Goal: Information Seeking & Learning: Learn about a topic

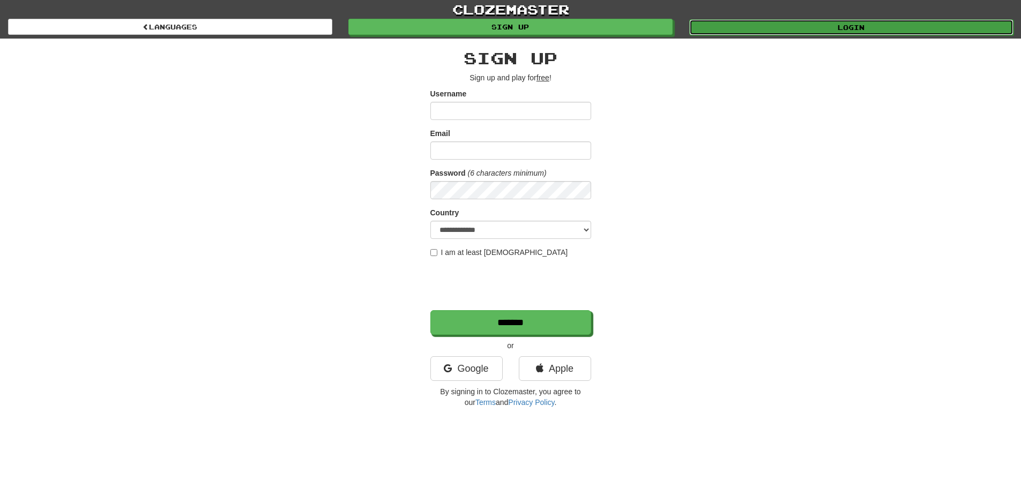
click at [838, 32] on link "Login" at bounding box center [851, 27] width 324 height 16
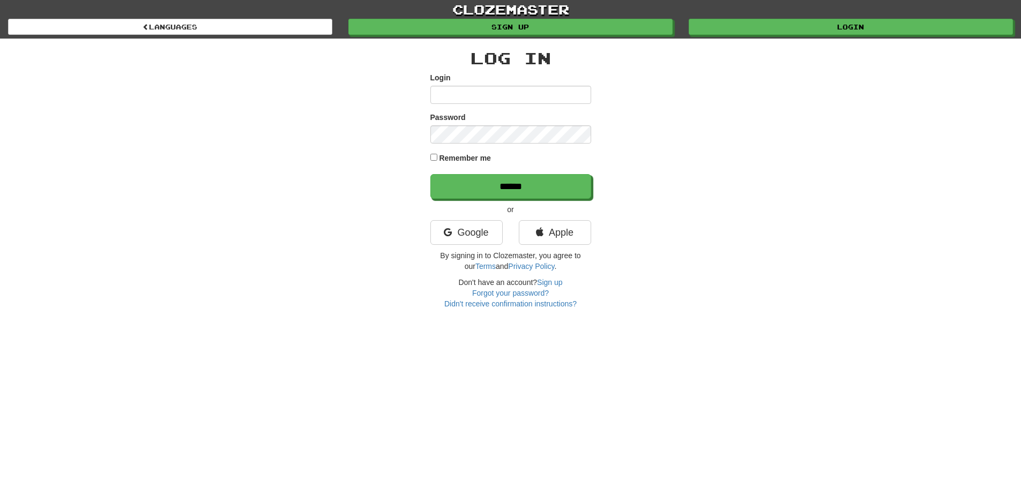
type input "**********"
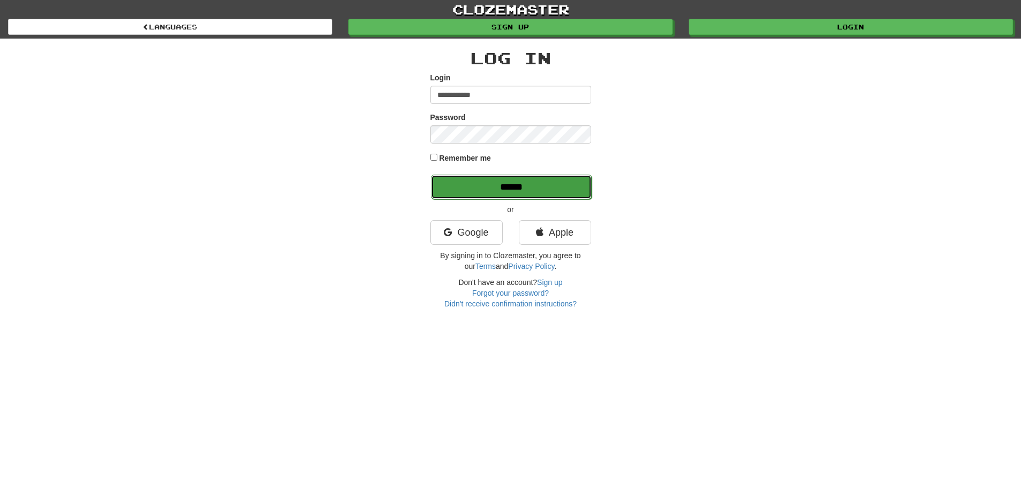
click at [485, 182] on input "******" at bounding box center [511, 187] width 161 height 25
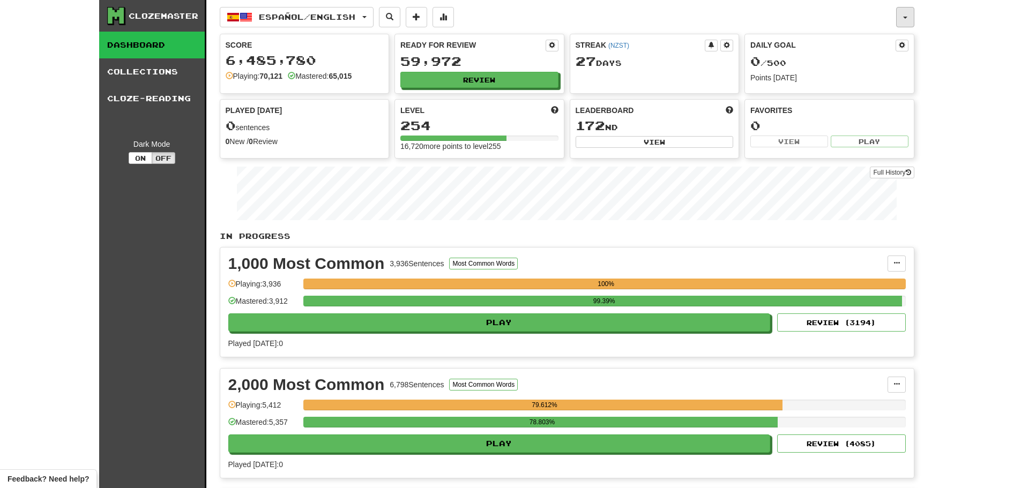
click at [905, 23] on button "button" at bounding box center [905, 17] width 18 height 20
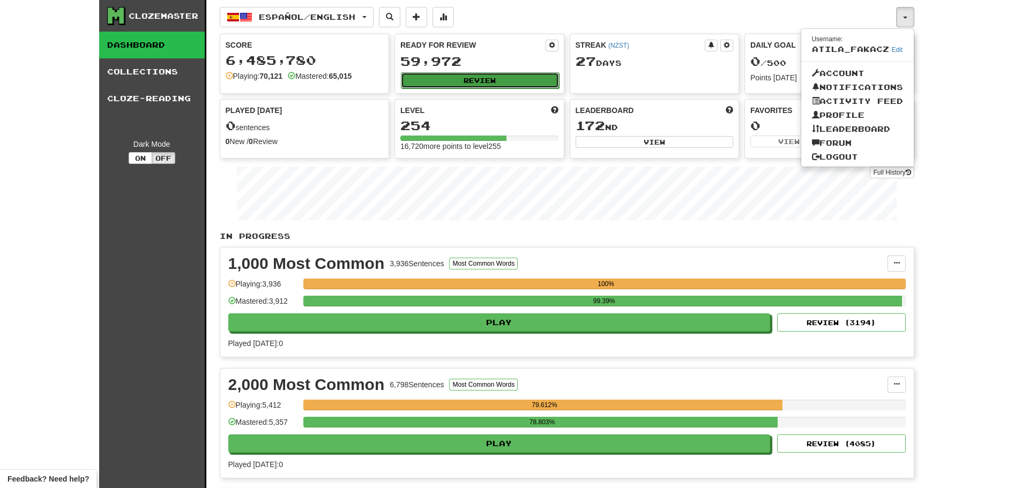
click at [519, 76] on button "Review" at bounding box center [480, 80] width 158 height 16
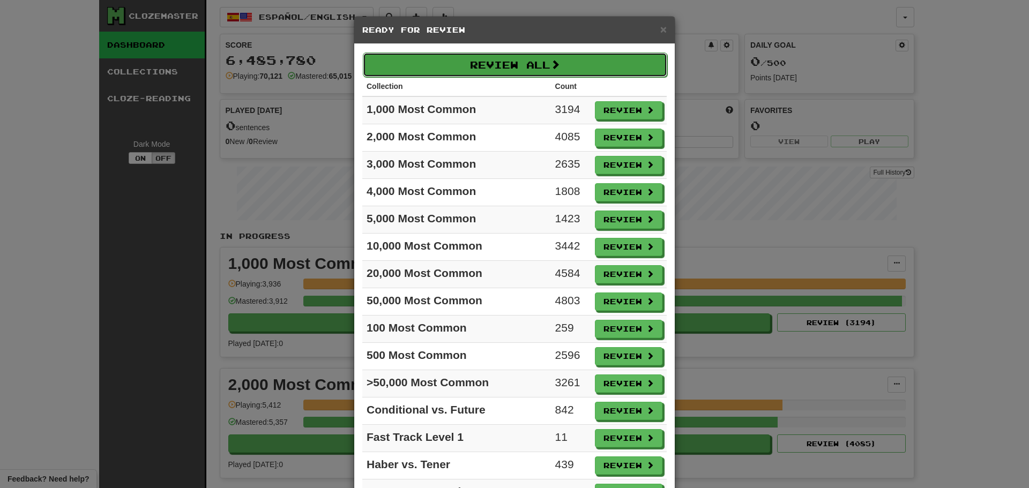
click at [553, 62] on span at bounding box center [555, 64] width 10 height 10
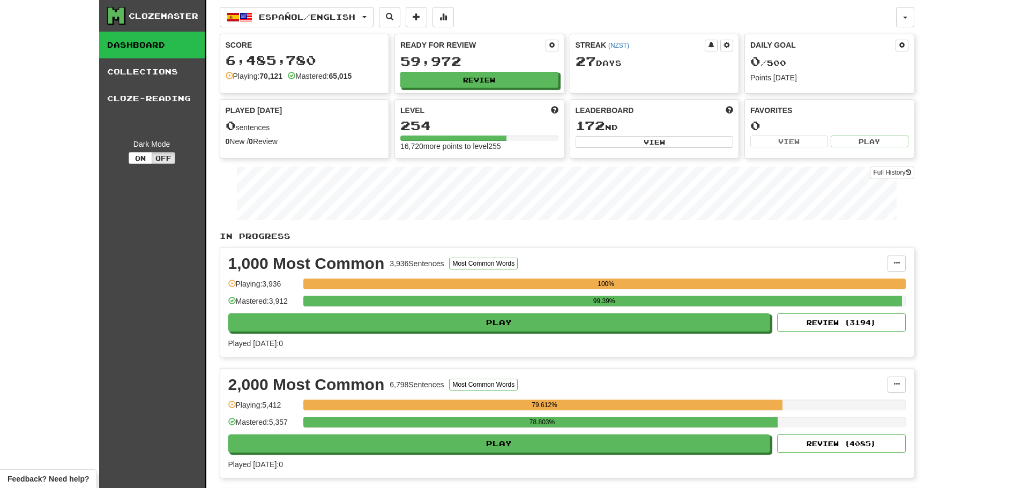
select select "********"
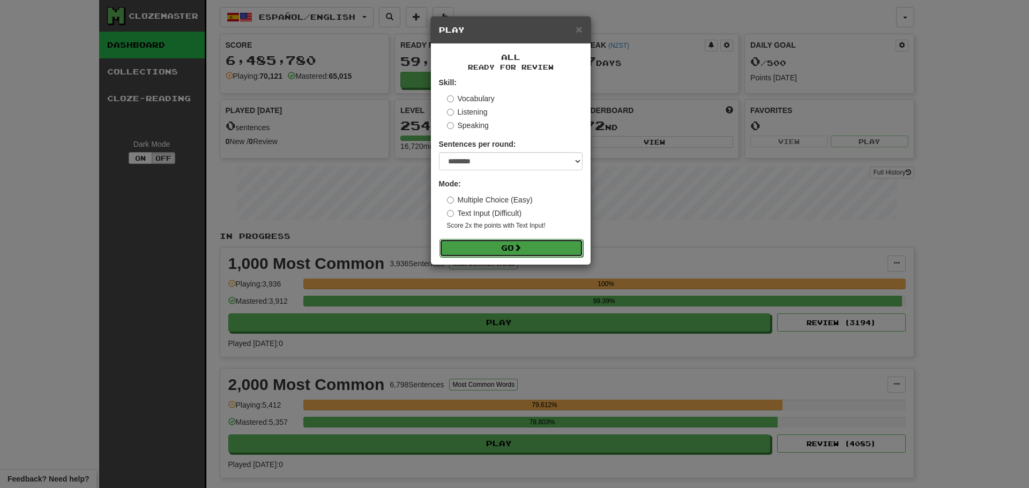
click at [471, 253] on button "Go" at bounding box center [511, 248] width 144 height 18
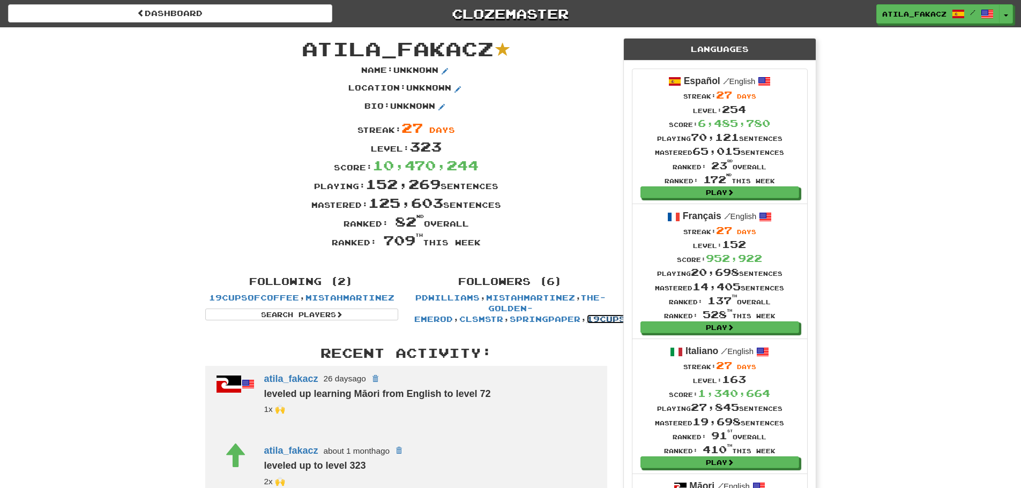
click at [587, 320] on link "19cupsofcoffee" at bounding box center [632, 319] width 90 height 9
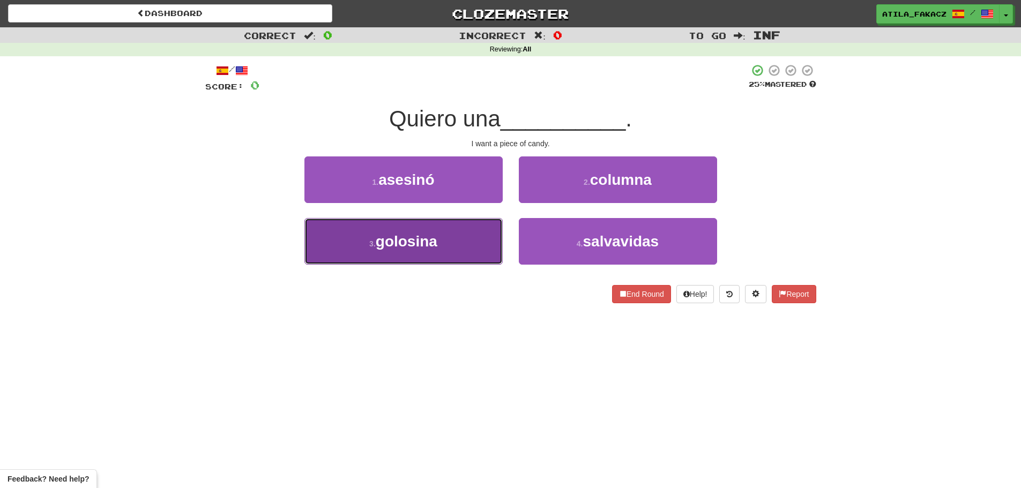
click at [461, 255] on button "3 . golosina" at bounding box center [403, 241] width 198 height 47
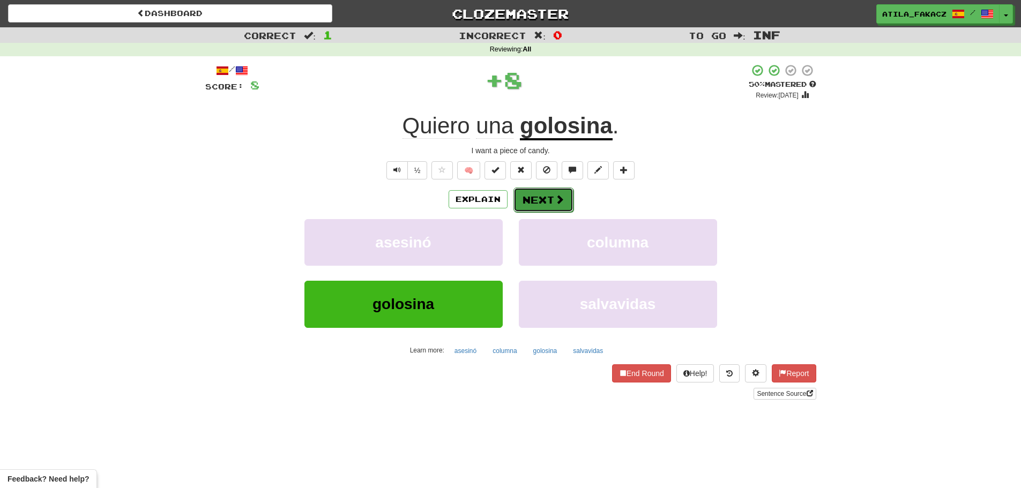
click at [559, 197] on span at bounding box center [560, 200] width 10 height 10
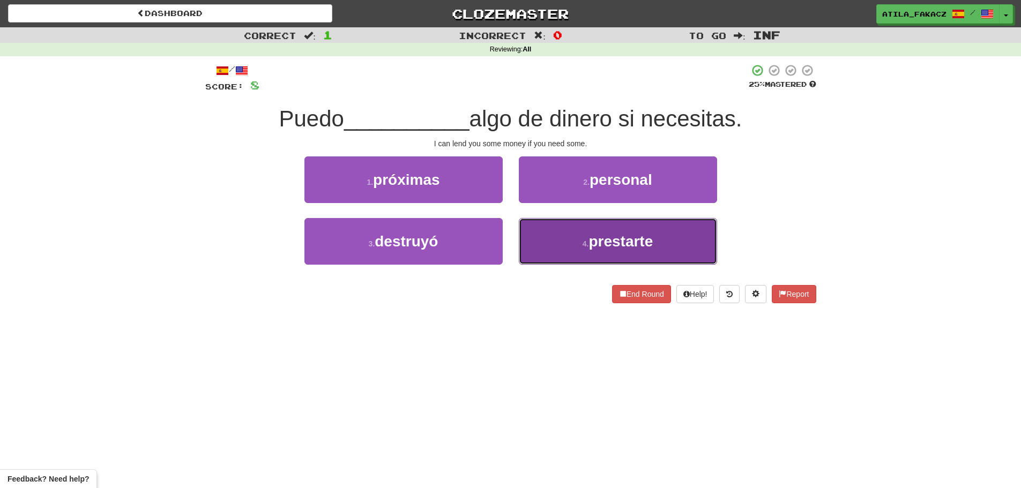
click at [597, 234] on span "prestarte" at bounding box center [620, 241] width 64 height 17
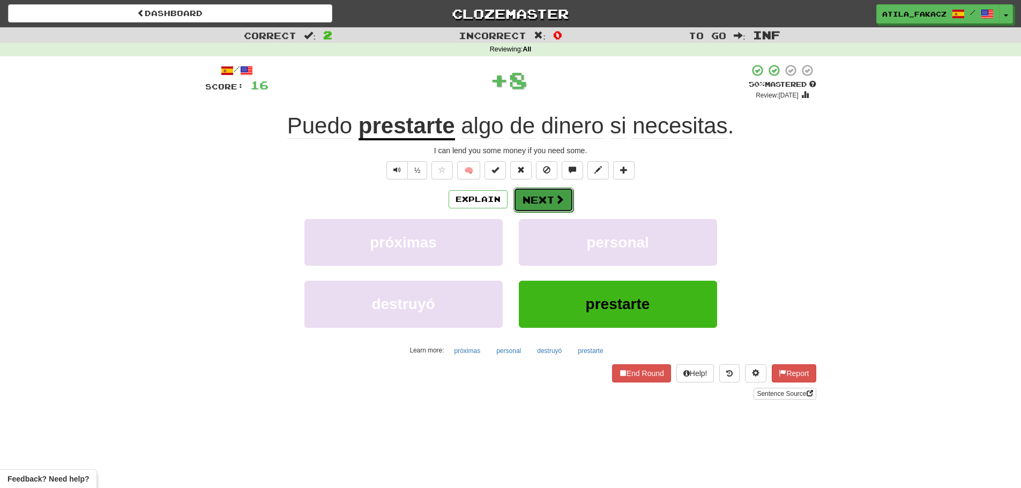
click at [551, 199] on button "Next" at bounding box center [543, 200] width 60 height 25
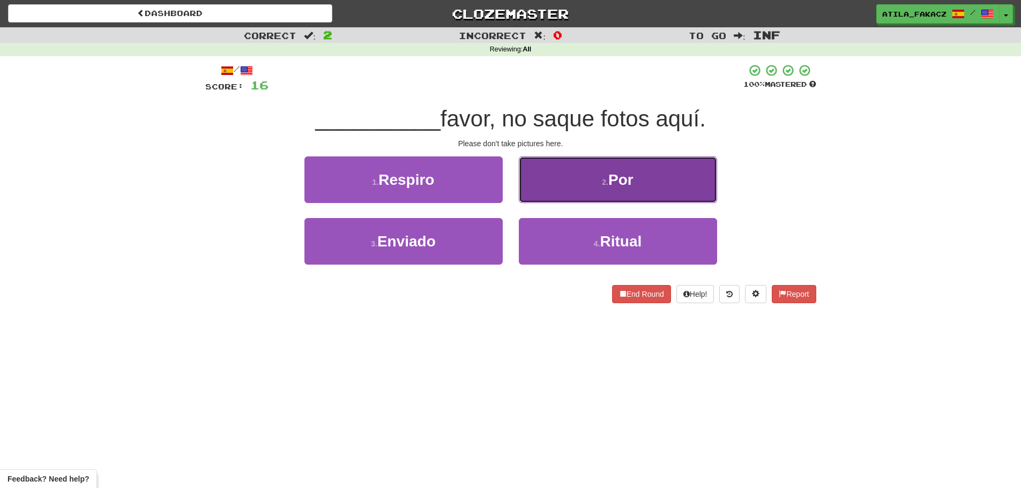
click at [536, 195] on button "2 . Por" at bounding box center [618, 179] width 198 height 47
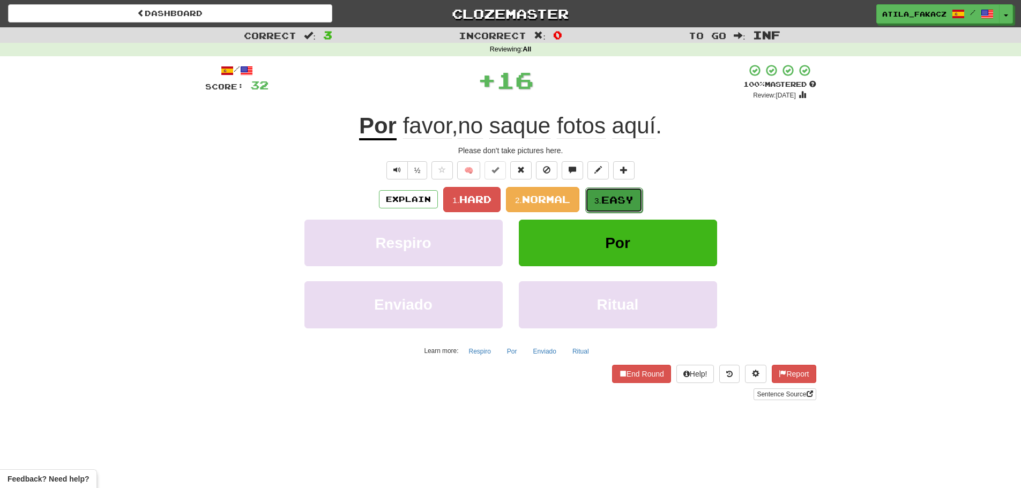
click at [600, 195] on button "3. Easy" at bounding box center [613, 200] width 57 height 25
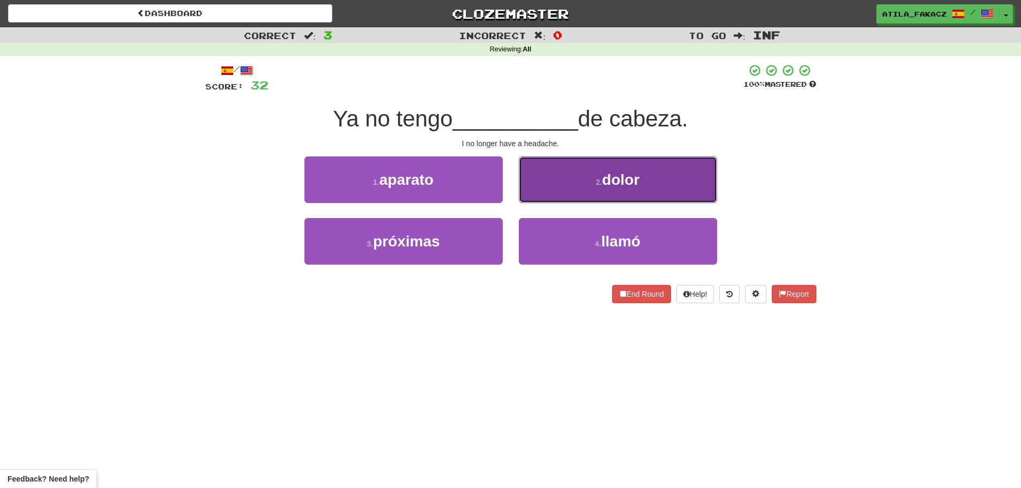
click at [557, 186] on button "2 . dolor" at bounding box center [618, 179] width 198 height 47
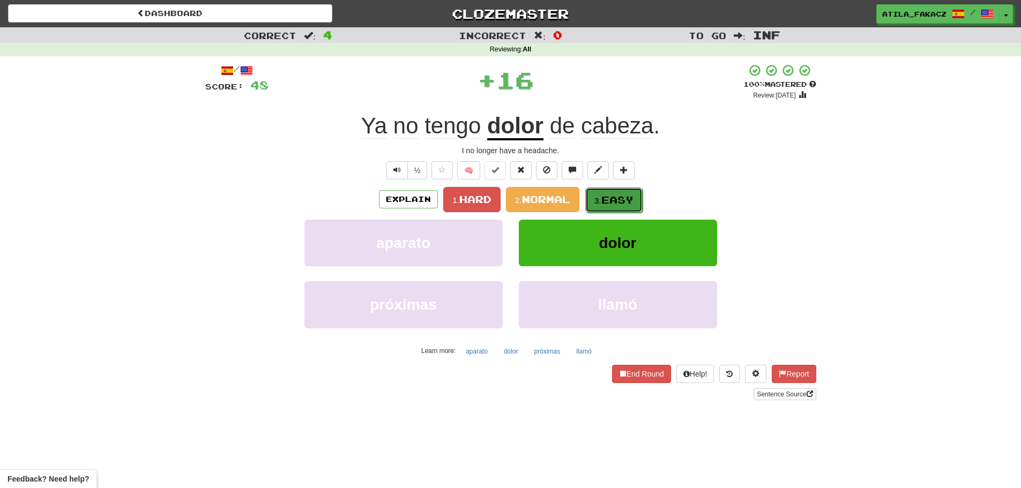
click at [623, 200] on span "Easy" at bounding box center [617, 200] width 32 height 12
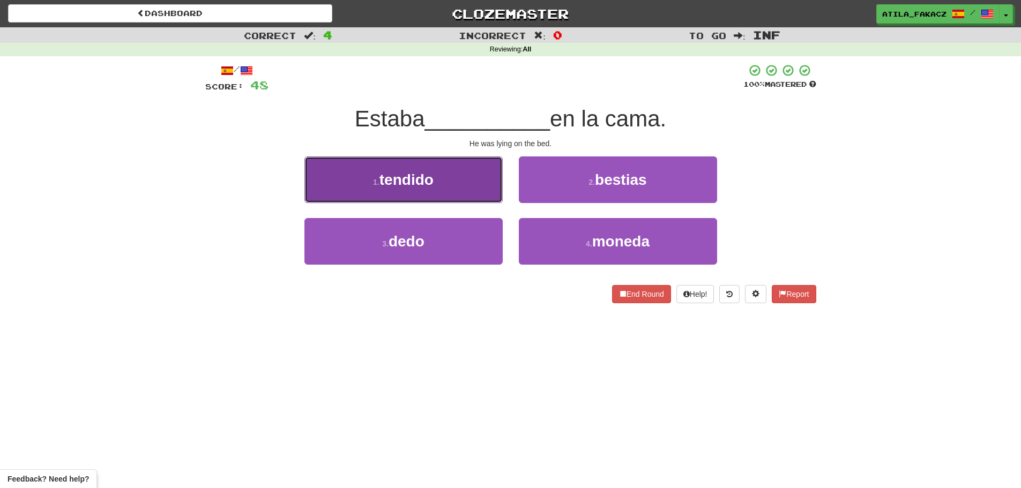
click at [452, 191] on button "1 . tendido" at bounding box center [403, 179] width 198 height 47
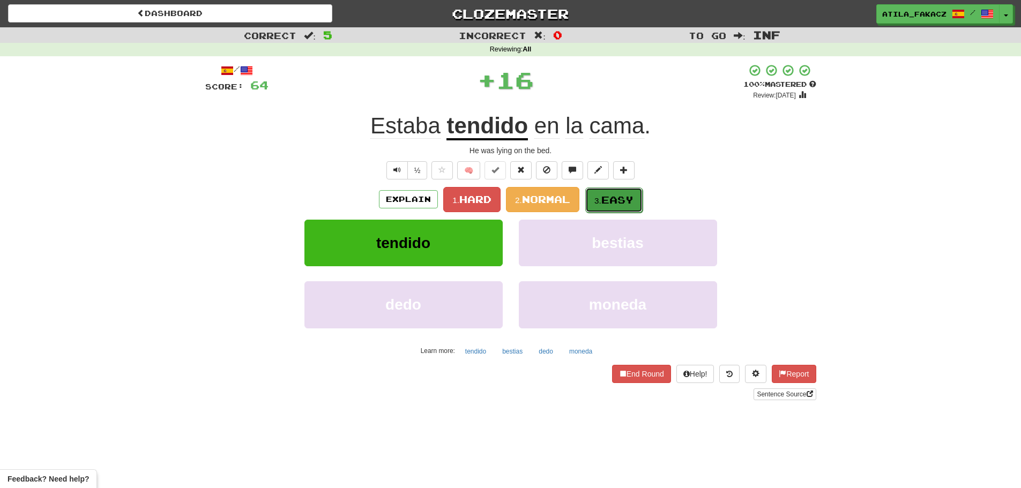
click at [614, 191] on button "3. Easy" at bounding box center [613, 200] width 57 height 25
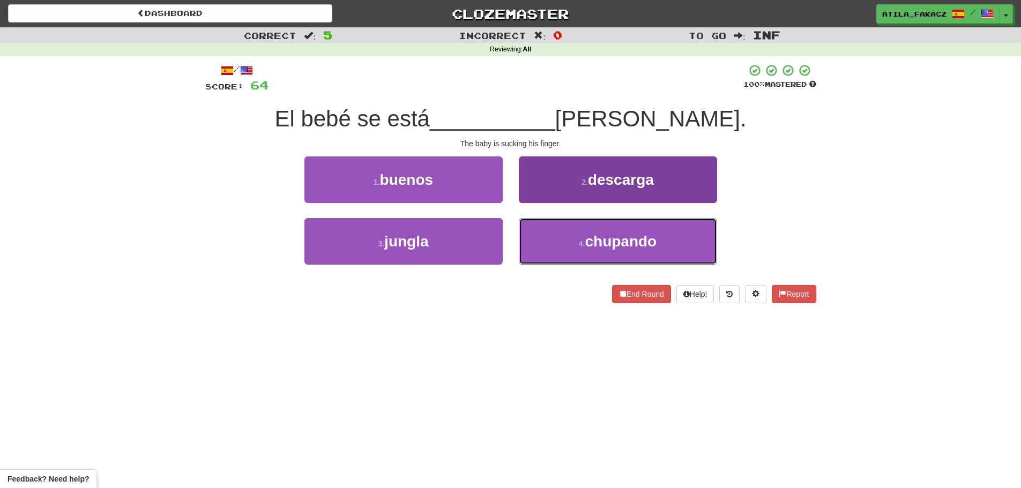
click at [586, 249] on span "chupando" at bounding box center [621, 241] width 72 height 17
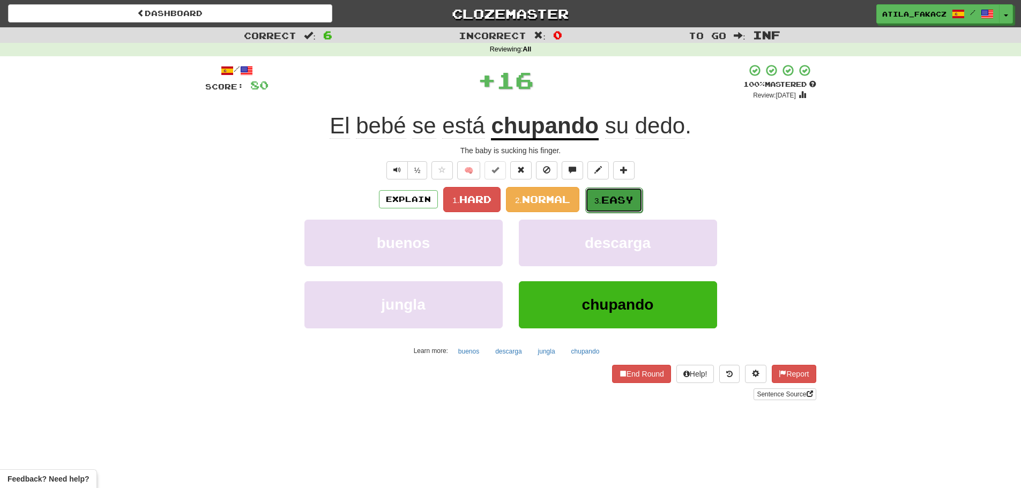
click at [607, 201] on span "Easy" at bounding box center [617, 200] width 32 height 12
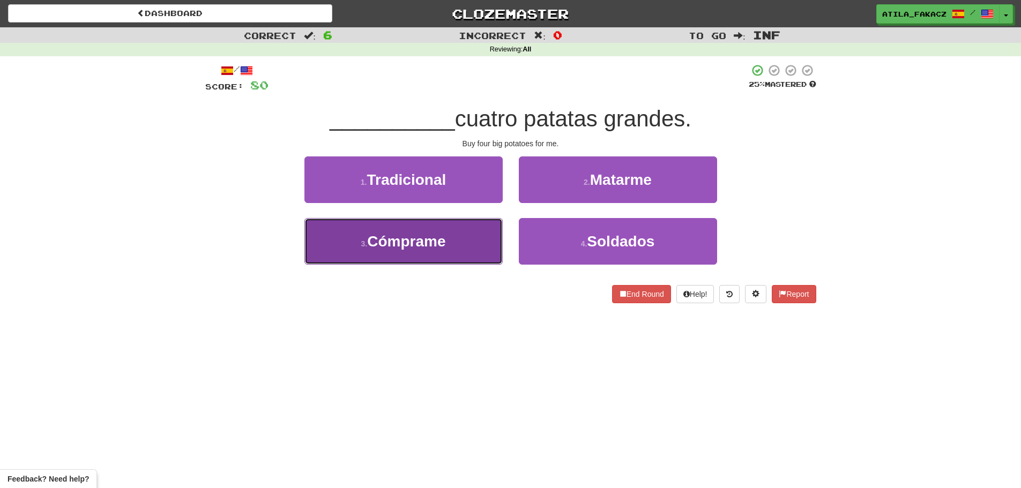
click at [466, 243] on button "3 . Cómprame" at bounding box center [403, 241] width 198 height 47
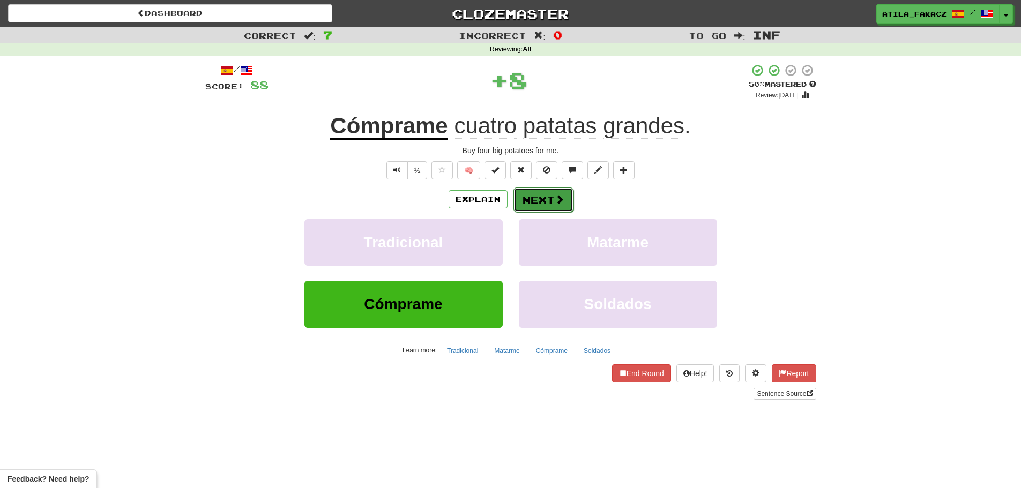
click at [528, 202] on button "Next" at bounding box center [543, 200] width 60 height 25
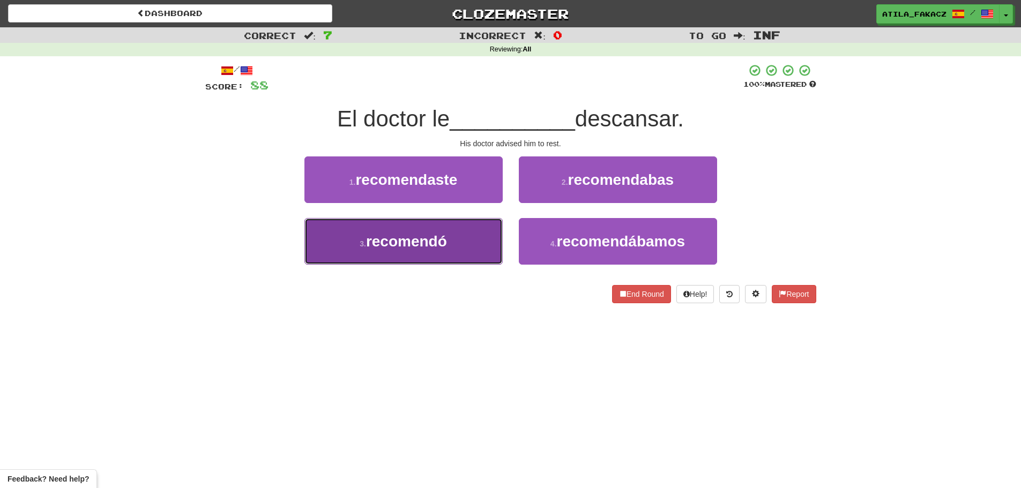
click at [467, 249] on button "3 . recomendó" at bounding box center [403, 241] width 198 height 47
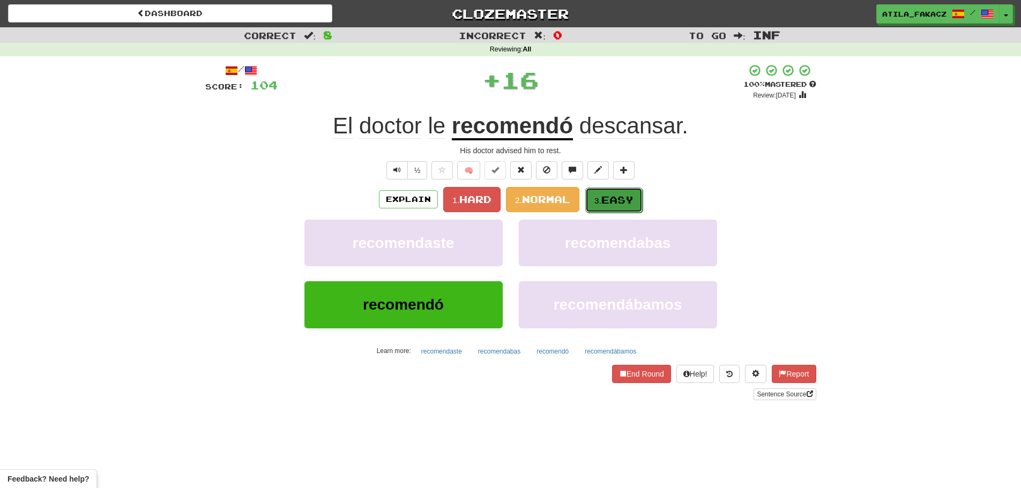
click at [620, 192] on button "3. Easy" at bounding box center [613, 200] width 57 height 25
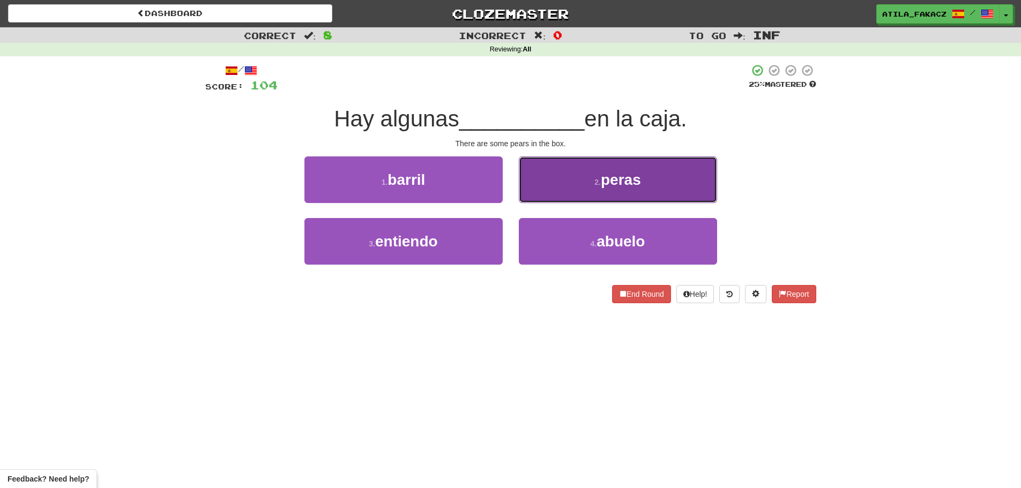
click at [580, 188] on button "2 . peras" at bounding box center [618, 179] width 198 height 47
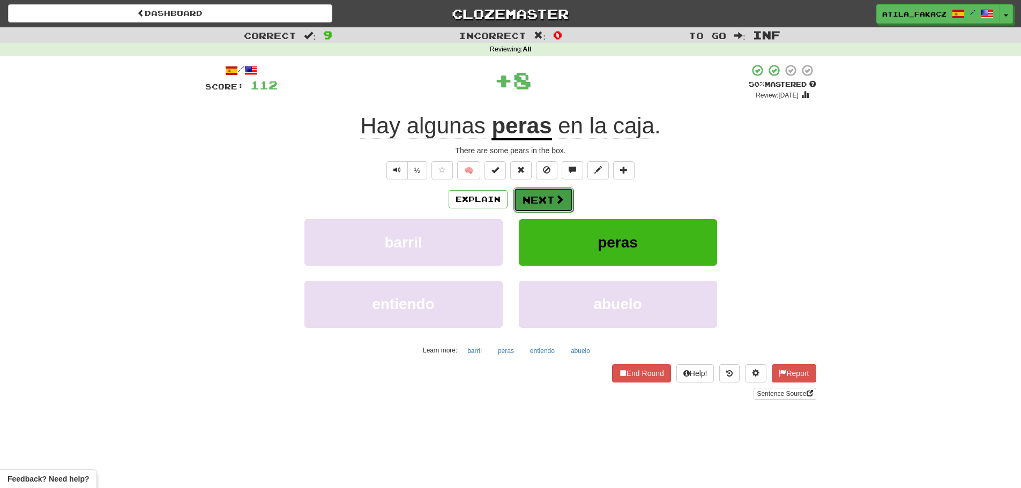
click at [557, 203] on span at bounding box center [560, 200] width 10 height 10
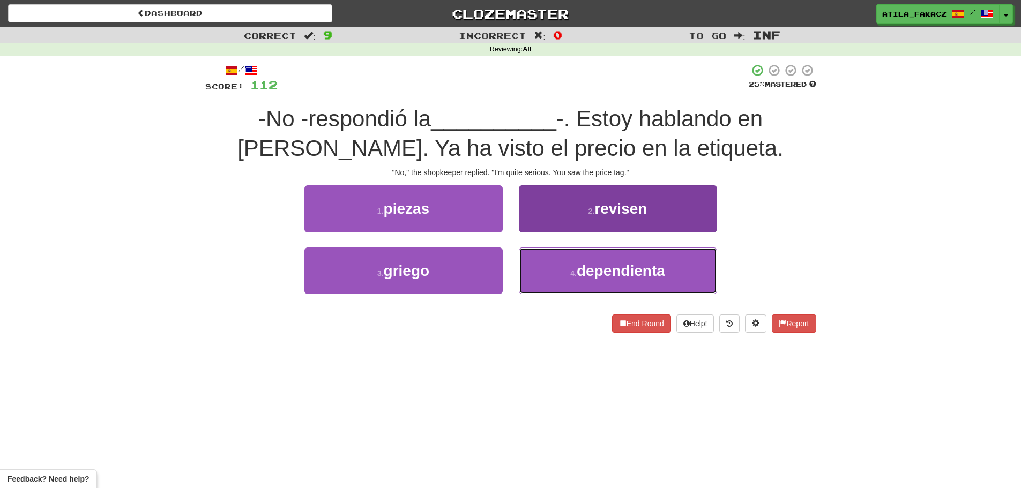
drag, startPoint x: 546, startPoint y: 255, endPoint x: 548, endPoint y: 261, distance: 6.5
click at [548, 260] on button "4 . dependienta" at bounding box center [618, 271] width 198 height 47
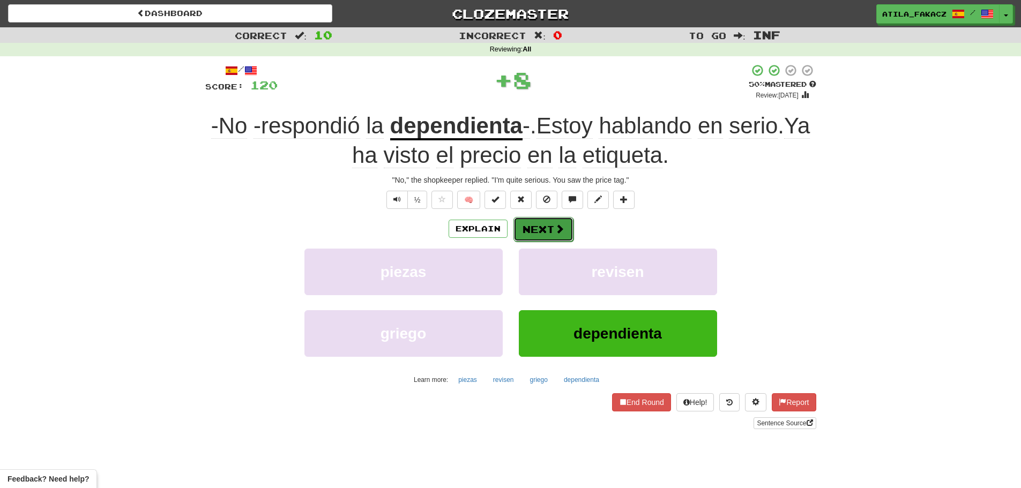
click at [549, 228] on button "Next" at bounding box center [543, 229] width 60 height 25
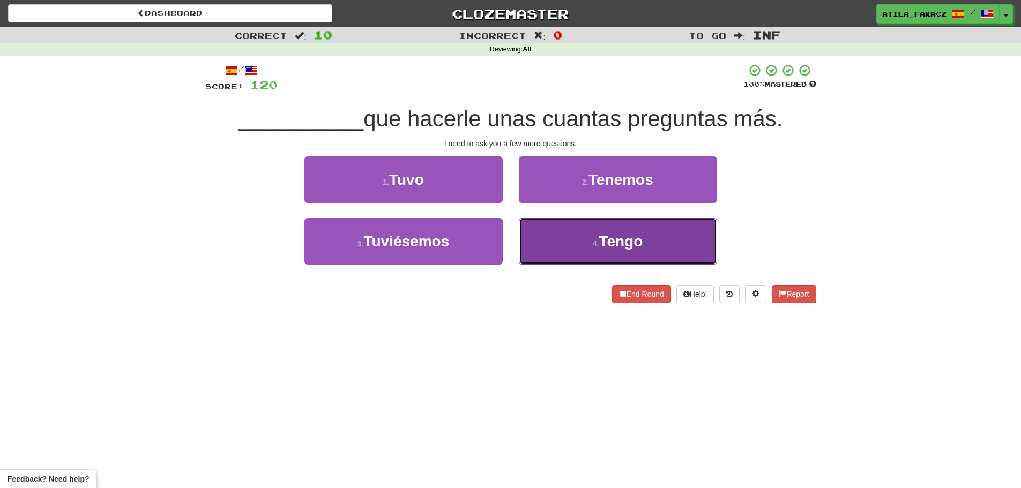
click at [547, 246] on button "4 . Tengo" at bounding box center [618, 241] width 198 height 47
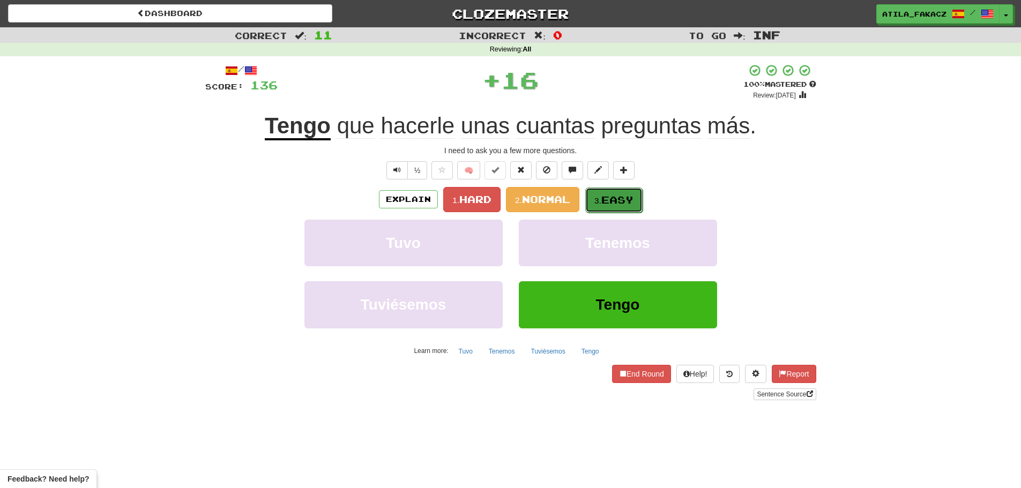
click at [612, 190] on button "3. Easy" at bounding box center [613, 200] width 57 height 25
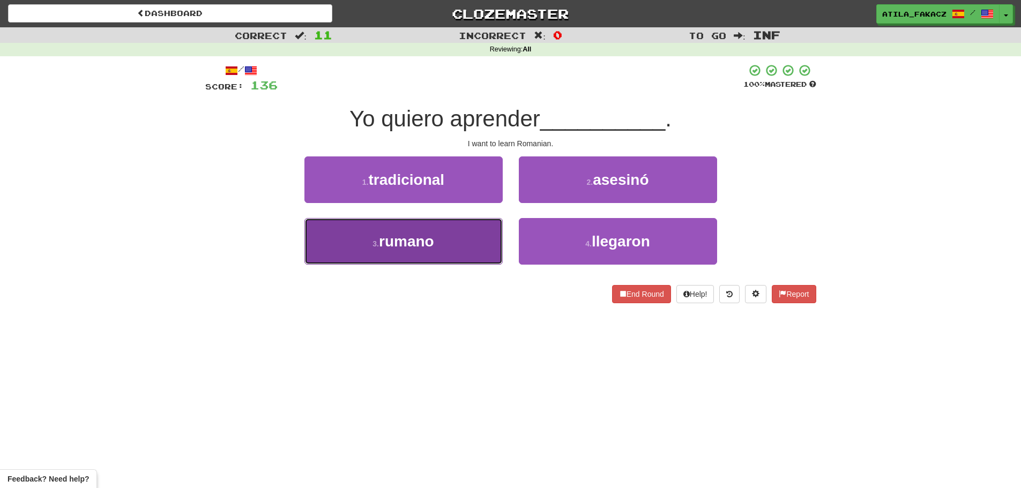
click at [469, 244] on button "3 . rumano" at bounding box center [403, 241] width 198 height 47
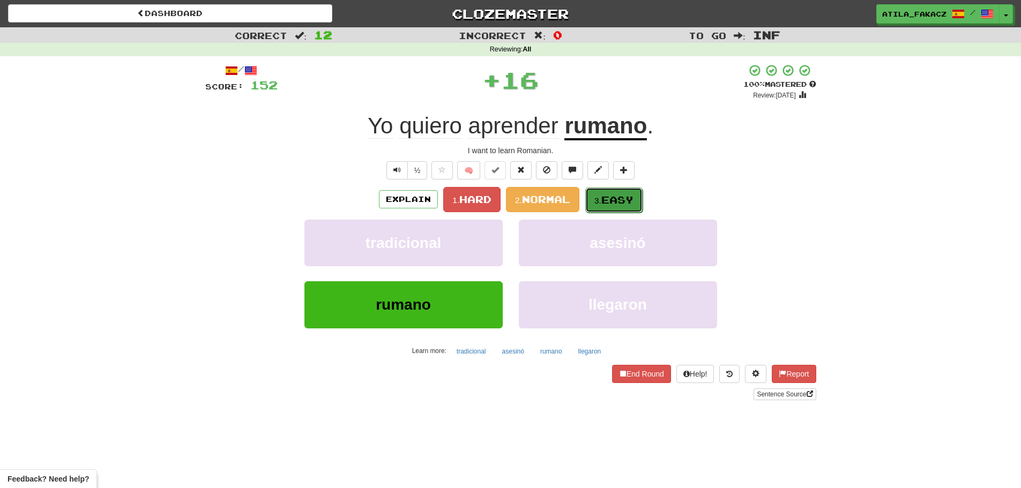
click at [610, 197] on span "Easy" at bounding box center [617, 200] width 32 height 12
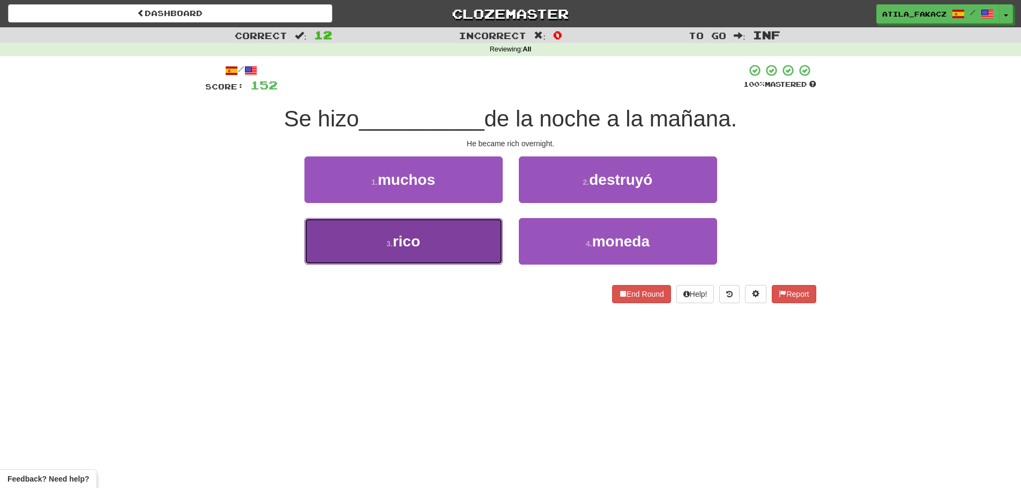
click at [438, 249] on button "3 . rico" at bounding box center [403, 241] width 198 height 47
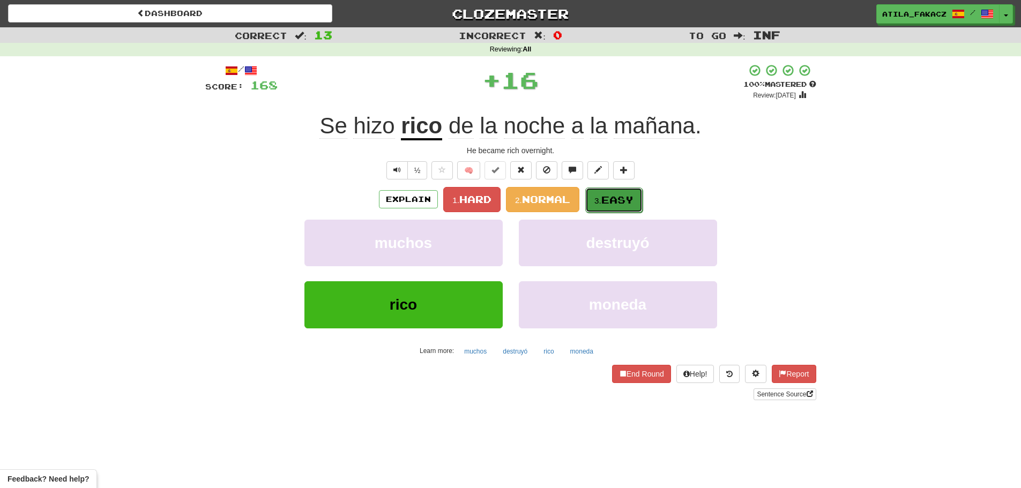
click at [623, 195] on span "Easy" at bounding box center [617, 200] width 32 height 12
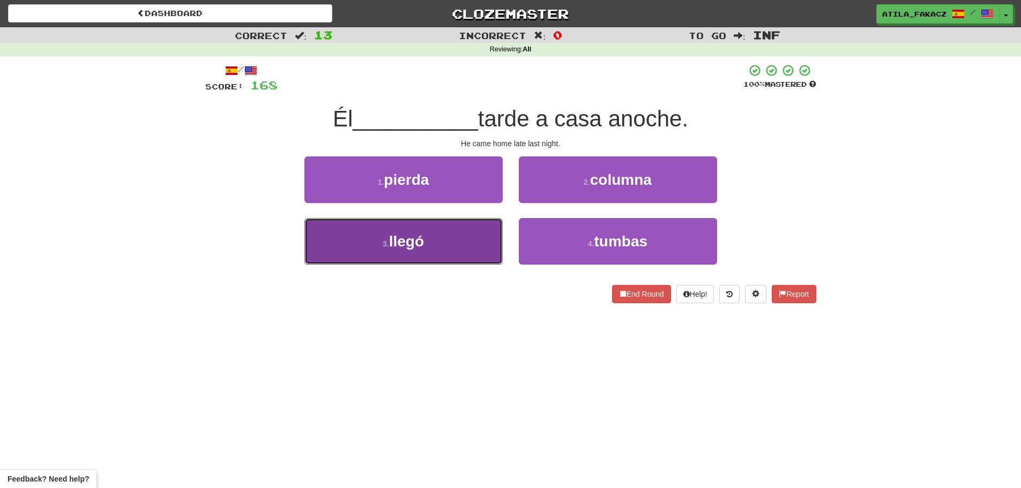
click at [441, 256] on button "3 . llegó" at bounding box center [403, 241] width 198 height 47
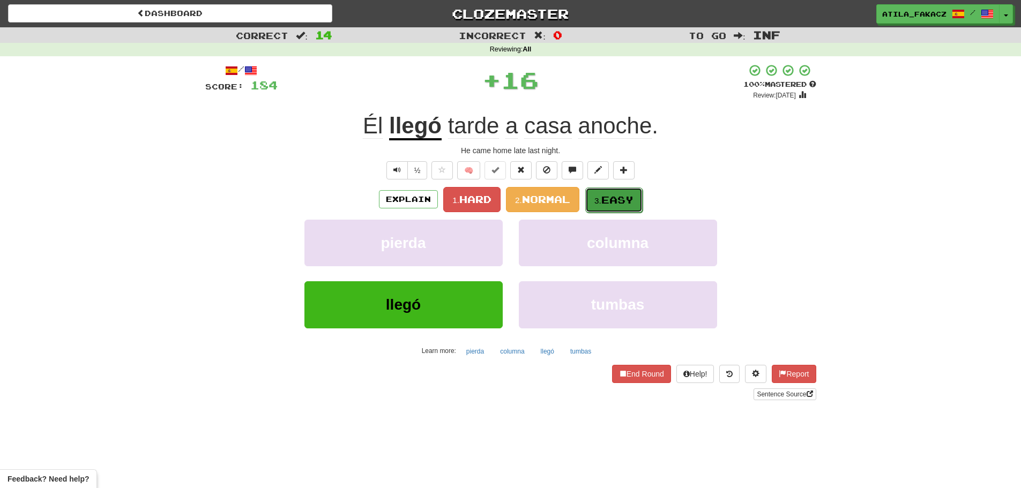
click at [603, 198] on span "Easy" at bounding box center [617, 200] width 32 height 12
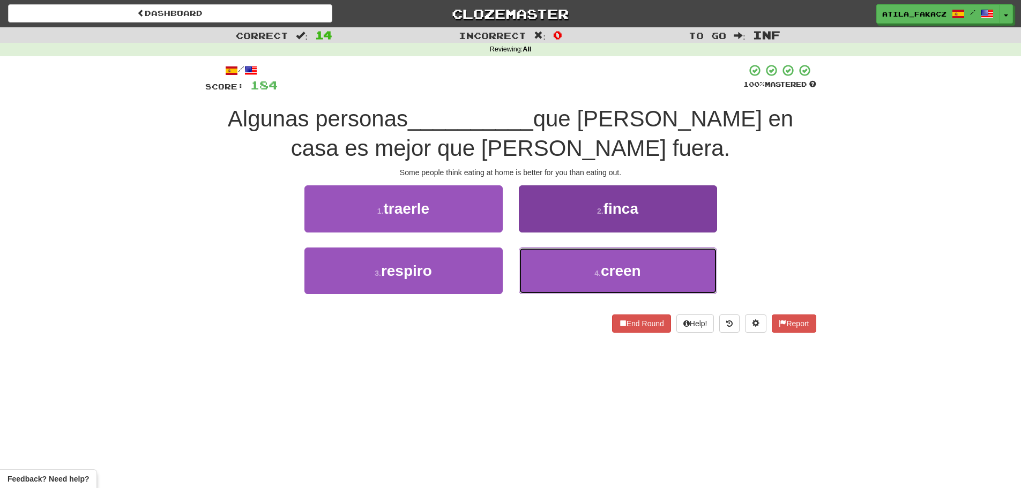
click at [563, 257] on button "4 . creen" at bounding box center [618, 271] width 198 height 47
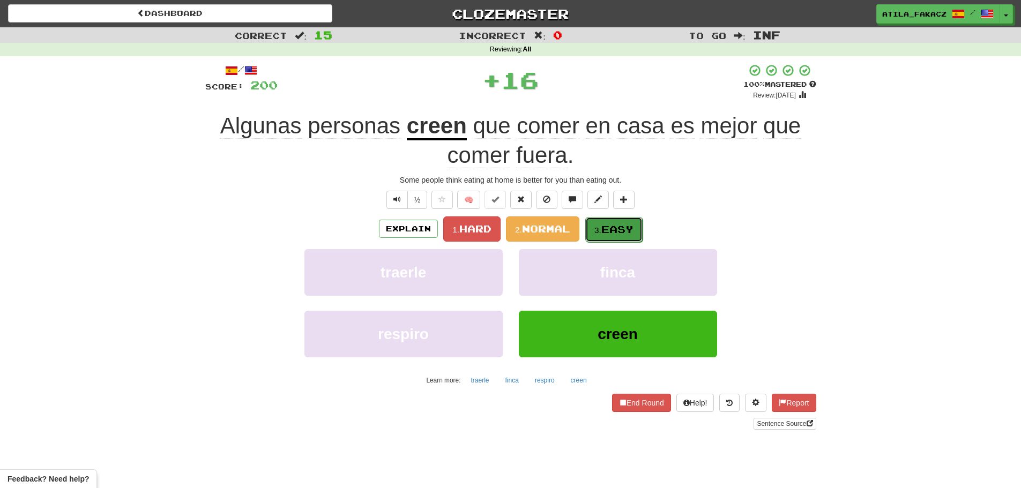
click at [629, 226] on span "Easy" at bounding box center [617, 229] width 32 height 12
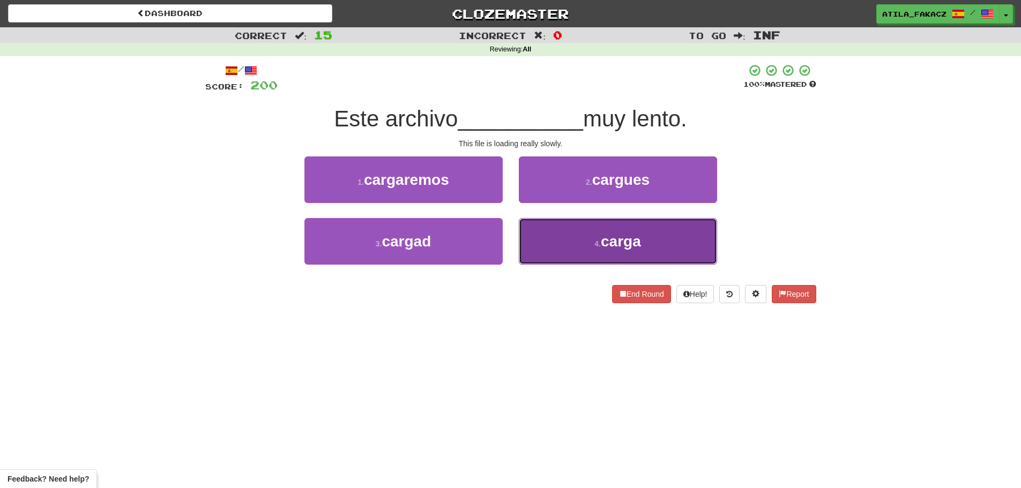
click at [562, 242] on button "4 . carga" at bounding box center [618, 241] width 198 height 47
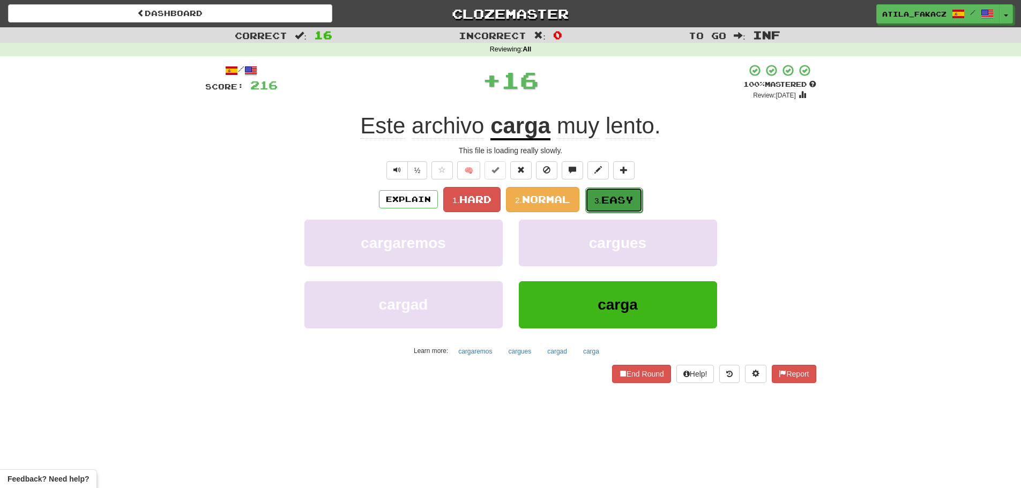
click at [613, 191] on button "3. Easy" at bounding box center [613, 200] width 57 height 25
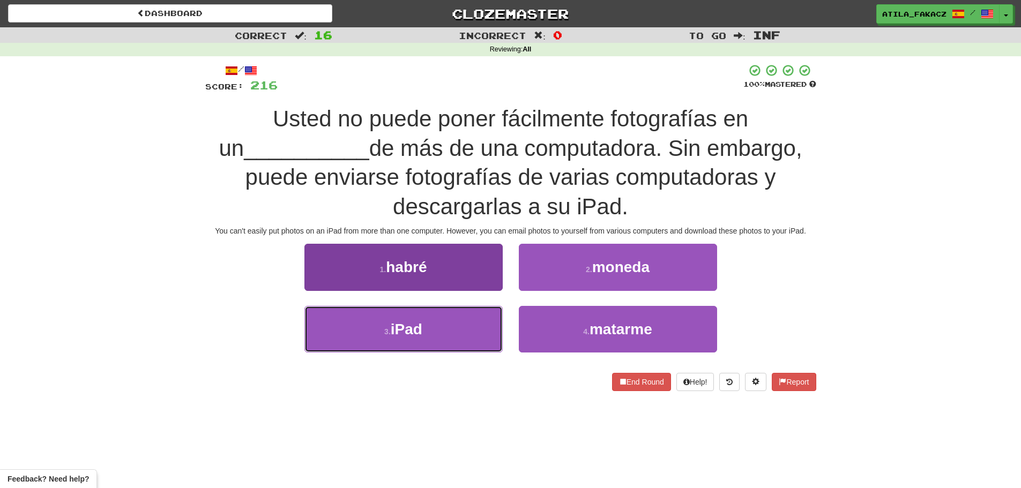
click at [422, 333] on span "iPad" at bounding box center [407, 329] width 32 height 17
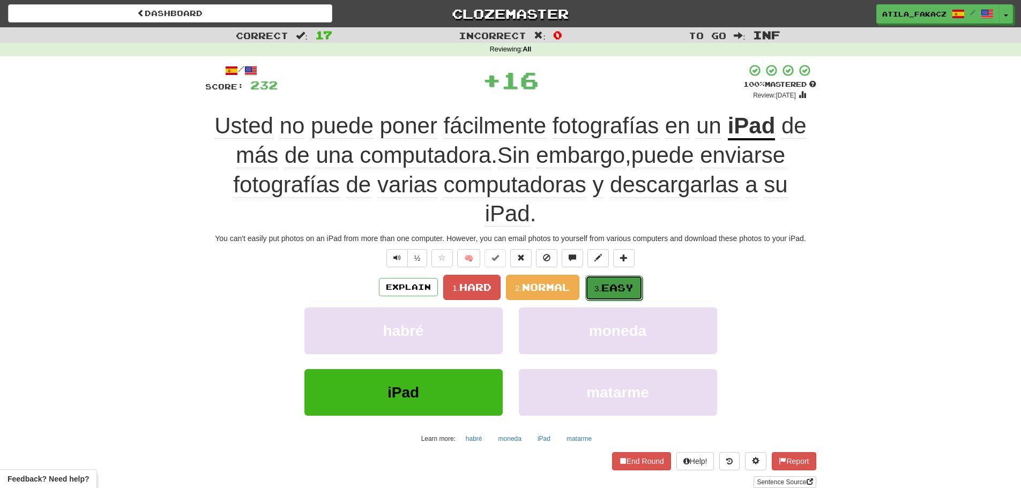
click at [615, 291] on span "Easy" at bounding box center [617, 288] width 32 height 12
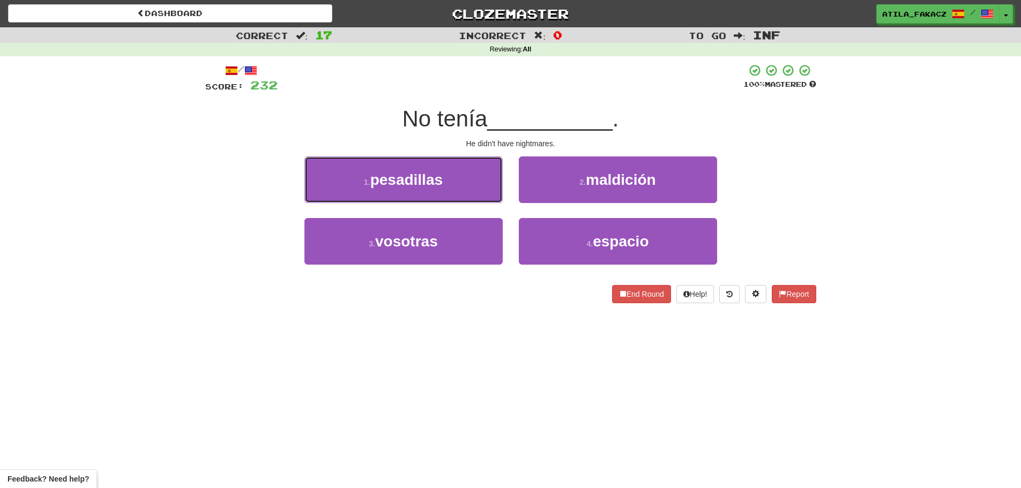
click at [458, 185] on button "1 . pesadillas" at bounding box center [403, 179] width 198 height 47
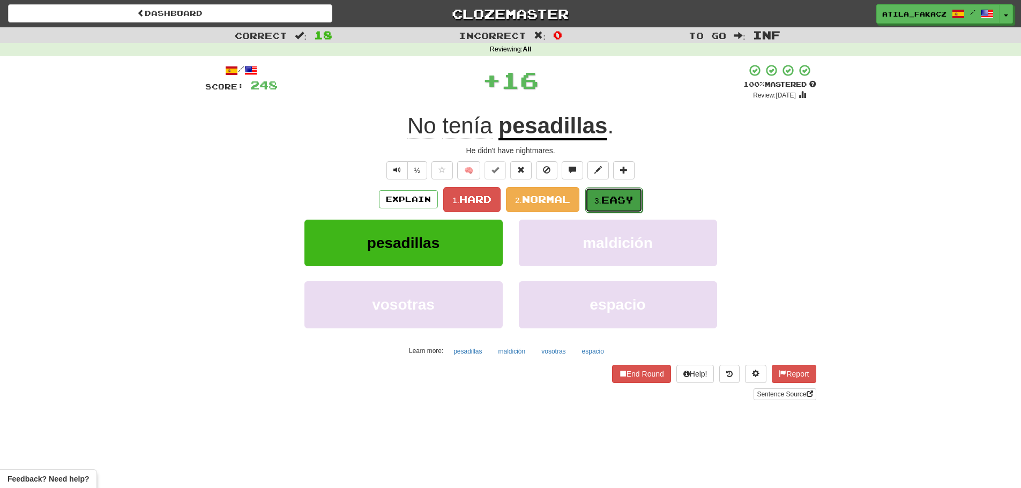
click at [600, 195] on button "3. Easy" at bounding box center [613, 200] width 57 height 25
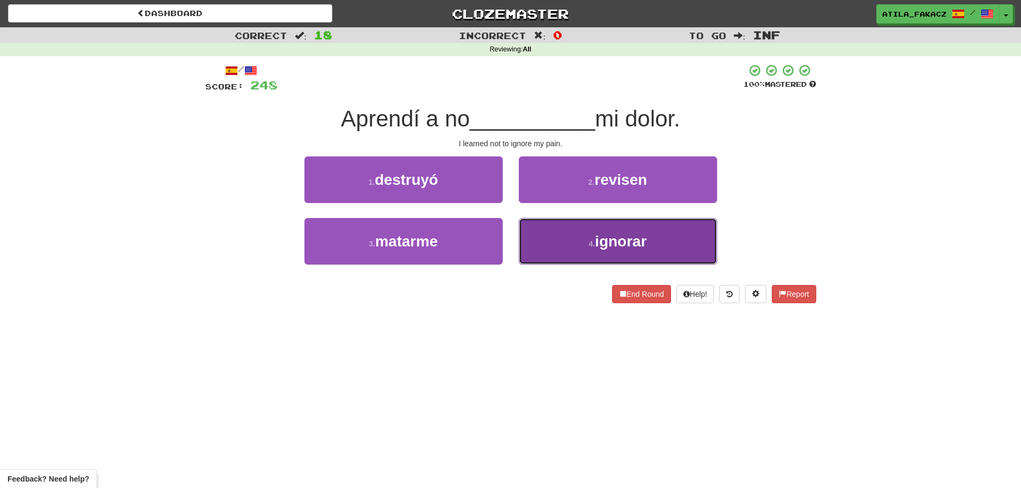
click at [583, 244] on button "4 . ignorar" at bounding box center [618, 241] width 198 height 47
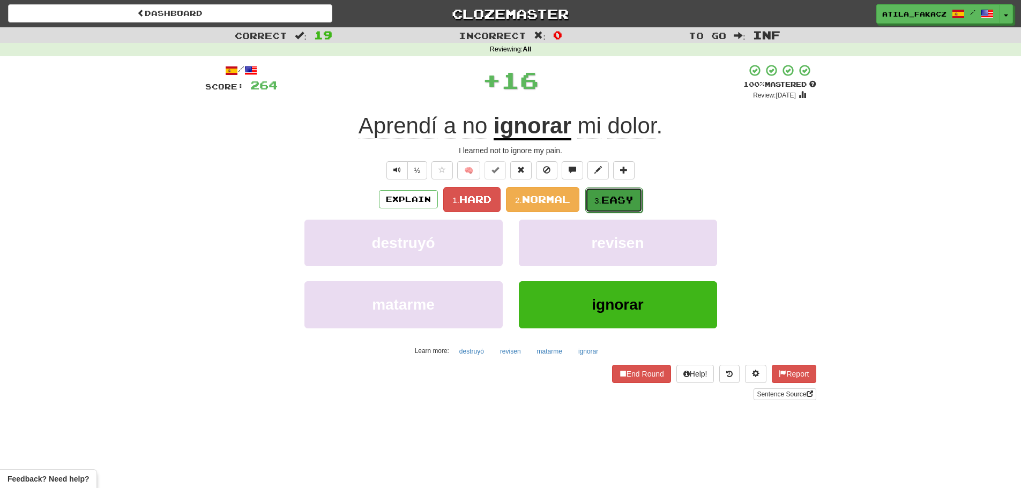
click at [601, 197] on small "3." at bounding box center [597, 200] width 7 height 9
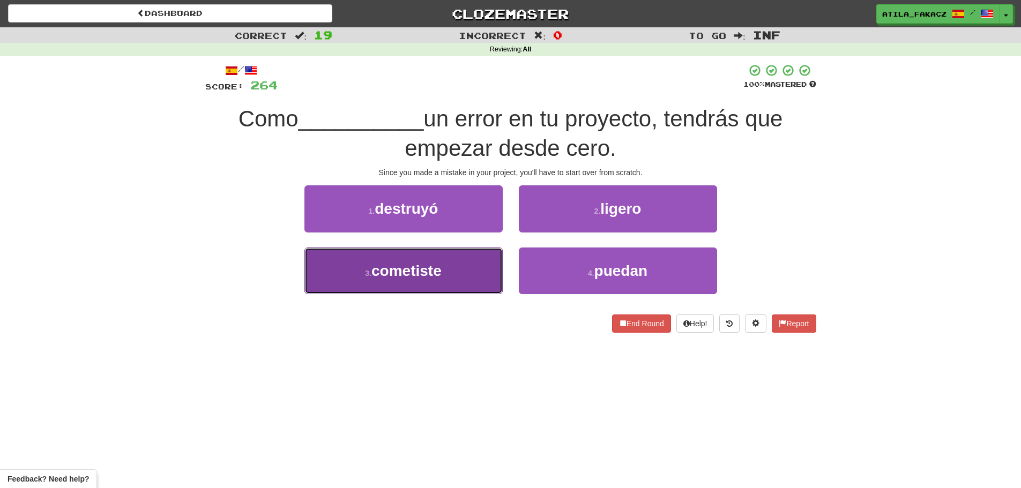
click at [459, 270] on button "3 . cometiste" at bounding box center [403, 271] width 198 height 47
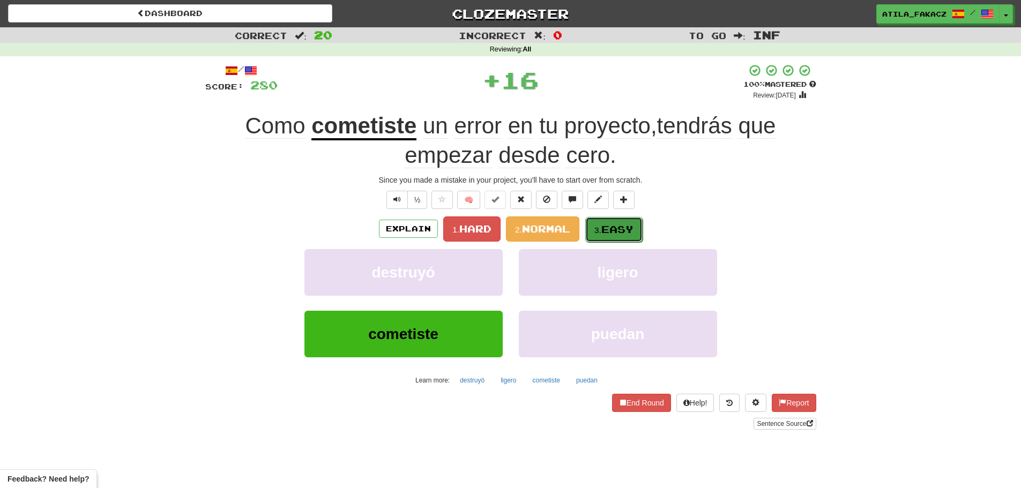
click at [612, 228] on span "Easy" at bounding box center [617, 229] width 32 height 12
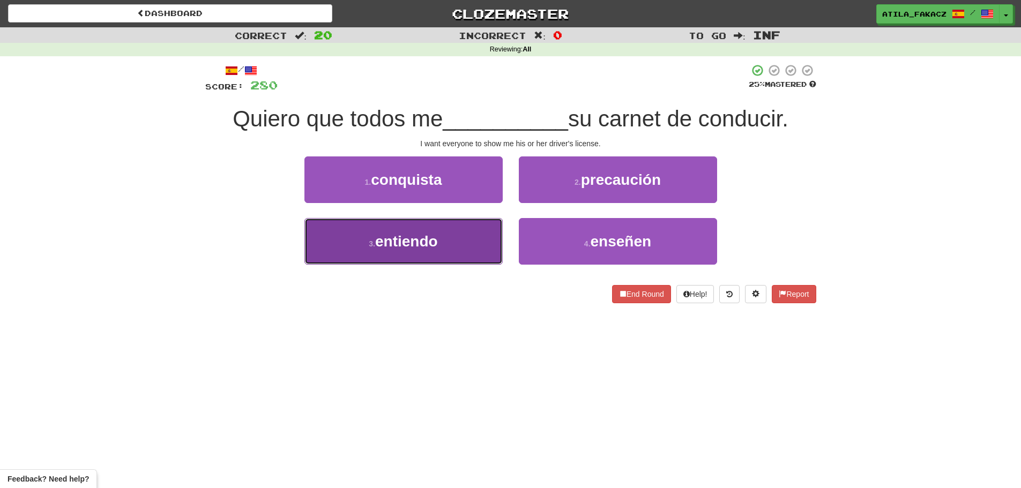
click at [455, 241] on button "3 . entiendo" at bounding box center [403, 241] width 198 height 47
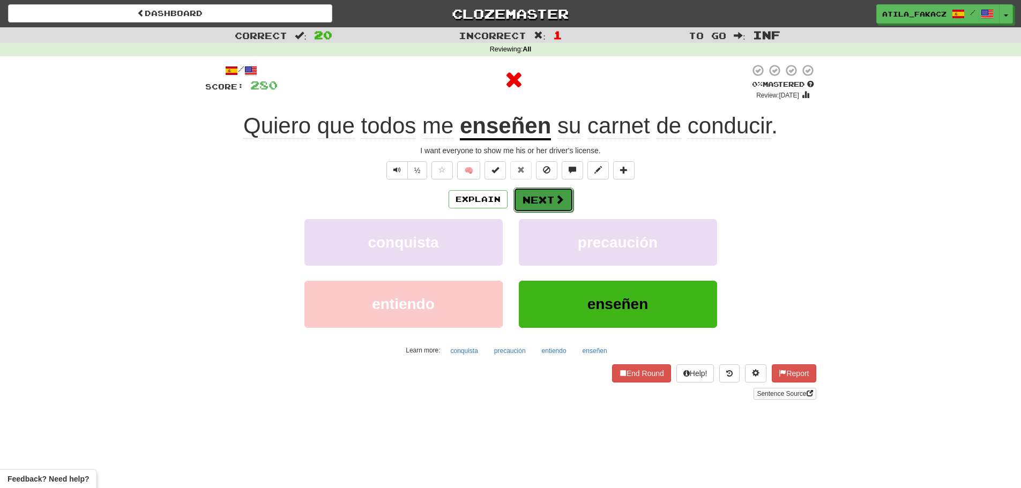
click at [528, 192] on button "Next" at bounding box center [543, 200] width 60 height 25
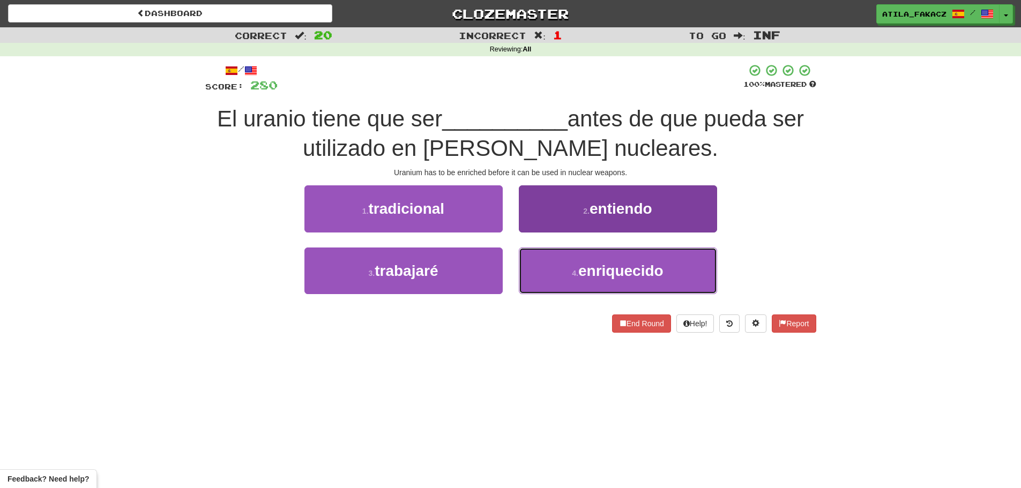
drag, startPoint x: 548, startPoint y: 267, endPoint x: 553, endPoint y: 263, distance: 6.9
click at [549, 267] on button "4 . enriquecido" at bounding box center [618, 271] width 198 height 47
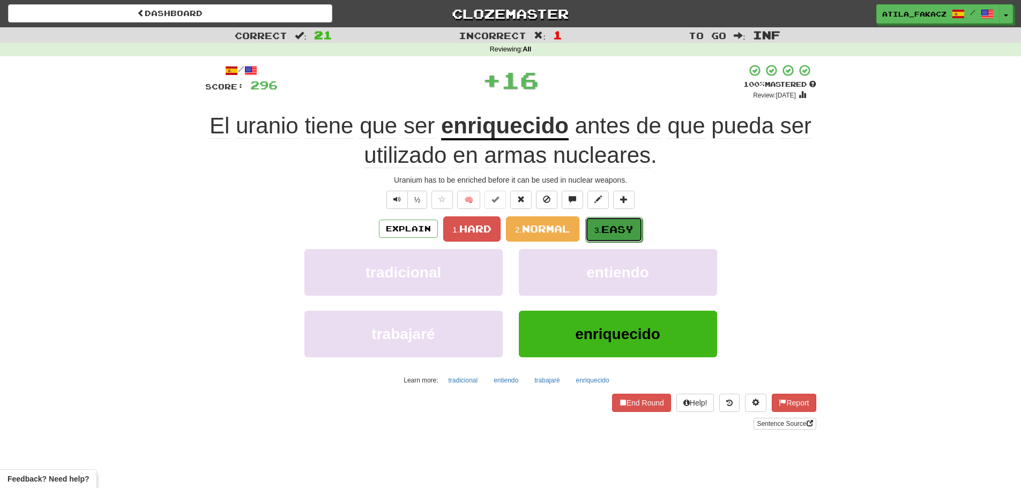
click at [611, 221] on button "3. Easy" at bounding box center [613, 229] width 57 height 25
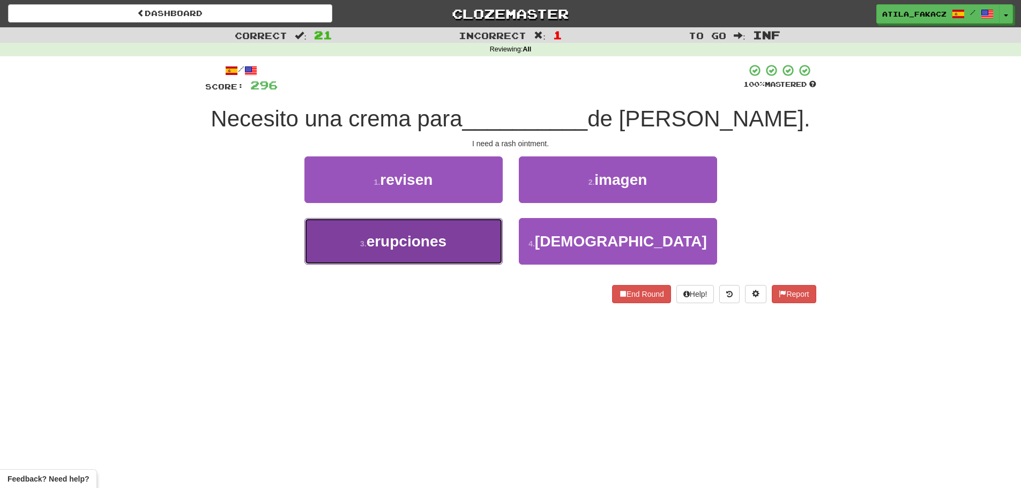
click at [454, 245] on button "3 . erupciones" at bounding box center [403, 241] width 198 height 47
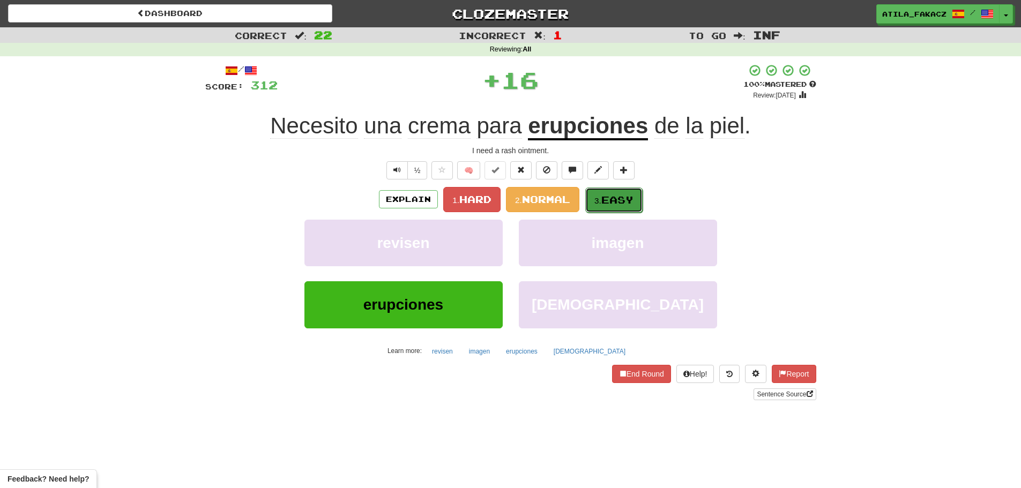
click at [616, 200] on span "Easy" at bounding box center [617, 200] width 32 height 12
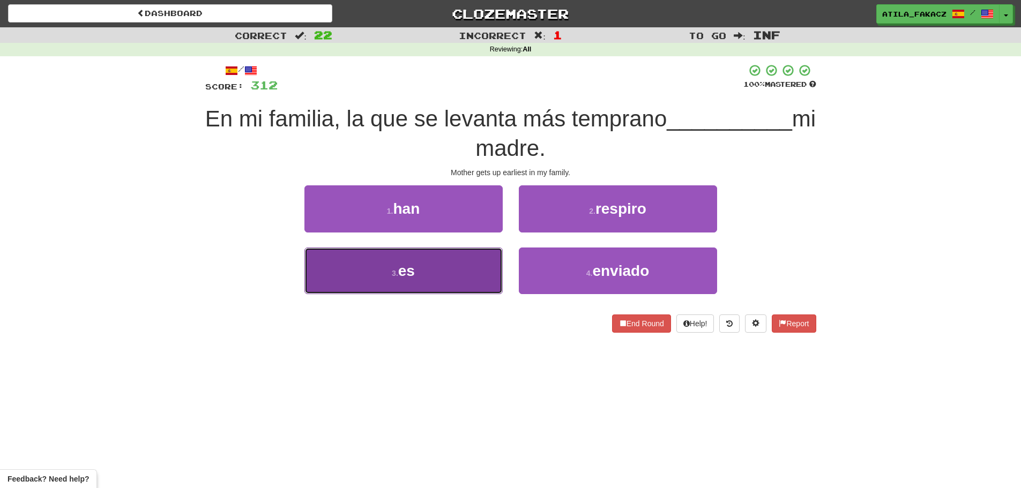
click at [458, 270] on button "3 . es" at bounding box center [403, 271] width 198 height 47
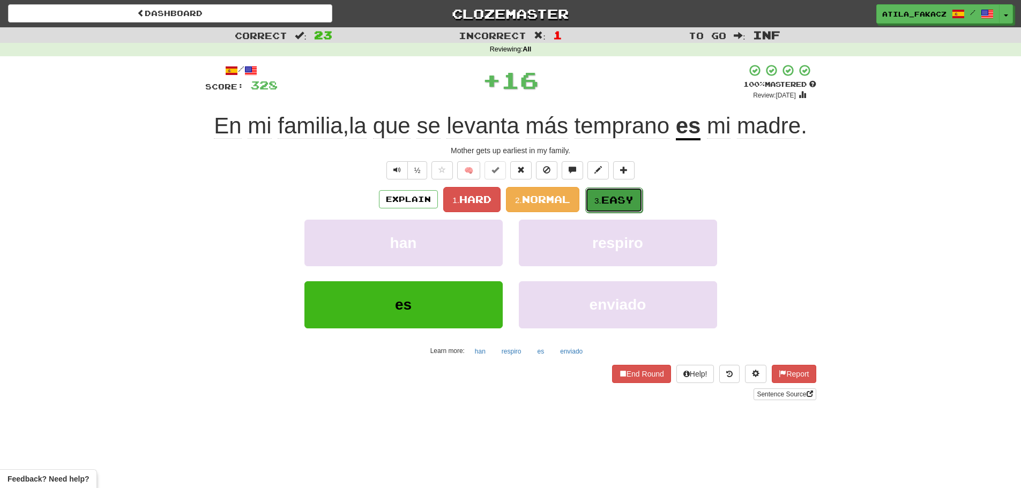
click at [629, 203] on span "Easy" at bounding box center [617, 200] width 32 height 12
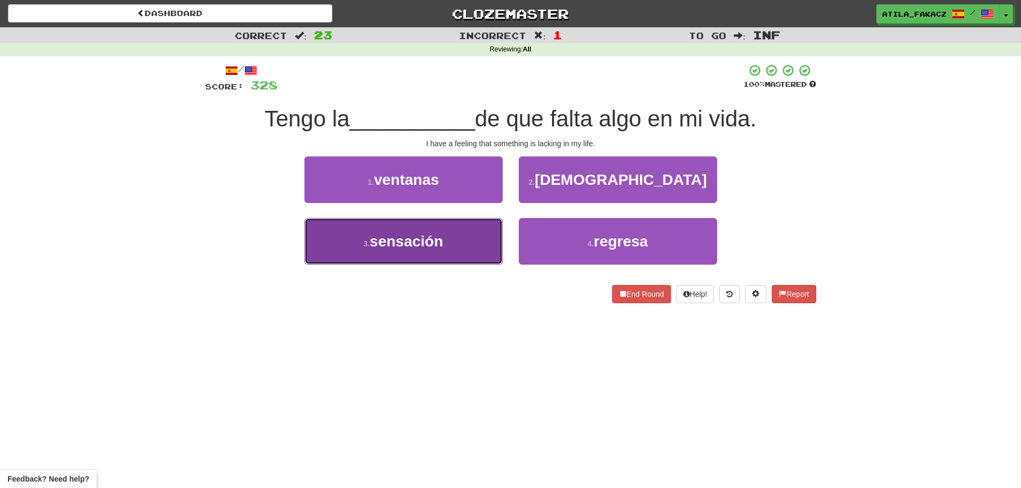
click at [480, 248] on button "3 . sensación" at bounding box center [403, 241] width 198 height 47
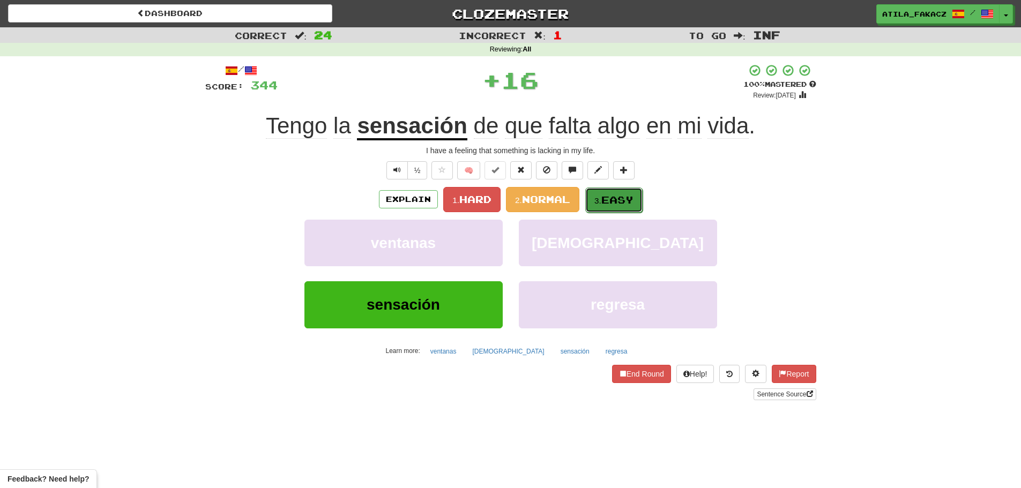
click at [619, 199] on span "Easy" at bounding box center [617, 200] width 32 height 12
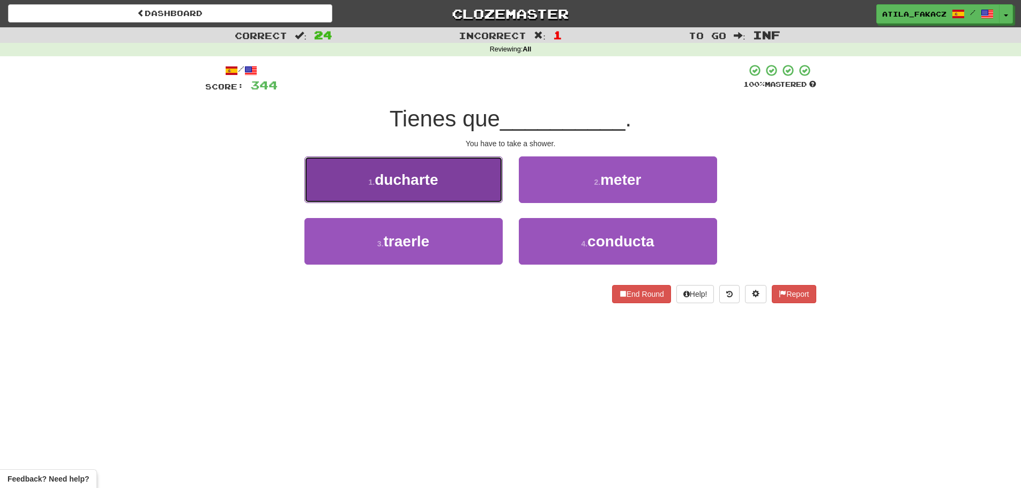
click at [463, 191] on button "1 . ducharte" at bounding box center [403, 179] width 198 height 47
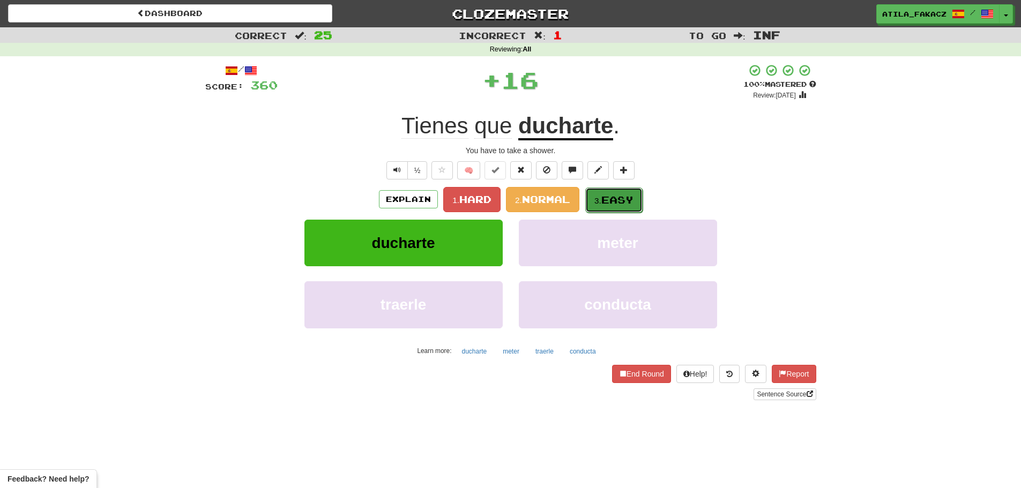
click at [610, 199] on span "Easy" at bounding box center [617, 200] width 32 height 12
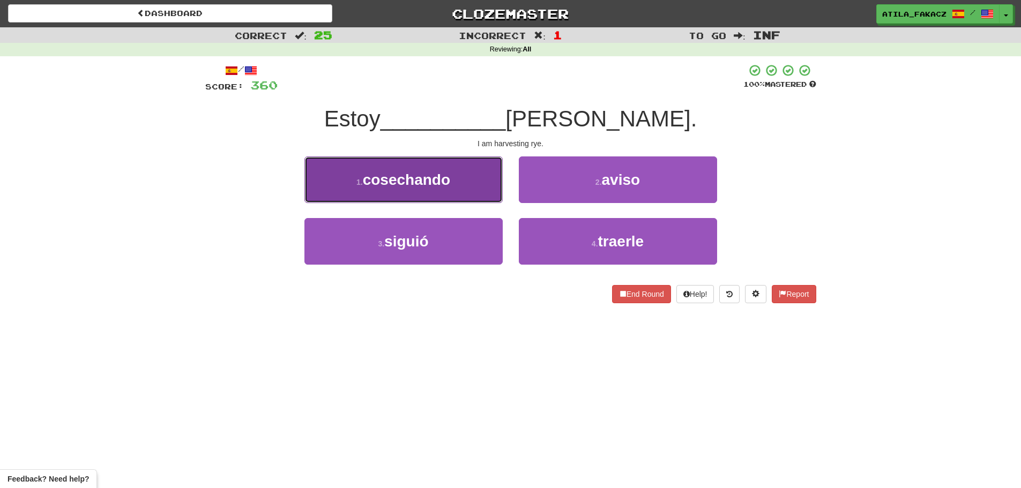
click at [469, 188] on button "1 . cosechando" at bounding box center [403, 179] width 198 height 47
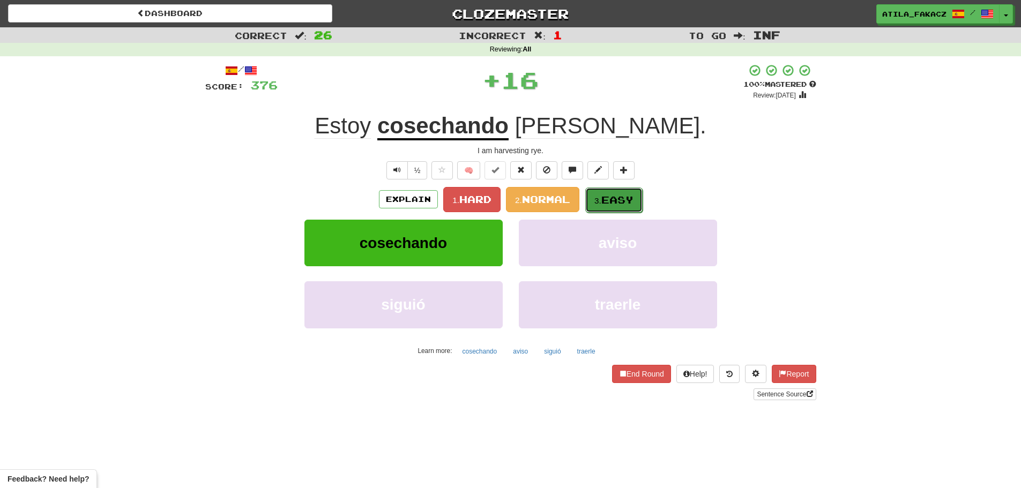
click at [606, 198] on span "Easy" at bounding box center [617, 200] width 32 height 12
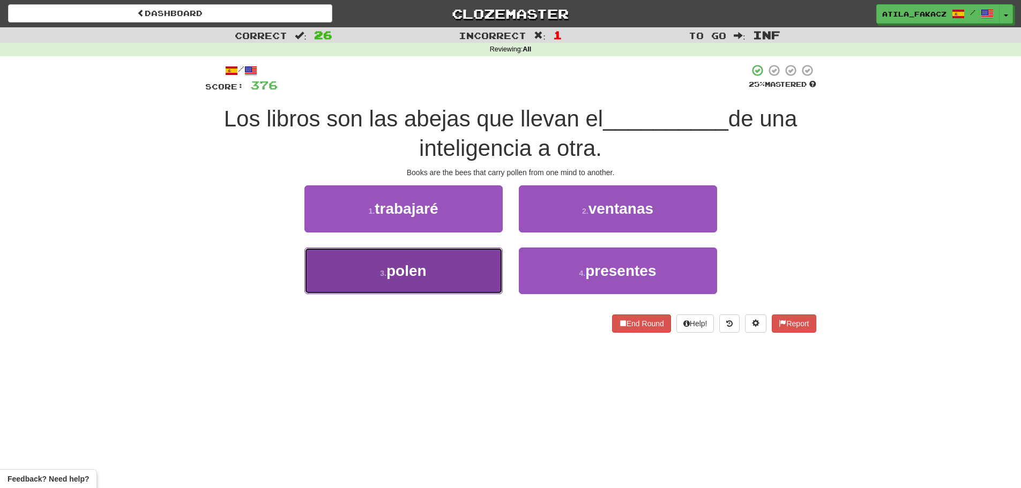
click at [435, 279] on button "3 . polen" at bounding box center [403, 271] width 198 height 47
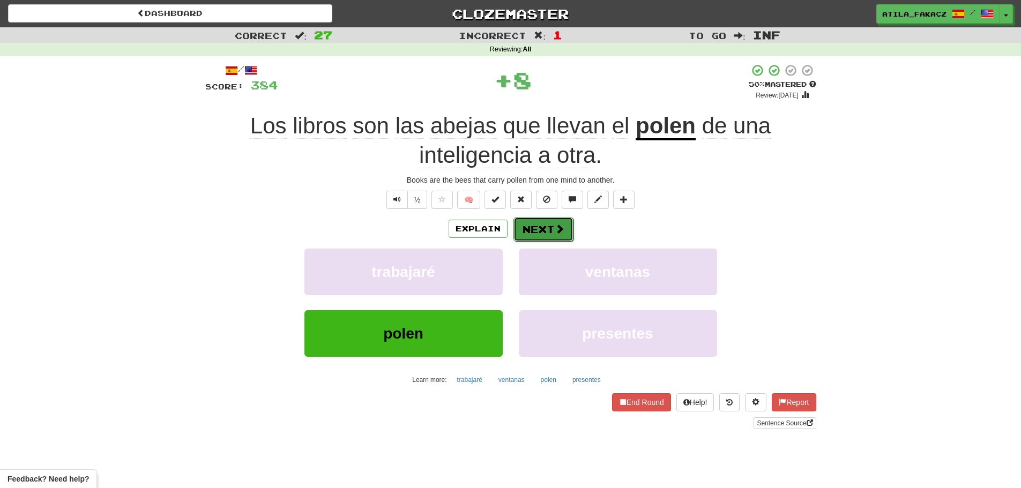
click at [557, 230] on span at bounding box center [560, 229] width 10 height 10
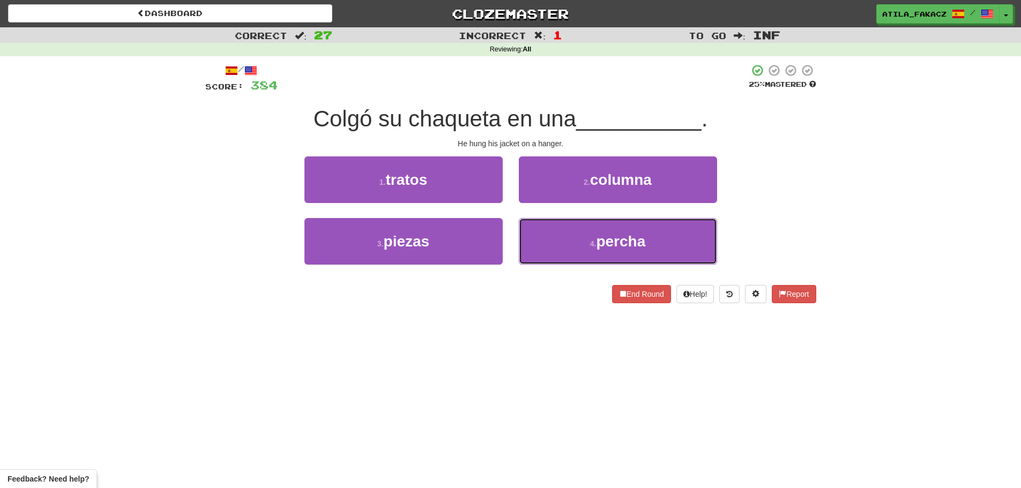
drag, startPoint x: 554, startPoint y: 240, endPoint x: 568, endPoint y: 212, distance: 31.2
click at [555, 240] on button "4 . percha" at bounding box center [618, 241] width 198 height 47
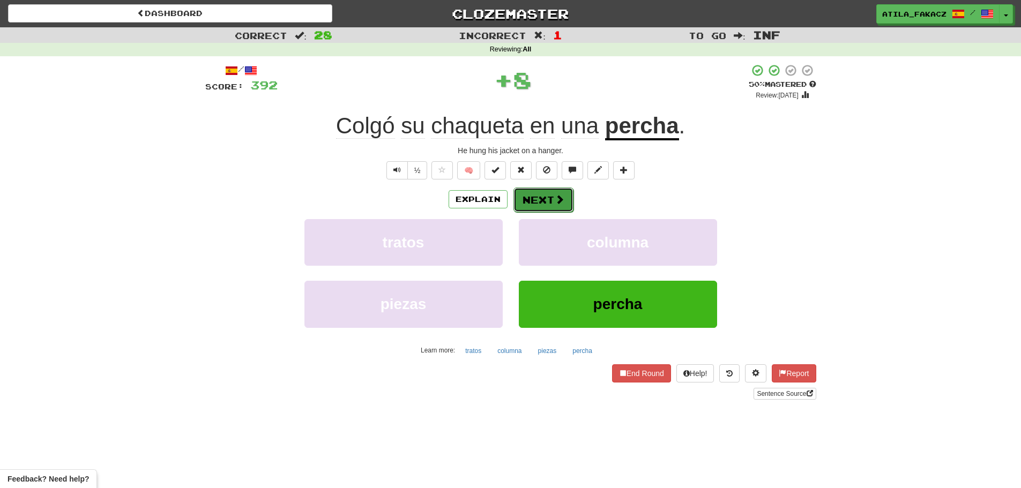
click at [541, 197] on button "Next" at bounding box center [543, 200] width 60 height 25
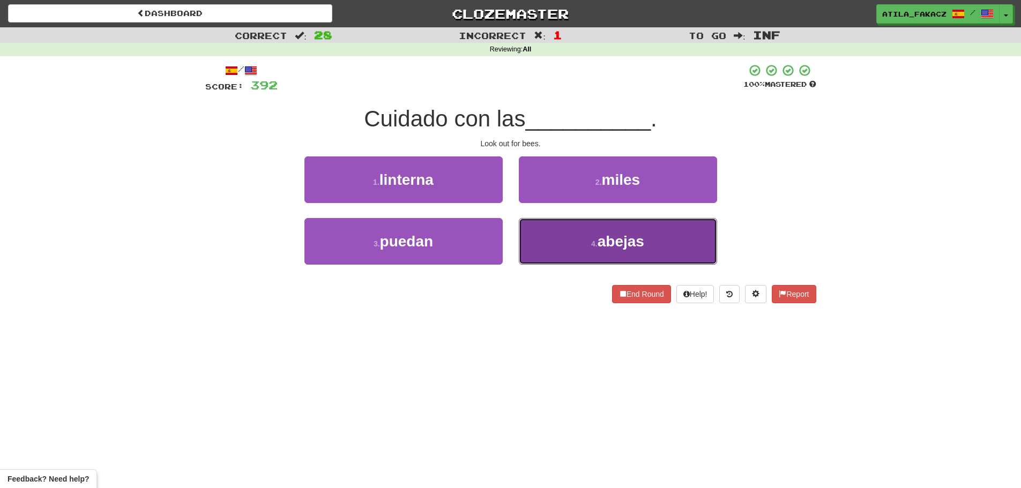
click at [567, 238] on button "4 . abejas" at bounding box center [618, 241] width 198 height 47
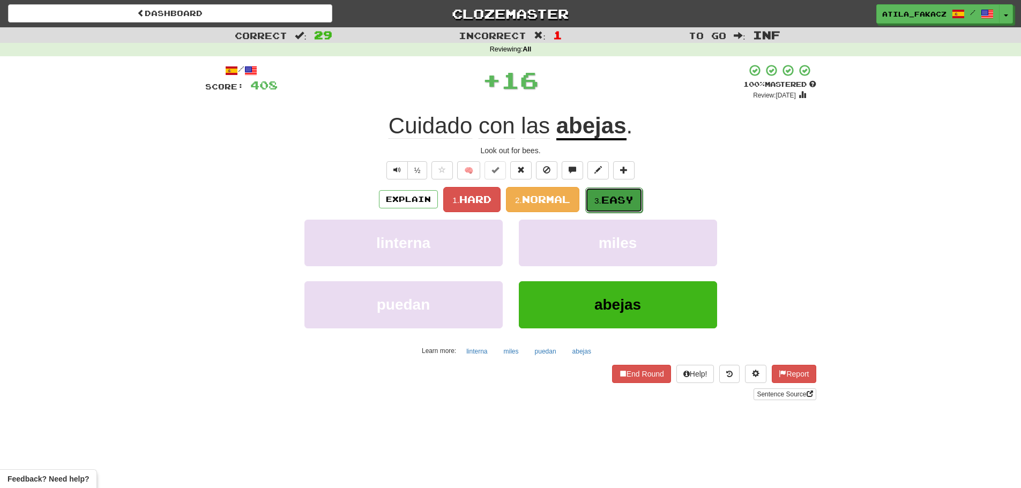
click at [620, 198] on span "Easy" at bounding box center [617, 200] width 32 height 12
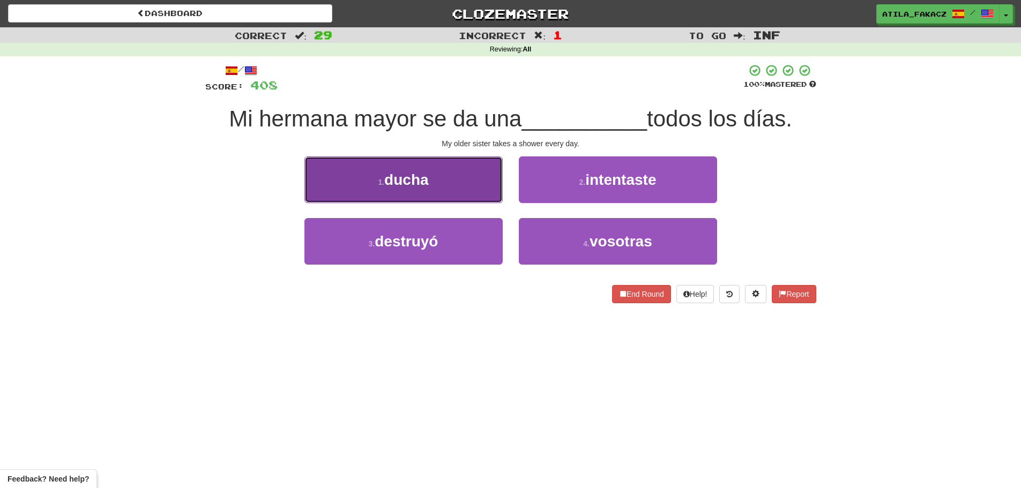
click at [439, 185] on button "1 . ducha" at bounding box center [403, 179] width 198 height 47
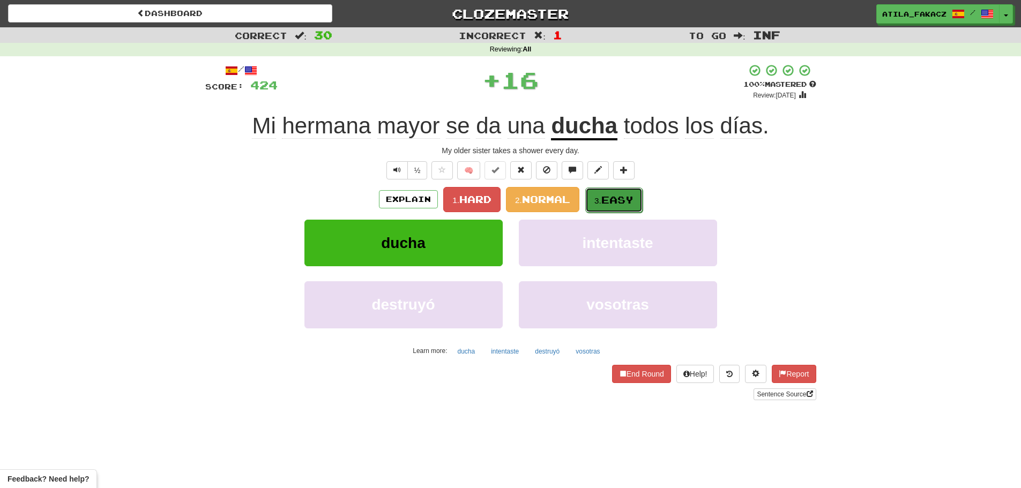
click at [610, 194] on span "Easy" at bounding box center [617, 200] width 32 height 12
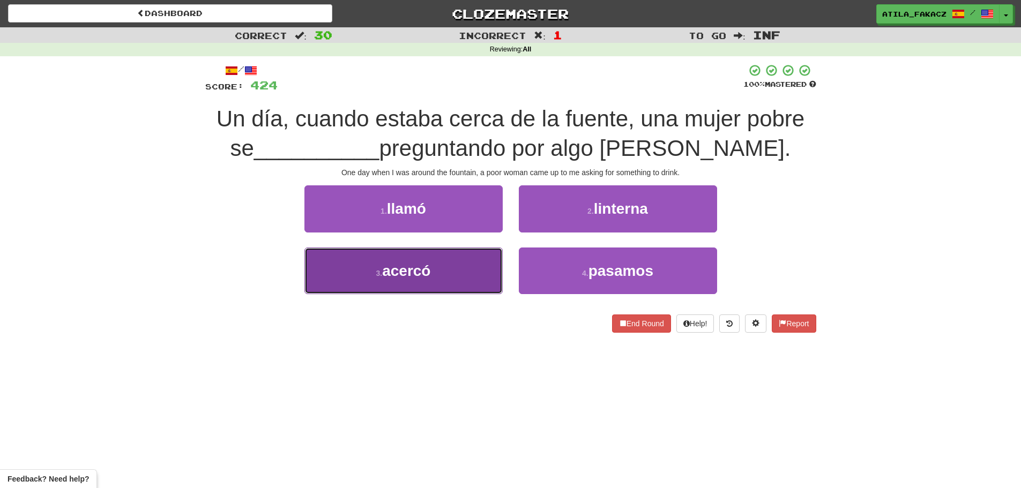
click at [414, 276] on span "acercó" at bounding box center [406, 271] width 48 height 17
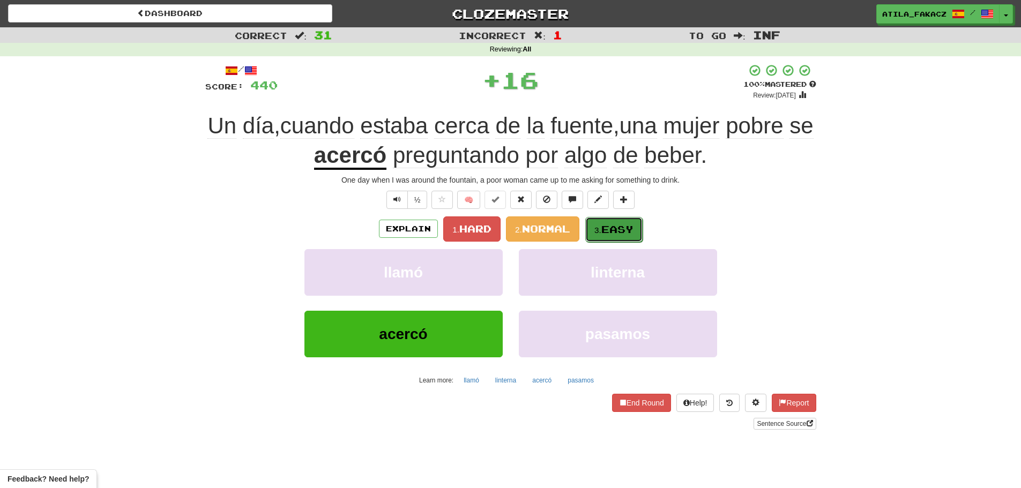
click at [611, 226] on span "Easy" at bounding box center [617, 229] width 32 height 12
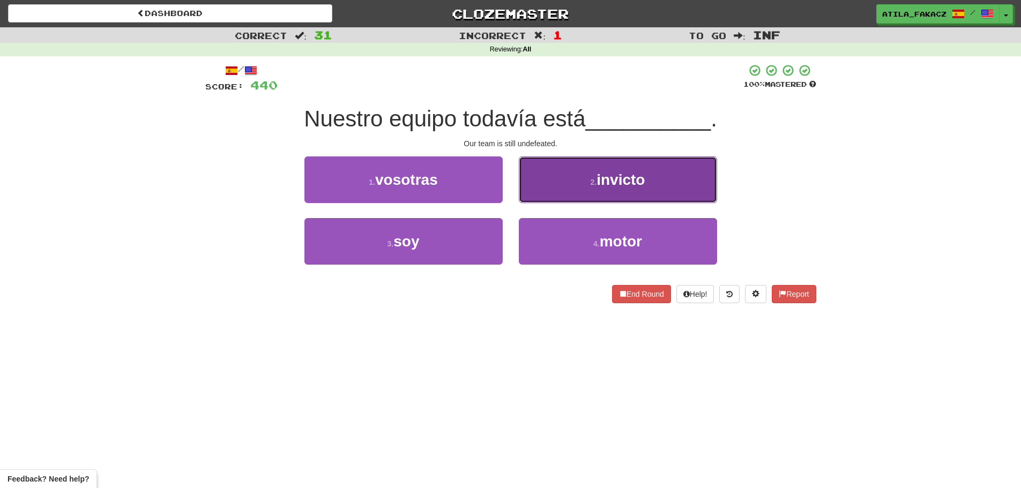
click at [580, 192] on button "2 . invicto" at bounding box center [618, 179] width 198 height 47
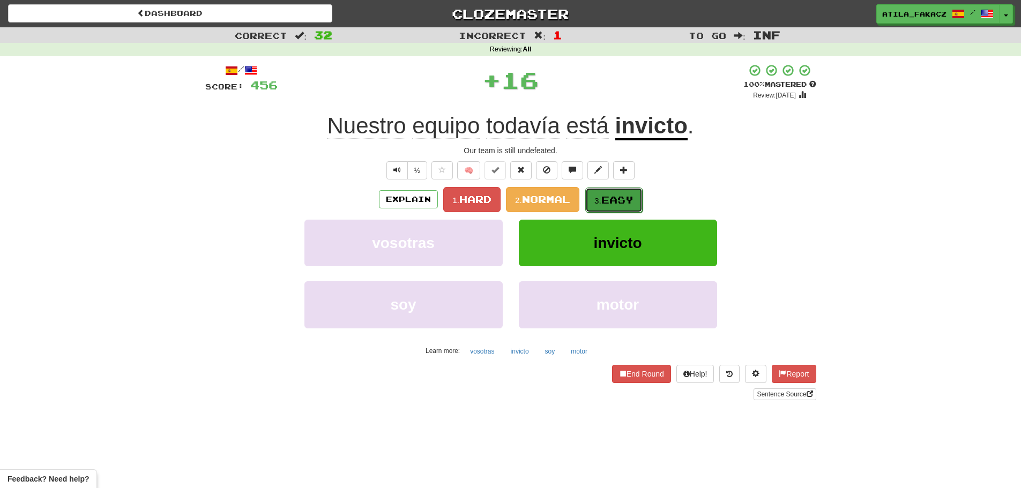
click at [606, 198] on span "Easy" at bounding box center [617, 200] width 32 height 12
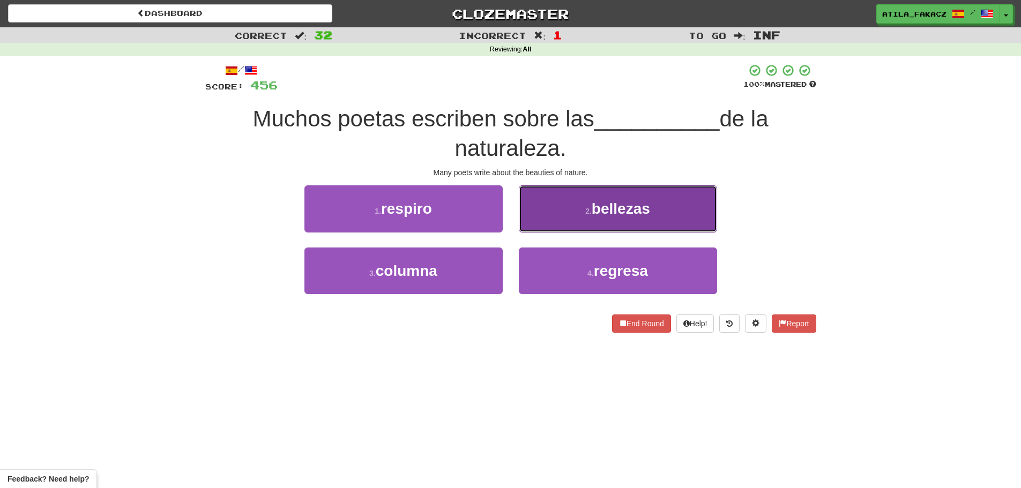
click at [557, 222] on button "2 . bellezas" at bounding box center [618, 208] width 198 height 47
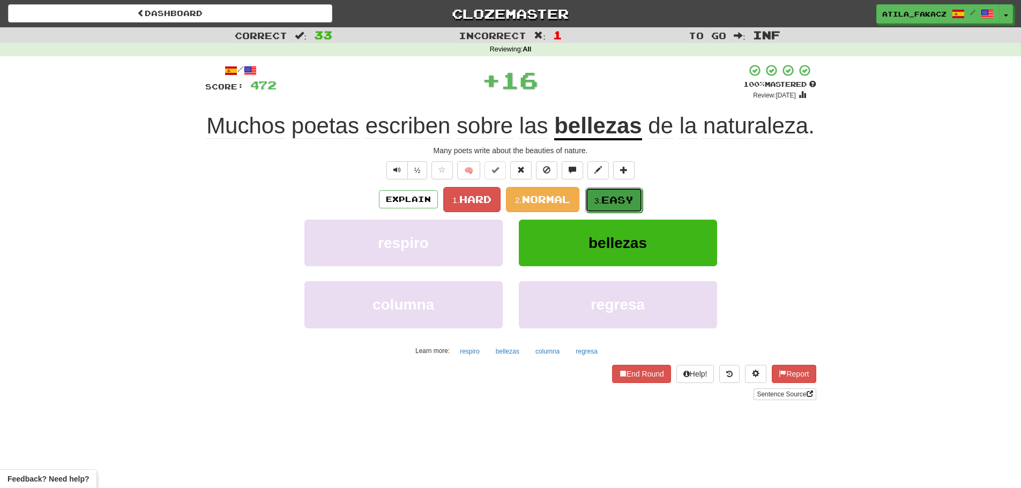
click at [613, 193] on button "3. Easy" at bounding box center [613, 200] width 57 height 25
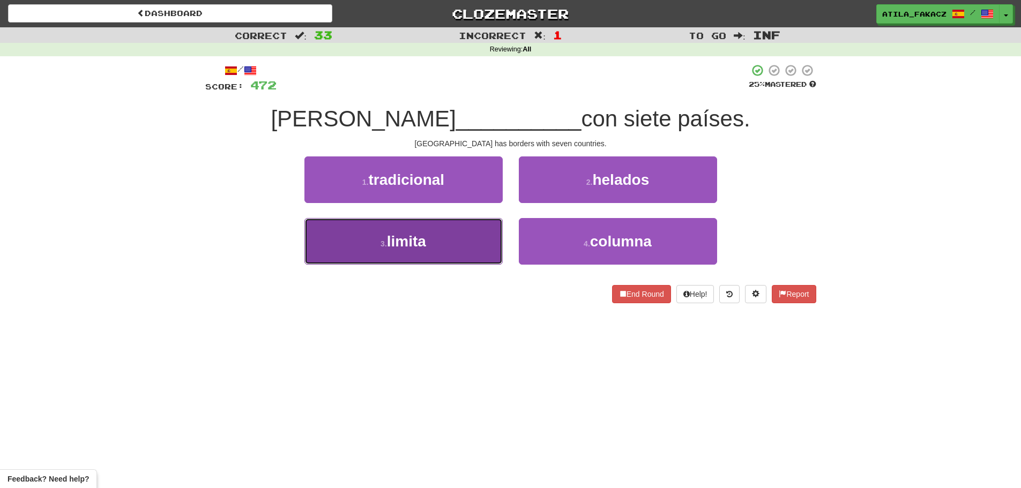
click at [472, 242] on button "3 . limita" at bounding box center [403, 241] width 198 height 47
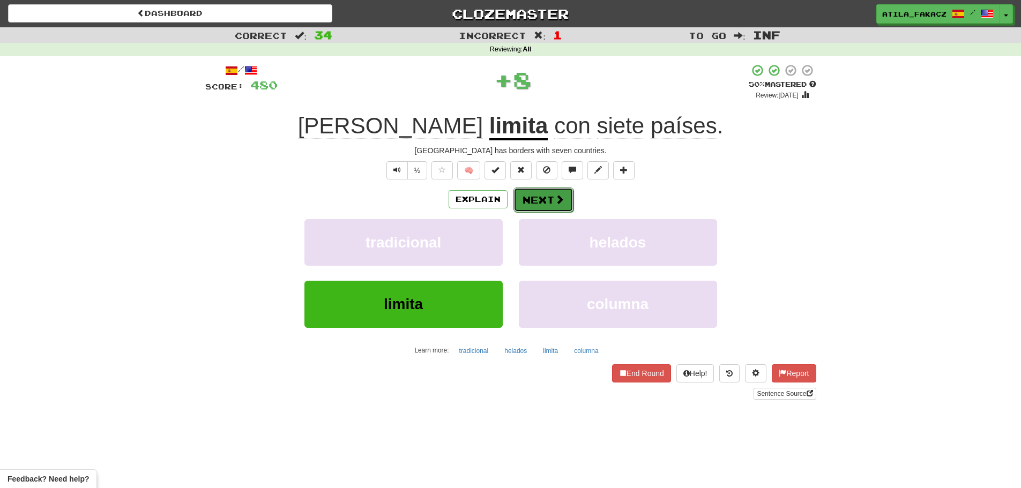
click at [546, 202] on button "Next" at bounding box center [543, 200] width 60 height 25
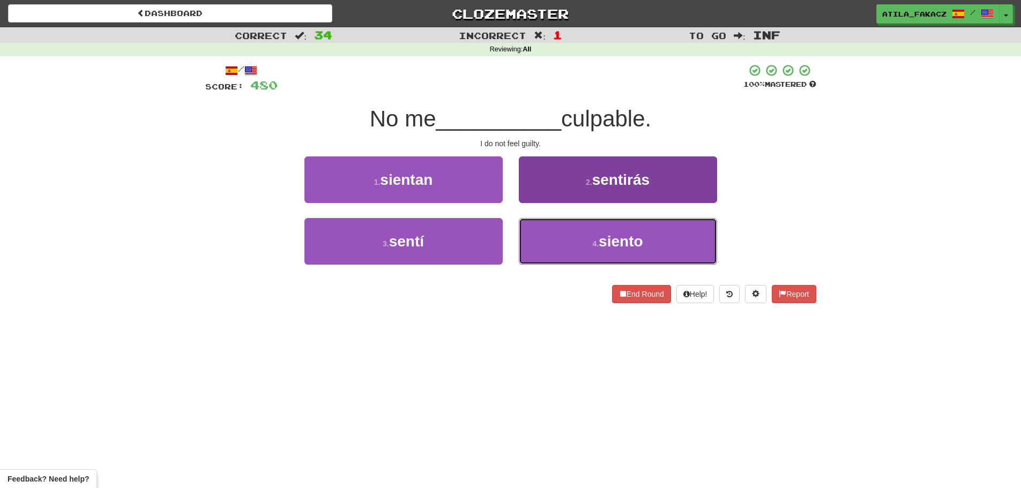
click at [572, 236] on button "4 . siento" at bounding box center [618, 241] width 198 height 47
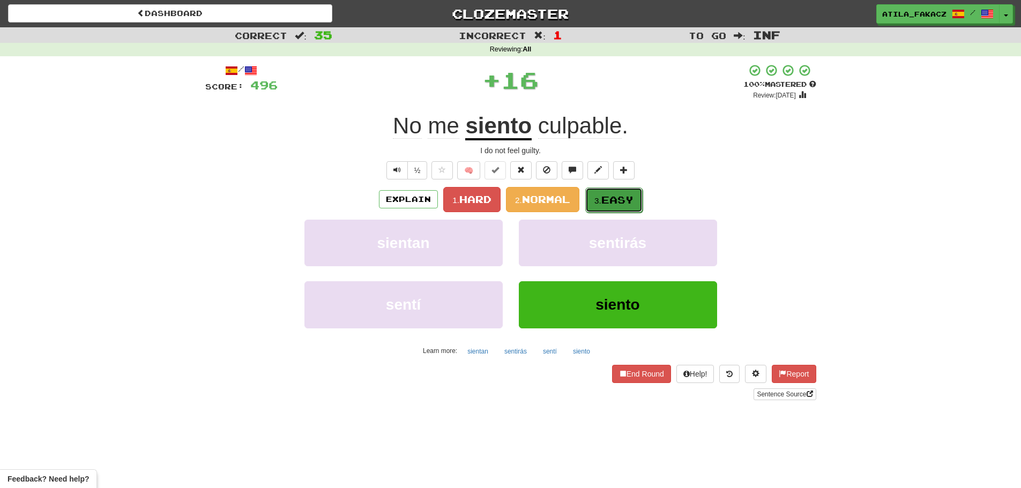
click at [617, 195] on span "Easy" at bounding box center [617, 200] width 32 height 12
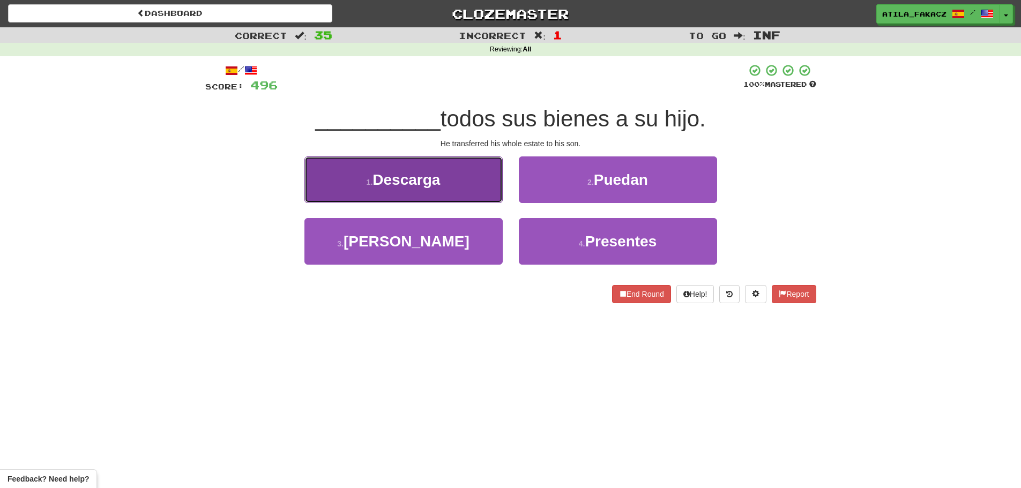
click at [454, 189] on button "1 . Descarga" at bounding box center [403, 179] width 198 height 47
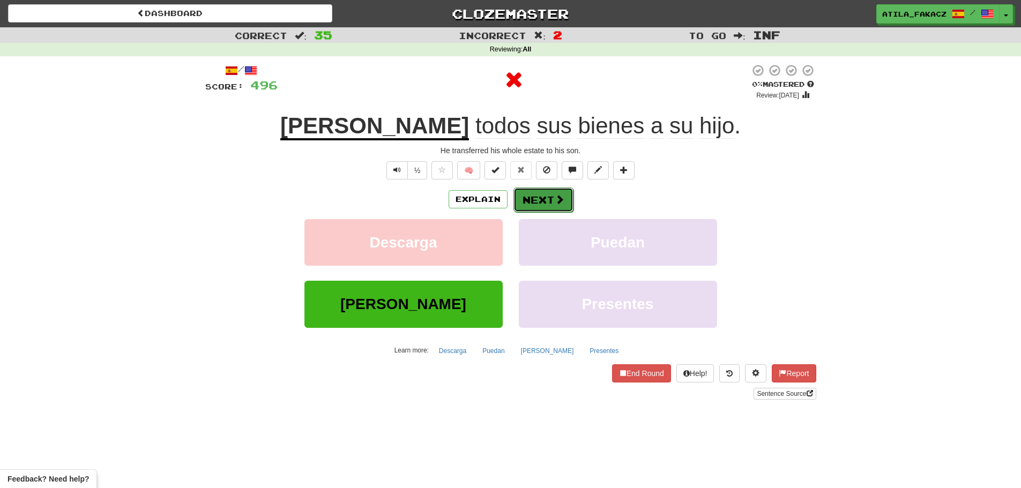
click at [552, 198] on button "Next" at bounding box center [543, 200] width 60 height 25
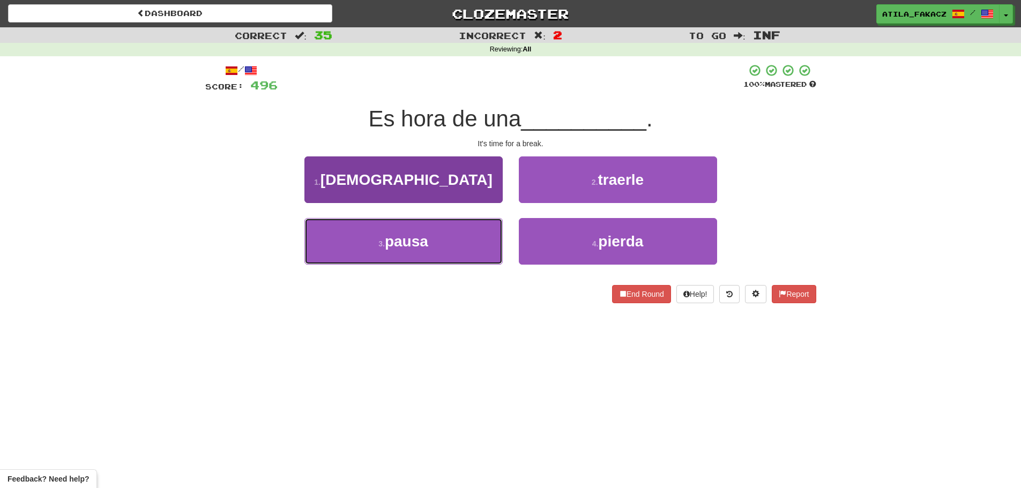
click at [463, 248] on button "3 . pausa" at bounding box center [403, 241] width 198 height 47
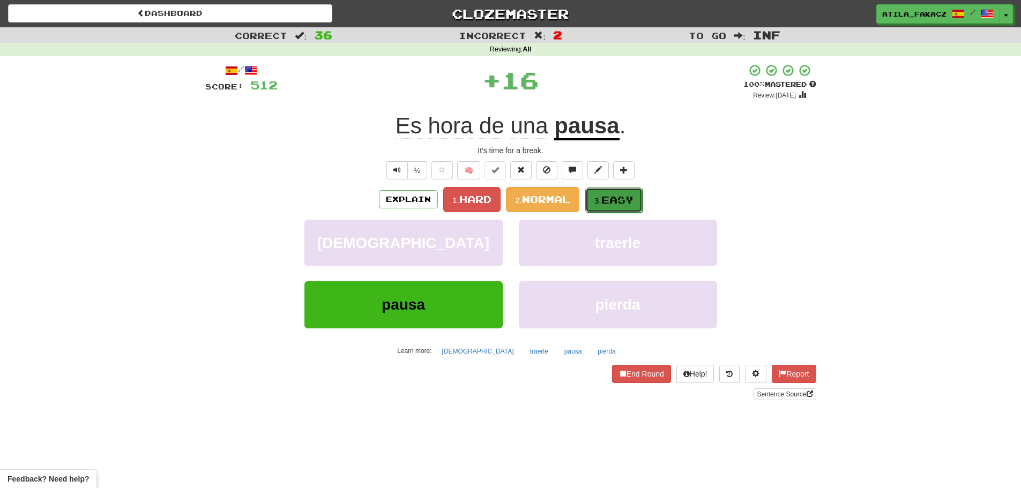
click at [606, 197] on span "Easy" at bounding box center [617, 200] width 32 height 12
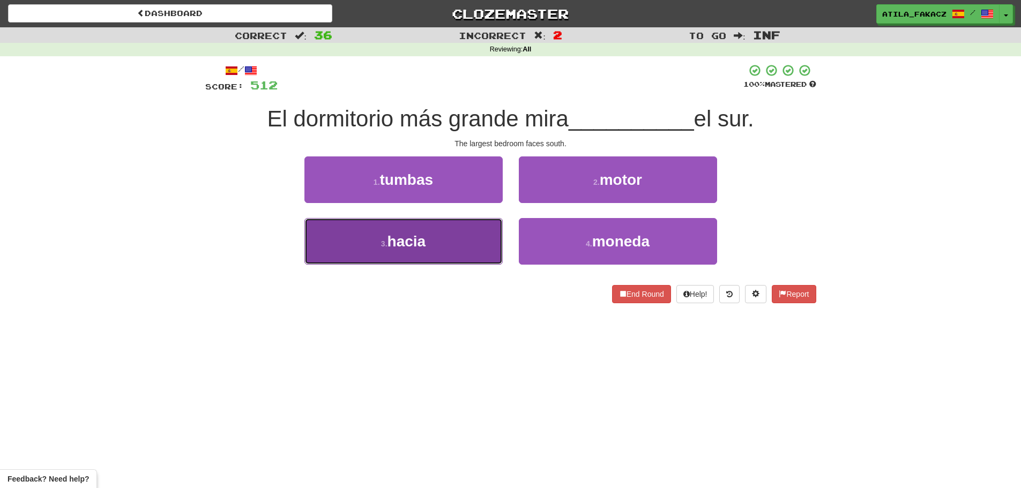
click at [468, 247] on button "3 . hacia" at bounding box center [403, 241] width 198 height 47
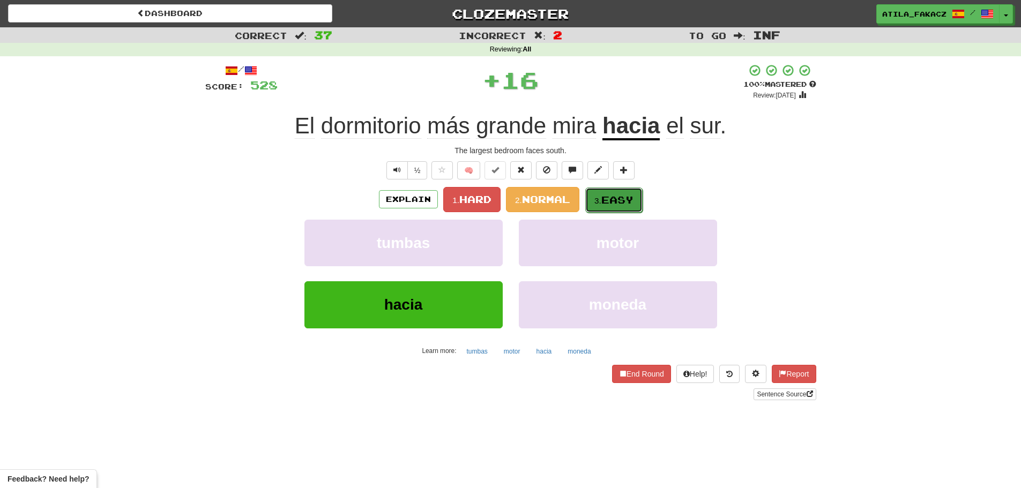
click at [629, 197] on span "Easy" at bounding box center [617, 200] width 32 height 12
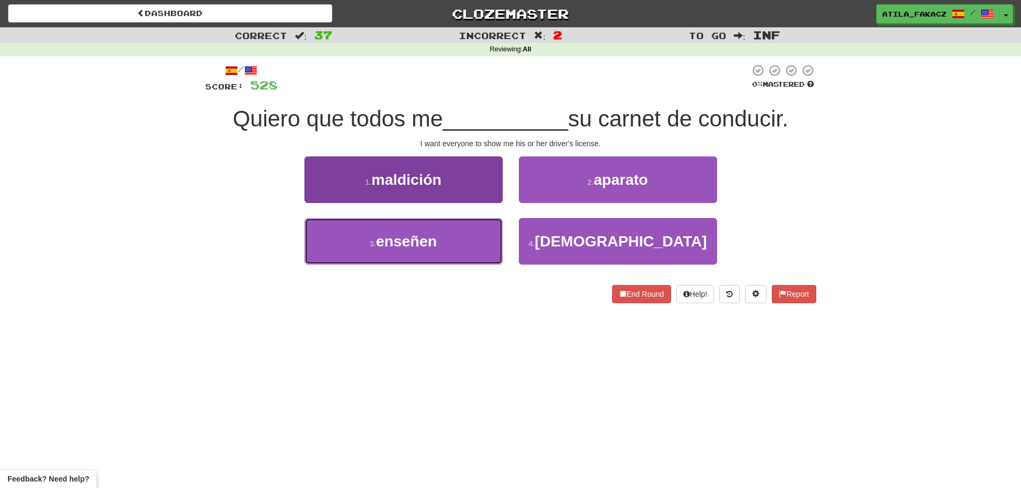
drag, startPoint x: 457, startPoint y: 243, endPoint x: 501, endPoint y: 229, distance: 46.1
click at [465, 242] on button "3 . enseñen" at bounding box center [403, 241] width 198 height 47
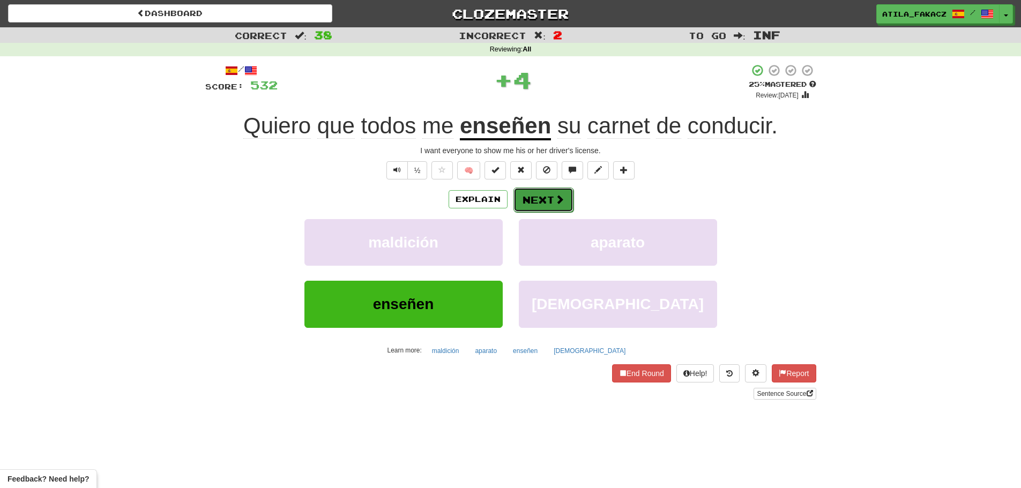
click at [553, 196] on button "Next" at bounding box center [543, 200] width 60 height 25
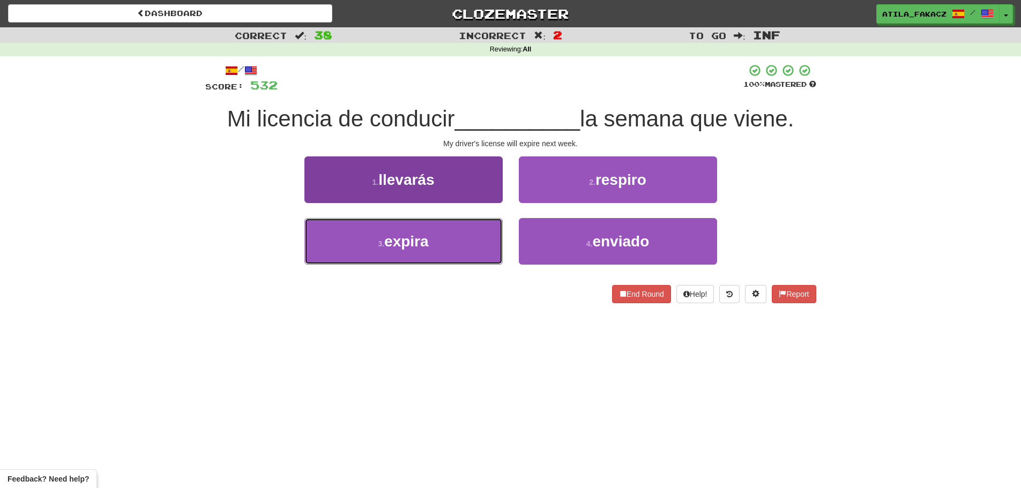
click at [481, 246] on button "3 . expira" at bounding box center [403, 241] width 198 height 47
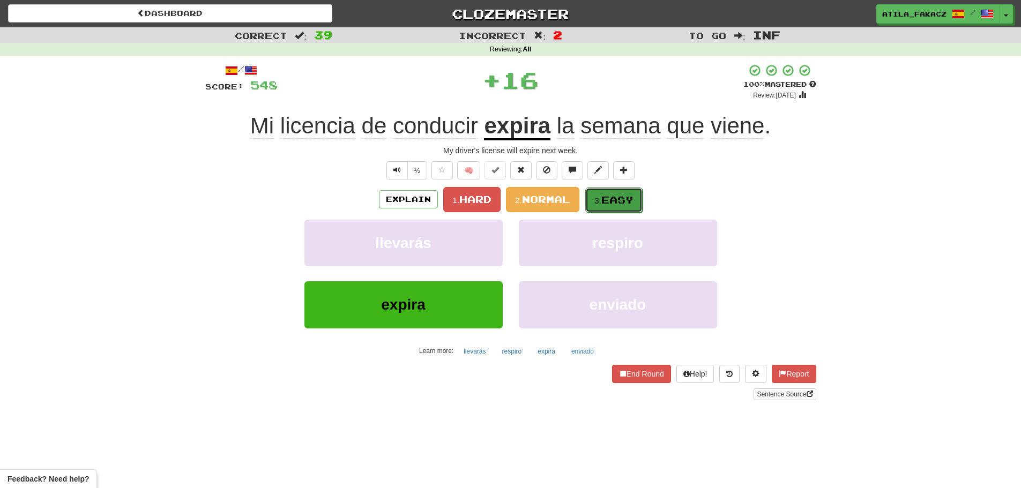
click at [605, 194] on span "Easy" at bounding box center [617, 200] width 32 height 12
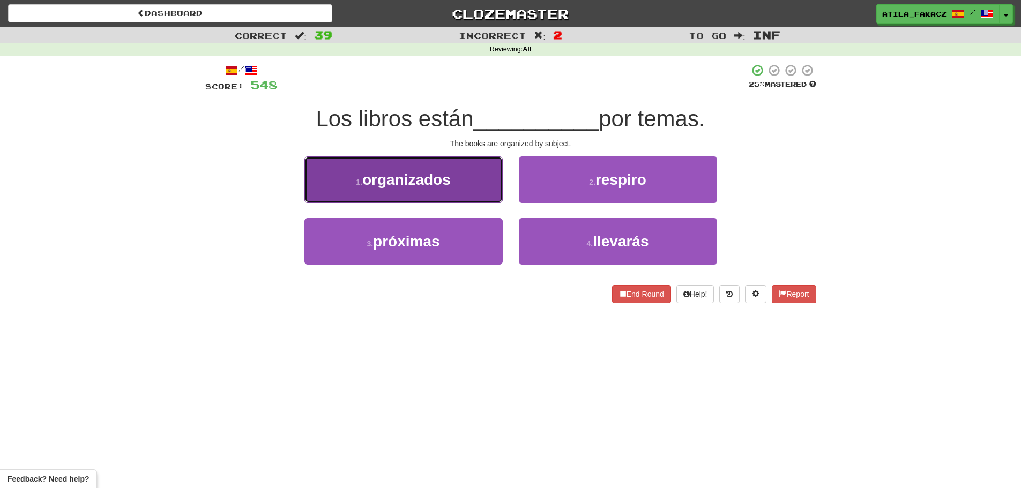
click at [460, 188] on button "1 . organizados" at bounding box center [403, 179] width 198 height 47
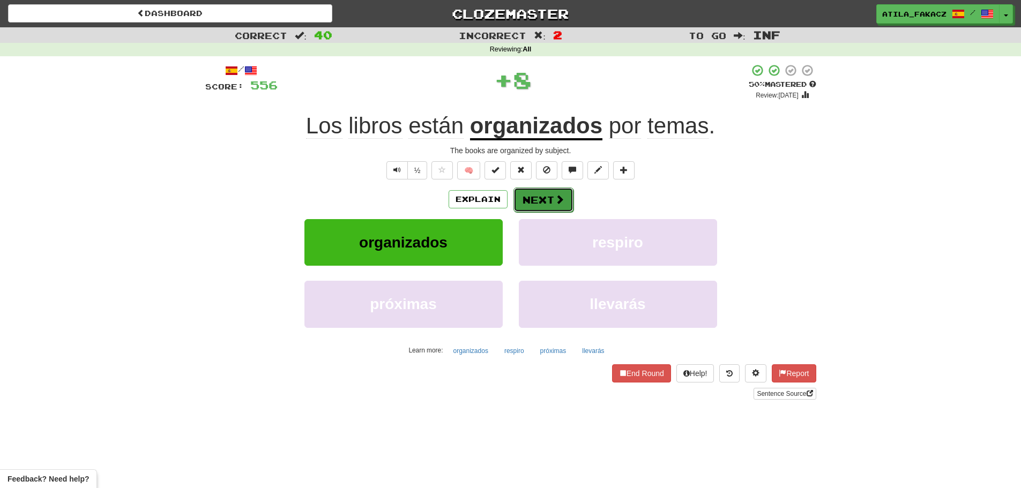
click at [550, 195] on button "Next" at bounding box center [543, 200] width 60 height 25
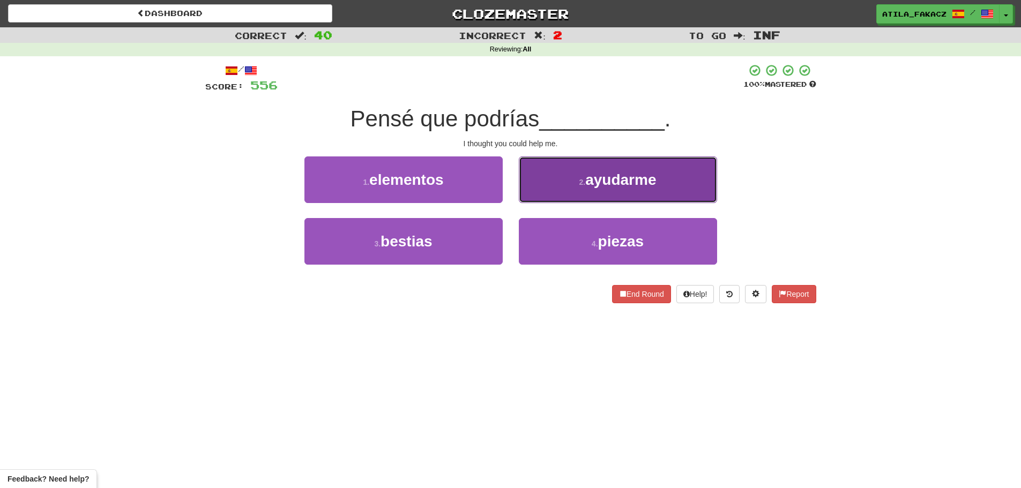
click at [577, 190] on button "2 . ayudarme" at bounding box center [618, 179] width 198 height 47
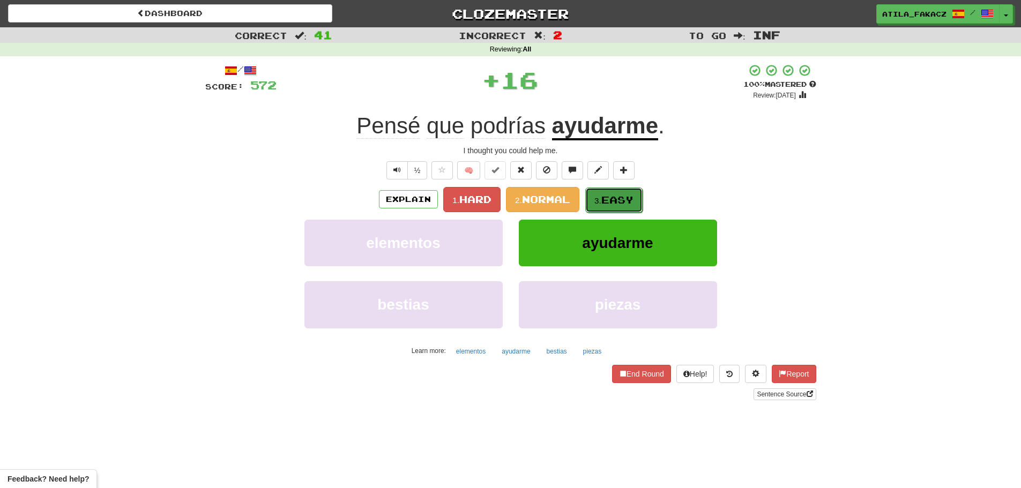
click at [607, 197] on span "Easy" at bounding box center [617, 200] width 32 height 12
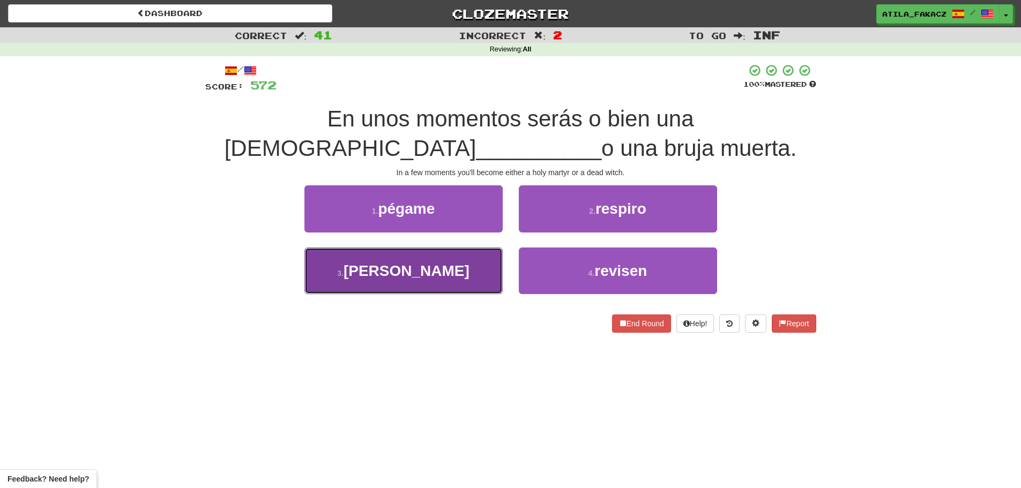
click at [436, 285] on button "3 . mártir" at bounding box center [403, 271] width 198 height 47
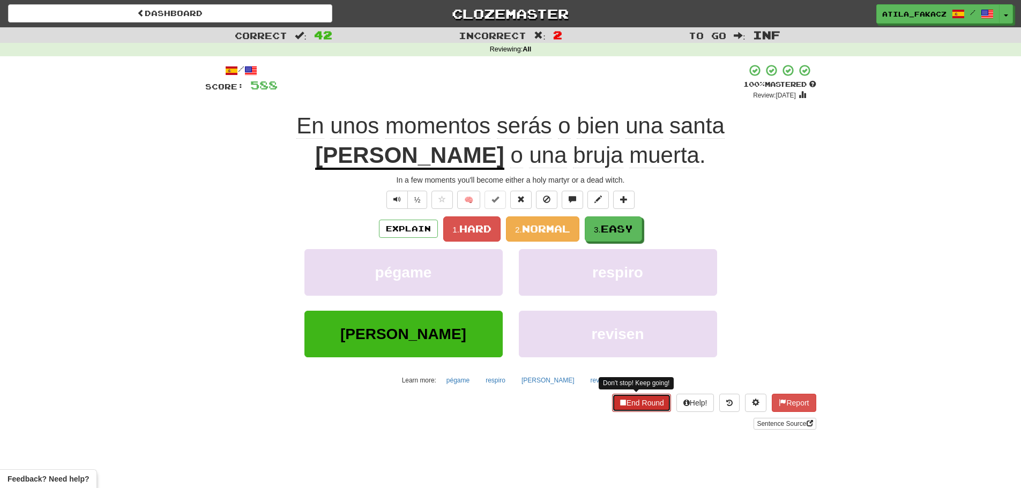
click at [643, 398] on button "End Round" at bounding box center [641, 403] width 59 height 18
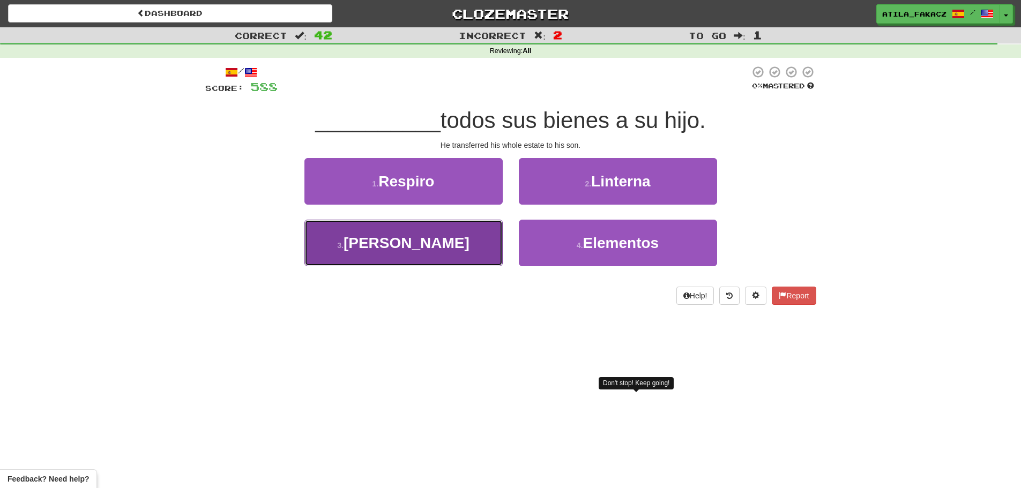
click at [473, 250] on button "3 . Cedió" at bounding box center [403, 243] width 198 height 47
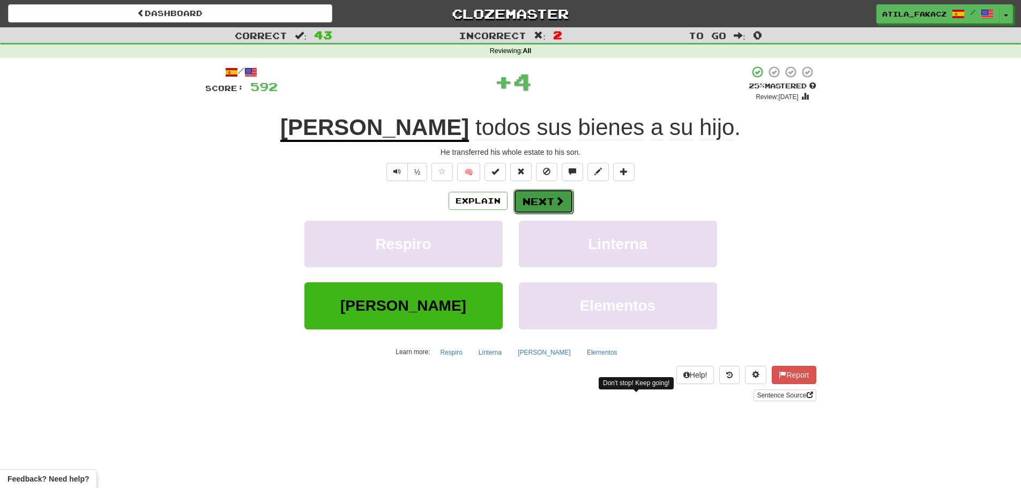
click at [559, 203] on span at bounding box center [560, 201] width 10 height 10
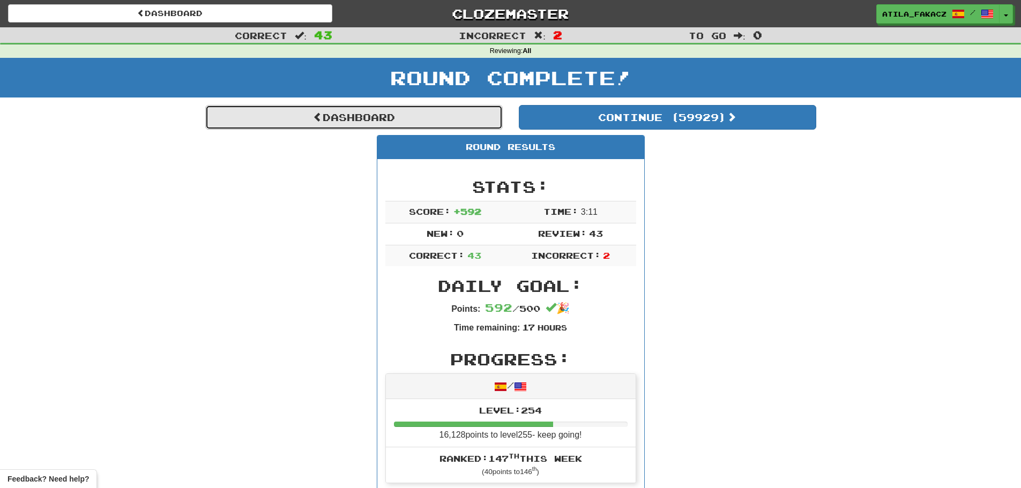
click at [390, 115] on link "Dashboard" at bounding box center [353, 117] width 297 height 25
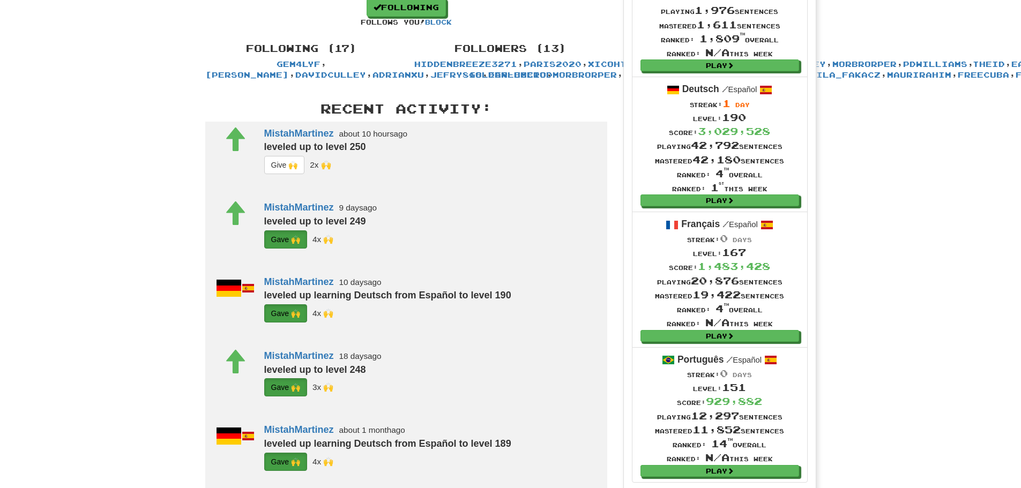
scroll to position [268, 0]
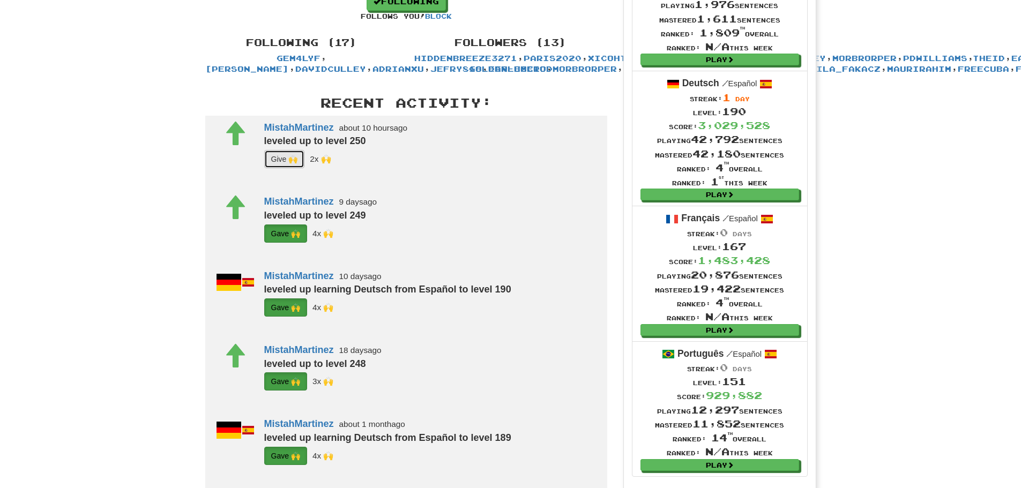
click at [274, 168] on button "G i ve 🙌" at bounding box center [284, 159] width 41 height 18
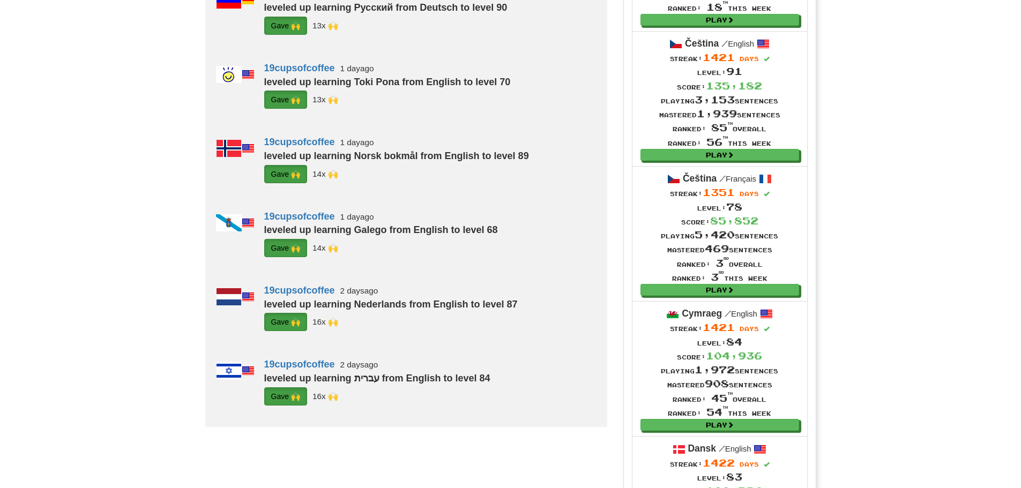
scroll to position [858, 0]
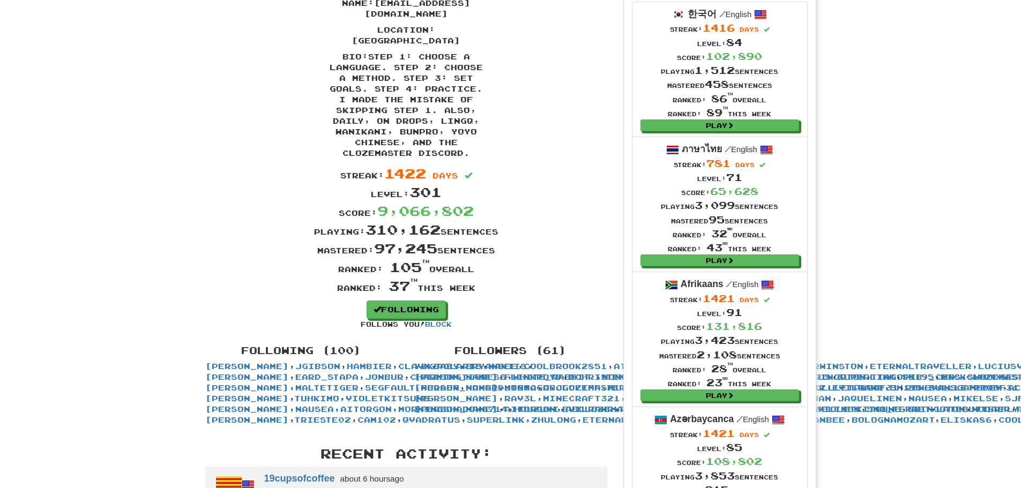
scroll to position [0, 0]
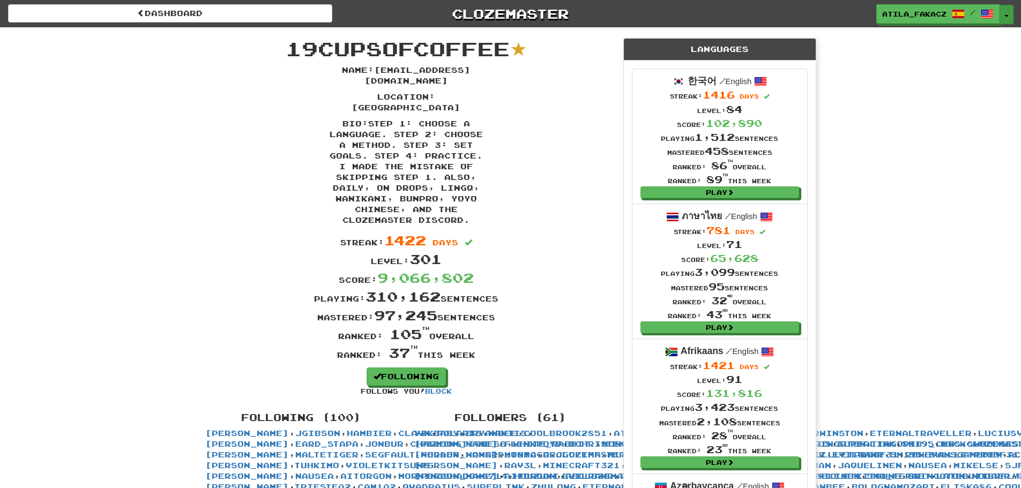
click at [1002, 20] on button "Toggle Dropdown" at bounding box center [1007, 14] width 14 height 19
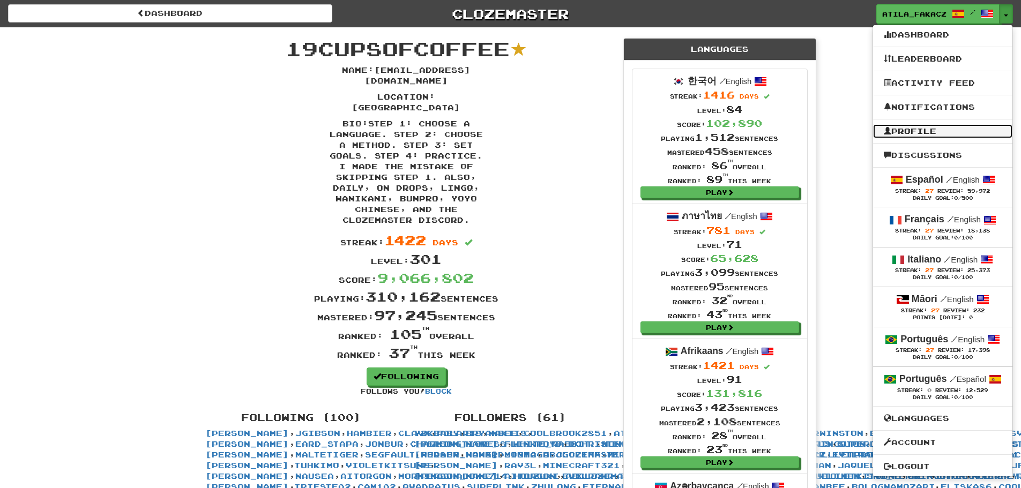
click at [924, 130] on link "Profile" at bounding box center [942, 131] width 139 height 14
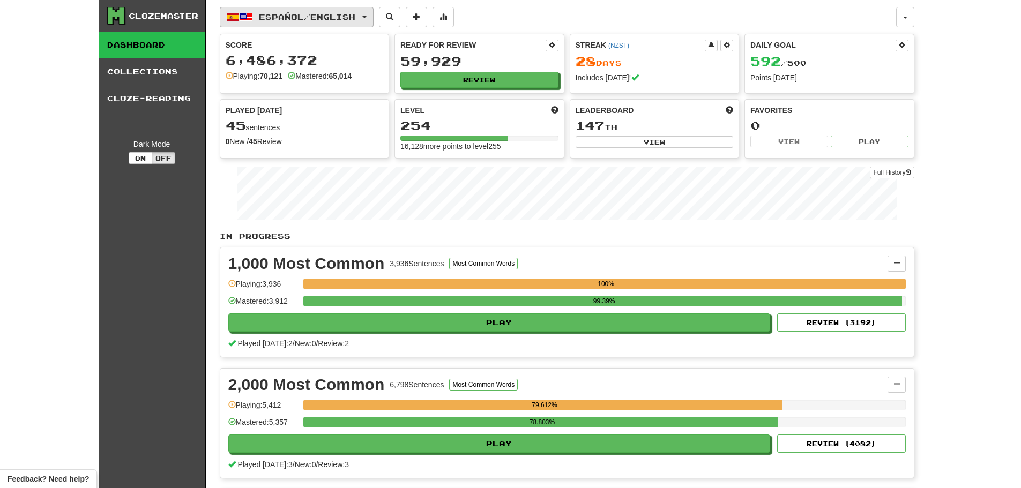
click at [354, 14] on span "Español / English" at bounding box center [307, 16] width 96 height 9
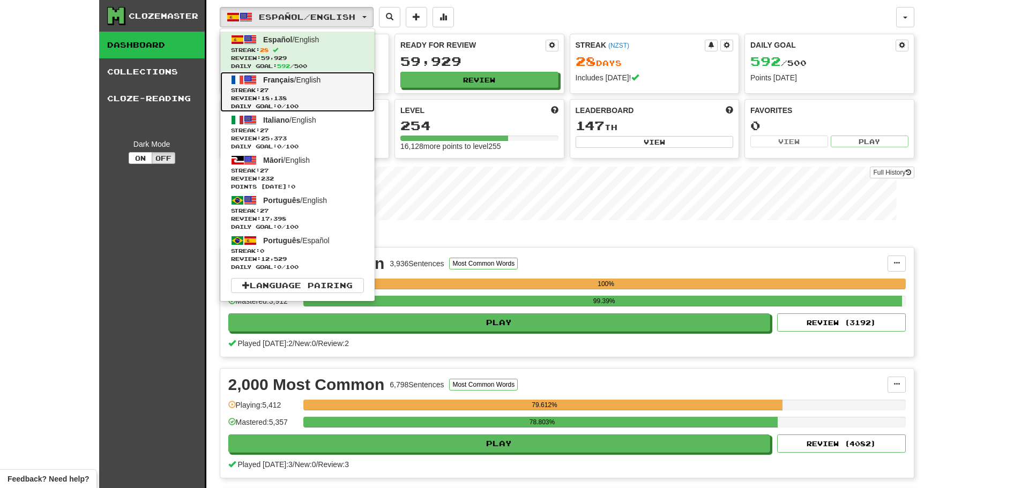
click at [294, 86] on link "Français / English Streak: 27 Review: 18,138 Daily Goal: 0 / 100" at bounding box center [297, 92] width 154 height 40
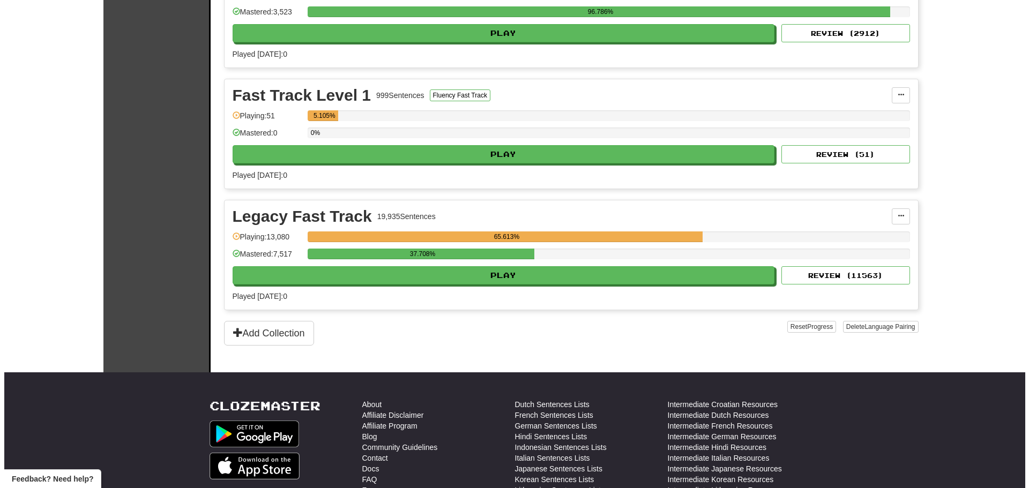
scroll to position [643, 0]
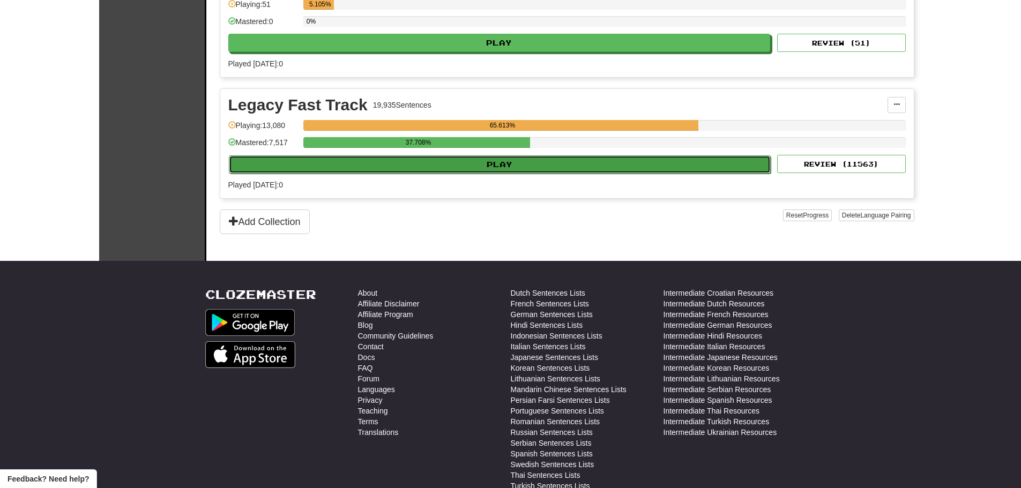
click at [460, 161] on button "Play" at bounding box center [500, 164] width 542 height 18
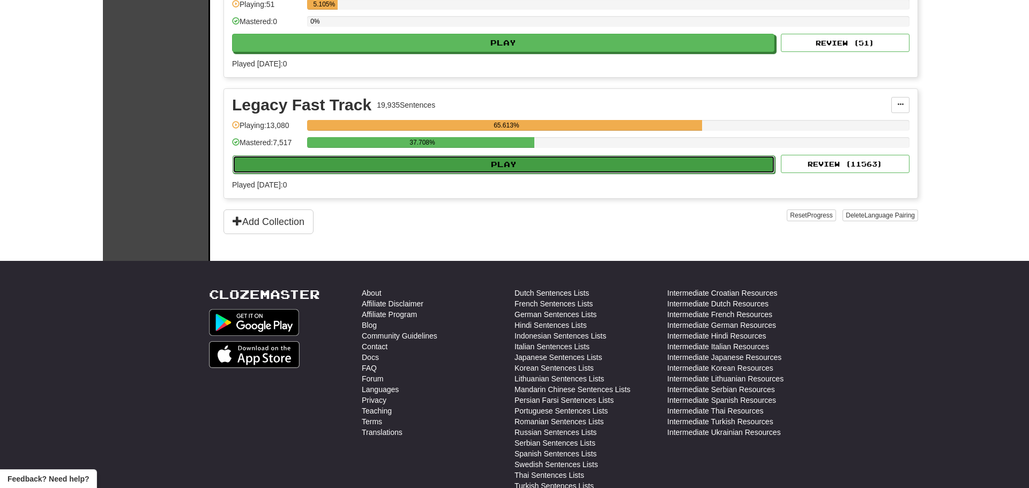
select select "********"
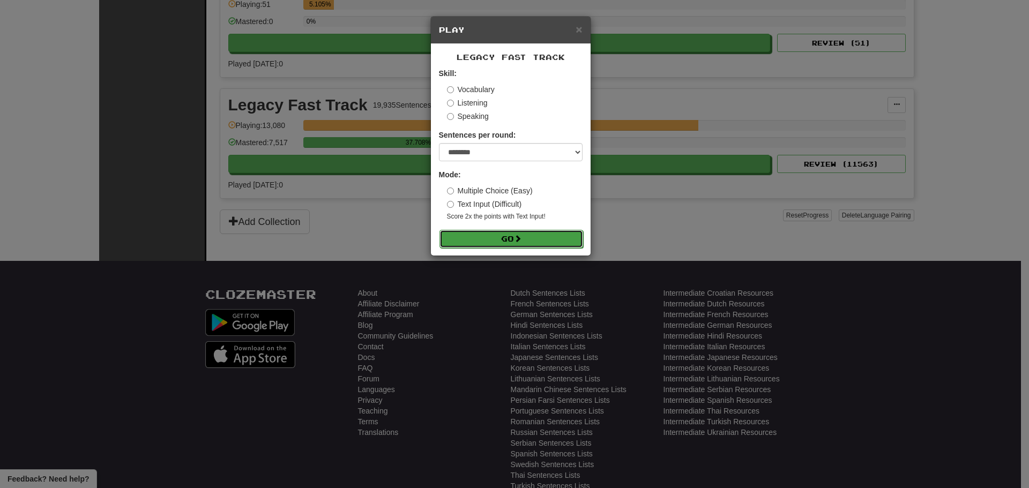
click at [505, 243] on button "Go" at bounding box center [511, 239] width 144 height 18
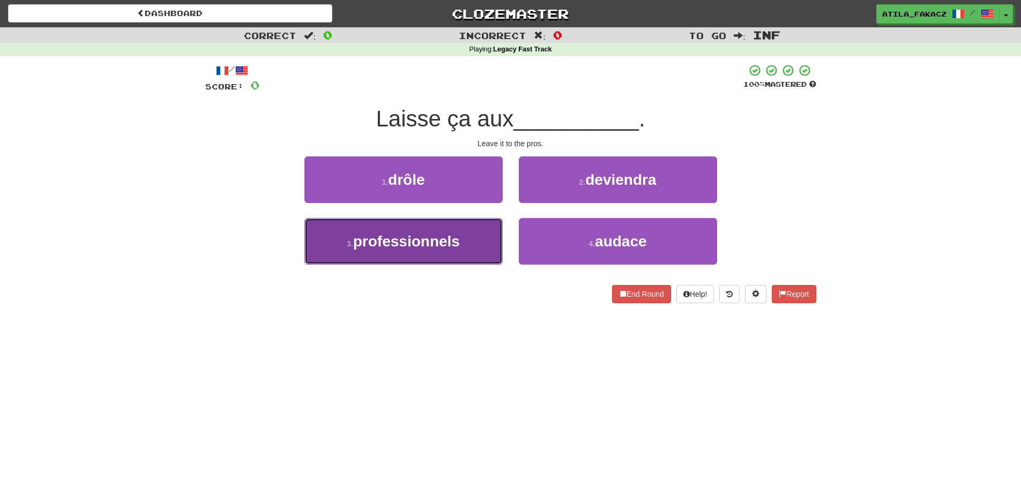
click at [472, 251] on button "3 . professionnels" at bounding box center [403, 241] width 198 height 47
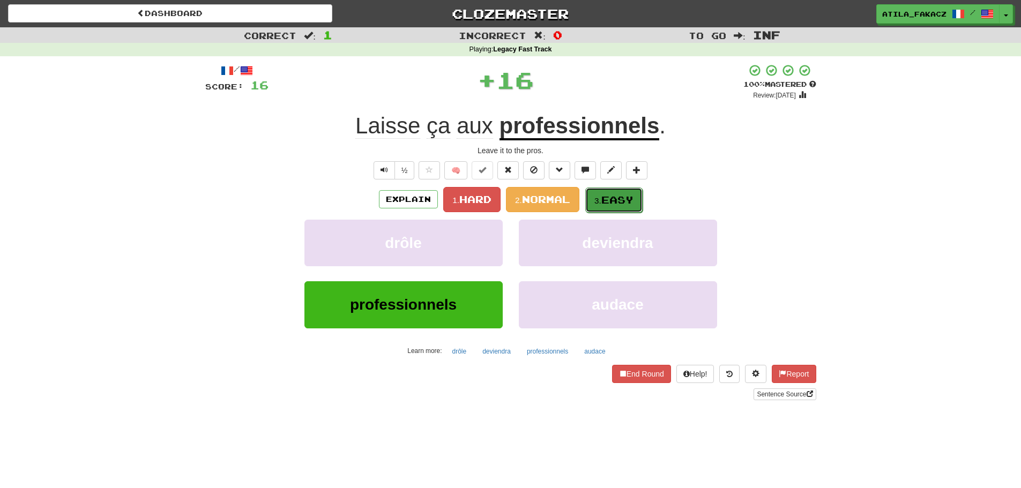
click at [607, 200] on span "Easy" at bounding box center [617, 200] width 32 height 12
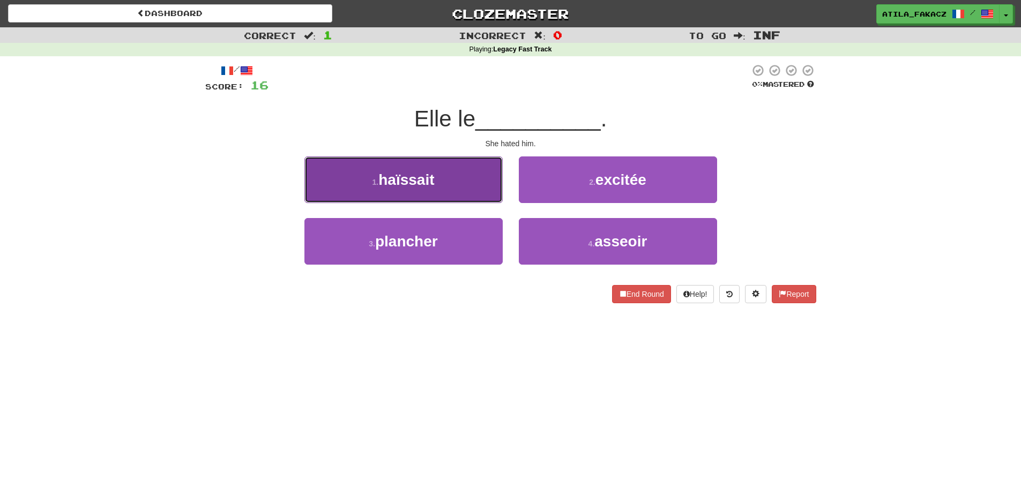
click at [466, 187] on button "1 . haïssait" at bounding box center [403, 179] width 198 height 47
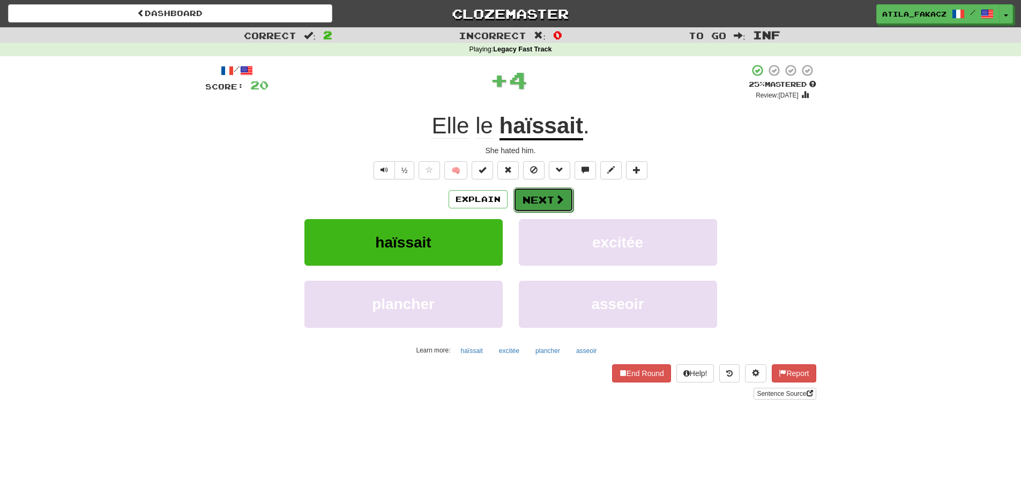
click at [545, 197] on button "Next" at bounding box center [543, 200] width 60 height 25
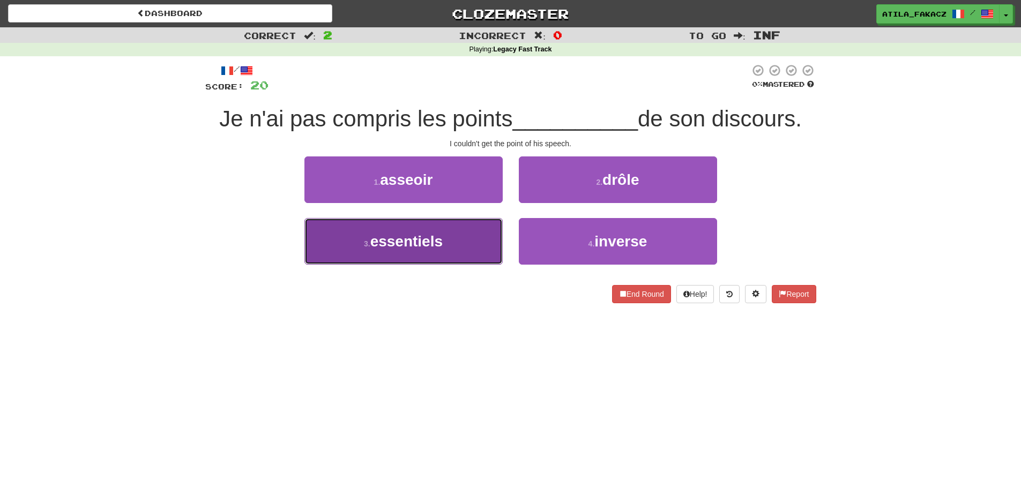
click at [464, 247] on button "3 . essentiels" at bounding box center [403, 241] width 198 height 47
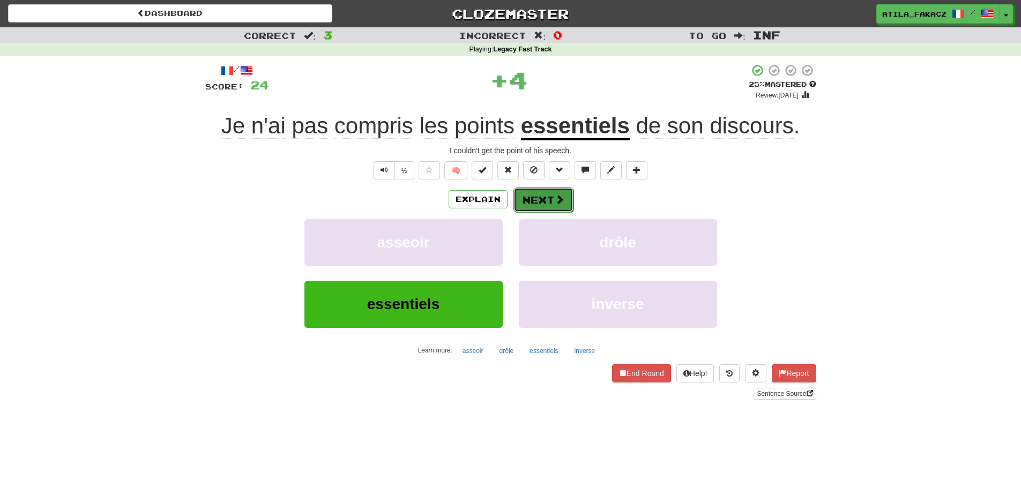
click at [558, 209] on button "Next" at bounding box center [543, 200] width 60 height 25
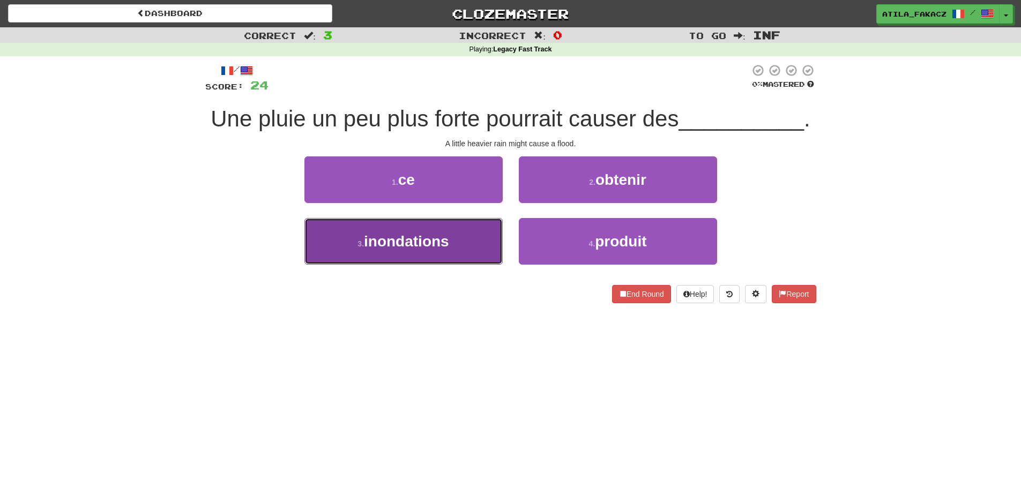
click at [480, 244] on button "3 . inondations" at bounding box center [403, 241] width 198 height 47
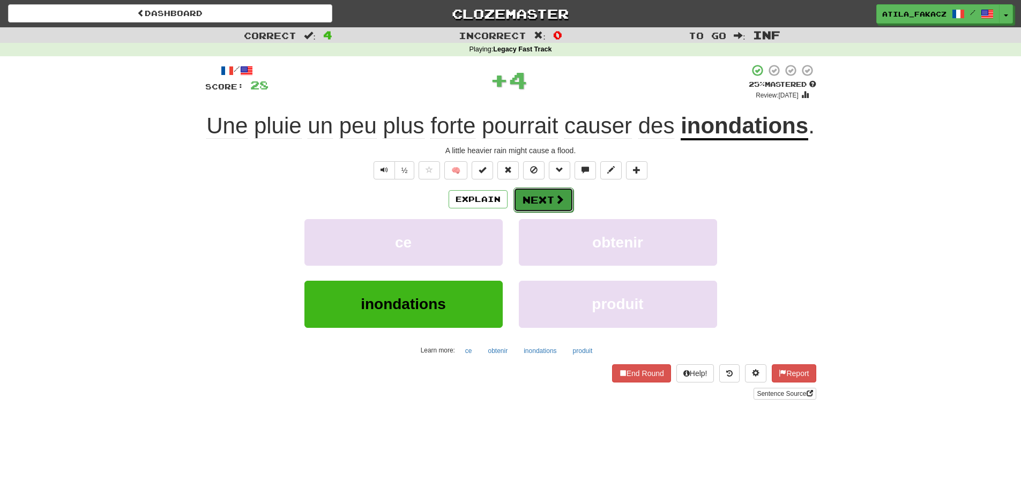
click at [560, 206] on button "Next" at bounding box center [543, 200] width 60 height 25
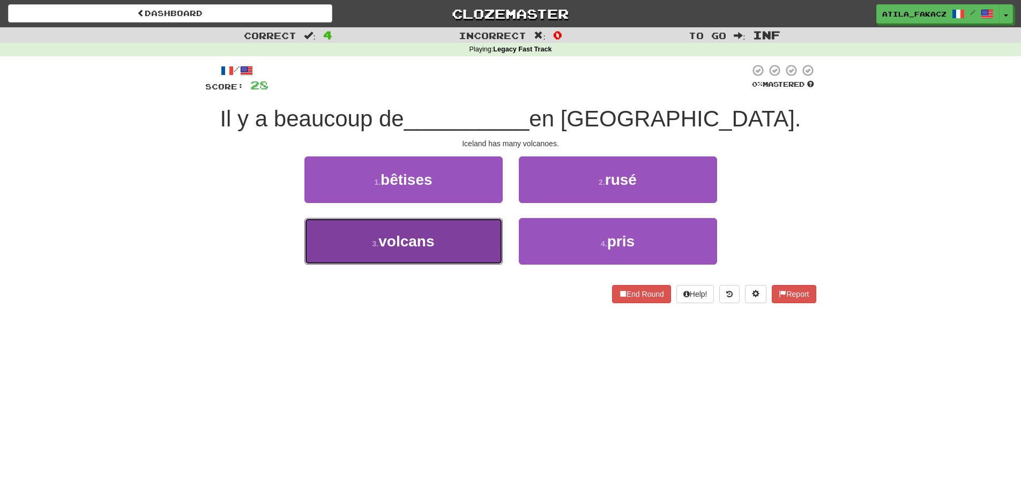
click at [469, 236] on button "3 . volcans" at bounding box center [403, 241] width 198 height 47
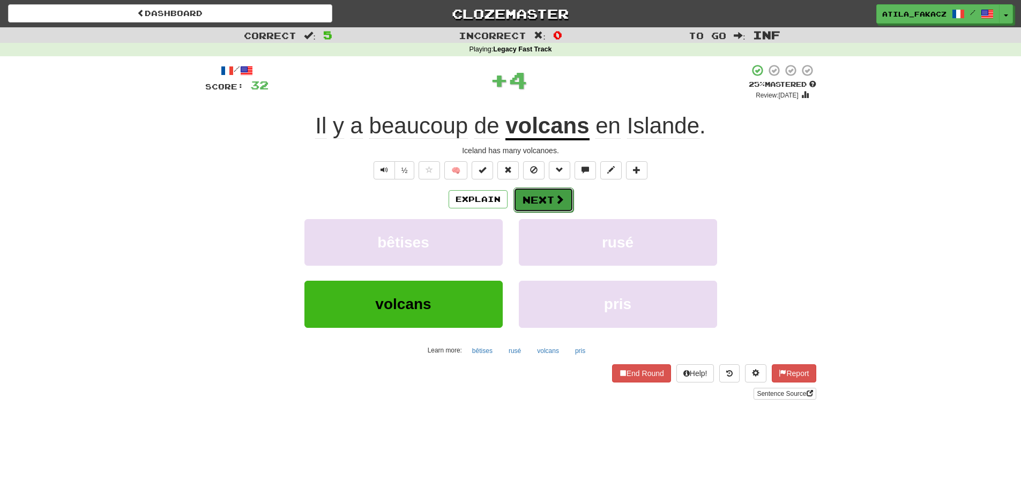
click at [556, 197] on span at bounding box center [560, 200] width 10 height 10
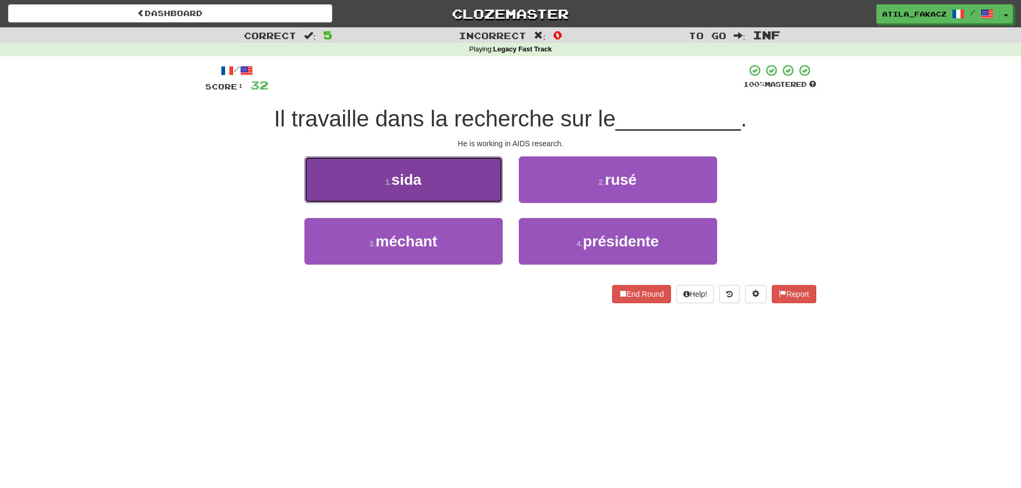
click at [435, 182] on button "1 . sida" at bounding box center [403, 179] width 198 height 47
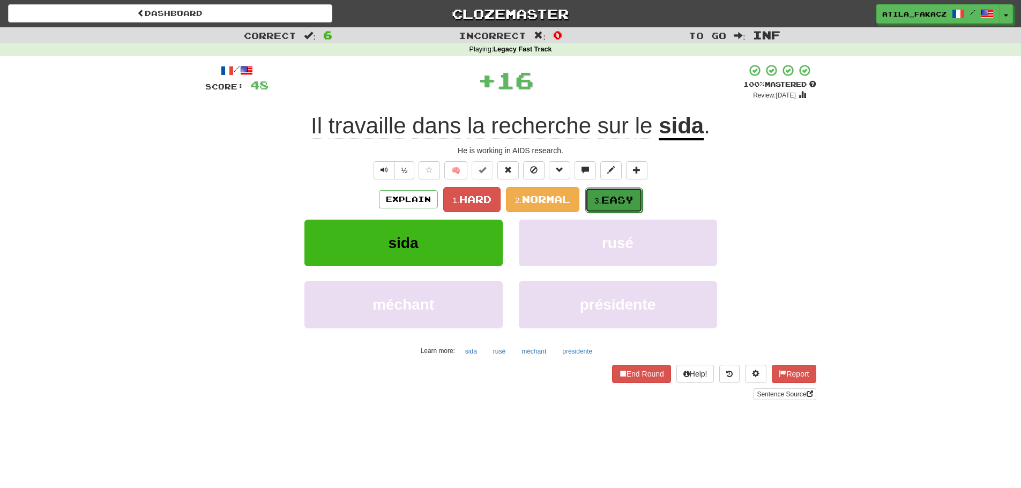
click at [596, 200] on small "3." at bounding box center [597, 200] width 7 height 9
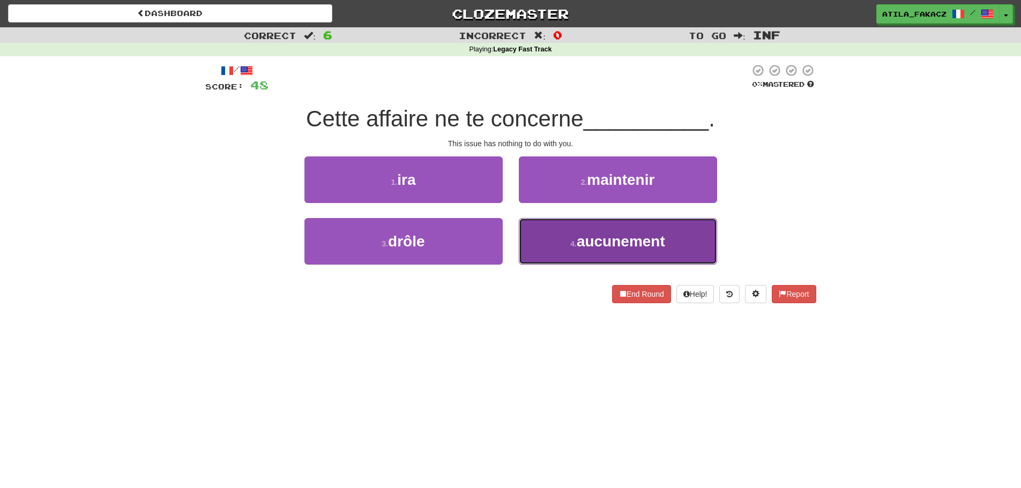
click at [568, 238] on button "4 . aucunement" at bounding box center [618, 241] width 198 height 47
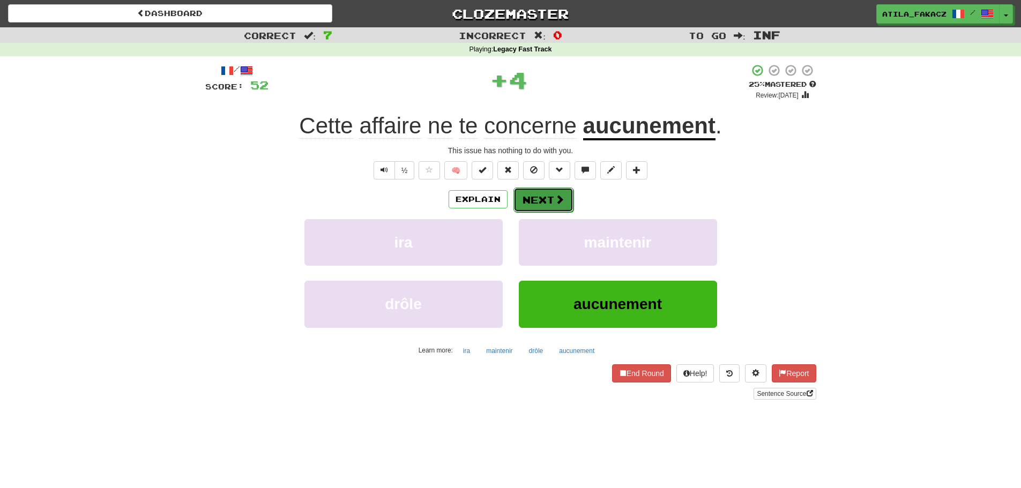
click at [550, 207] on button "Next" at bounding box center [543, 200] width 60 height 25
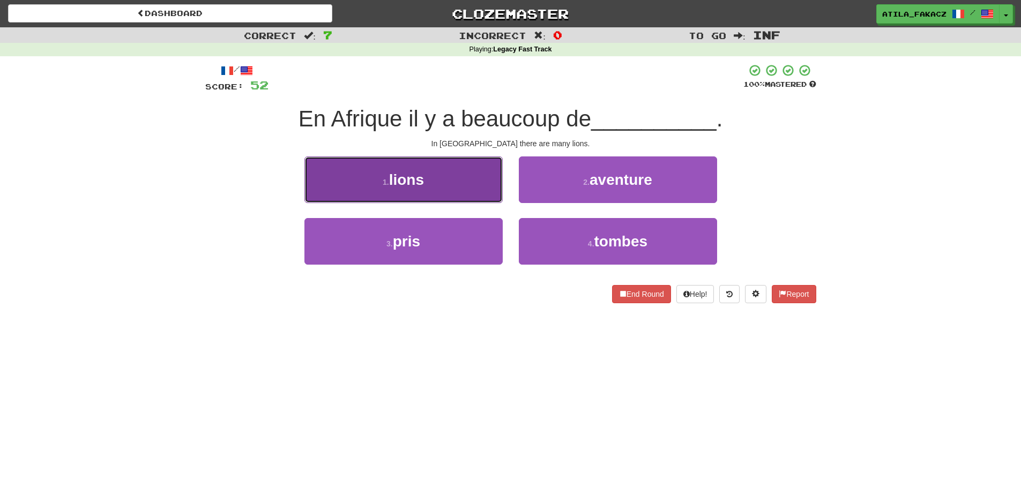
click at [474, 177] on button "1 . lions" at bounding box center [403, 179] width 198 height 47
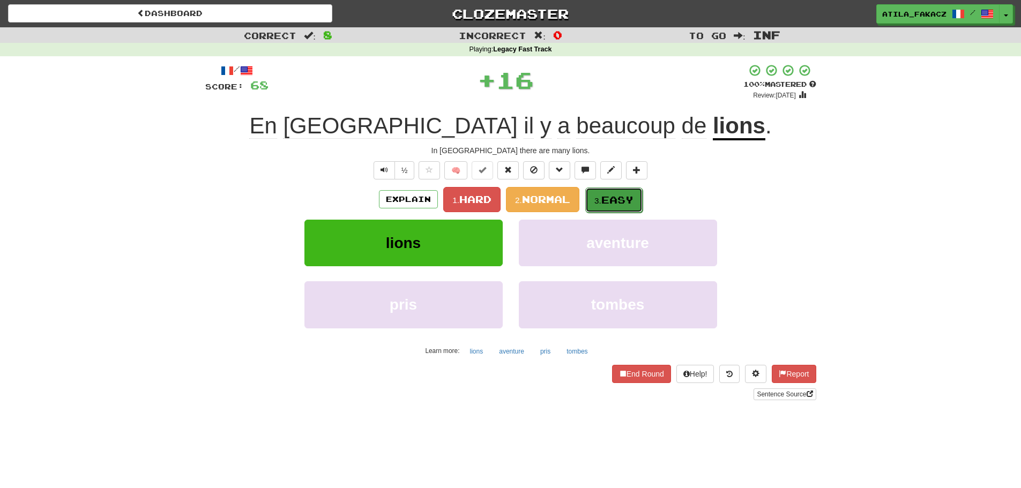
click at [627, 195] on span "Easy" at bounding box center [617, 200] width 32 height 12
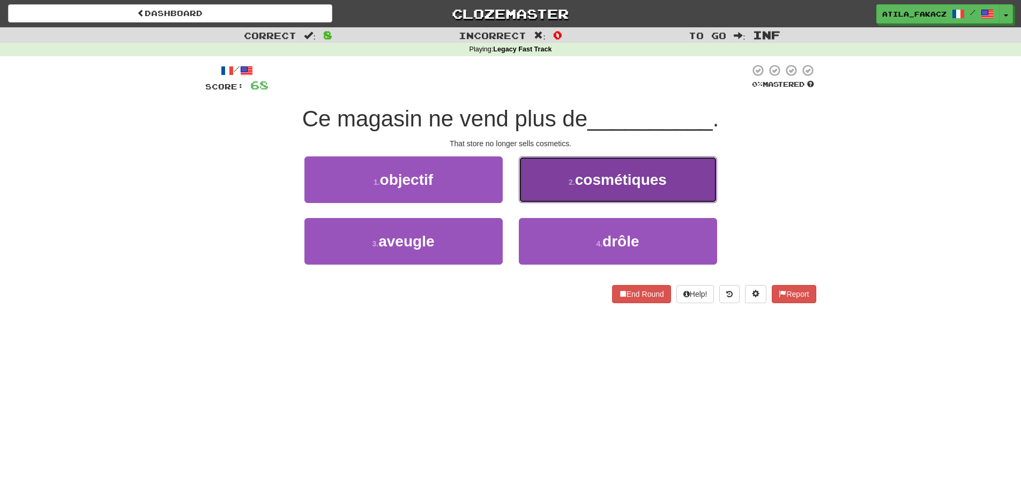
click at [595, 173] on span "cosmétiques" at bounding box center [621, 180] width 92 height 17
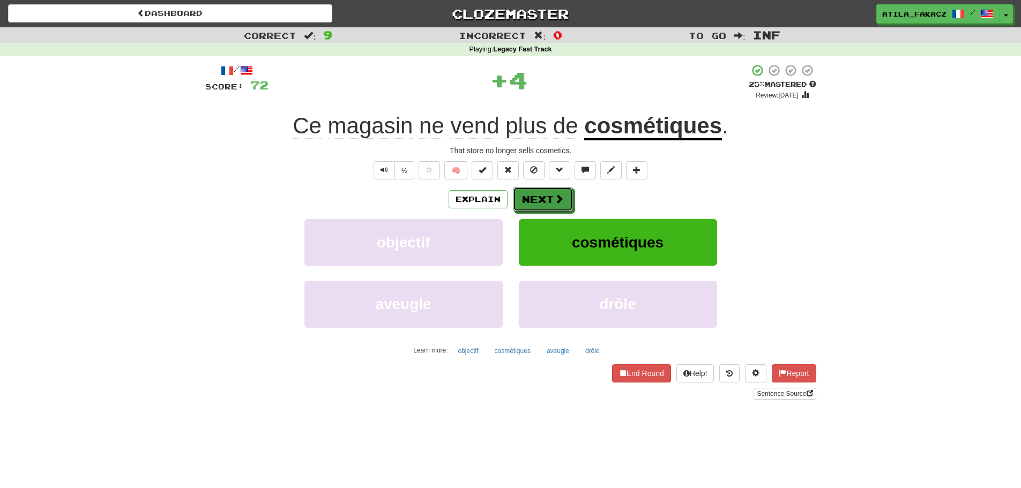
drag, startPoint x: 564, startPoint y: 202, endPoint x: 533, endPoint y: 300, distance: 102.2
click at [563, 202] on button "Next" at bounding box center [543, 199] width 60 height 25
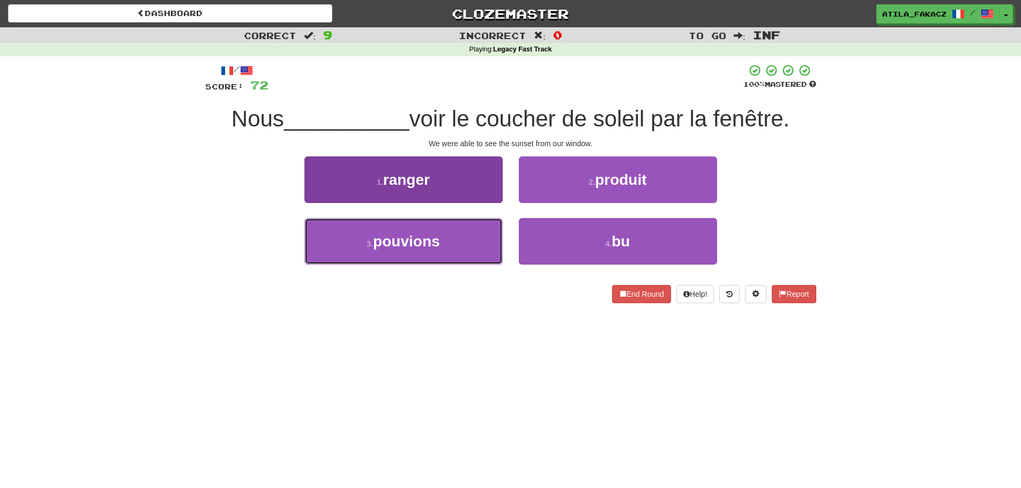
click at [452, 247] on button "3 . pouvions" at bounding box center [403, 241] width 198 height 47
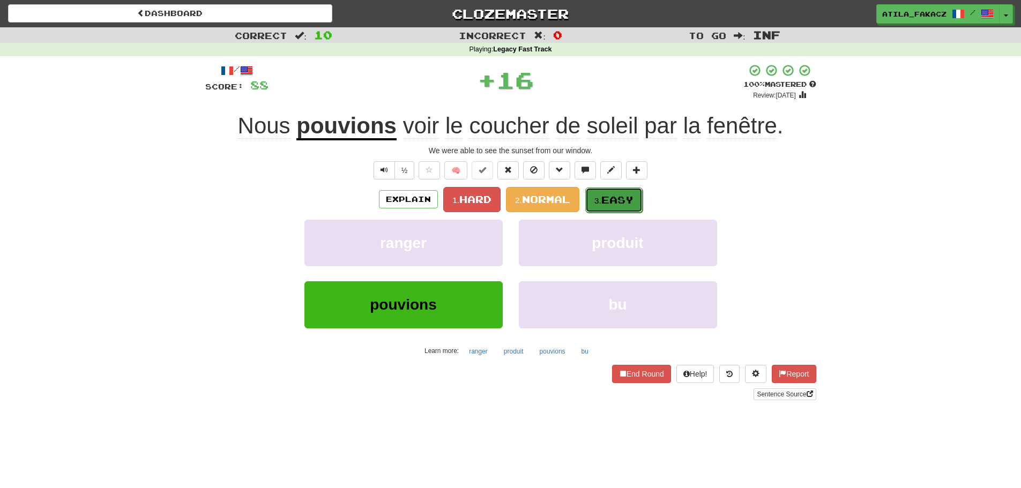
click at [610, 200] on span "Easy" at bounding box center [617, 200] width 32 height 12
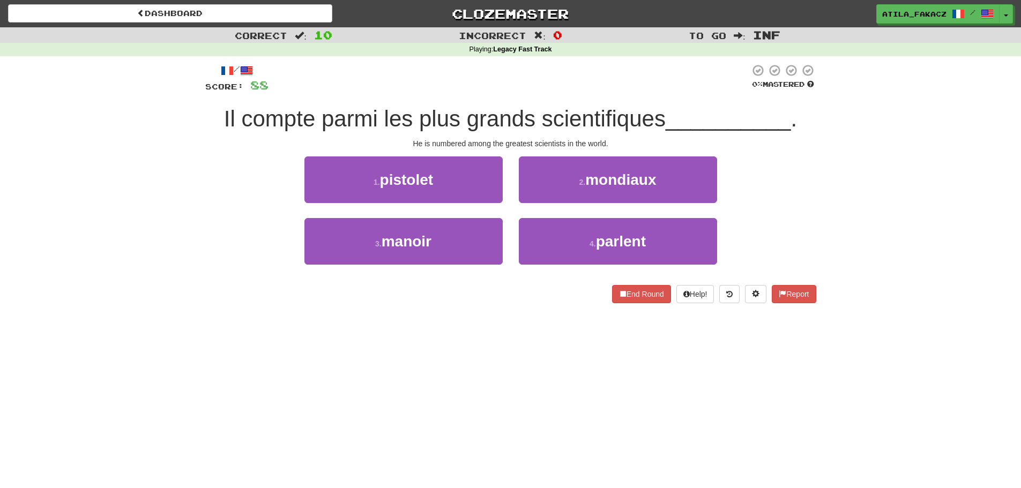
click at [581, 207] on div "2 . mondiaux" at bounding box center [618, 187] width 214 height 62
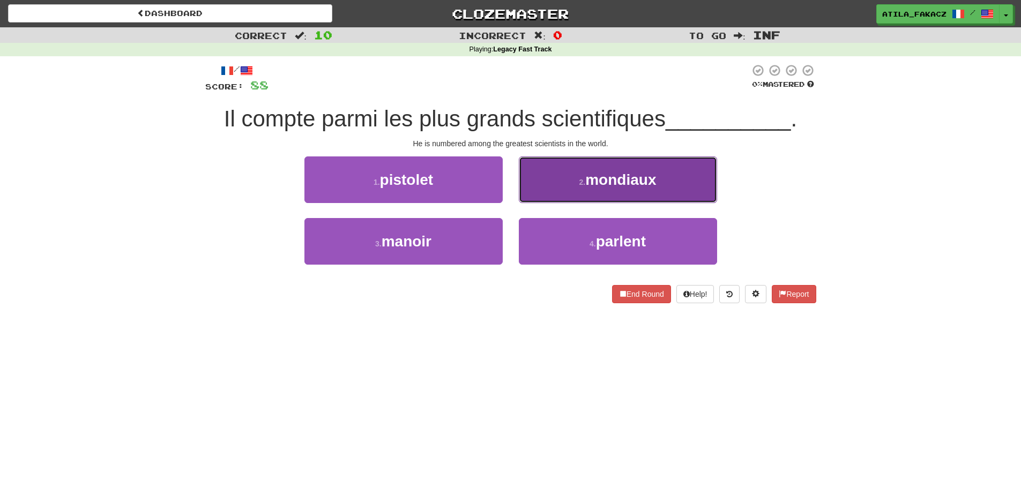
click at [576, 197] on button "2 . mondiaux" at bounding box center [618, 179] width 198 height 47
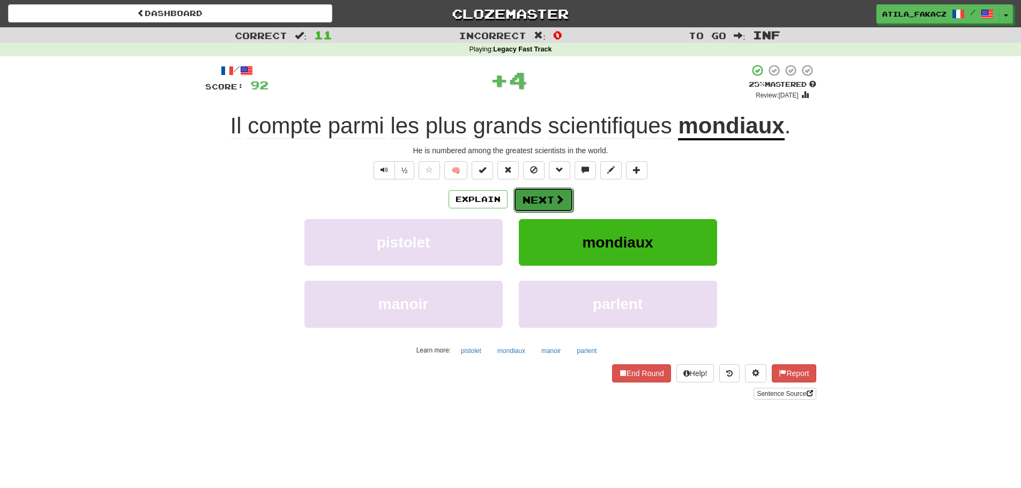
click at [561, 199] on span at bounding box center [560, 200] width 10 height 10
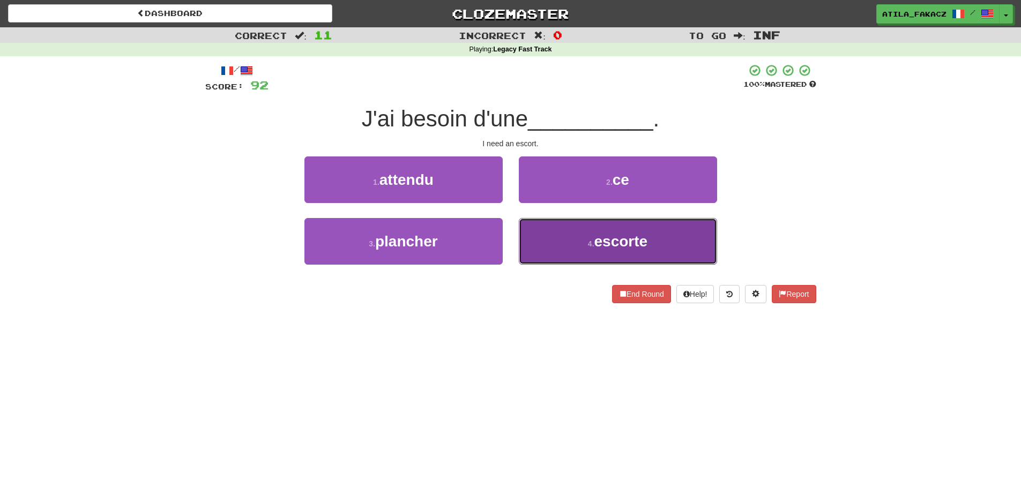
drag, startPoint x: 565, startPoint y: 243, endPoint x: 565, endPoint y: 233, distance: 10.2
click at [565, 243] on button "4 . escorte" at bounding box center [618, 241] width 198 height 47
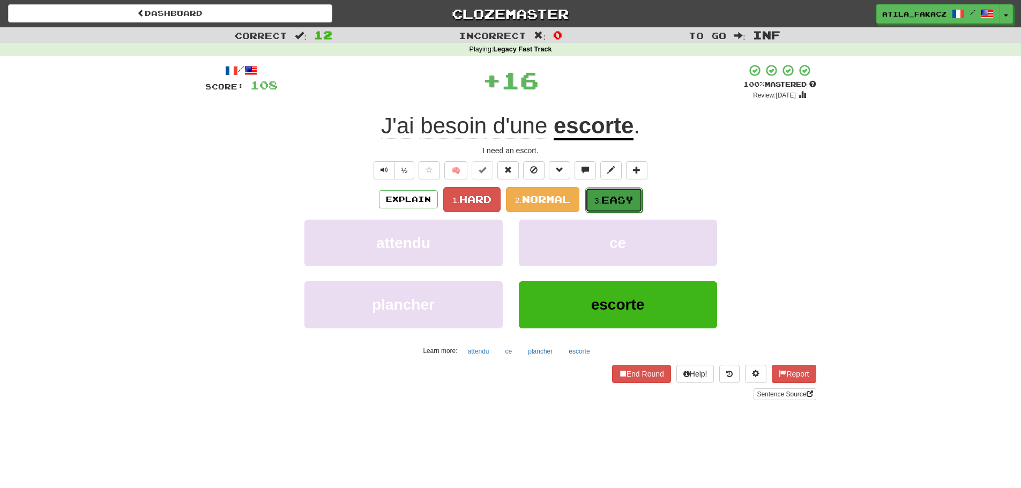
click at [607, 192] on button "3. Easy" at bounding box center [613, 200] width 57 height 25
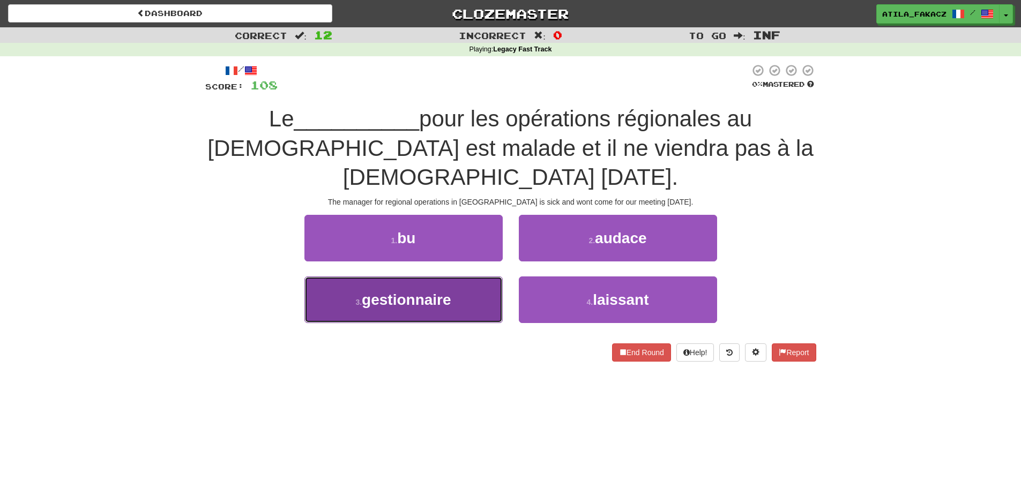
click at [446, 292] on span "gestionnaire" at bounding box center [406, 300] width 89 height 17
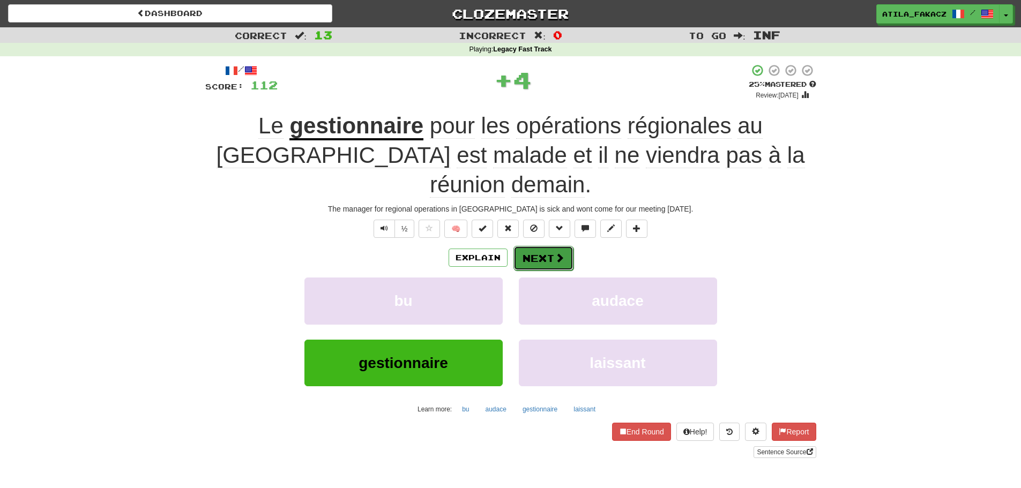
click at [557, 246] on button "Next" at bounding box center [543, 258] width 60 height 25
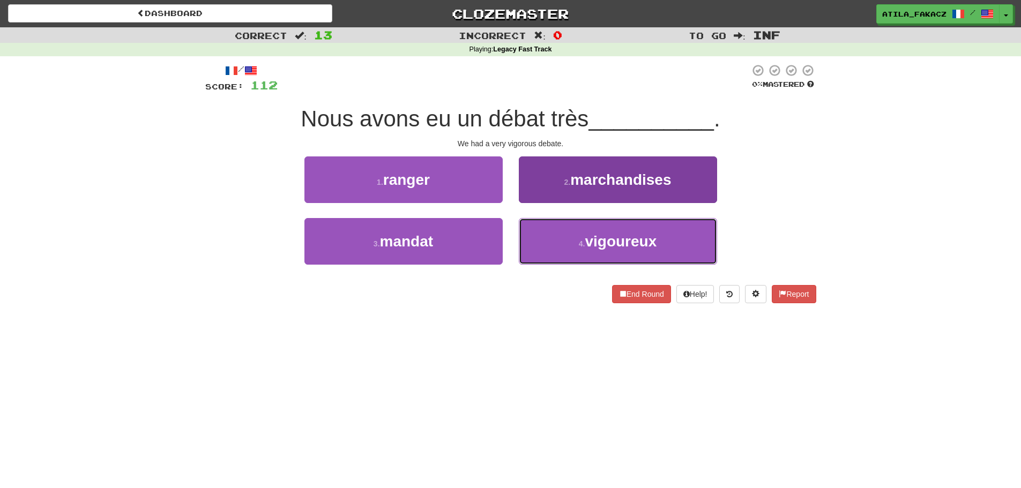
drag, startPoint x: 542, startPoint y: 241, endPoint x: 549, endPoint y: 224, distance: 18.3
click at [543, 241] on button "4 . vigoureux" at bounding box center [618, 241] width 198 height 47
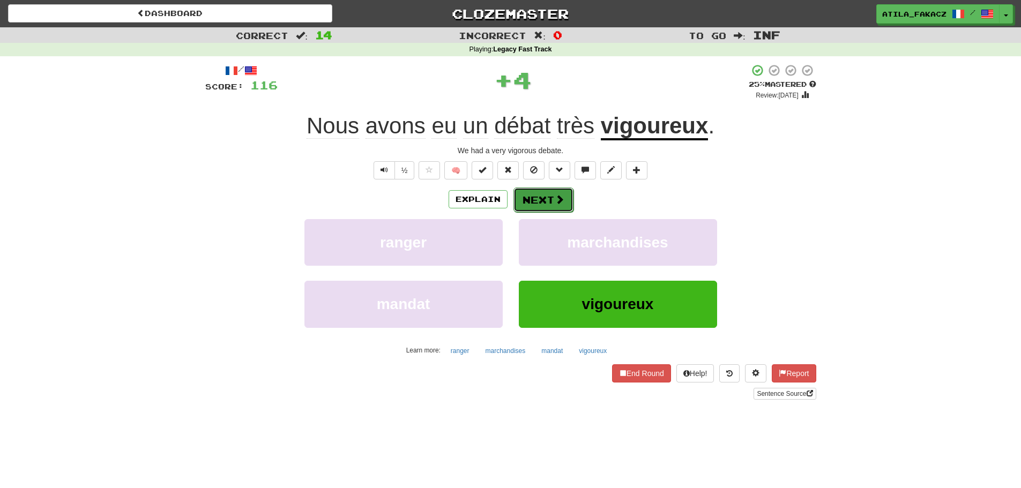
click at [556, 201] on span at bounding box center [560, 200] width 10 height 10
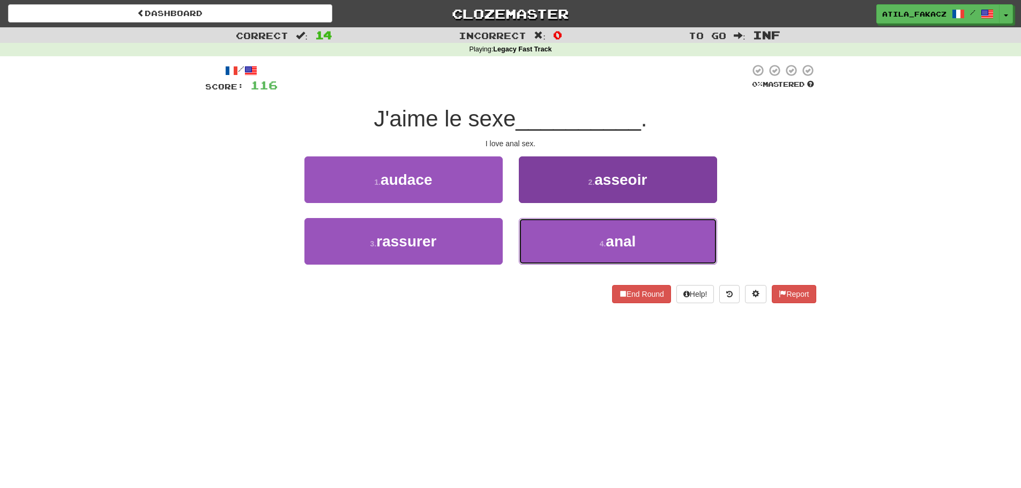
drag, startPoint x: 563, startPoint y: 243, endPoint x: 550, endPoint y: 219, distance: 26.9
click at [563, 242] on button "4 . anal" at bounding box center [618, 241] width 198 height 47
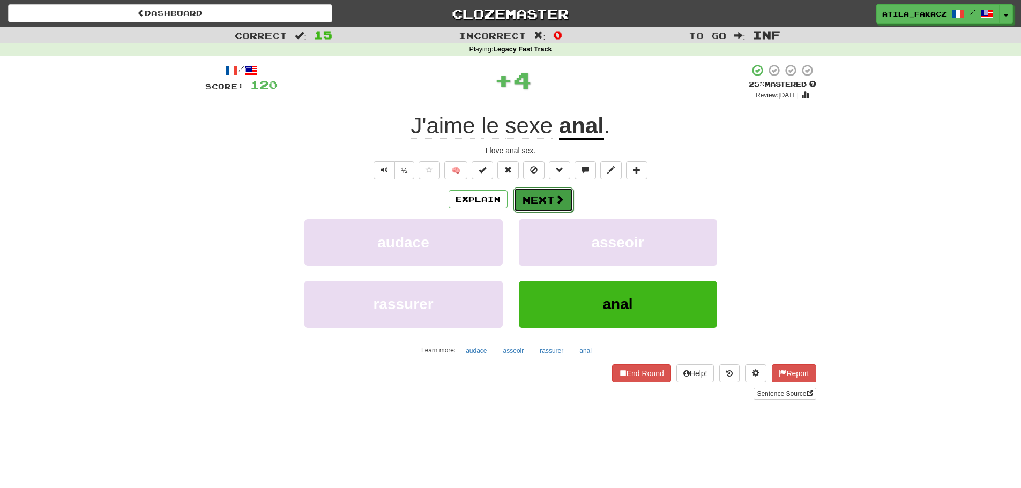
click at [555, 200] on span at bounding box center [560, 200] width 10 height 10
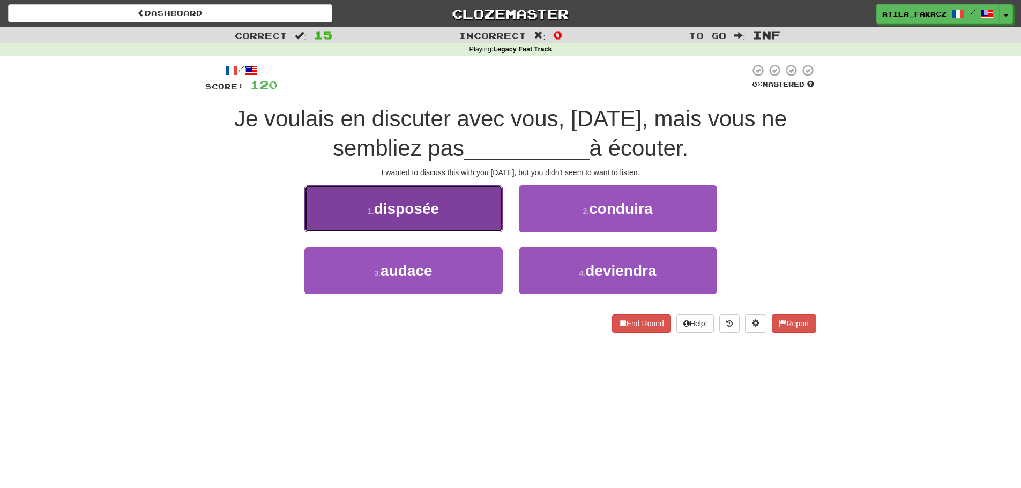
drag, startPoint x: 463, startPoint y: 216, endPoint x: 469, endPoint y: 219, distance: 6.5
click at [469, 219] on button "1 . disposée" at bounding box center [403, 208] width 198 height 47
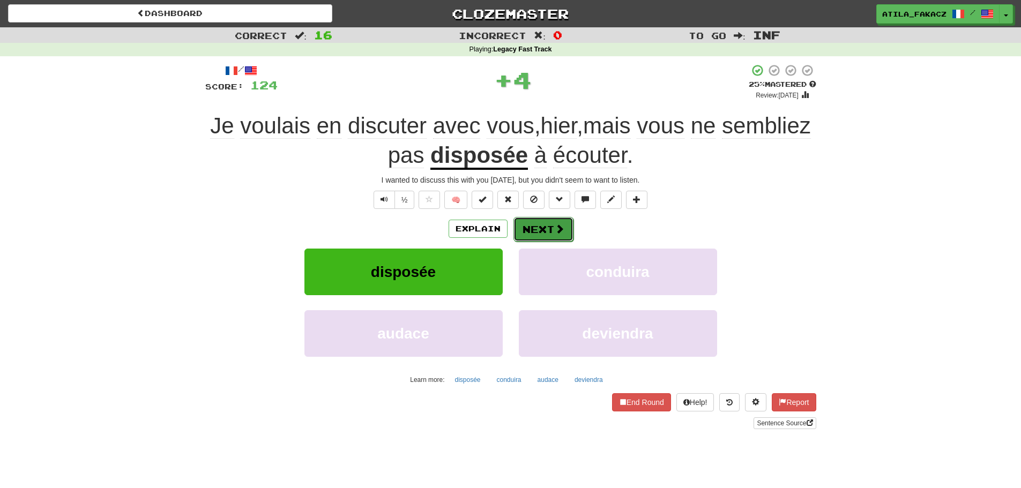
click at [549, 225] on button "Next" at bounding box center [543, 229] width 60 height 25
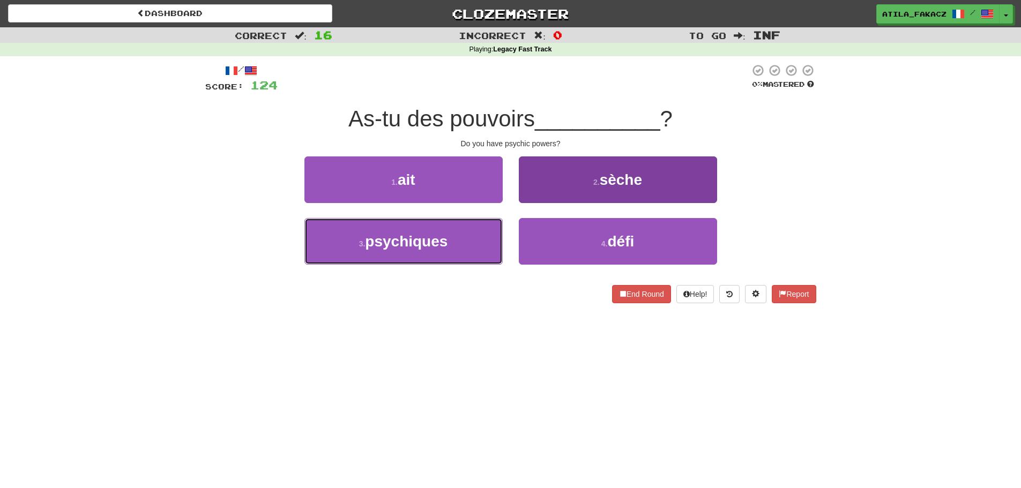
drag, startPoint x: 465, startPoint y: 244, endPoint x: 524, endPoint y: 222, distance: 63.4
click at [467, 245] on button "3 . psychiques" at bounding box center [403, 241] width 198 height 47
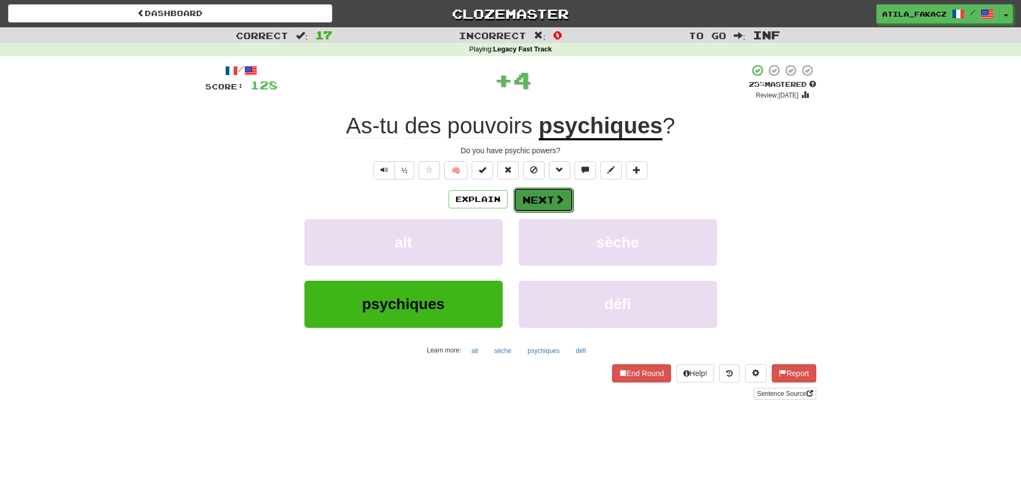
click at [555, 199] on span at bounding box center [560, 200] width 10 height 10
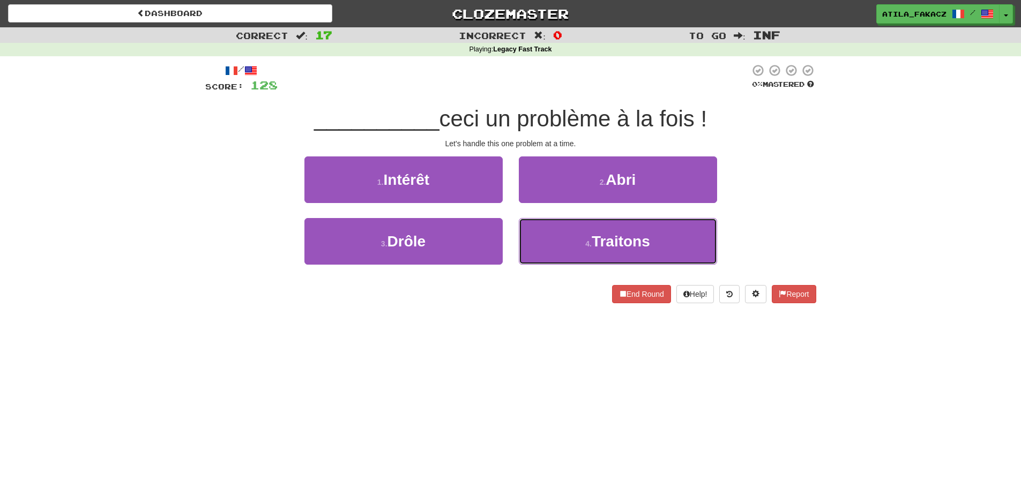
drag, startPoint x: 549, startPoint y: 236, endPoint x: 550, endPoint y: 217, distance: 19.3
click at [550, 235] on button "4 . Traitons" at bounding box center [618, 241] width 198 height 47
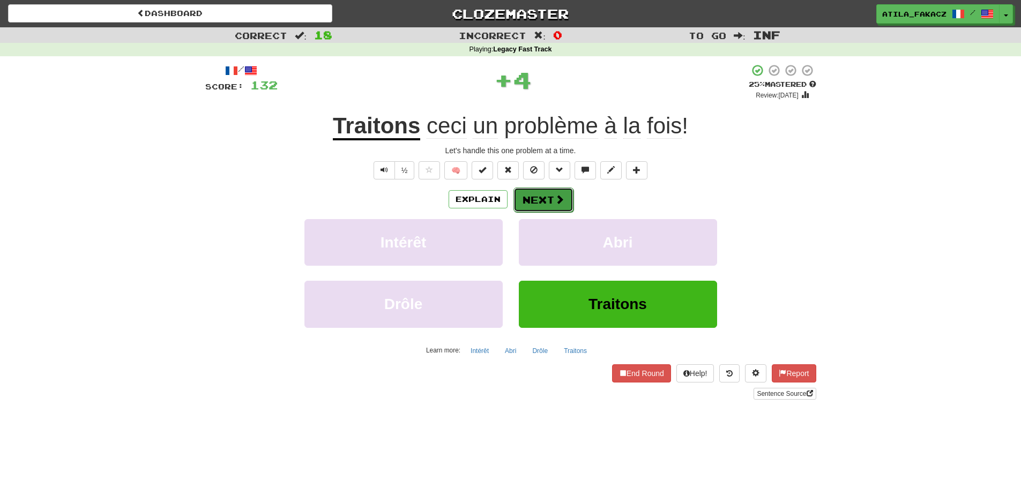
click at [548, 188] on button "Next" at bounding box center [543, 200] width 60 height 25
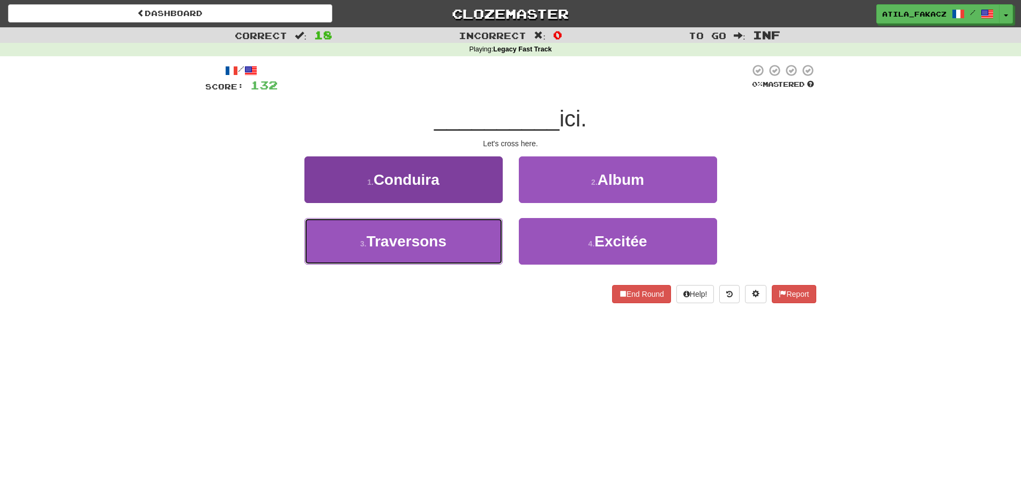
drag, startPoint x: 462, startPoint y: 245, endPoint x: 468, endPoint y: 243, distance: 6.3
click at [467, 243] on button "3 . Traversons" at bounding box center [403, 241] width 198 height 47
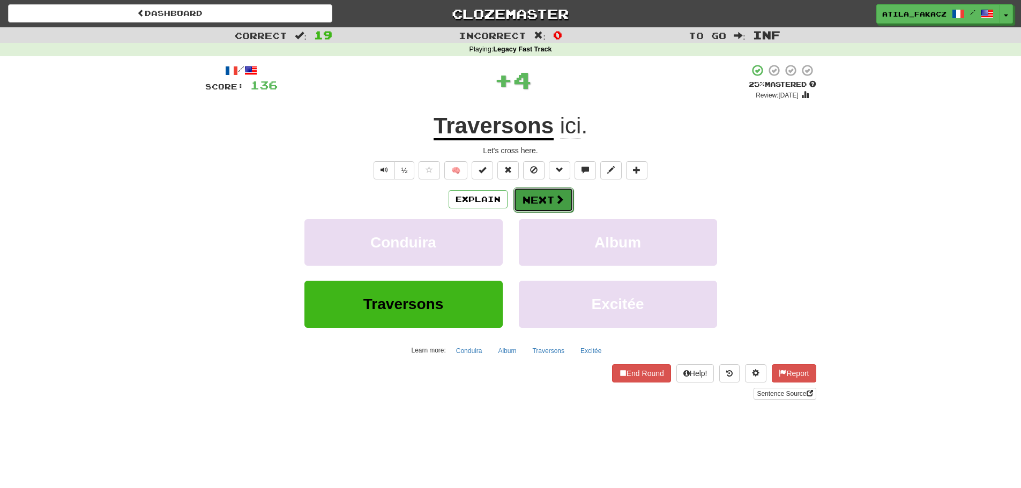
click at [551, 197] on button "Next" at bounding box center [543, 200] width 60 height 25
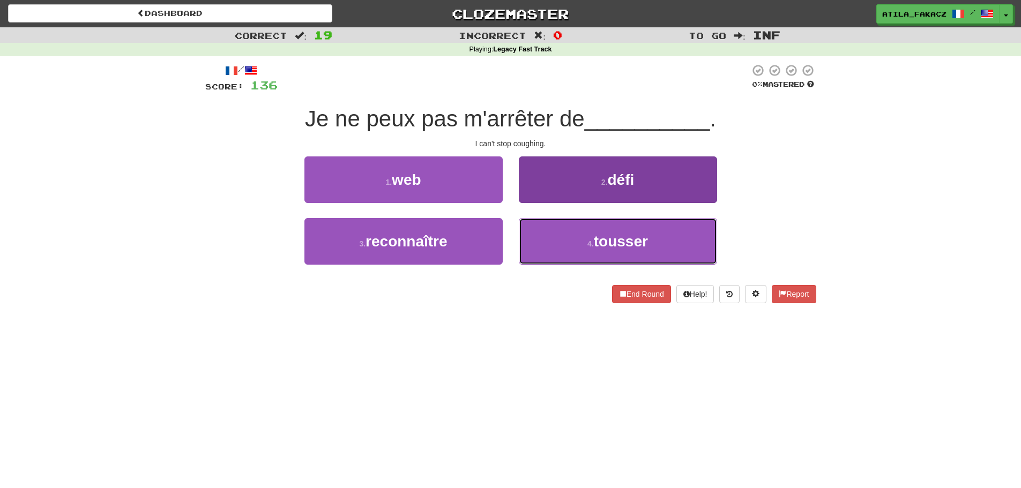
drag, startPoint x: 562, startPoint y: 240, endPoint x: 563, endPoint y: 230, distance: 9.7
click at [562, 240] on button "4 . tousser" at bounding box center [618, 241] width 198 height 47
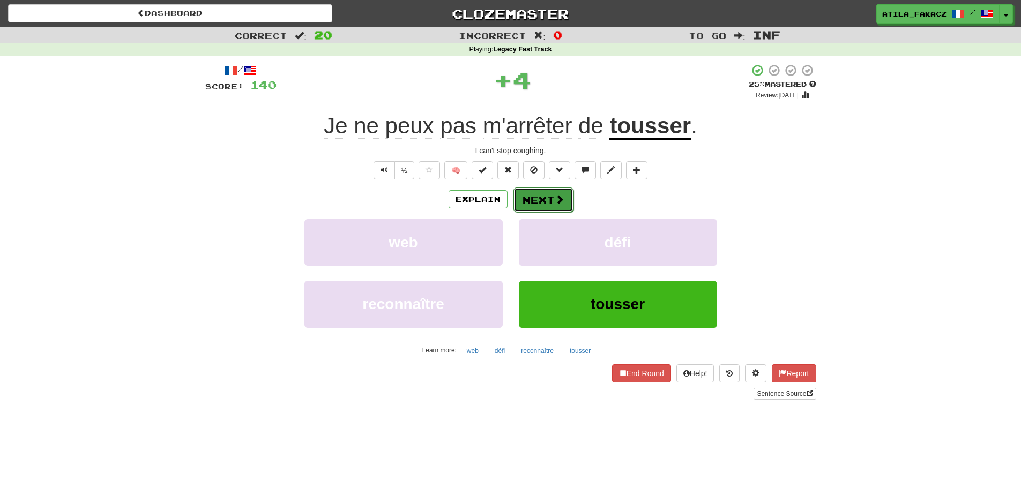
click at [547, 198] on button "Next" at bounding box center [543, 200] width 60 height 25
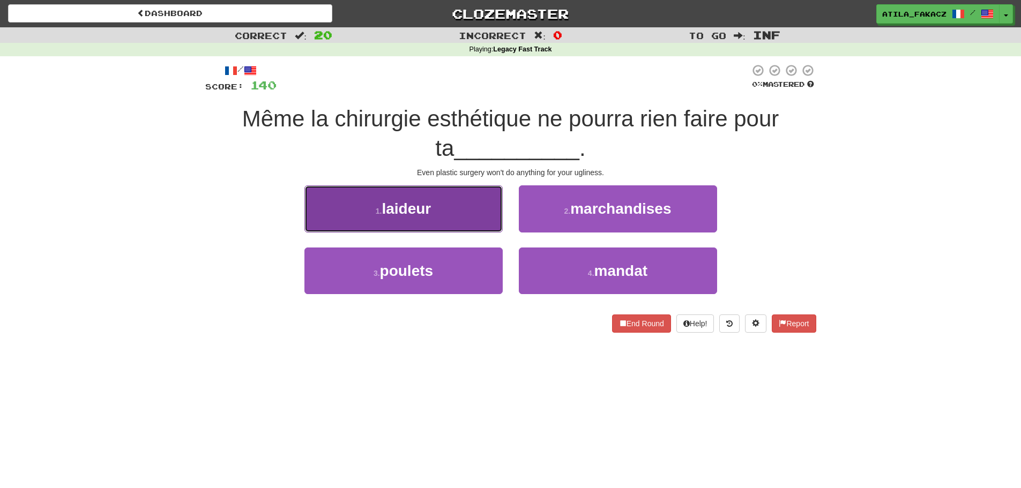
click at [450, 217] on button "1 . laideur" at bounding box center [403, 208] width 198 height 47
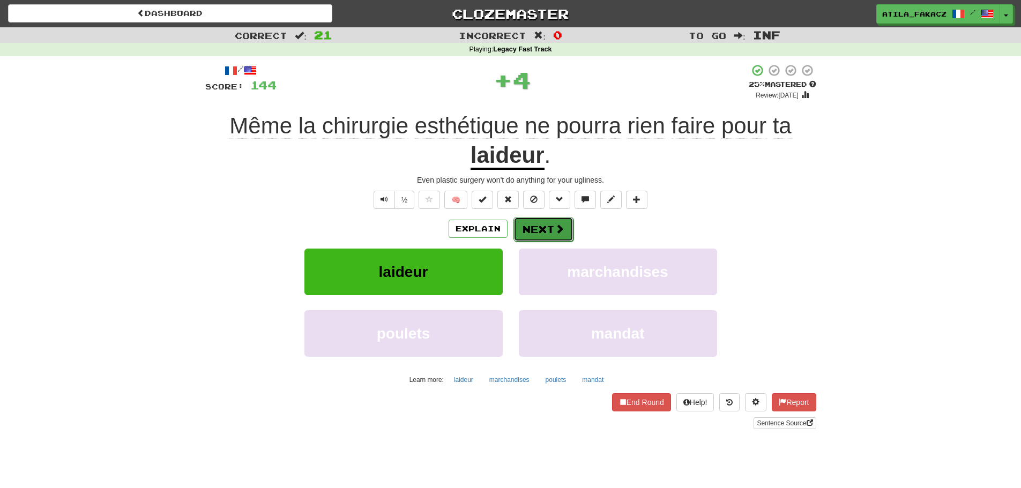
click at [561, 230] on span at bounding box center [560, 229] width 10 height 10
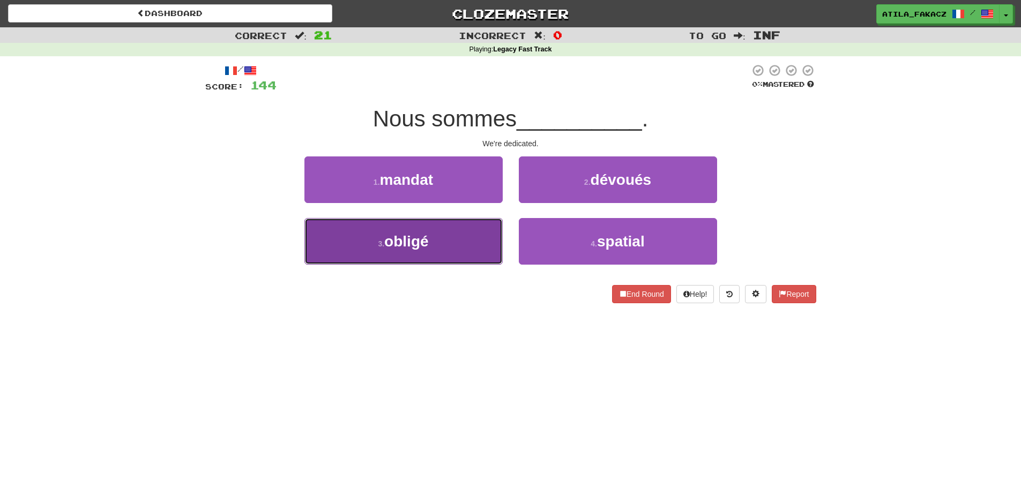
click at [459, 248] on button "3 . obligé" at bounding box center [403, 241] width 198 height 47
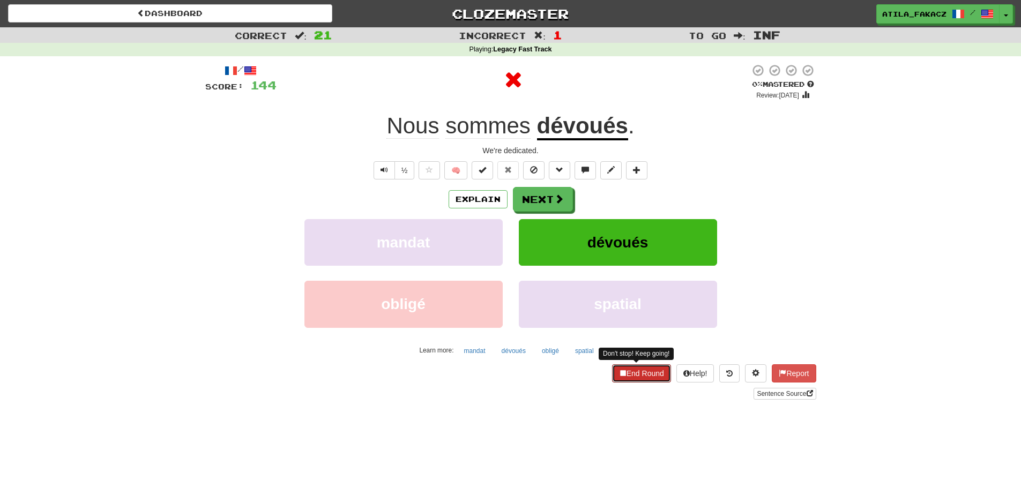
click at [632, 370] on button "End Round" at bounding box center [641, 373] width 59 height 18
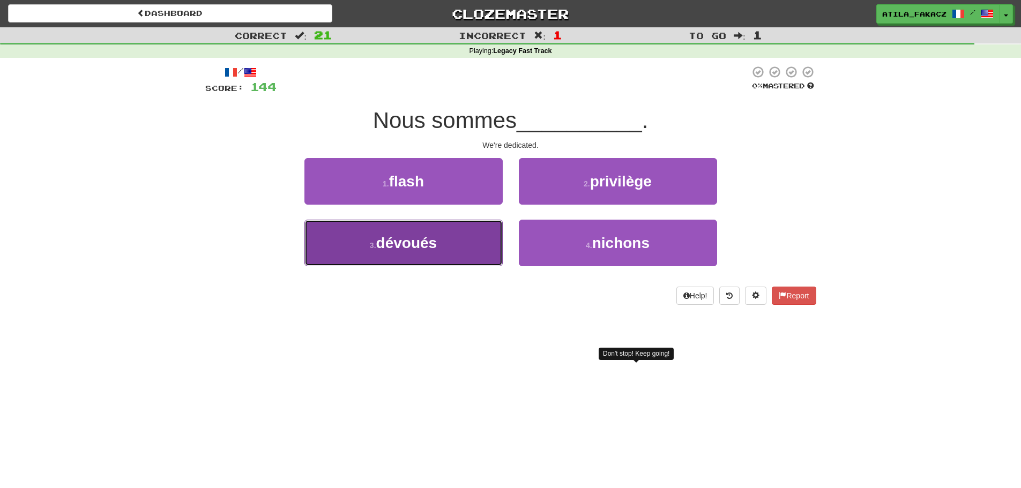
click at [454, 257] on button "3 . dévoués" at bounding box center [403, 243] width 198 height 47
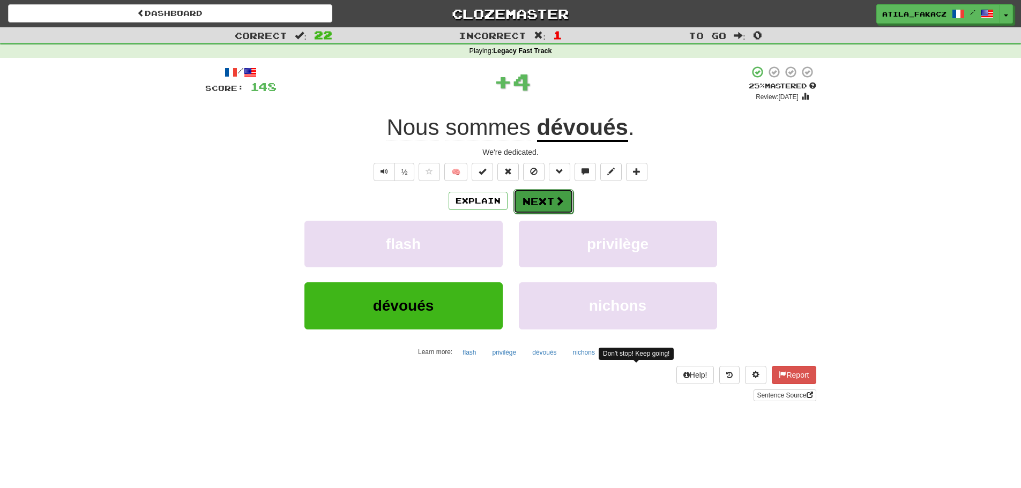
click at [549, 209] on button "Next" at bounding box center [543, 201] width 60 height 25
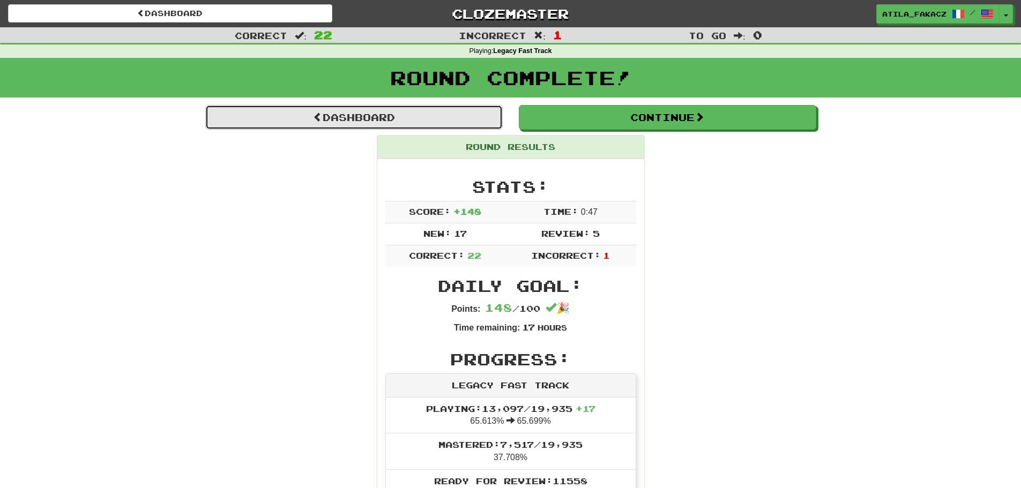
click at [379, 125] on link "Dashboard" at bounding box center [353, 117] width 297 height 25
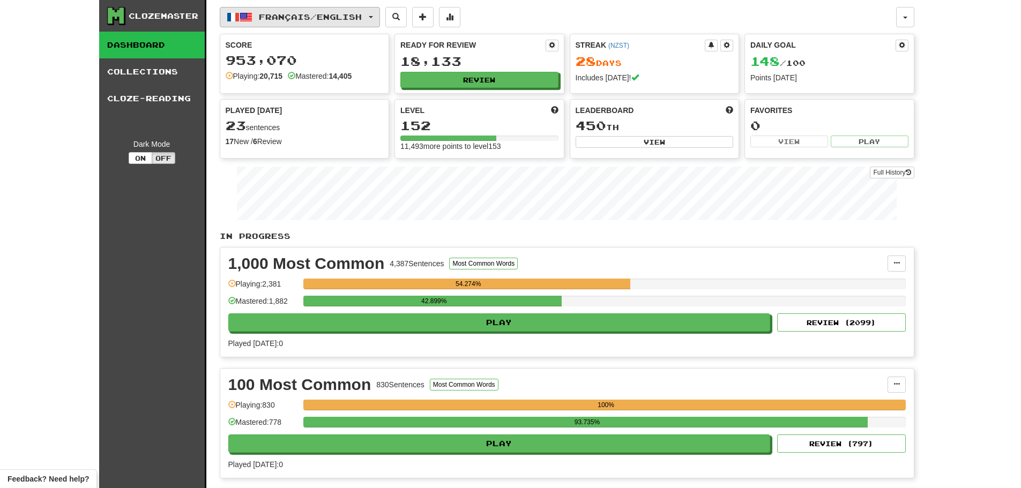
click at [316, 12] on span "Français / English" at bounding box center [310, 16] width 103 height 9
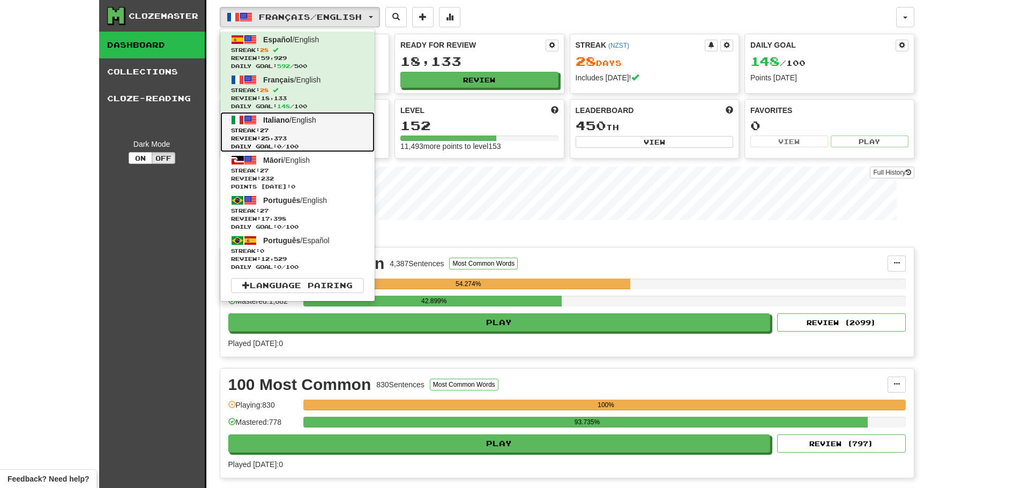
click at [289, 122] on span "Italiano" at bounding box center [276, 120] width 26 height 9
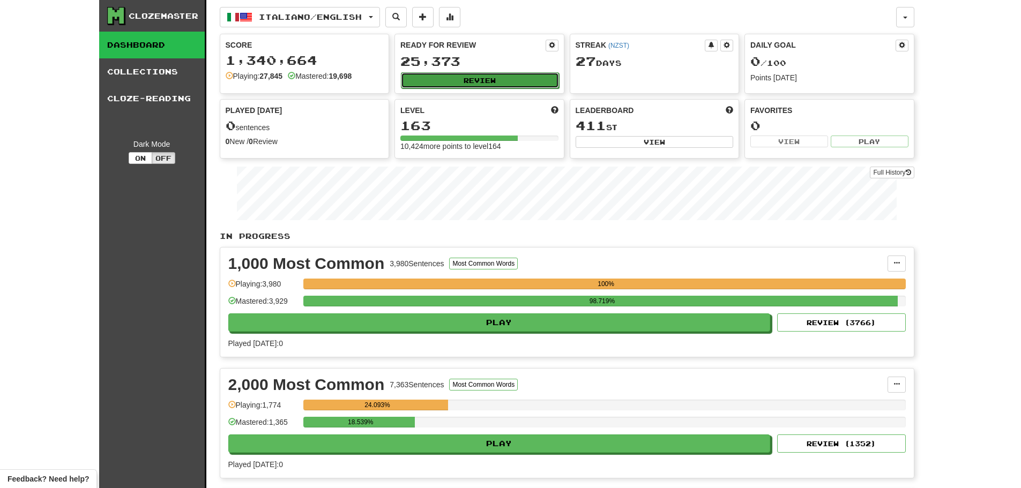
click at [471, 85] on button "Review" at bounding box center [480, 80] width 158 height 16
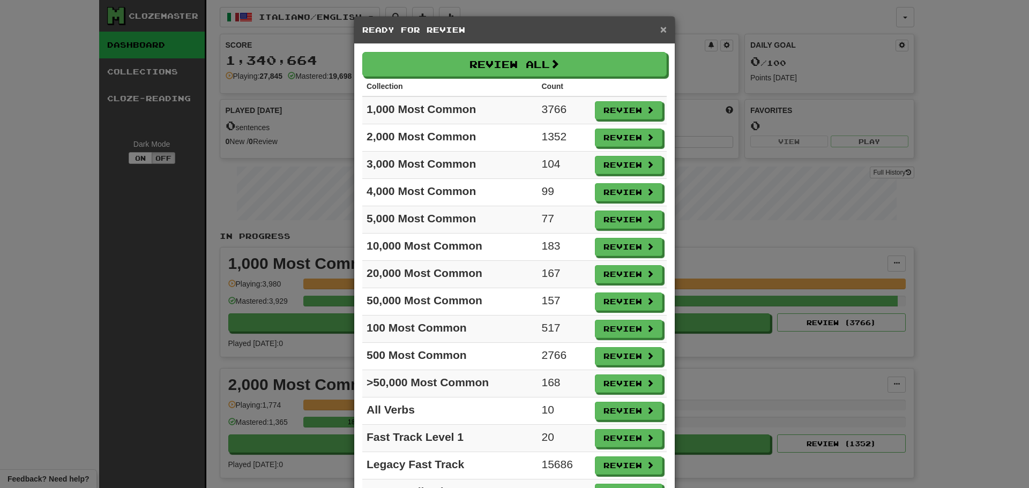
click at [660, 33] on span "×" at bounding box center [663, 29] width 6 height 12
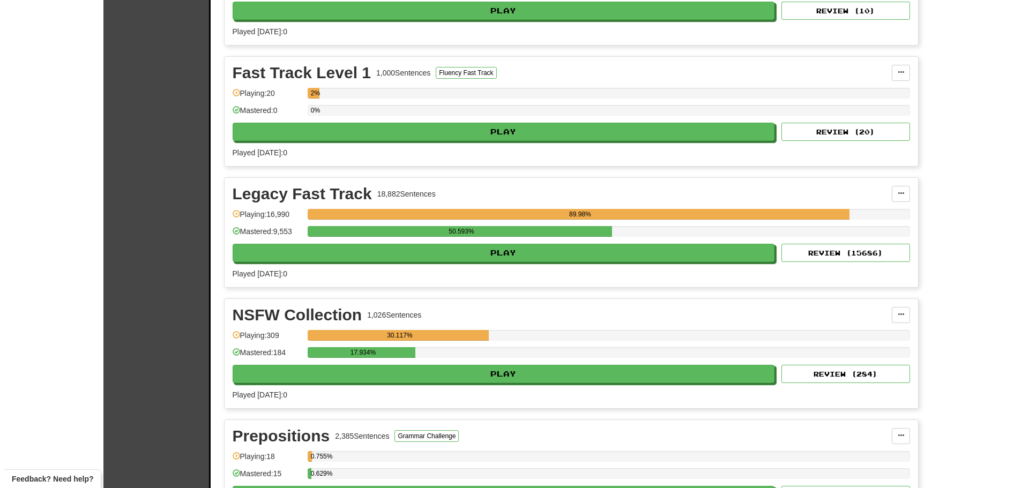
scroll to position [804, 0]
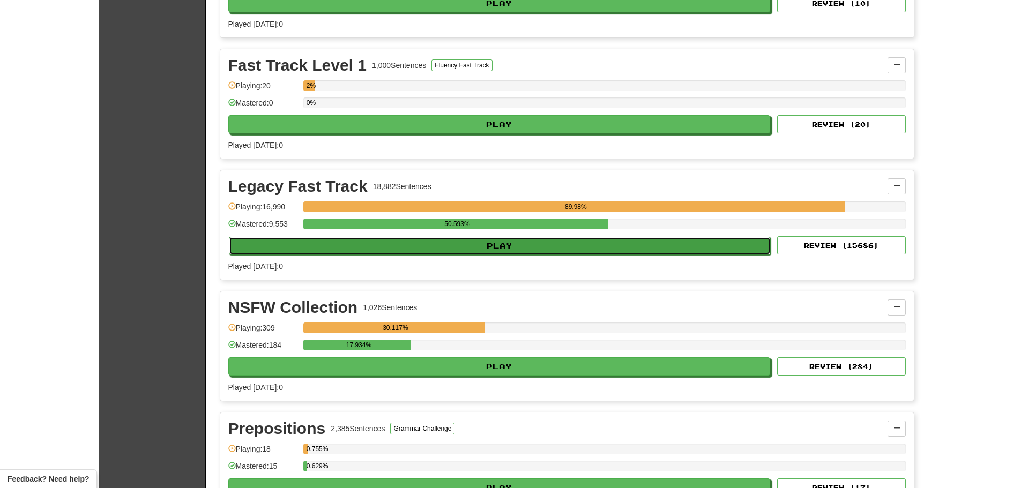
click at [510, 248] on button "Play" at bounding box center [500, 246] width 542 height 18
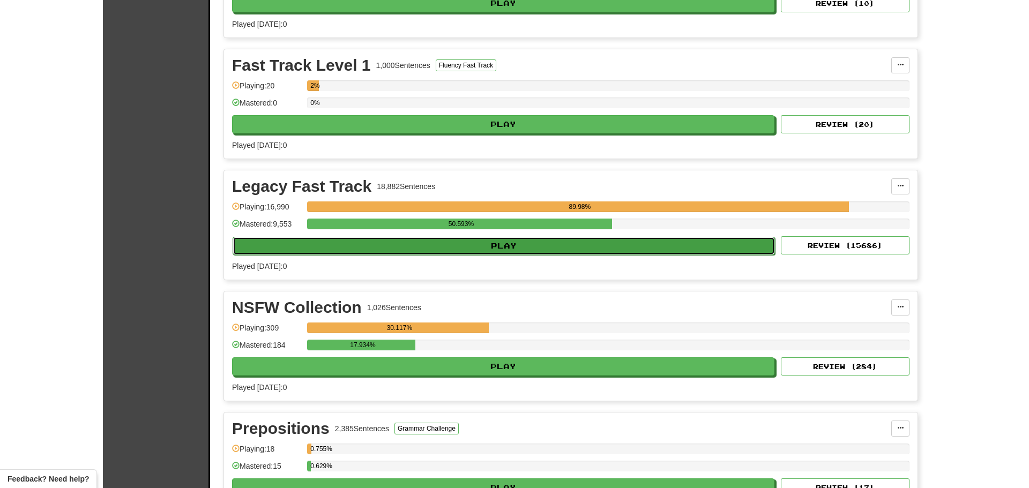
select select "********"
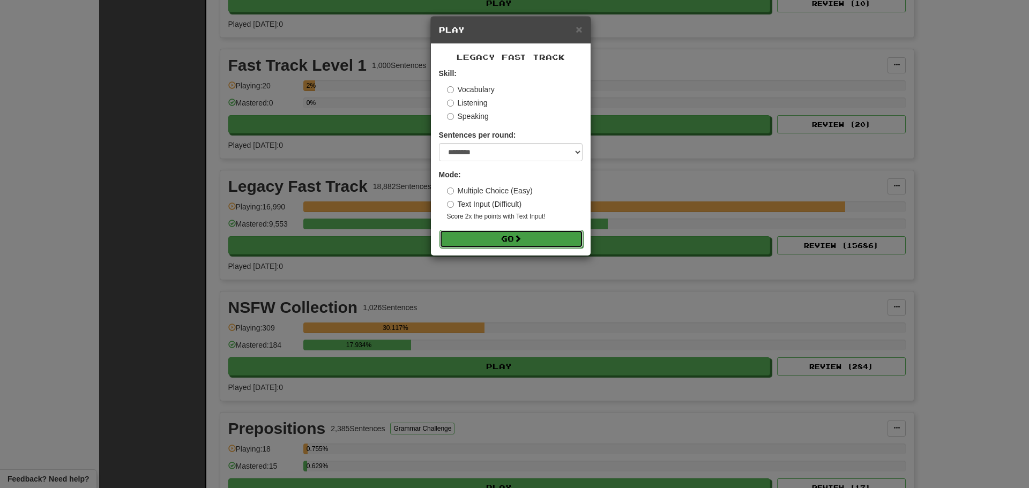
click at [510, 238] on button "Go" at bounding box center [511, 239] width 144 height 18
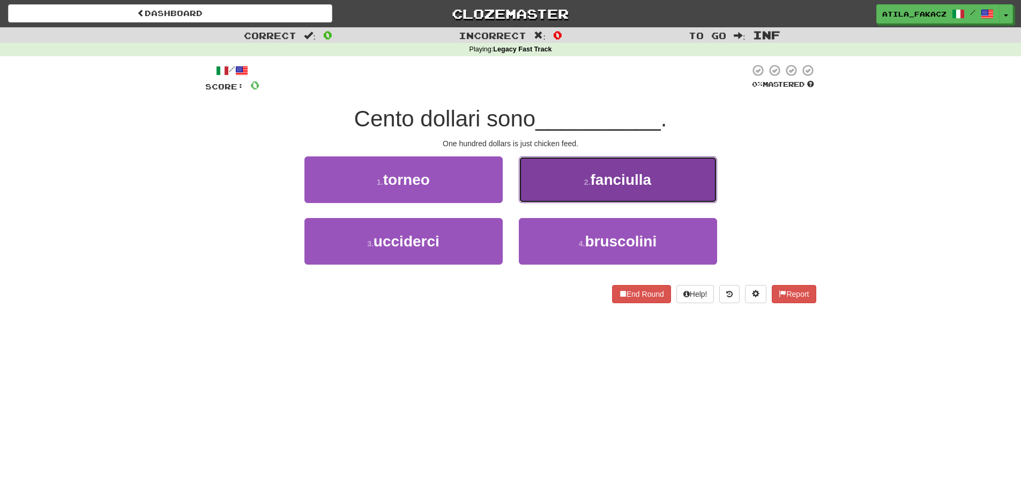
click at [547, 183] on button "2 . fanciulla" at bounding box center [618, 179] width 198 height 47
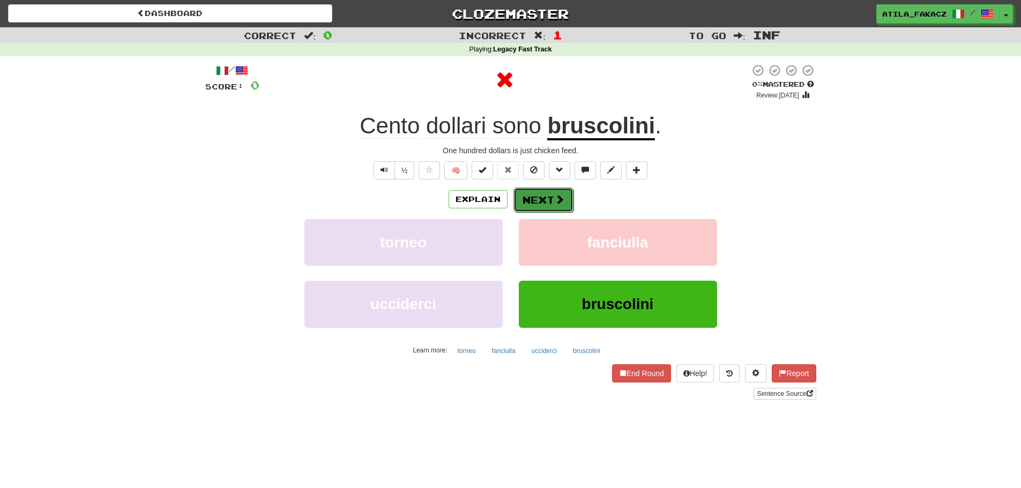
click at [541, 197] on button "Next" at bounding box center [543, 200] width 60 height 25
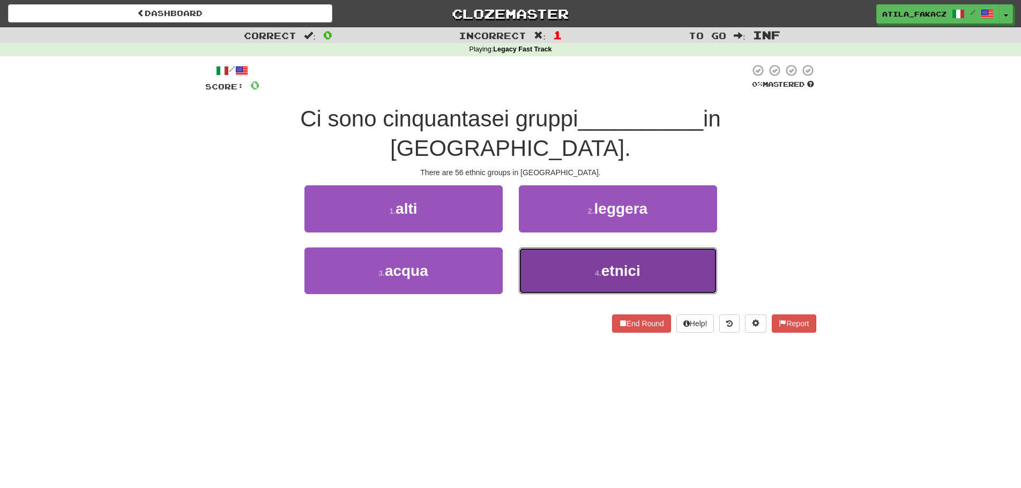
click at [587, 248] on button "4 . etnici" at bounding box center [618, 271] width 198 height 47
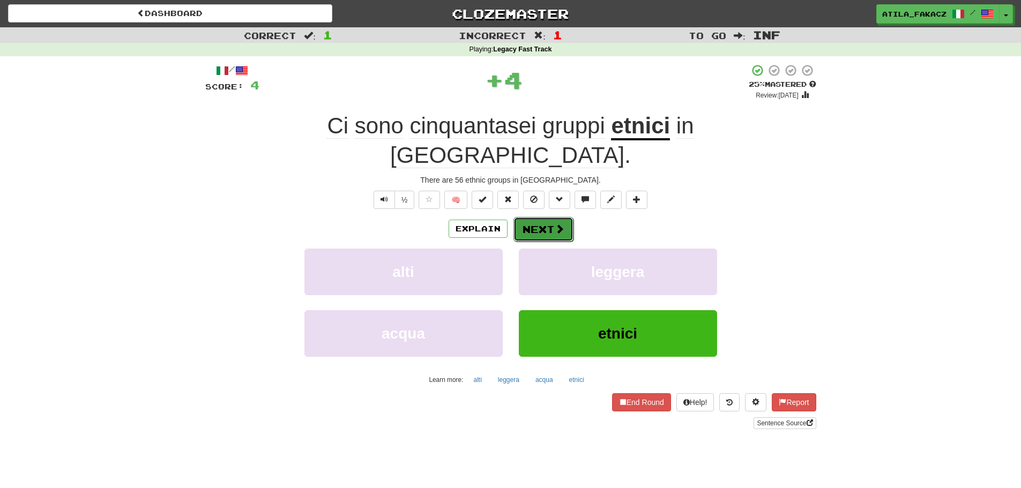
click at [536, 217] on button "Next" at bounding box center [543, 229] width 60 height 25
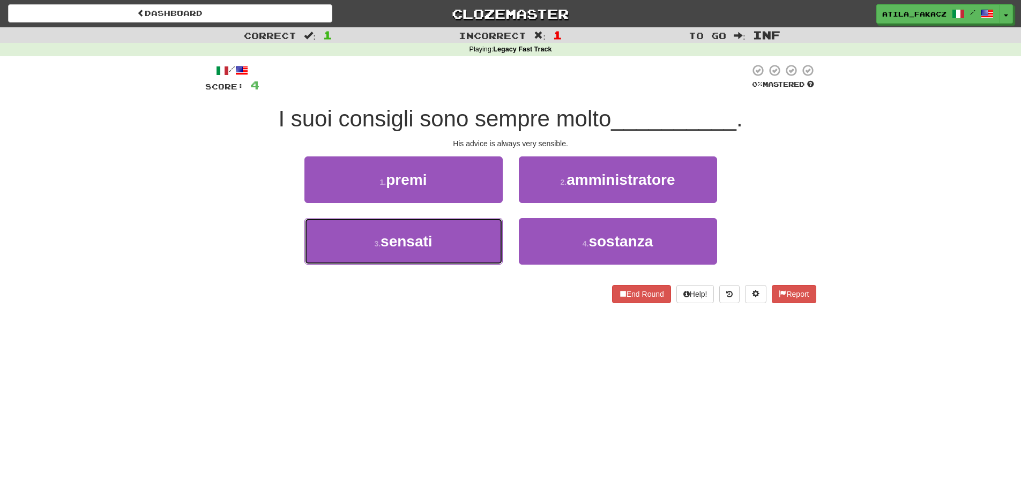
drag, startPoint x: 428, startPoint y: 245, endPoint x: 512, endPoint y: 222, distance: 86.6
click at [429, 245] on span "sensati" at bounding box center [407, 241] width 52 height 17
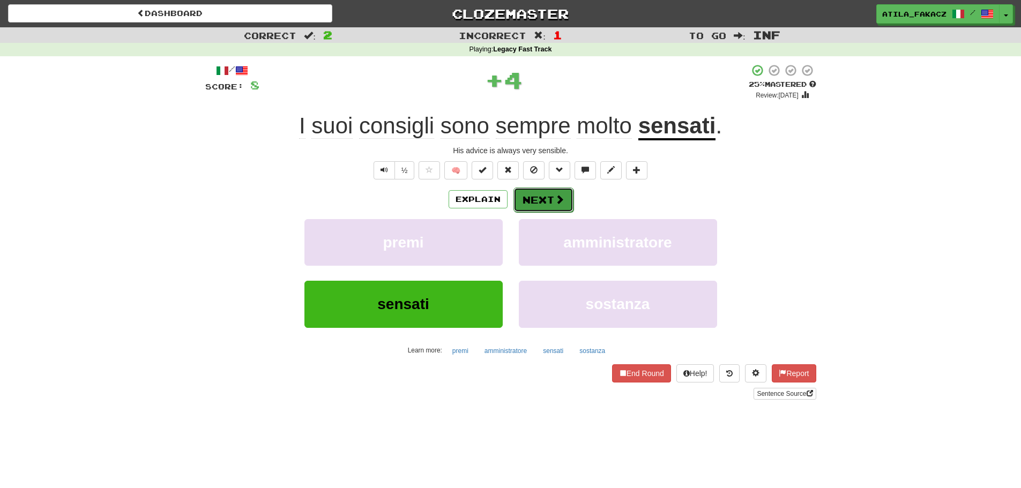
click at [560, 200] on span at bounding box center [560, 200] width 10 height 10
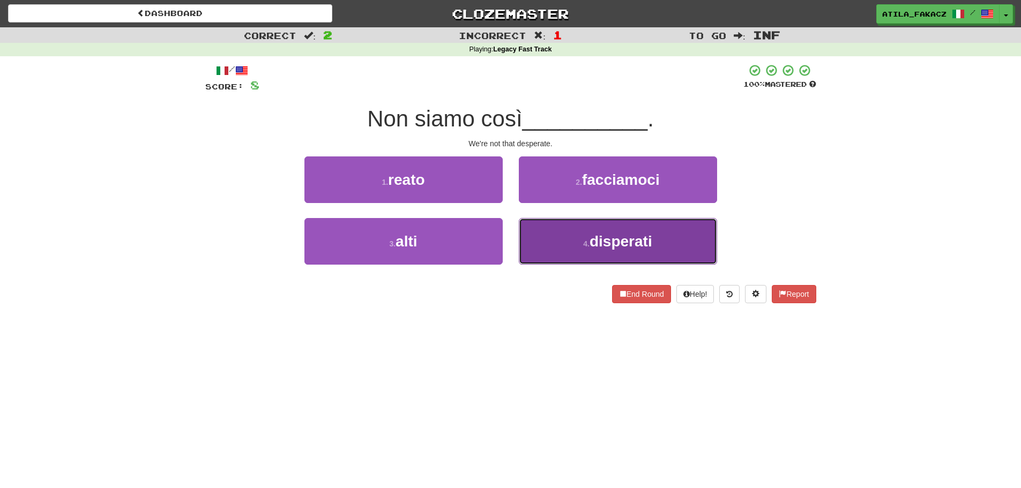
click at [567, 234] on button "4 . disperati" at bounding box center [618, 241] width 198 height 47
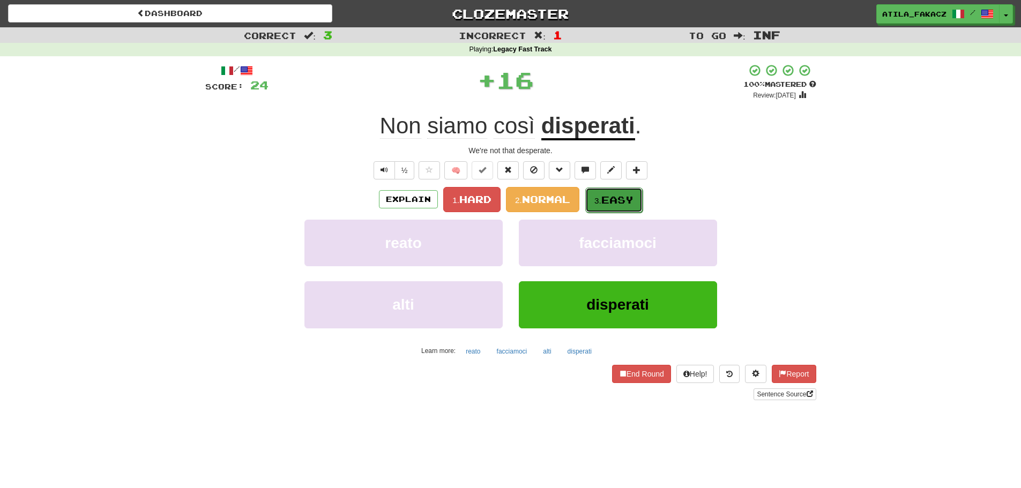
click at [608, 196] on span "Easy" at bounding box center [617, 200] width 32 height 12
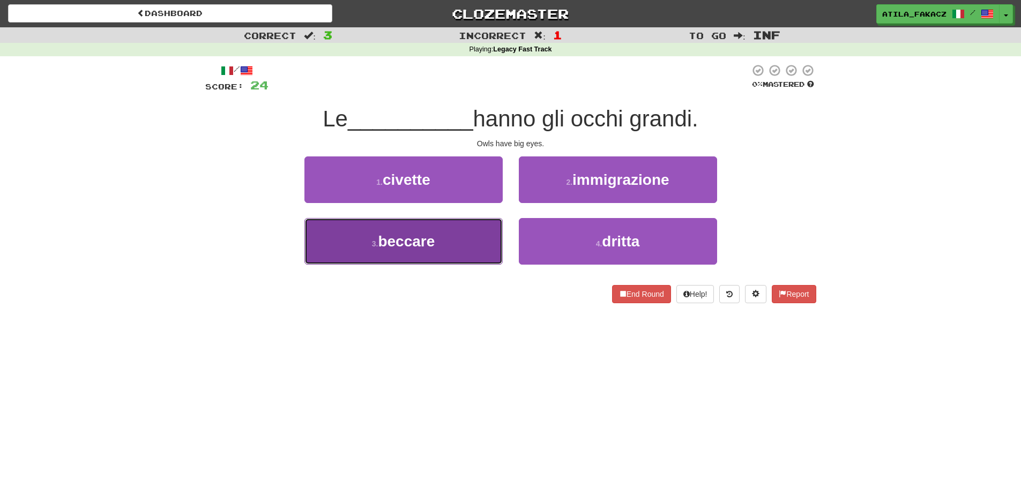
click at [457, 238] on button "3 . beccare" at bounding box center [403, 241] width 198 height 47
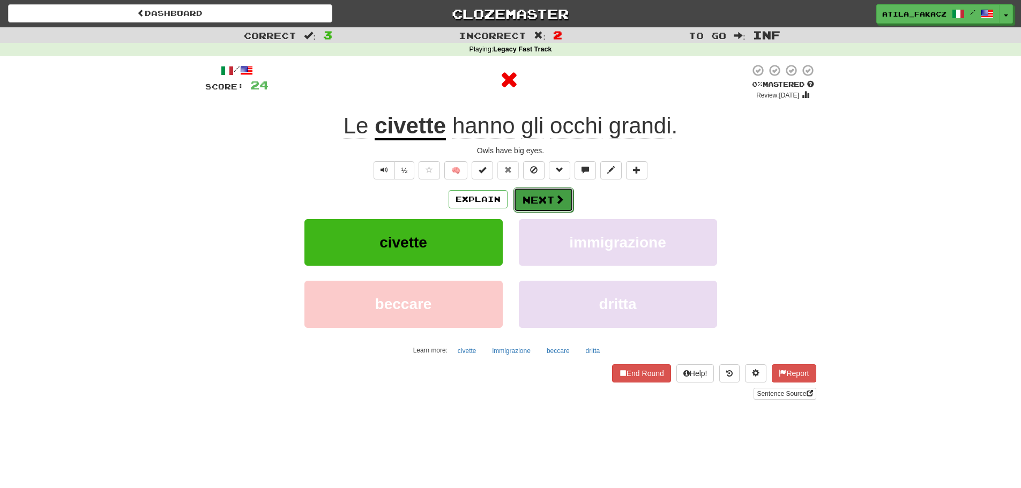
click at [546, 195] on button "Next" at bounding box center [543, 200] width 60 height 25
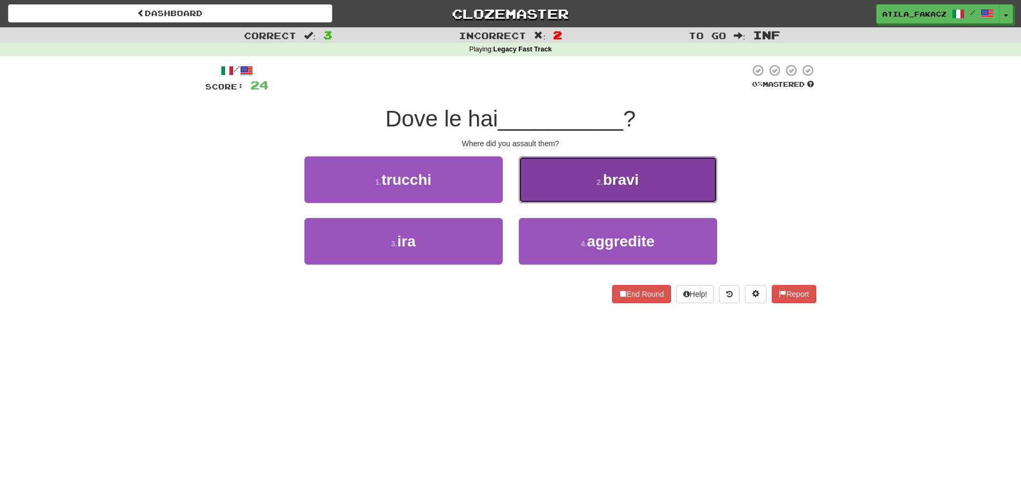
click at [546, 183] on button "2 . bravi" at bounding box center [618, 179] width 198 height 47
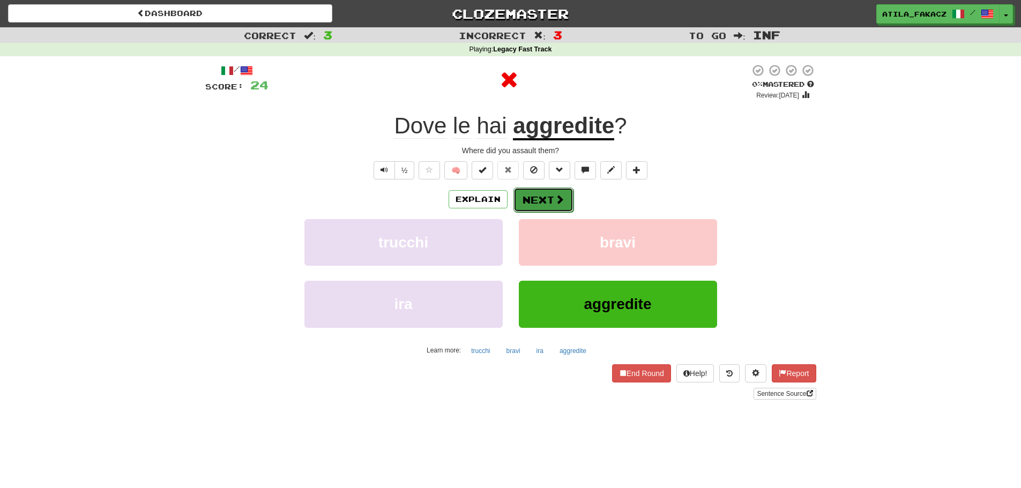
click at [540, 199] on button "Next" at bounding box center [543, 200] width 60 height 25
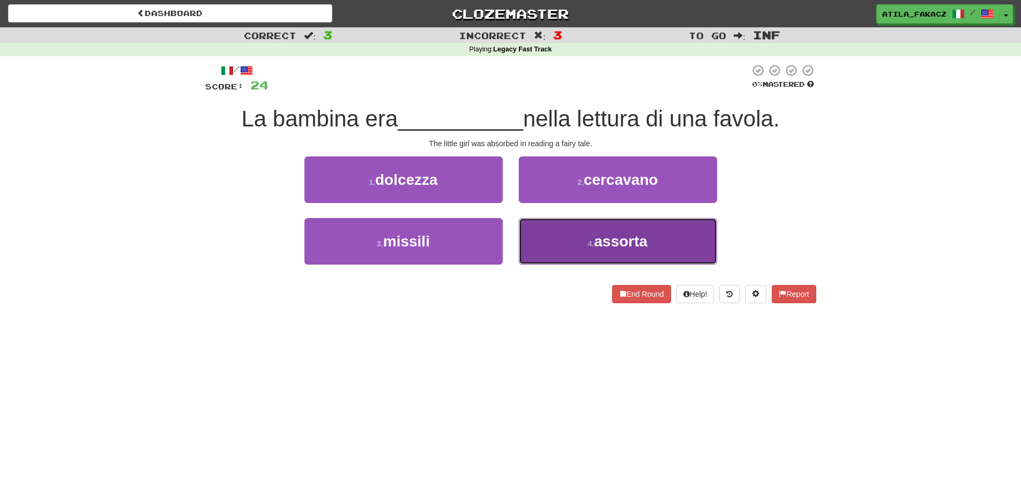
click at [570, 235] on button "4 . assorta" at bounding box center [618, 241] width 198 height 47
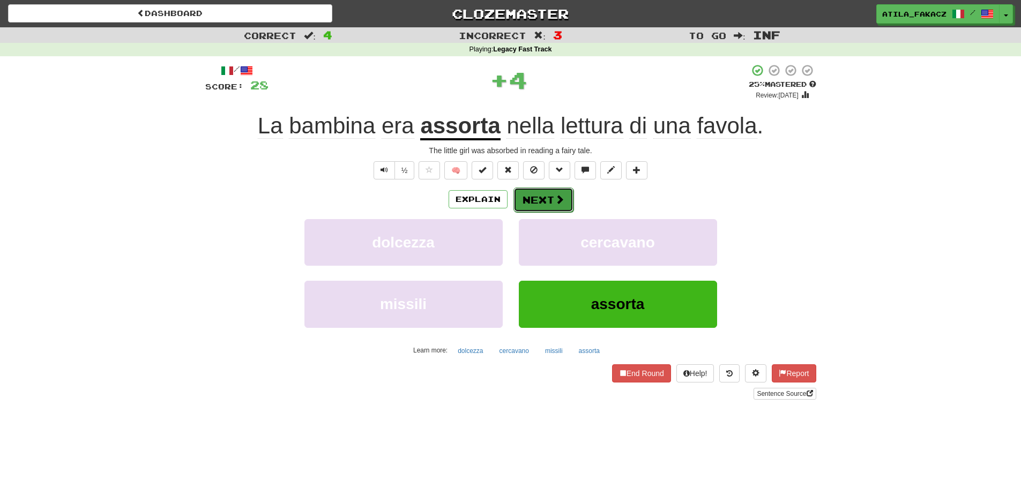
click at [558, 206] on button "Next" at bounding box center [543, 200] width 60 height 25
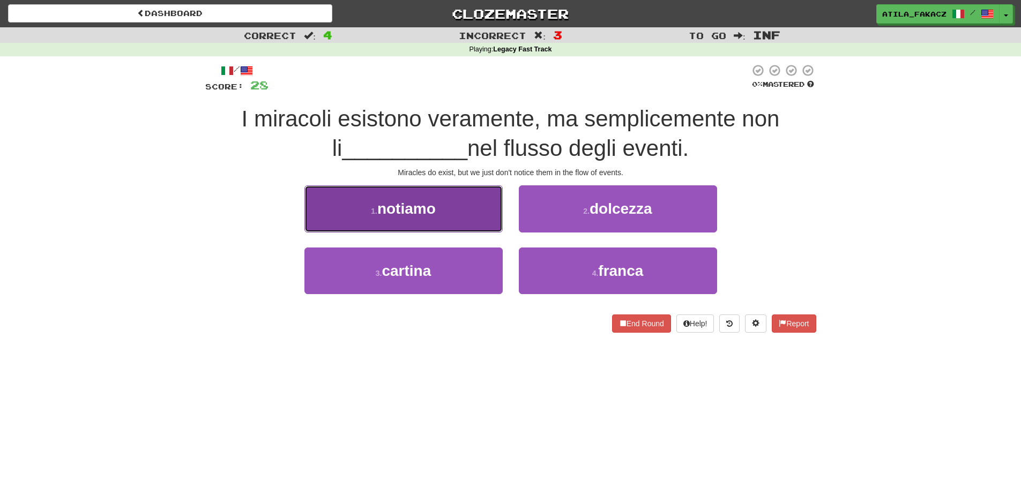
click at [446, 212] on button "1 . notiamo" at bounding box center [403, 208] width 198 height 47
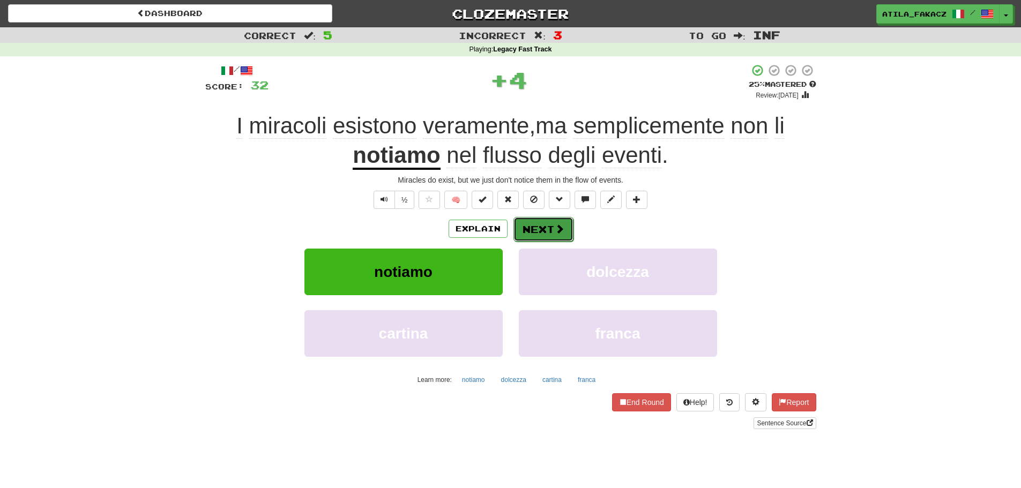
click at [548, 229] on button "Next" at bounding box center [543, 229] width 60 height 25
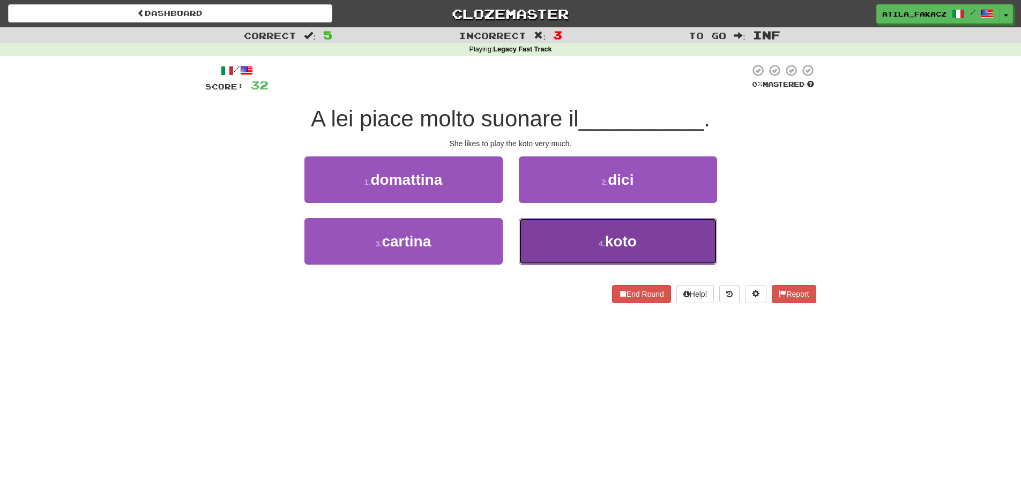
click at [561, 241] on button "4 . koto" at bounding box center [618, 241] width 198 height 47
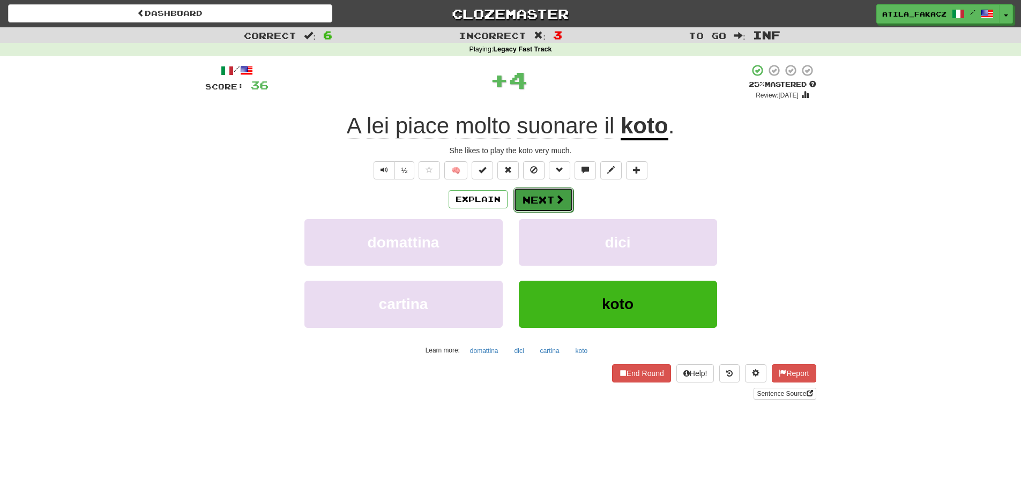
click at [550, 202] on button "Next" at bounding box center [543, 200] width 60 height 25
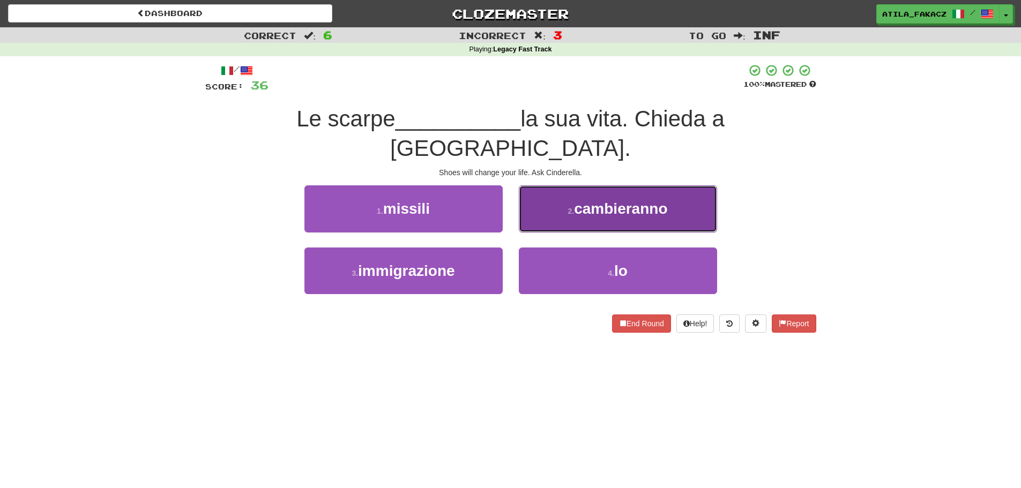
click at [537, 191] on button "2 . cambieranno" at bounding box center [618, 208] width 198 height 47
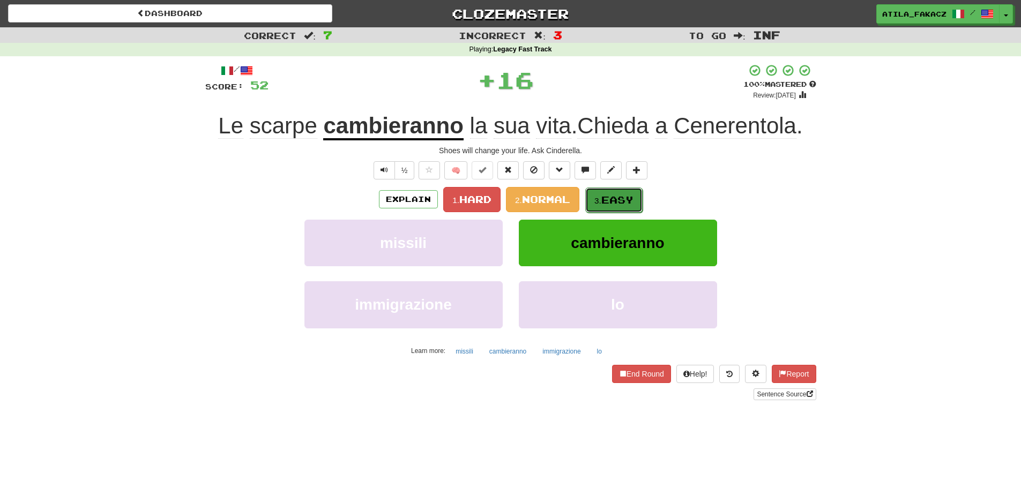
click at [625, 199] on span "Easy" at bounding box center [617, 200] width 32 height 12
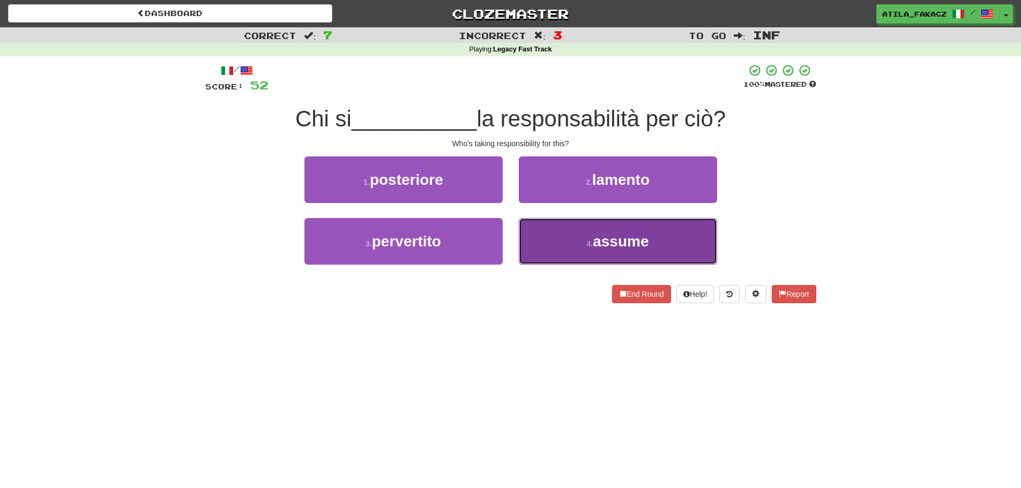
click at [564, 235] on button "4 . assume" at bounding box center [618, 241] width 198 height 47
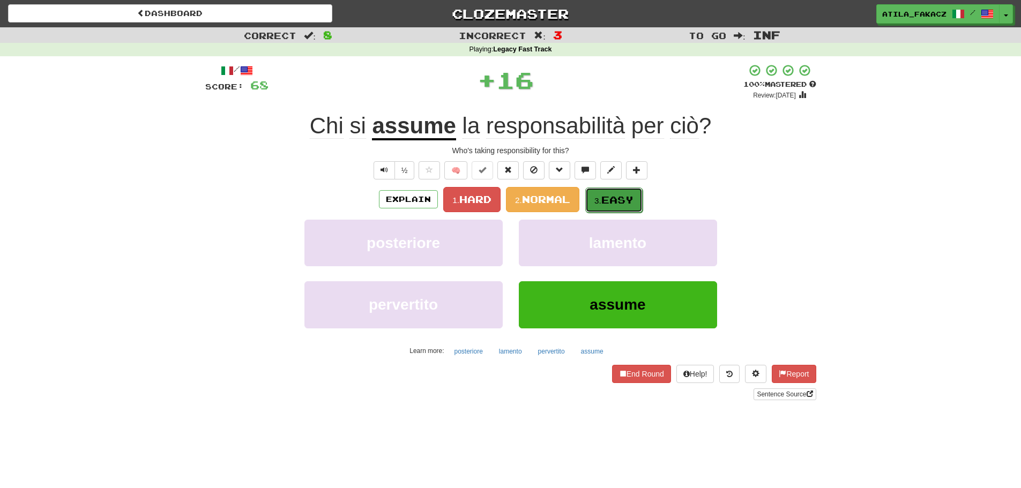
click at [618, 195] on button "3. Easy" at bounding box center [613, 200] width 57 height 25
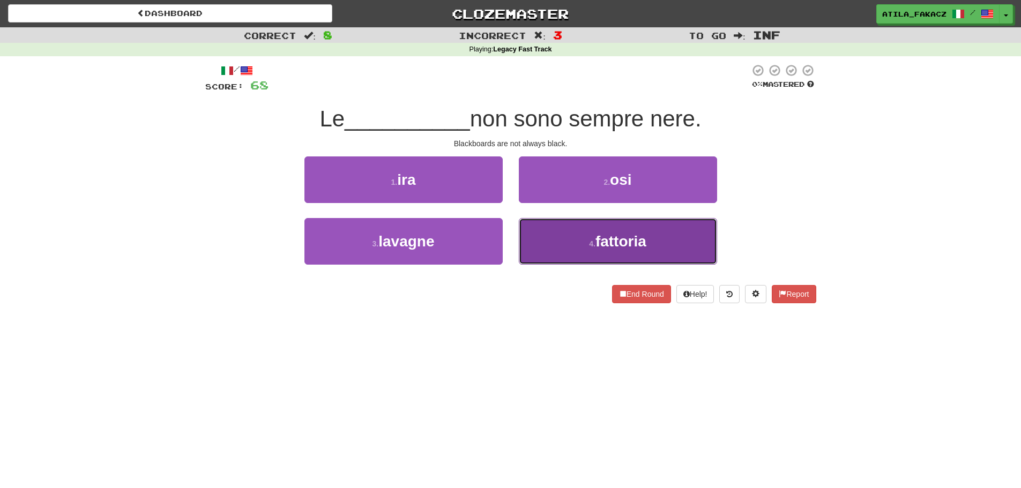
click at [584, 248] on button "4 . fattoria" at bounding box center [618, 241] width 198 height 47
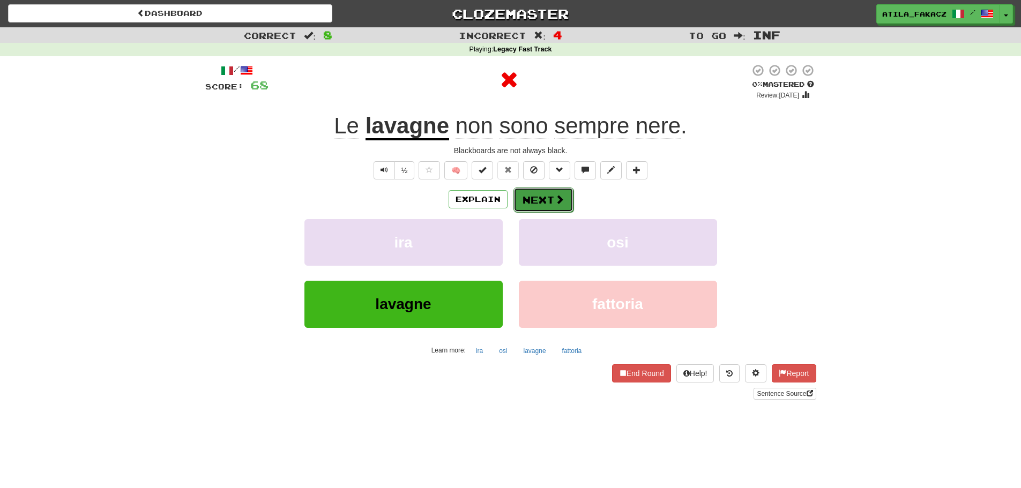
click at [540, 198] on button "Next" at bounding box center [543, 200] width 60 height 25
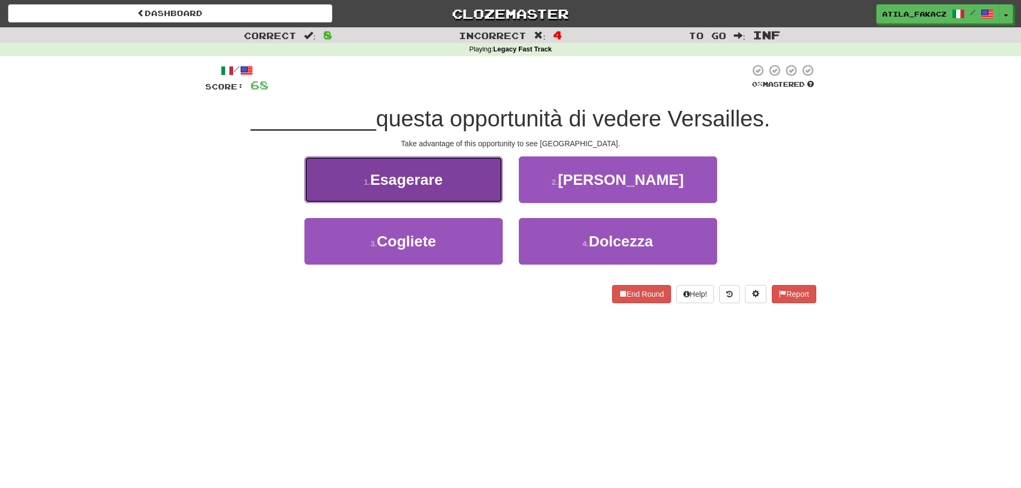
click at [441, 189] on button "1 . Esagerare" at bounding box center [403, 179] width 198 height 47
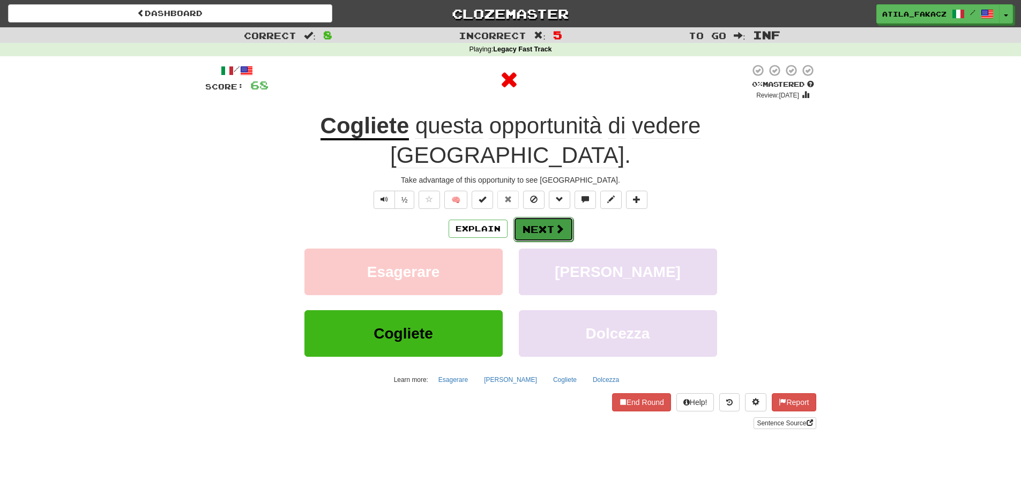
click at [538, 217] on button "Next" at bounding box center [543, 229] width 60 height 25
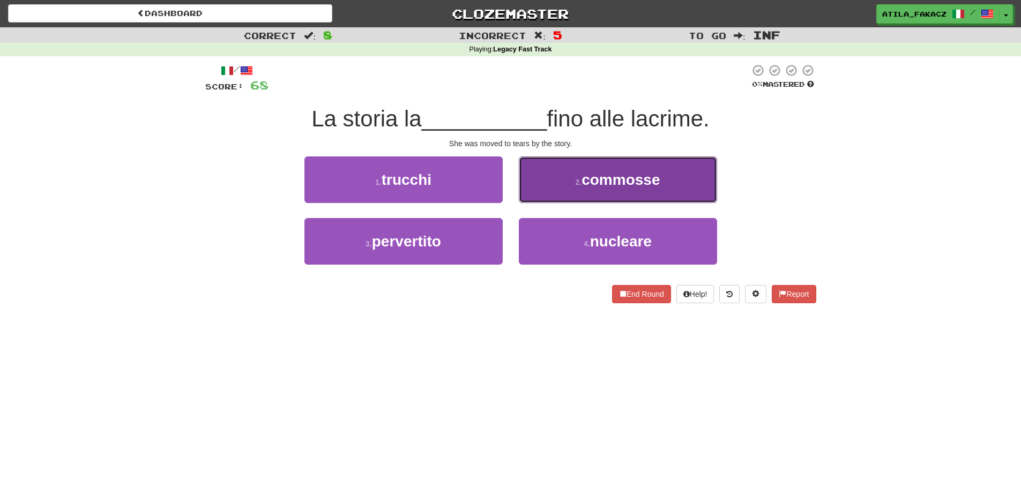
click at [594, 178] on span "commosse" at bounding box center [620, 180] width 78 height 17
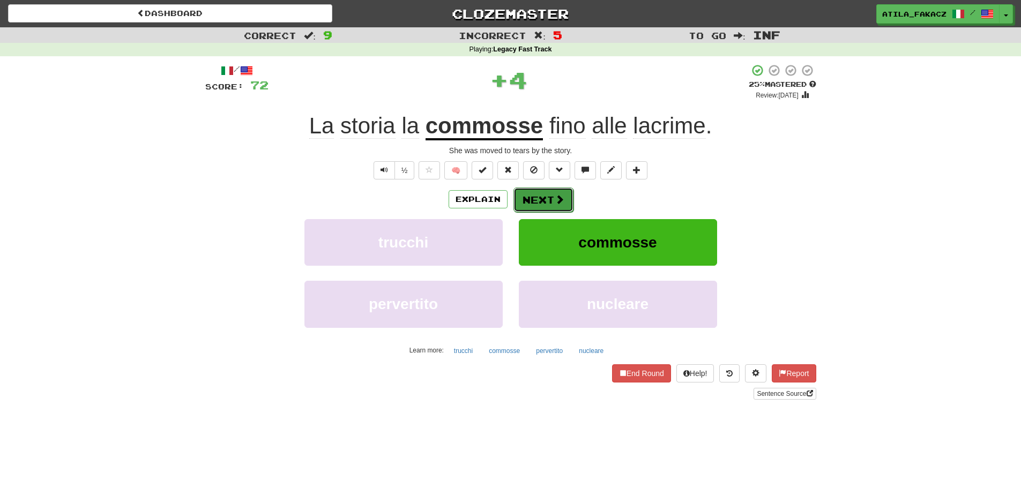
click at [557, 195] on span at bounding box center [560, 200] width 10 height 10
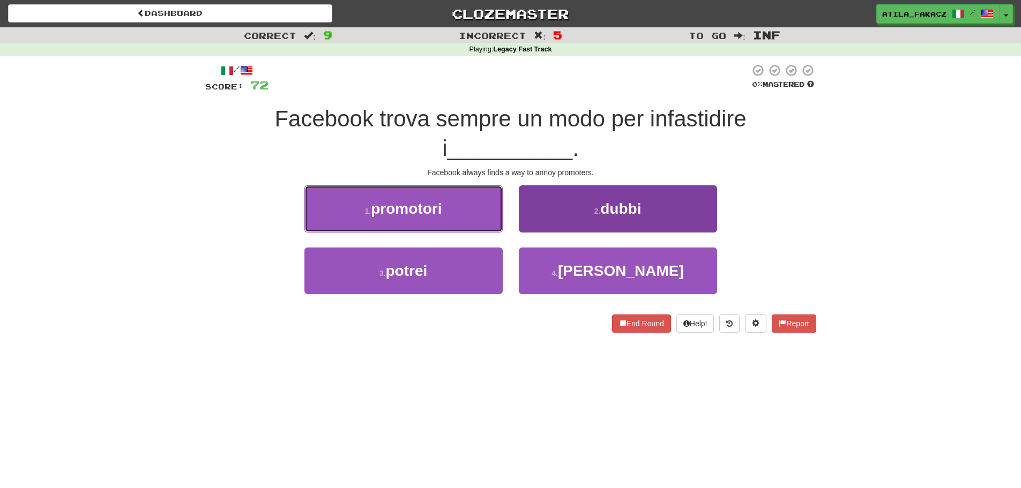
drag, startPoint x: 450, startPoint y: 222, endPoint x: 529, endPoint y: 228, distance: 79.0
click at [466, 223] on button "1 . promotori" at bounding box center [403, 208] width 198 height 47
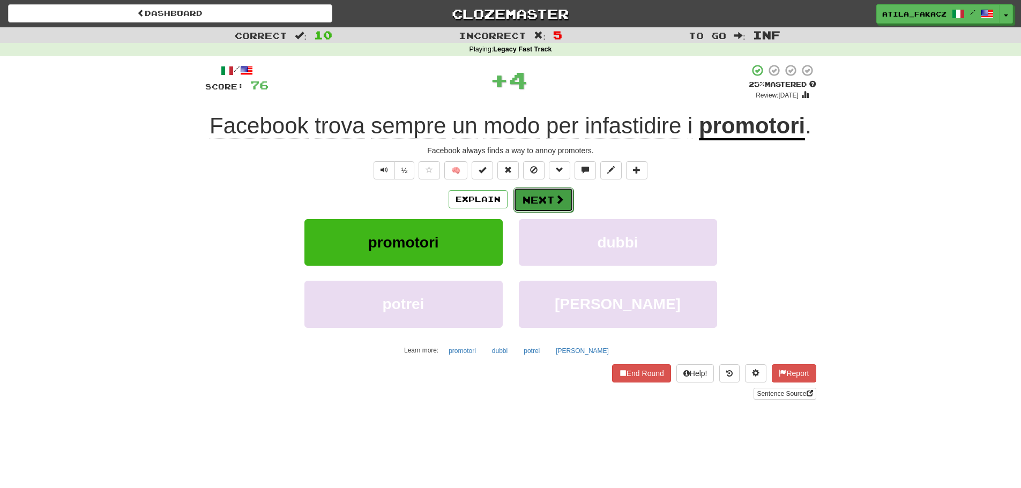
click at [546, 194] on button "Next" at bounding box center [543, 200] width 60 height 25
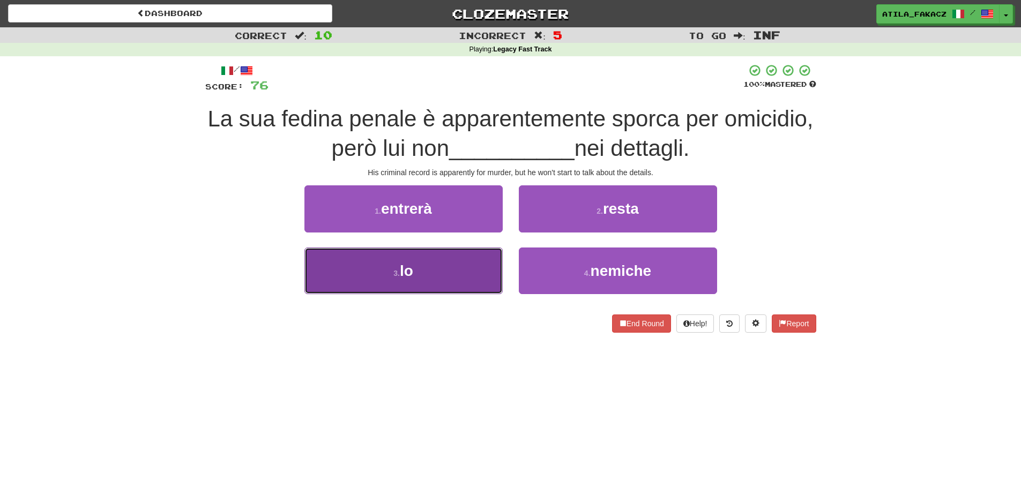
click at [460, 278] on button "3 . lo" at bounding box center [403, 271] width 198 height 47
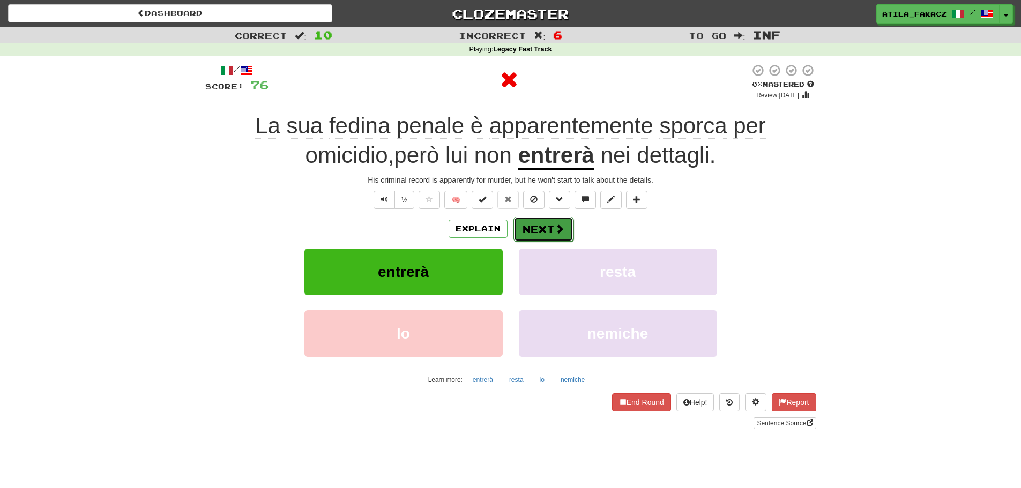
click at [546, 218] on button "Next" at bounding box center [543, 229] width 60 height 25
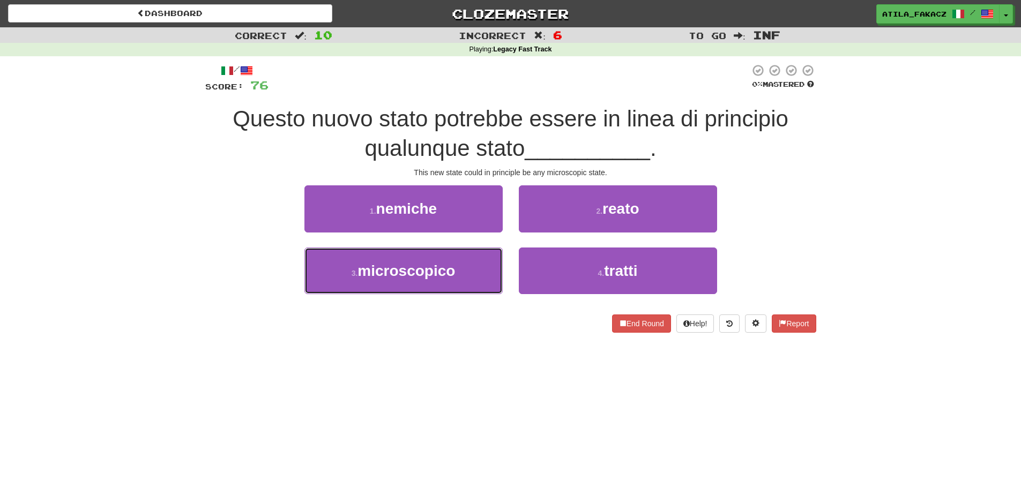
drag, startPoint x: 441, startPoint y: 270, endPoint x: 516, endPoint y: 241, distance: 80.2
click at [442, 270] on span "microscopico" at bounding box center [406, 271] width 98 height 17
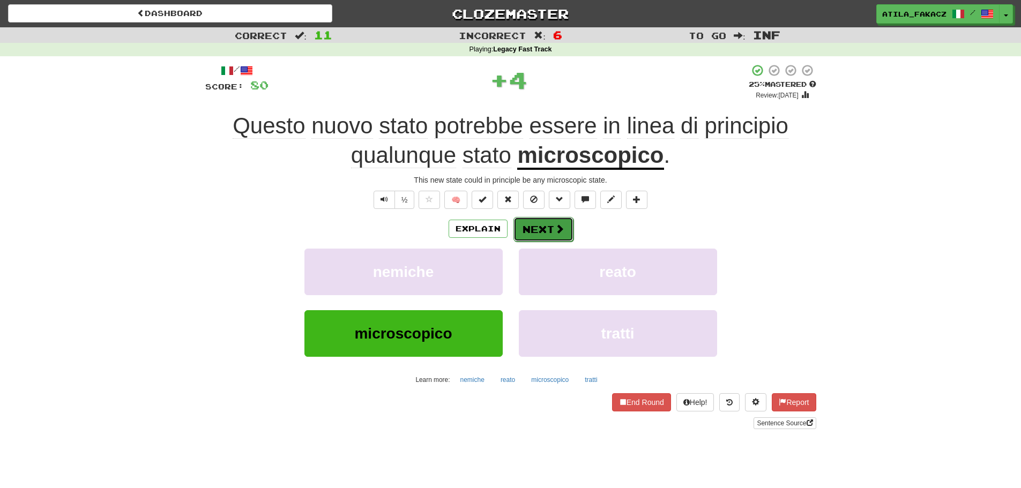
click at [533, 231] on button "Next" at bounding box center [543, 229] width 60 height 25
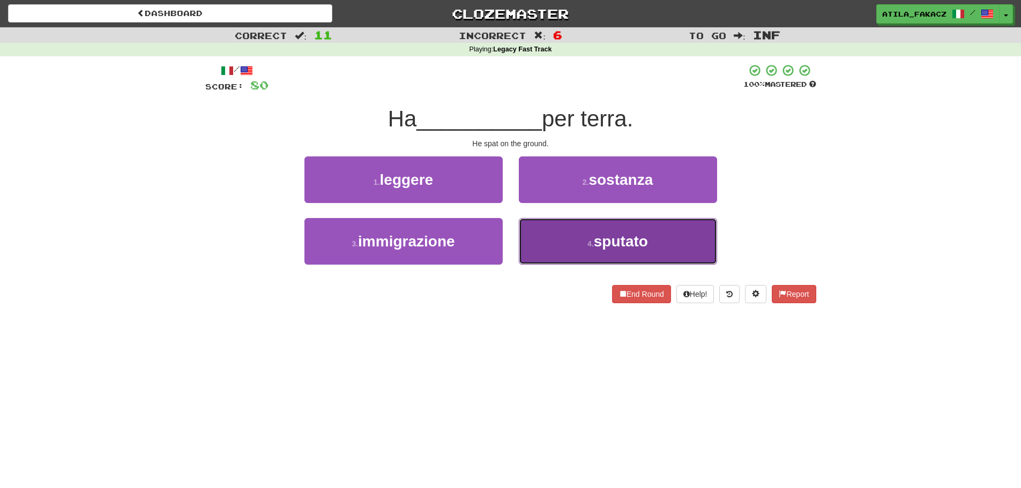
click at [554, 234] on button "4 . sputato" at bounding box center [618, 241] width 198 height 47
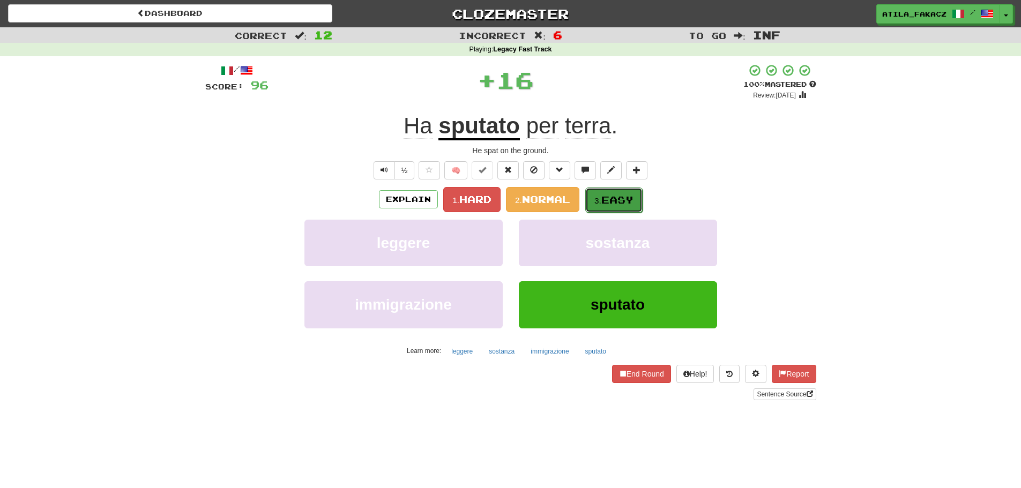
click at [597, 195] on button "3. Easy" at bounding box center [613, 200] width 57 height 25
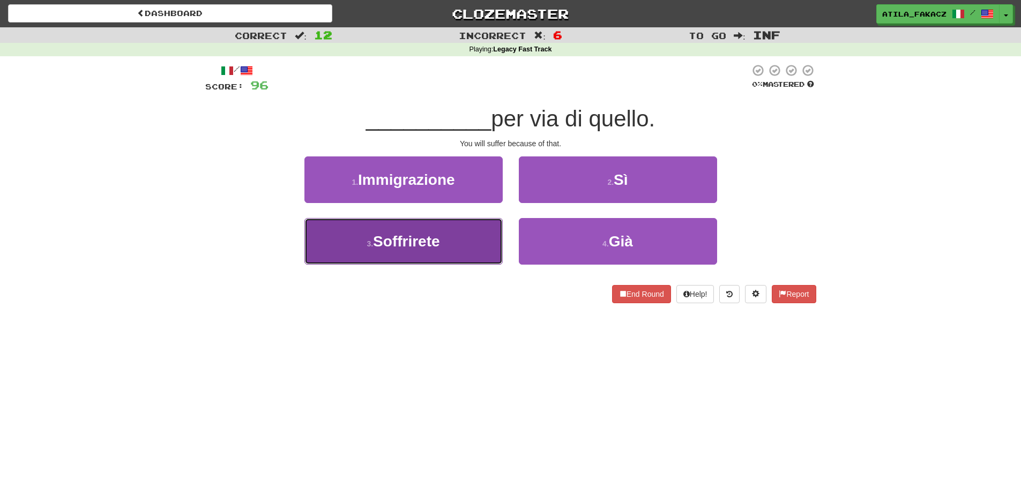
click at [456, 238] on button "3 . Soffrirete" at bounding box center [403, 241] width 198 height 47
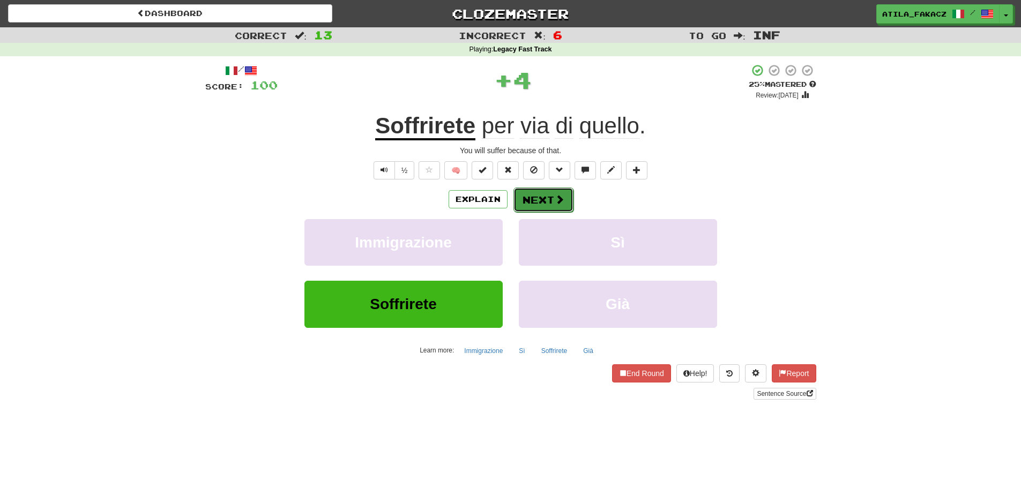
click at [546, 197] on button "Next" at bounding box center [543, 200] width 60 height 25
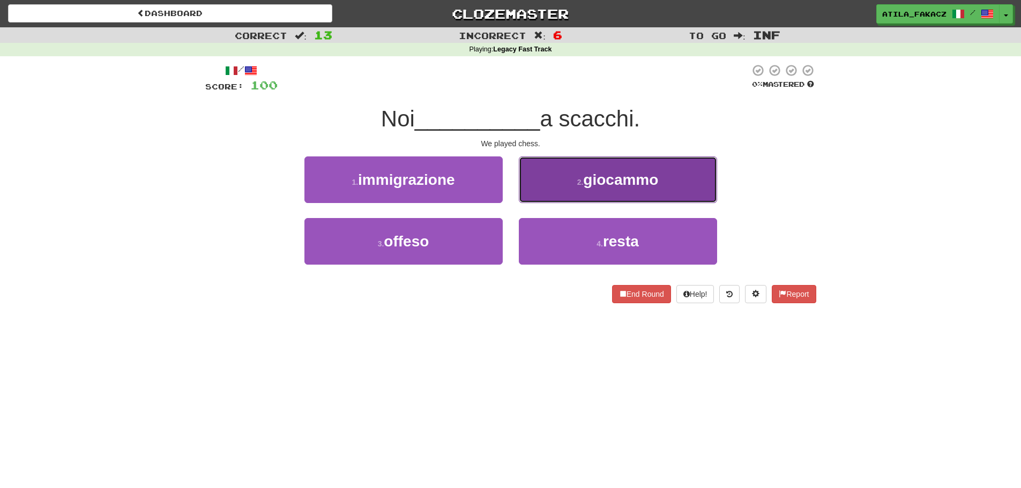
click at [595, 189] on button "2 . giocammo" at bounding box center [618, 179] width 198 height 47
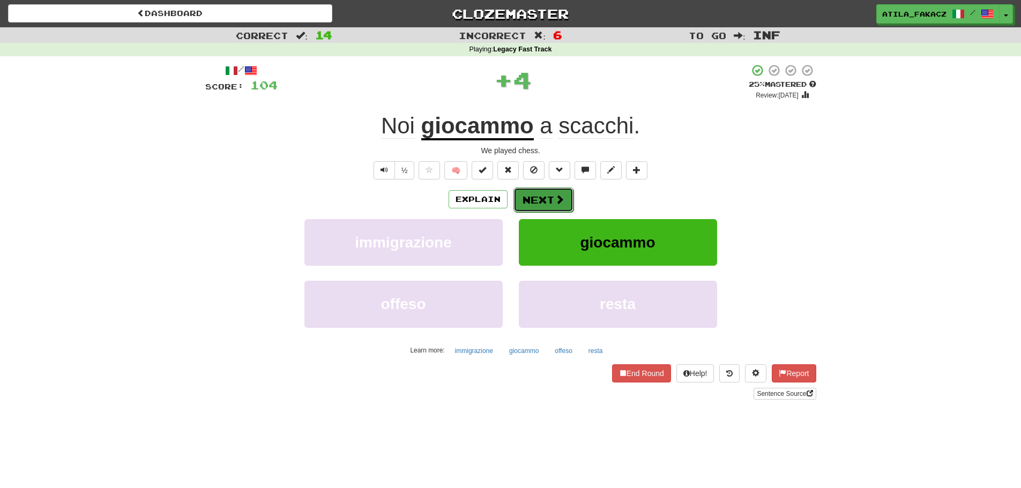
click at [555, 202] on span at bounding box center [560, 200] width 10 height 10
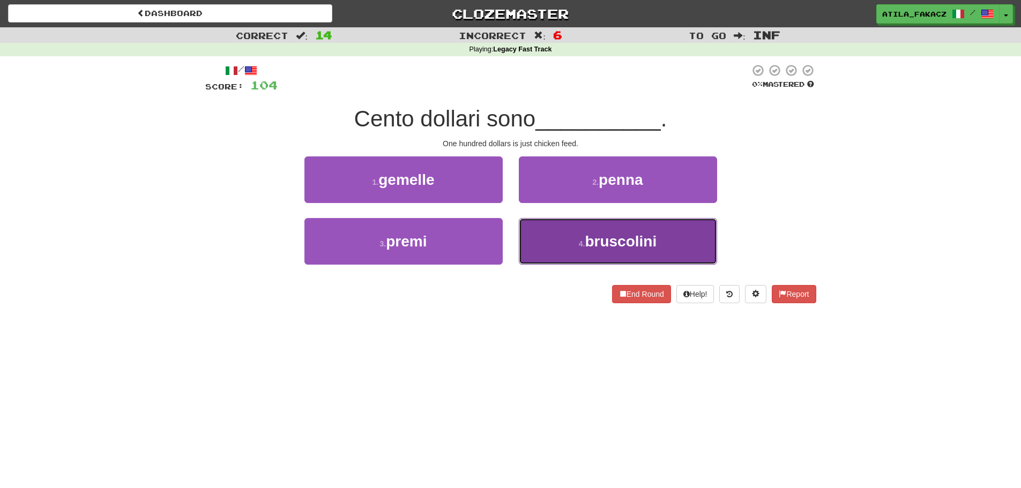
click at [551, 238] on button "4 . bruscolini" at bounding box center [618, 241] width 198 height 47
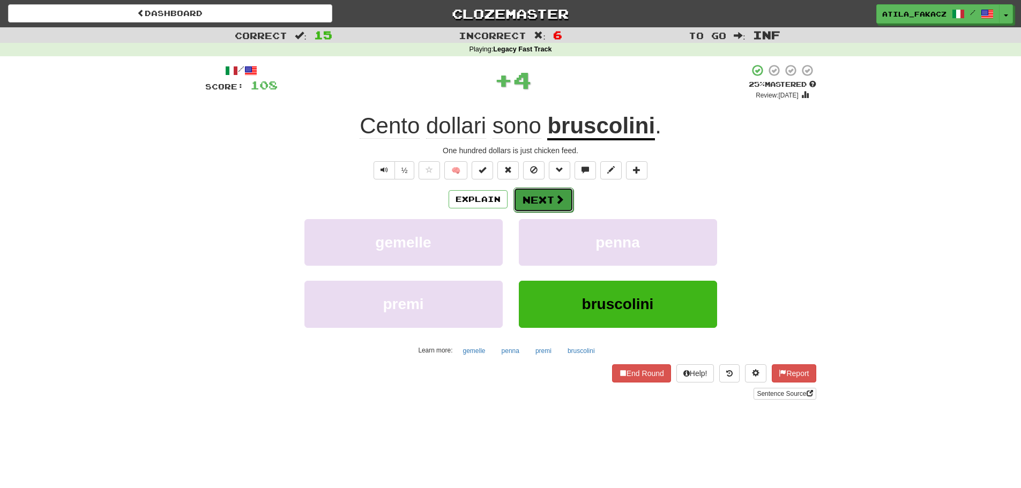
click at [564, 199] on button "Next" at bounding box center [543, 200] width 60 height 25
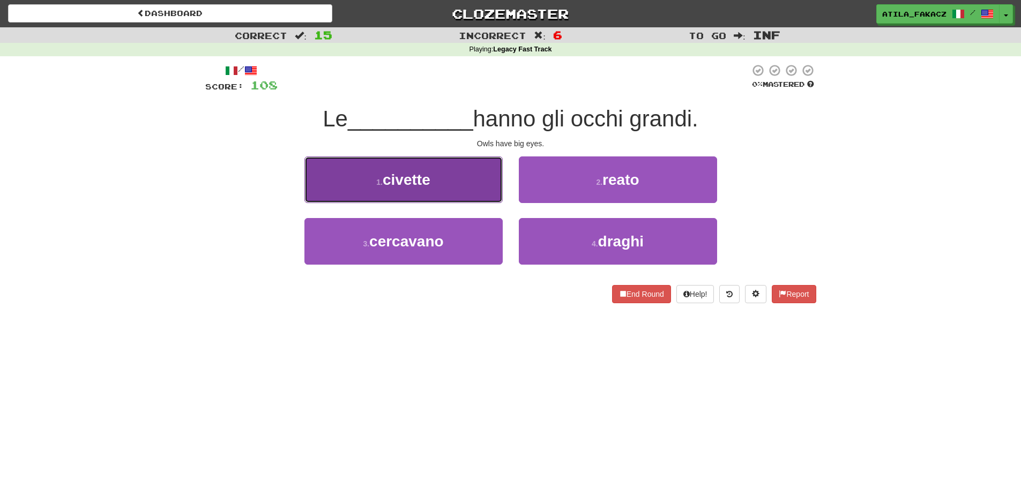
click at [456, 178] on button "1 . civette" at bounding box center [403, 179] width 198 height 47
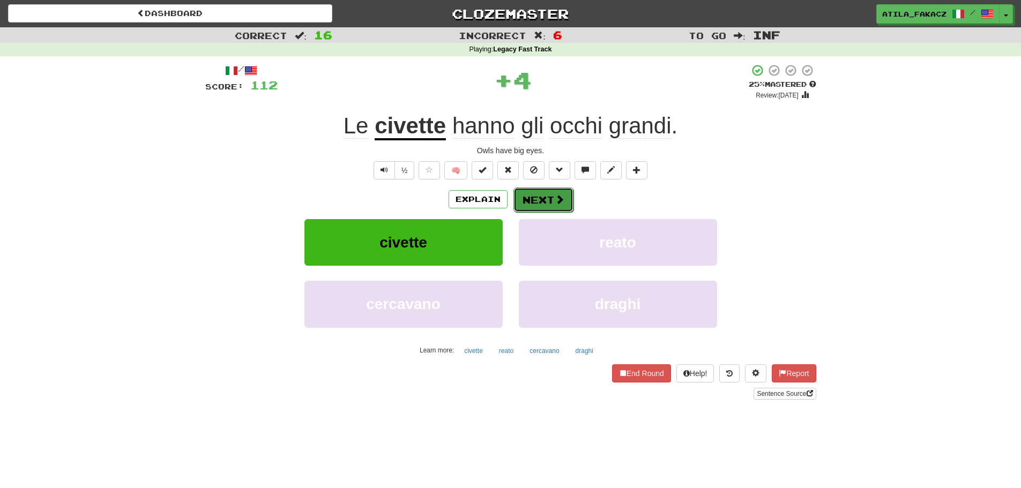
click at [569, 199] on button "Next" at bounding box center [543, 200] width 60 height 25
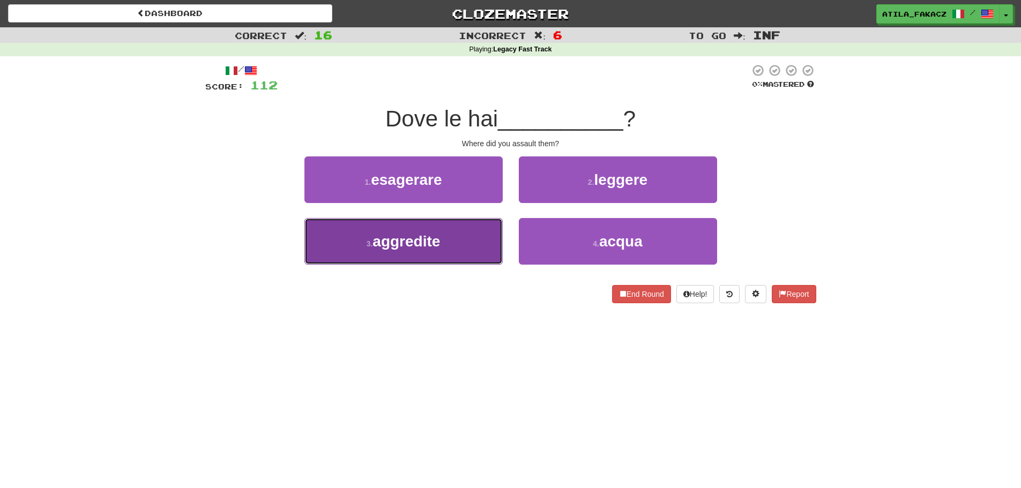
click at [433, 240] on span "aggredite" at bounding box center [406, 241] width 68 height 17
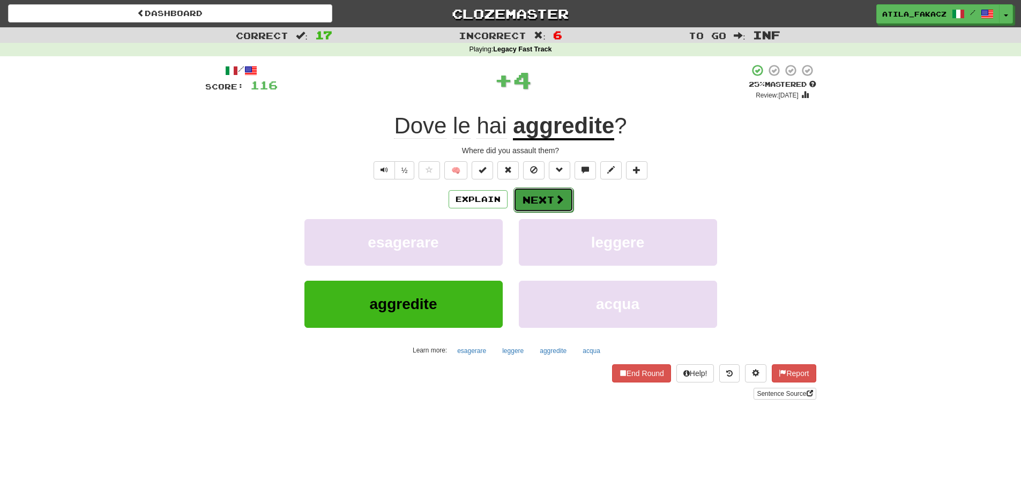
click at [534, 193] on button "Next" at bounding box center [543, 200] width 60 height 25
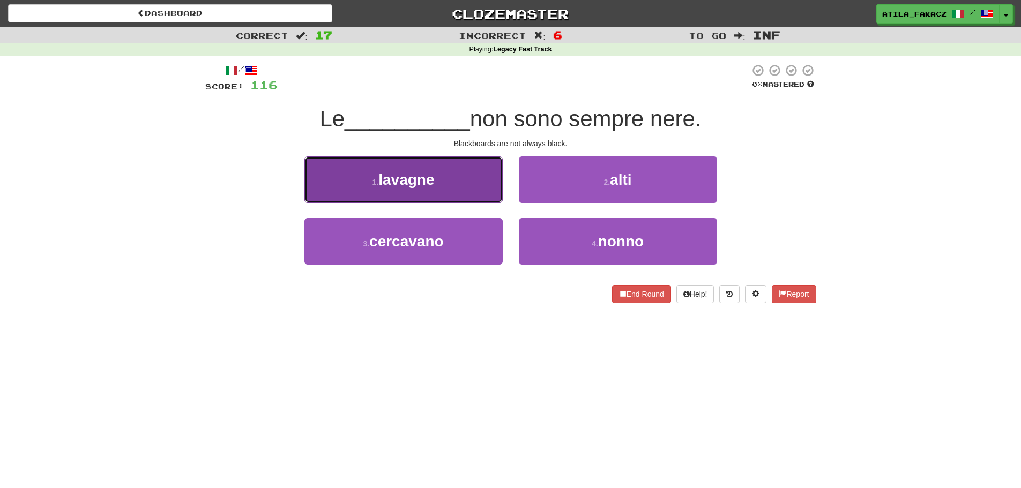
click at [424, 181] on span "lavagne" at bounding box center [406, 180] width 56 height 17
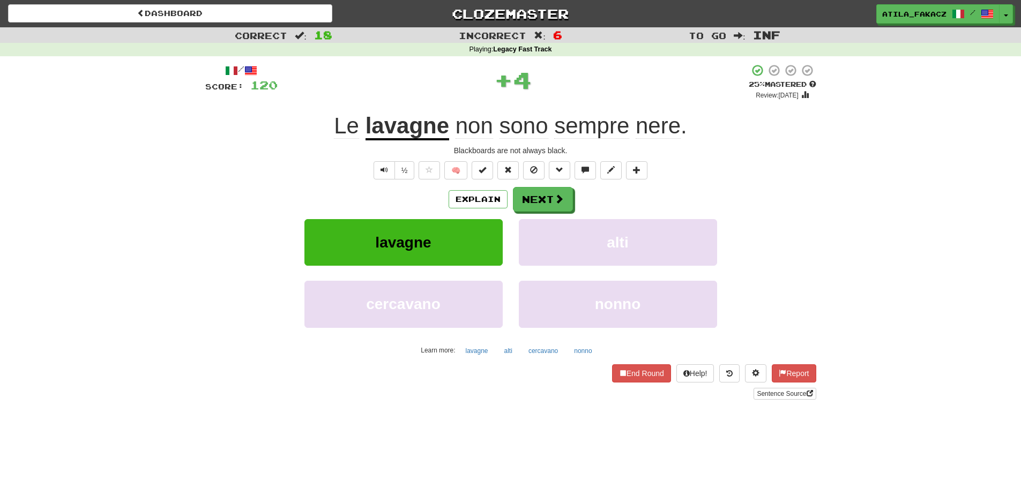
click at [393, 132] on u "lavagne" at bounding box center [408, 126] width 84 height 27
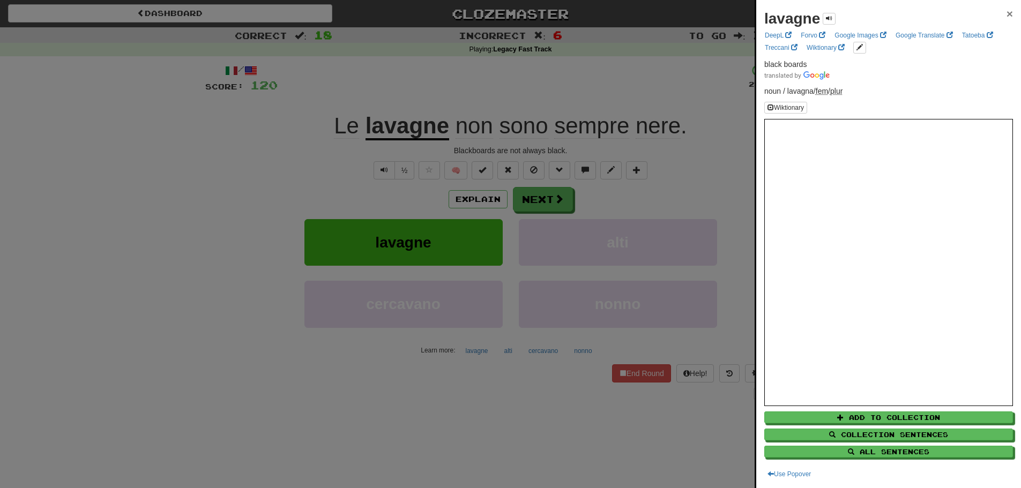
click at [1006, 16] on span "×" at bounding box center [1009, 14] width 6 height 12
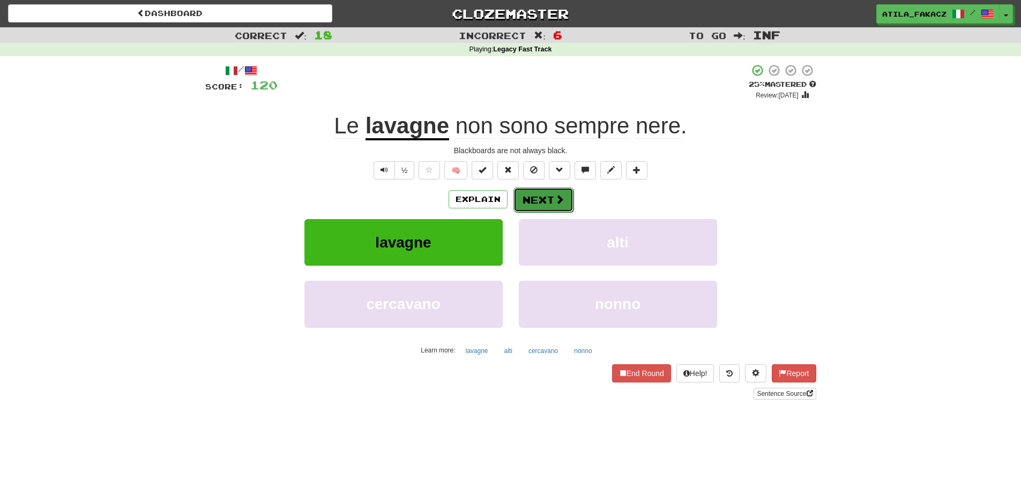
click at [553, 198] on button "Next" at bounding box center [543, 200] width 60 height 25
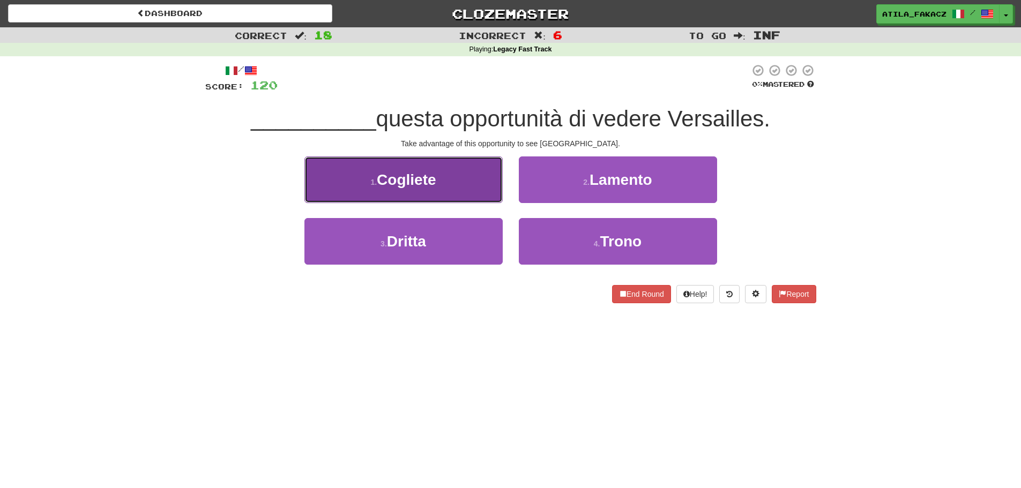
click at [417, 194] on button "1 . Cogliete" at bounding box center [403, 179] width 198 height 47
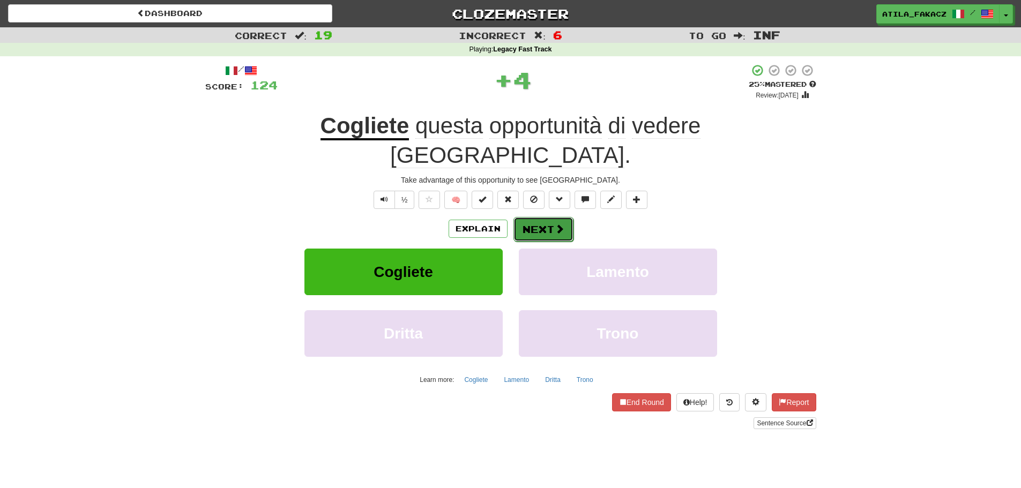
click at [545, 217] on button "Next" at bounding box center [543, 229] width 60 height 25
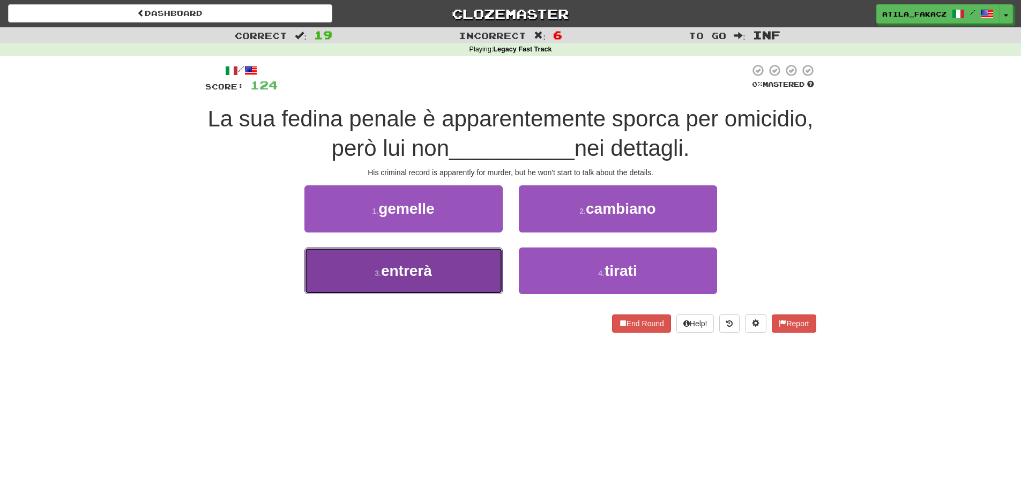
click at [471, 278] on button "3 . entrerà" at bounding box center [403, 271] width 198 height 47
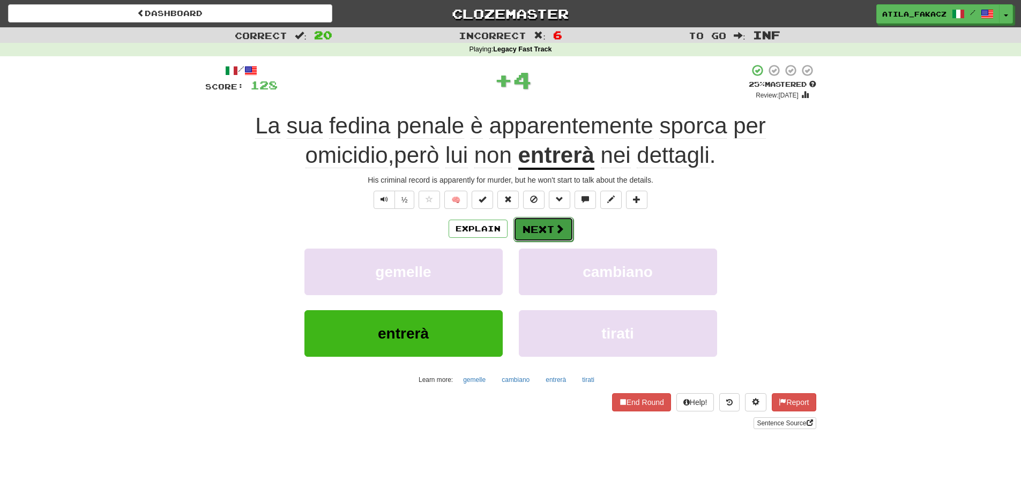
click at [558, 232] on span at bounding box center [560, 229] width 10 height 10
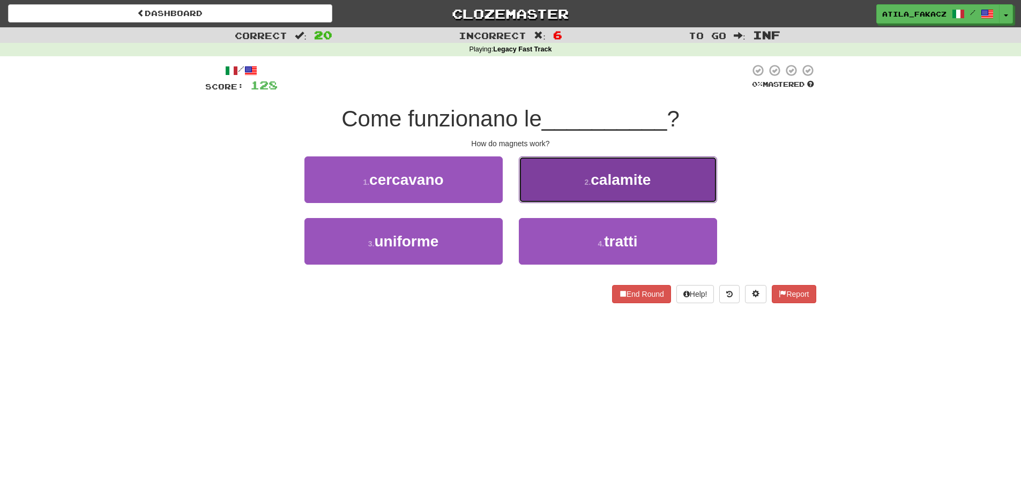
click at [573, 193] on button "2 . calamite" at bounding box center [618, 179] width 198 height 47
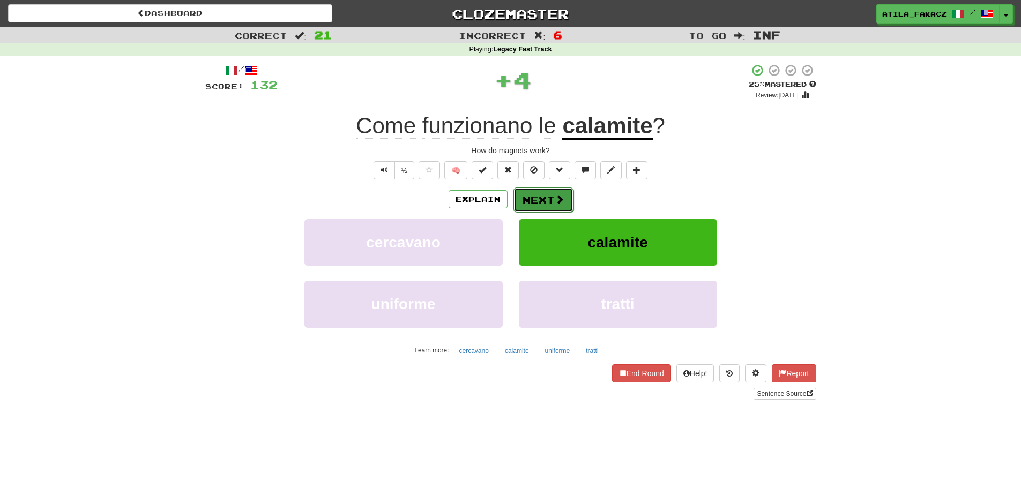
click at [551, 203] on button "Next" at bounding box center [543, 200] width 60 height 25
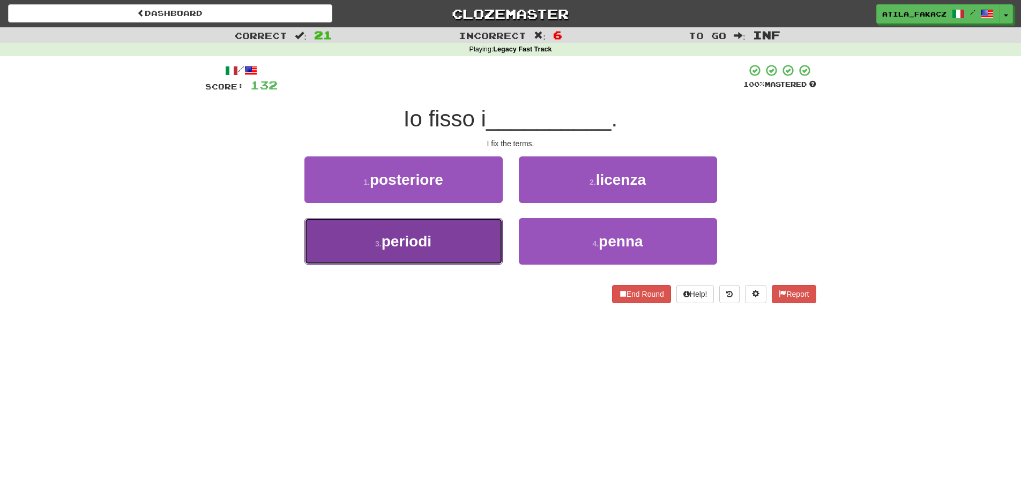
drag, startPoint x: 454, startPoint y: 244, endPoint x: 523, endPoint y: 221, distance: 71.9
click at [454, 244] on button "3 . periodi" at bounding box center [403, 241] width 198 height 47
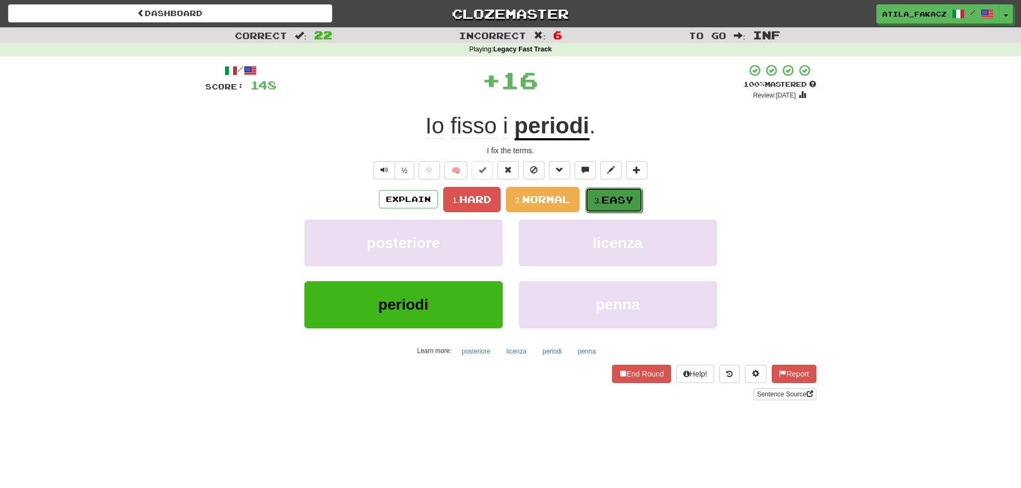
click at [608, 198] on span "Easy" at bounding box center [617, 200] width 32 height 12
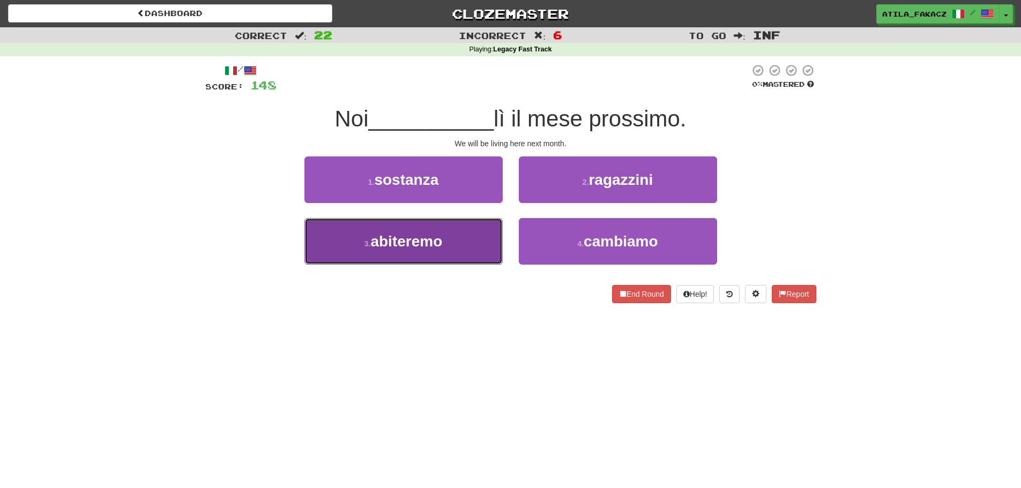
click at [455, 249] on button "3 . abiteremo" at bounding box center [403, 241] width 198 height 47
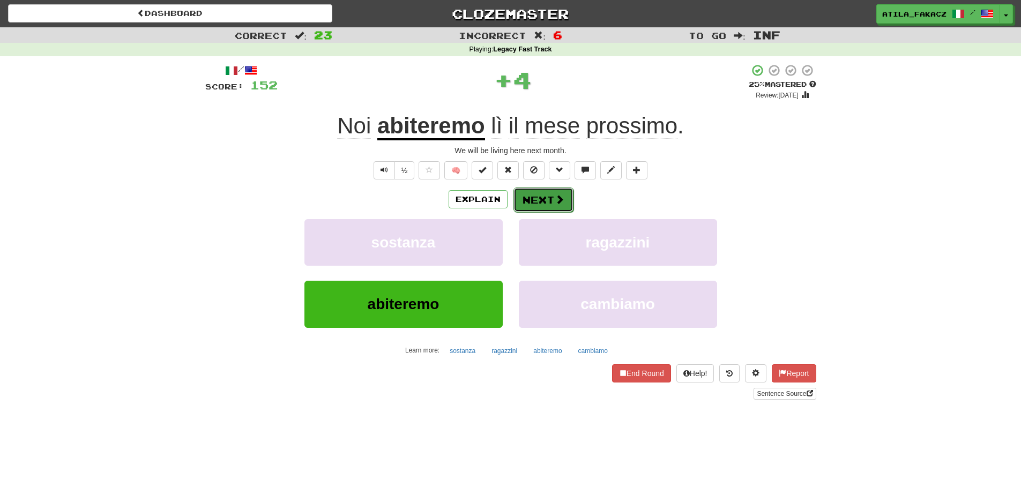
click at [551, 198] on button "Next" at bounding box center [543, 200] width 60 height 25
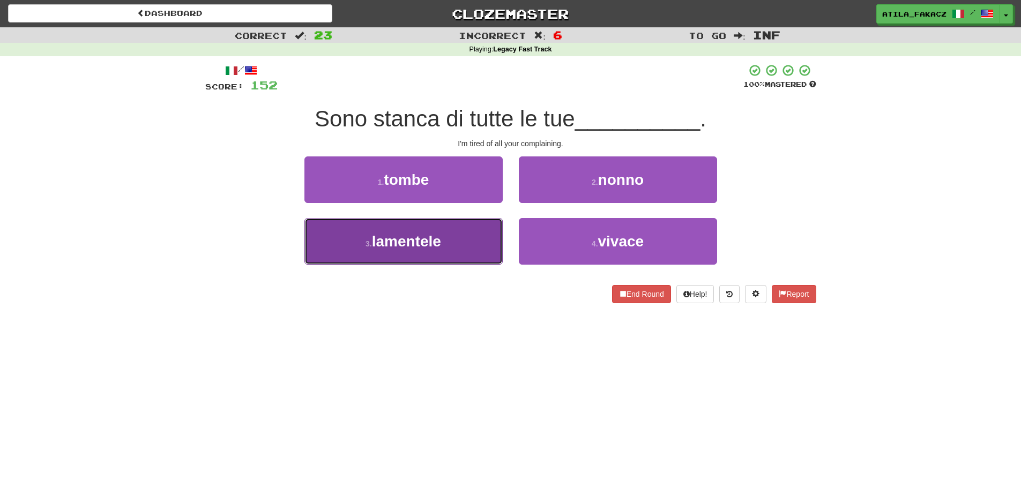
click at [454, 236] on button "3 . lamentele" at bounding box center [403, 241] width 198 height 47
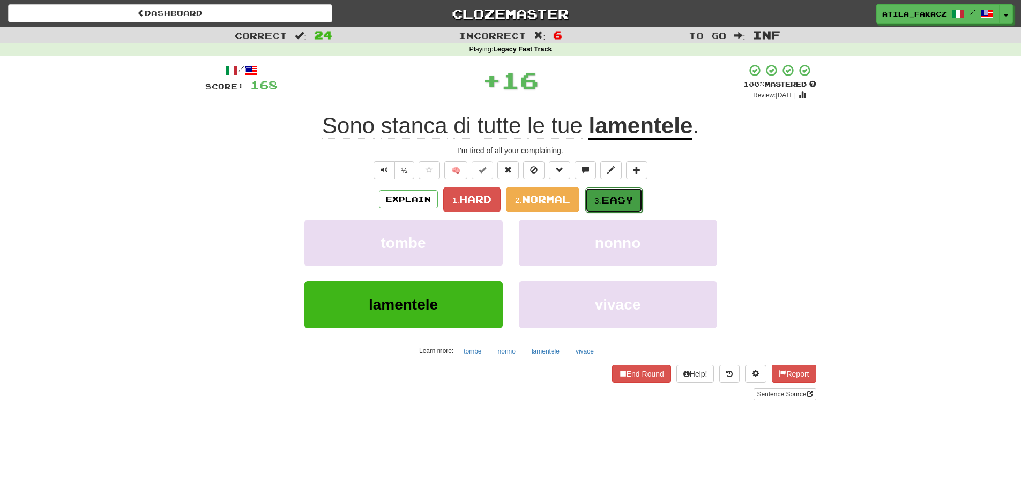
click at [614, 198] on span "Easy" at bounding box center [617, 200] width 32 height 12
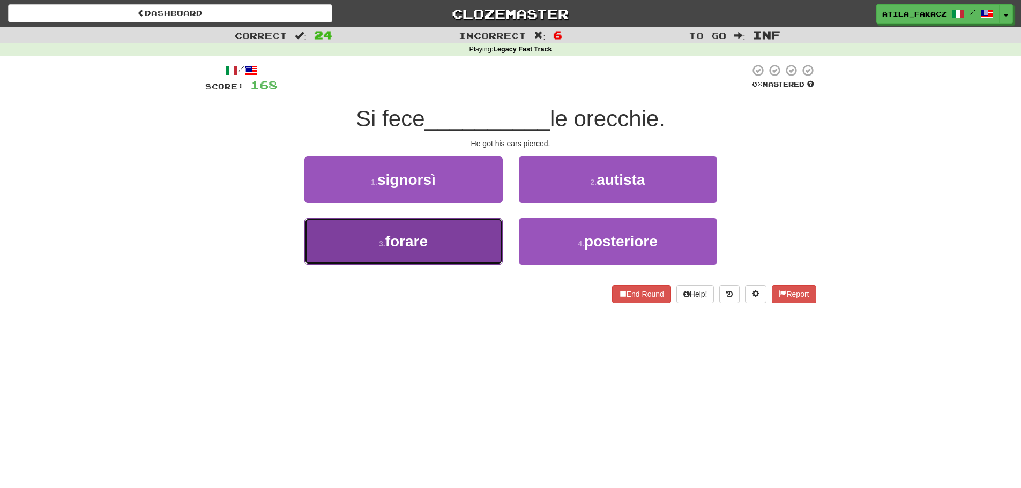
click at [424, 246] on span "forare" at bounding box center [406, 241] width 42 height 17
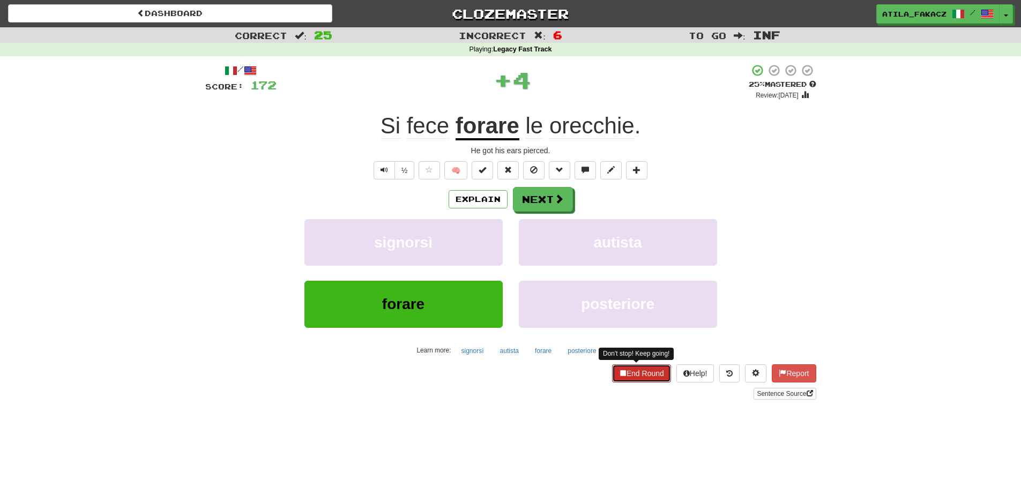
click at [632, 372] on button "End Round" at bounding box center [641, 373] width 59 height 18
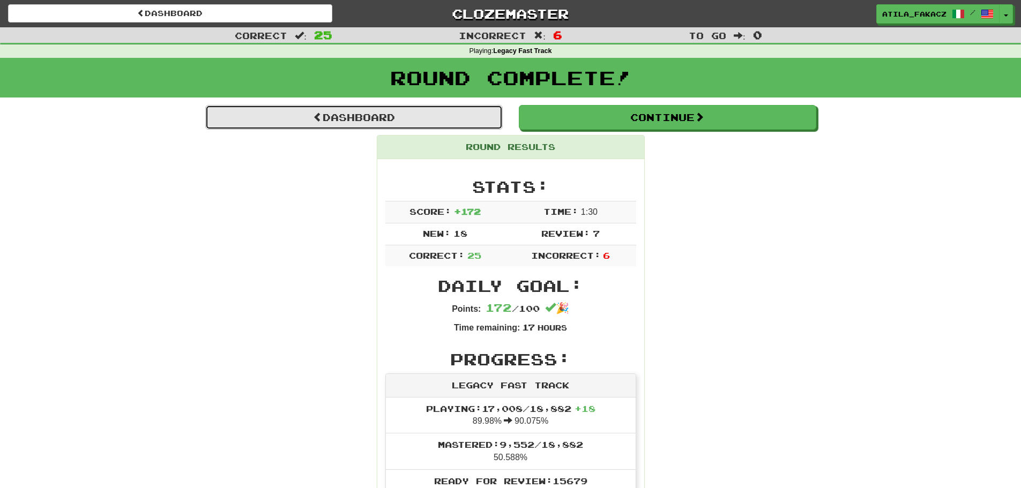
click at [391, 122] on link "Dashboard" at bounding box center [353, 117] width 297 height 25
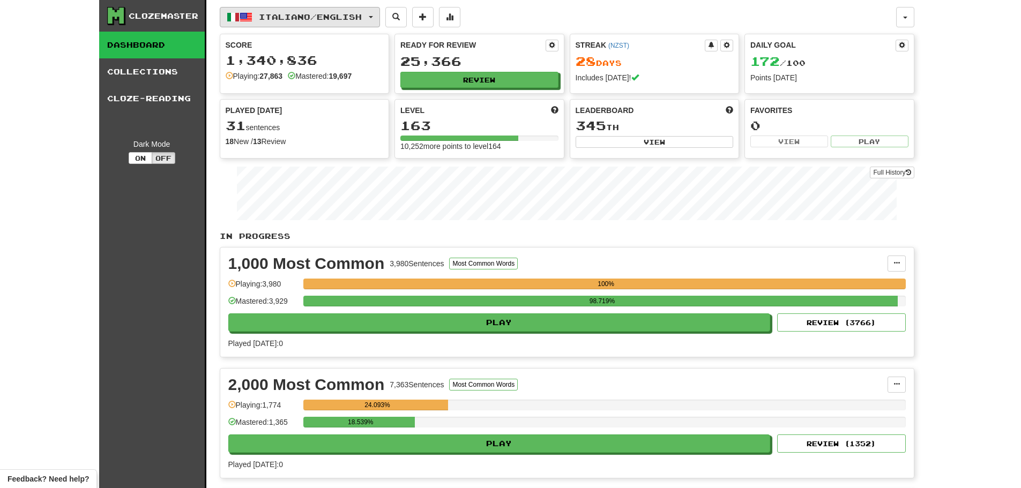
click at [298, 14] on span "Italiano / English" at bounding box center [310, 16] width 103 height 9
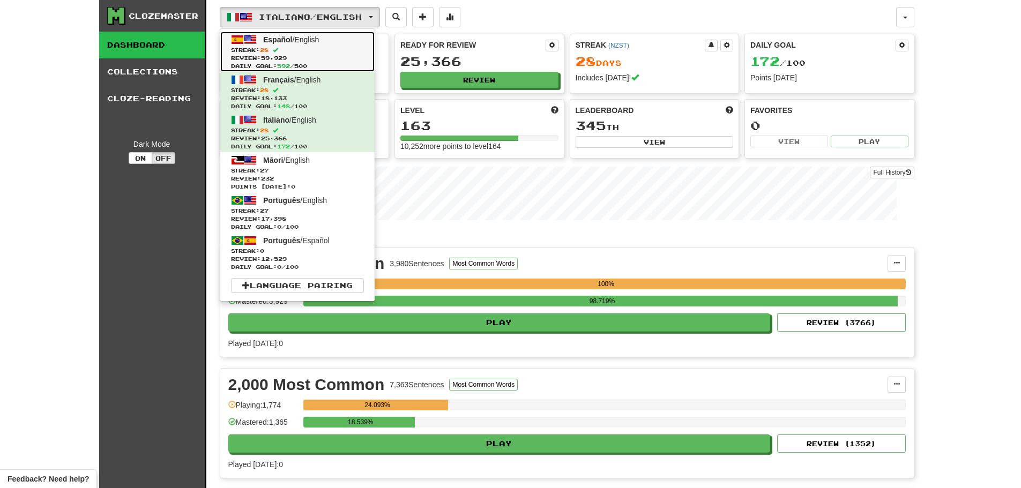
click at [286, 46] on span "Streak: 28" at bounding box center [297, 50] width 133 height 8
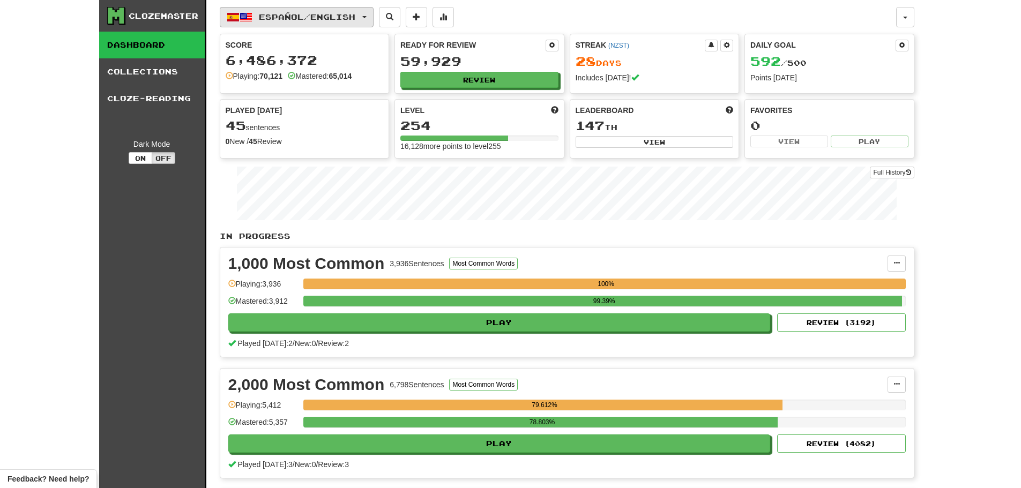
click at [339, 15] on span "Español / English" at bounding box center [307, 16] width 96 height 9
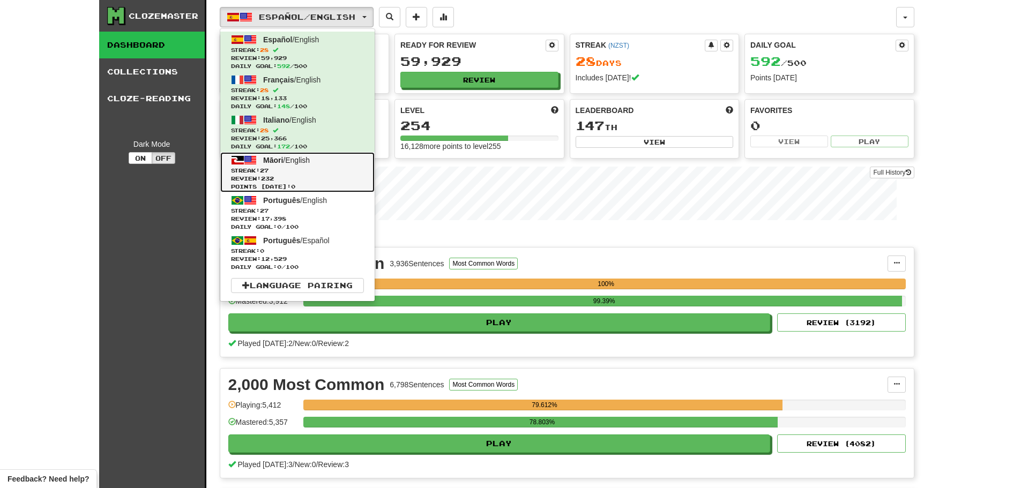
click at [299, 171] on span "Streak: 27" at bounding box center [297, 171] width 133 height 8
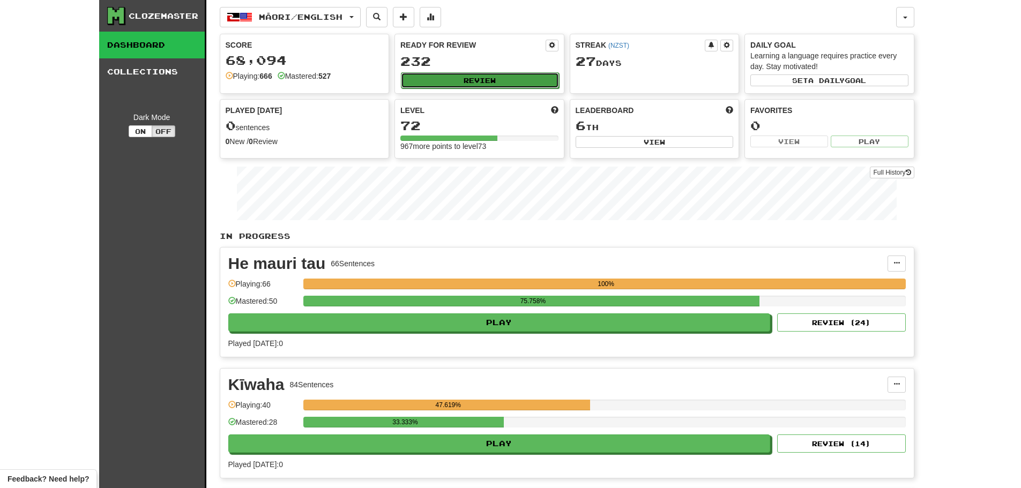
click at [488, 79] on button "Review" at bounding box center [480, 80] width 158 height 16
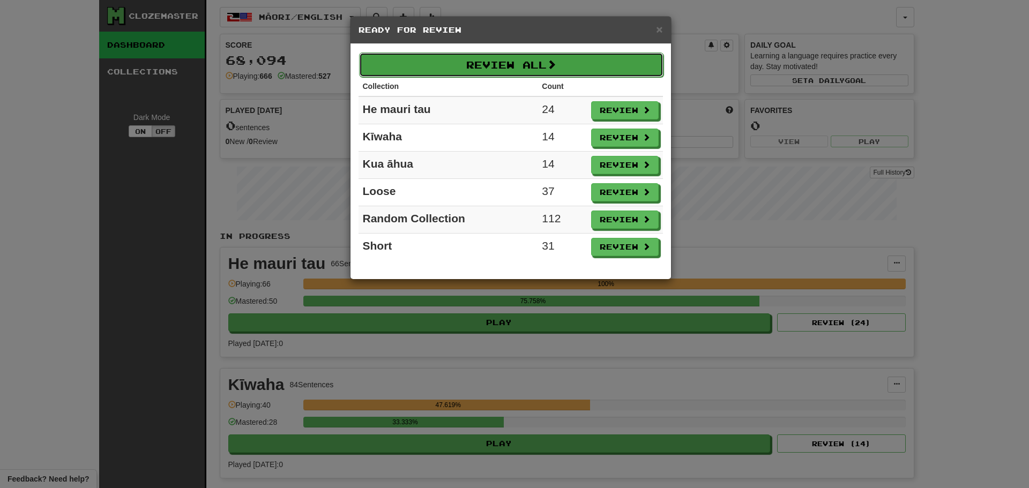
click at [503, 59] on button "Review All" at bounding box center [511, 65] width 304 height 25
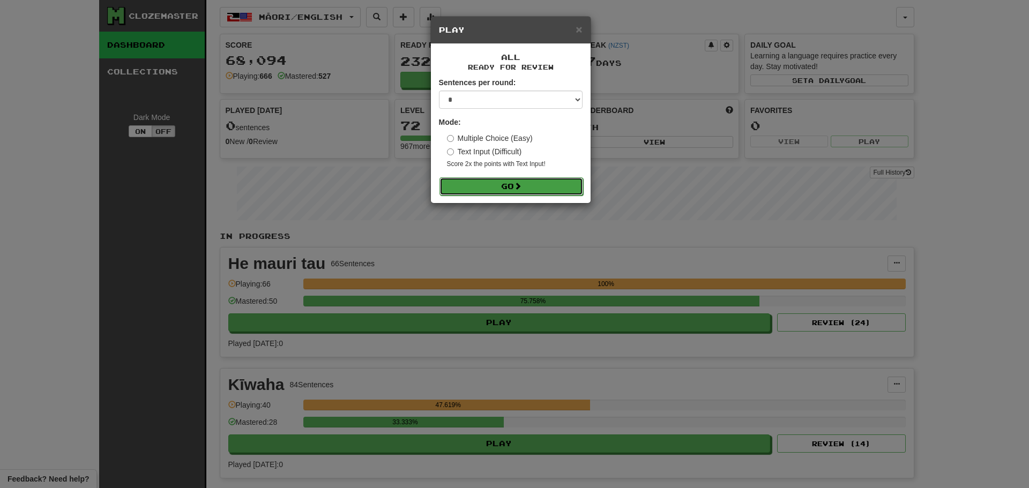
click at [507, 182] on button "Go" at bounding box center [511, 186] width 144 height 18
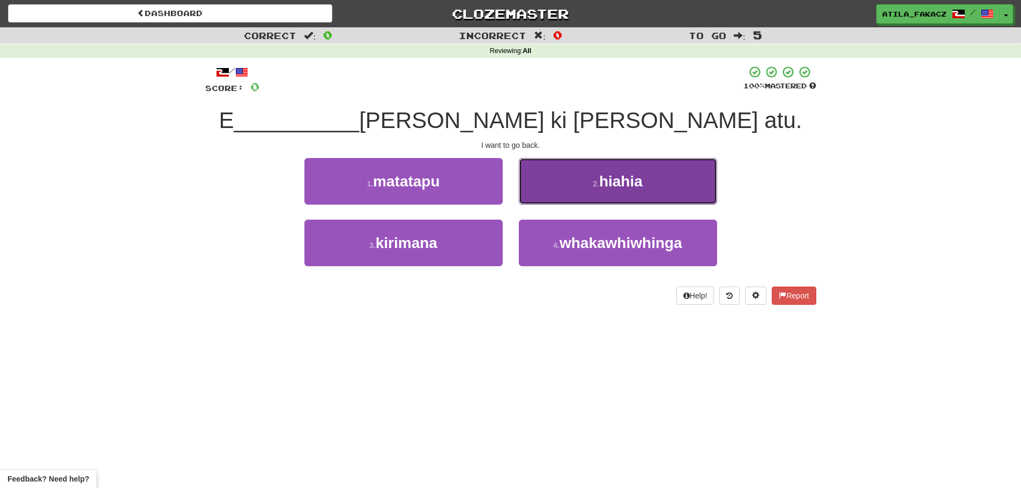
click at [577, 182] on button "2 . hiahia" at bounding box center [618, 181] width 198 height 47
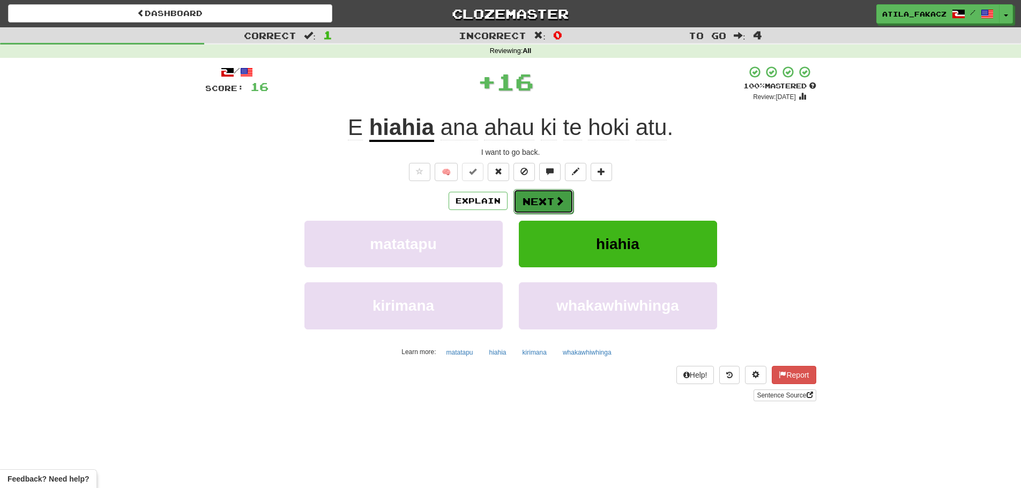
click at [541, 197] on button "Next" at bounding box center [543, 201] width 60 height 25
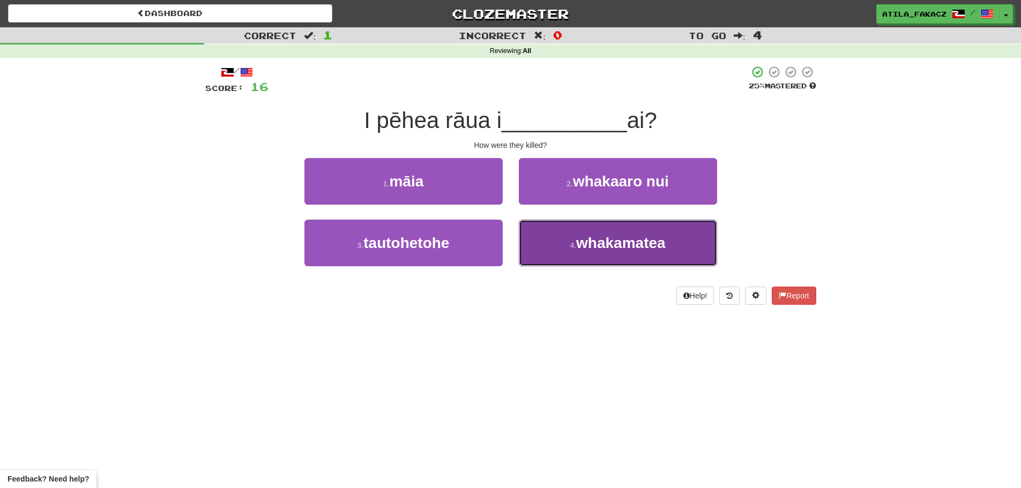
click at [568, 245] on button "4 . whakamatea" at bounding box center [618, 243] width 198 height 47
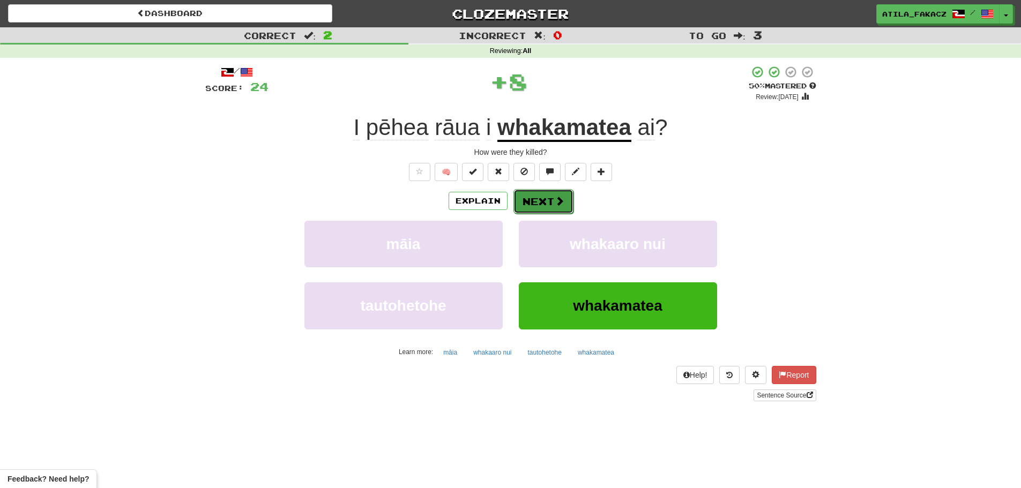
click at [555, 210] on button "Next" at bounding box center [543, 201] width 60 height 25
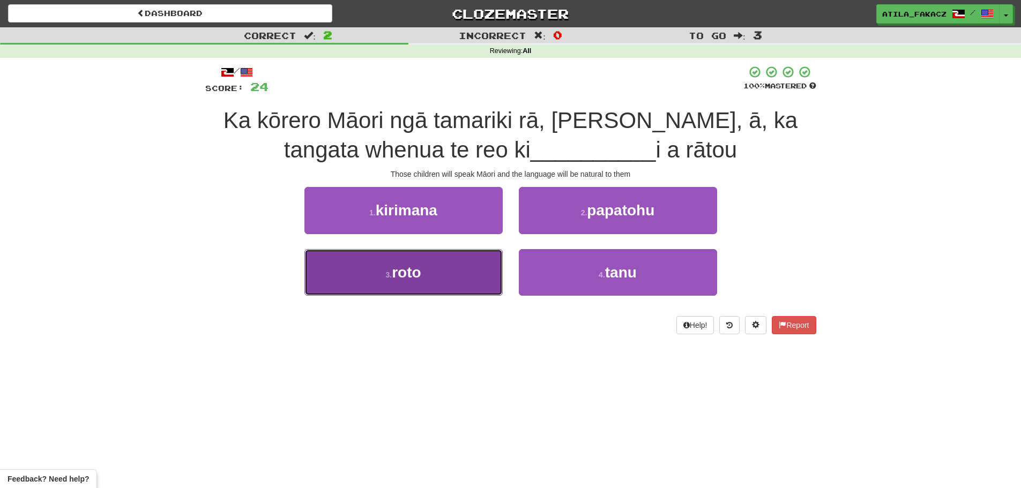
click at [458, 264] on button "3 . roto" at bounding box center [403, 272] width 198 height 47
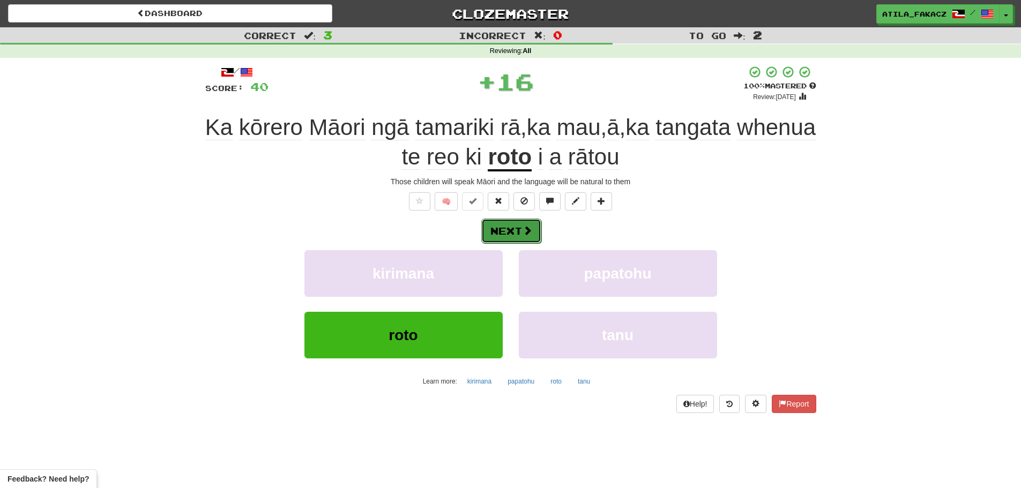
click at [537, 226] on button "Next" at bounding box center [511, 231] width 60 height 25
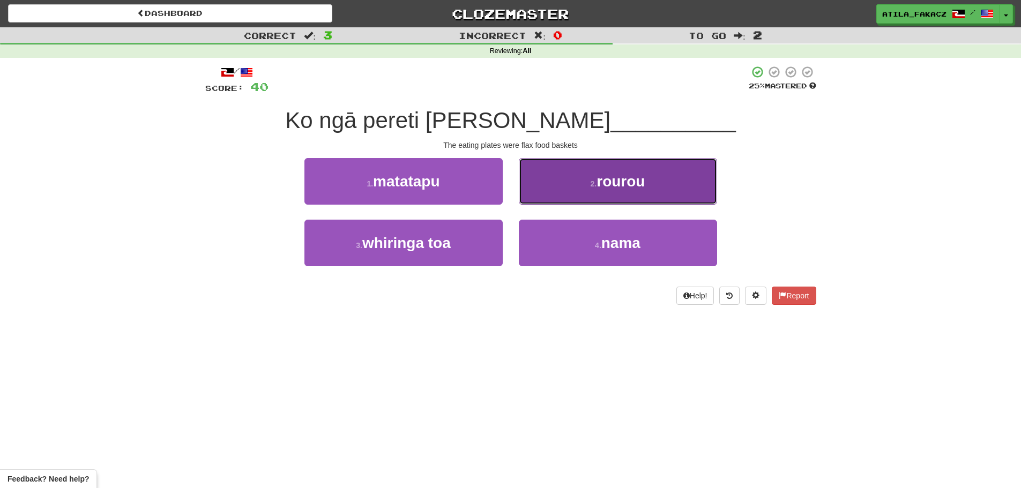
click at [574, 186] on button "2 . rourou" at bounding box center [618, 181] width 198 height 47
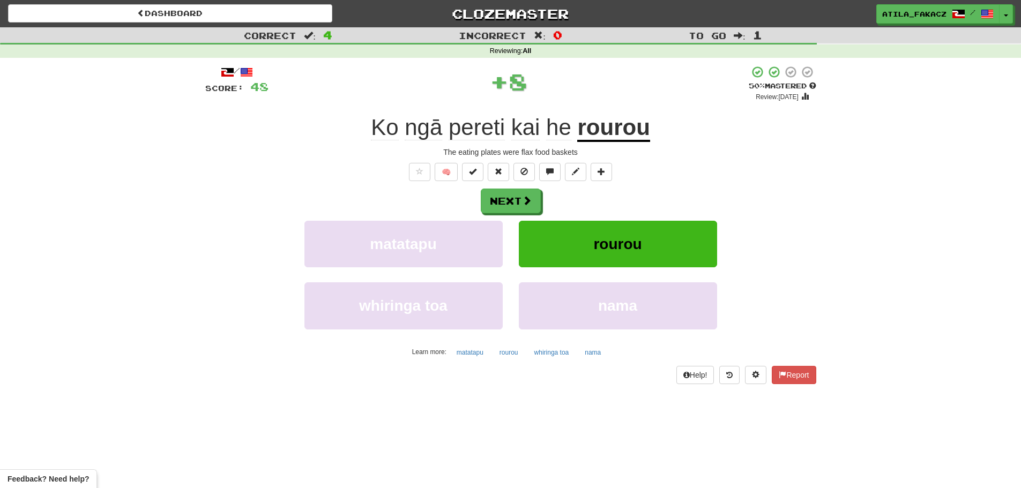
click at [545, 200] on div "Next" at bounding box center [510, 201] width 611 height 25
click at [526, 210] on button "Next" at bounding box center [511, 201] width 60 height 25
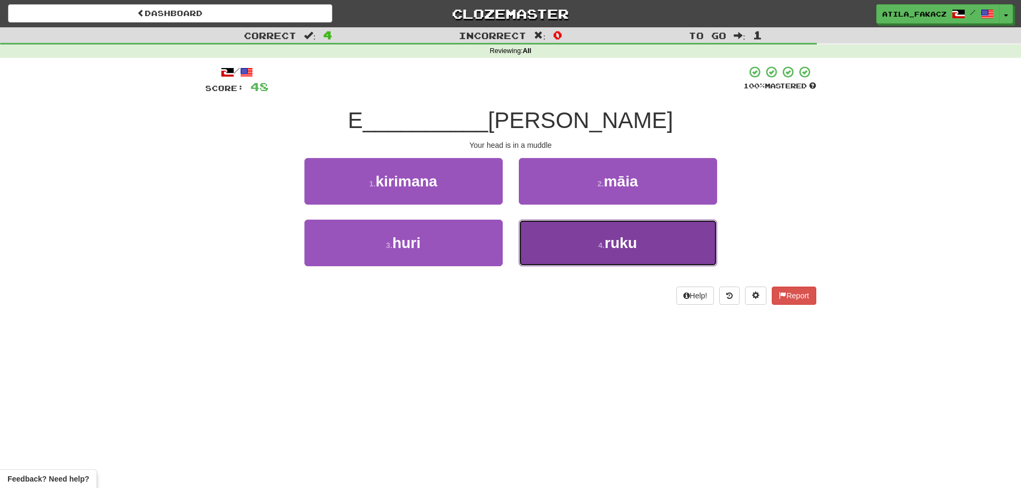
click at [577, 240] on button "4 . ruku" at bounding box center [618, 243] width 198 height 47
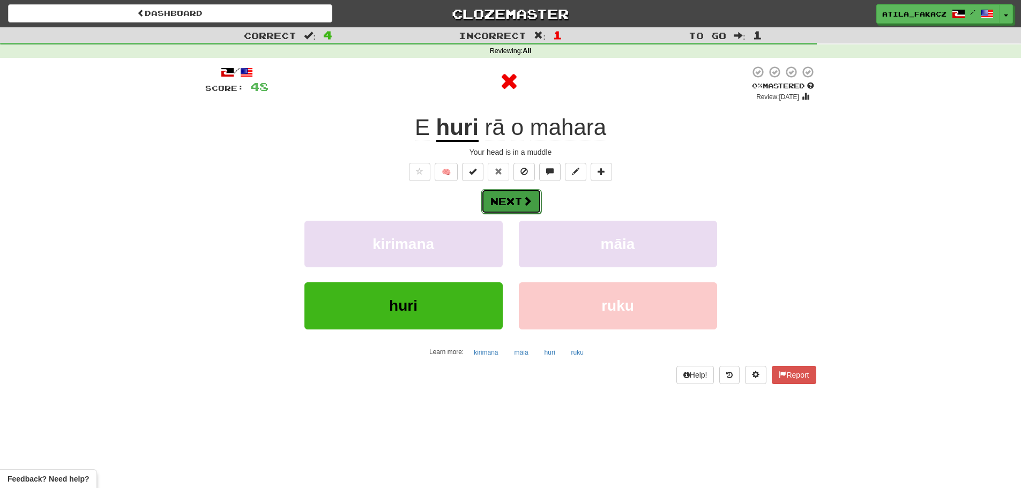
click at [523, 205] on span at bounding box center [528, 201] width 10 height 10
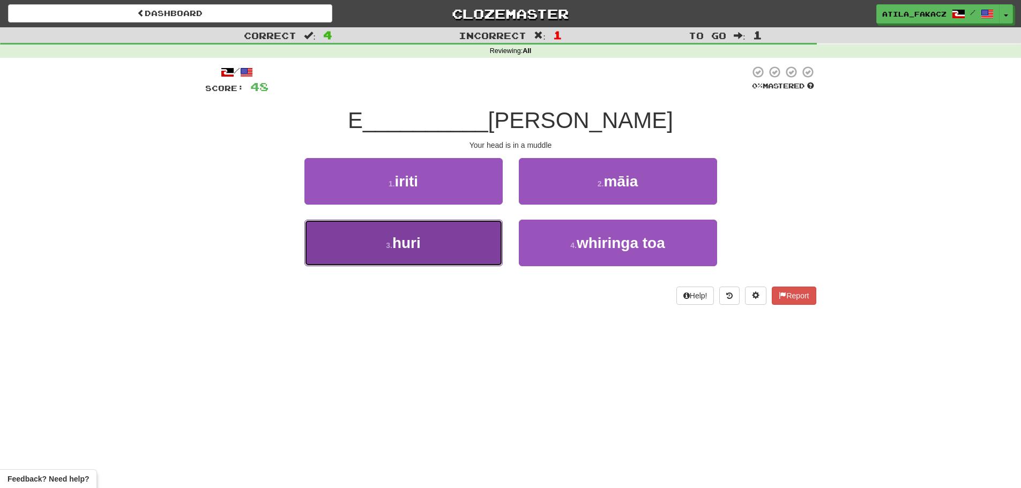
click at [459, 258] on button "3 . huri" at bounding box center [403, 243] width 198 height 47
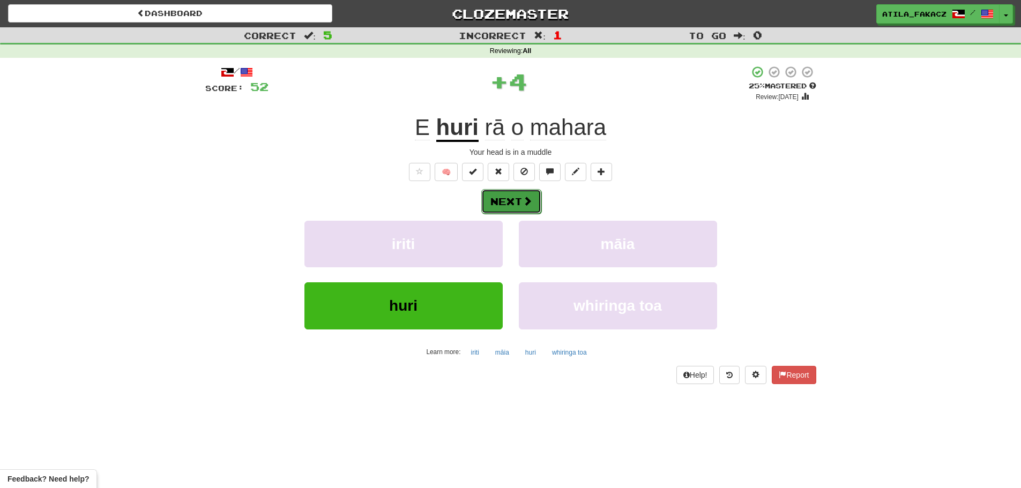
click at [512, 199] on button "Next" at bounding box center [511, 201] width 60 height 25
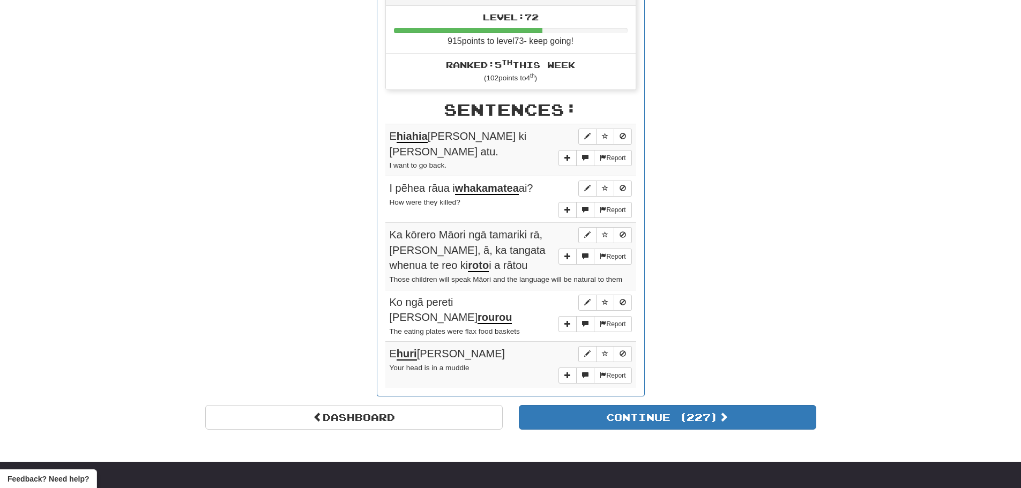
scroll to position [322, 0]
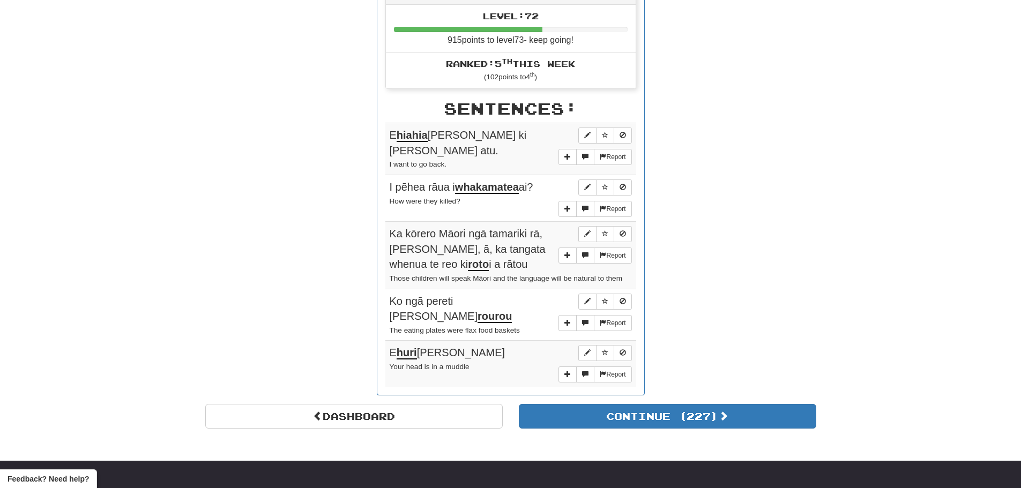
click at [408, 347] on u "huri" at bounding box center [407, 353] width 20 height 13
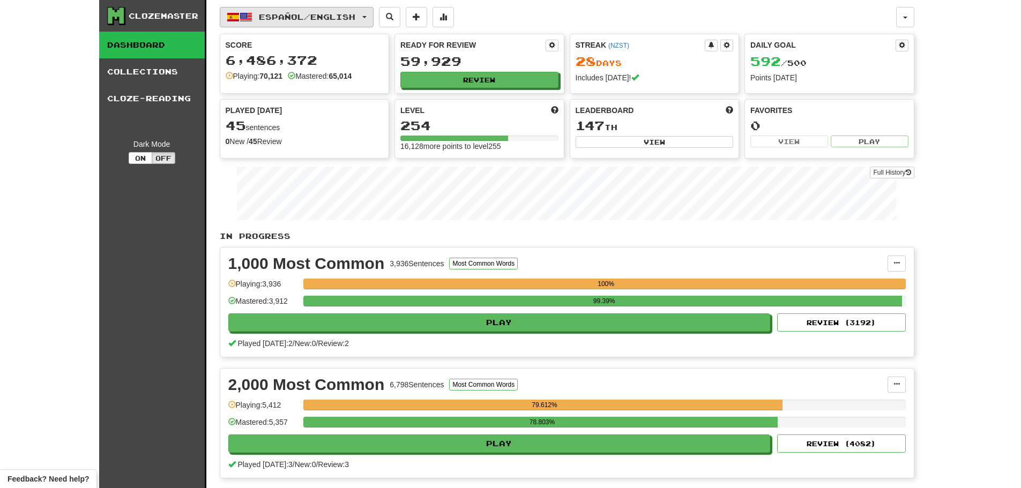
click at [299, 14] on span "Español / English" at bounding box center [307, 16] width 96 height 9
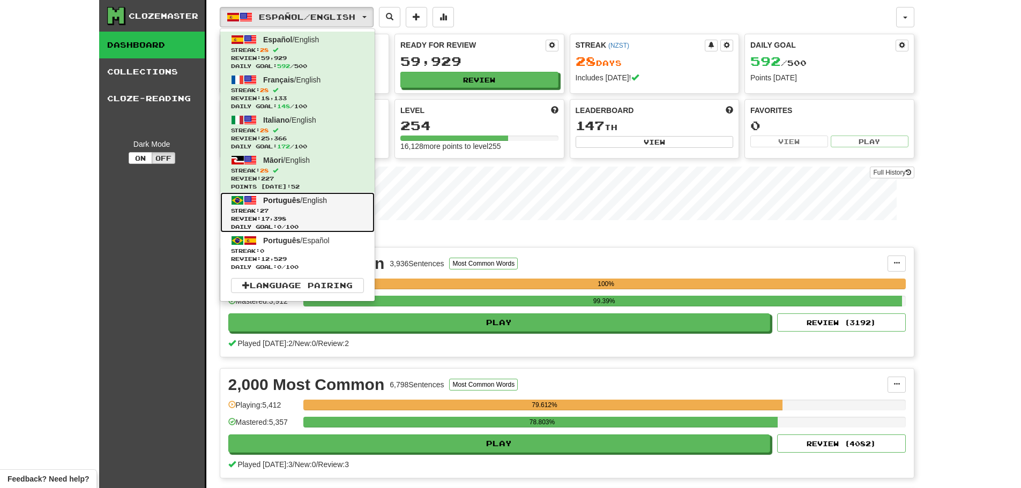
click at [324, 210] on span "Streak: 27" at bounding box center [297, 211] width 133 height 8
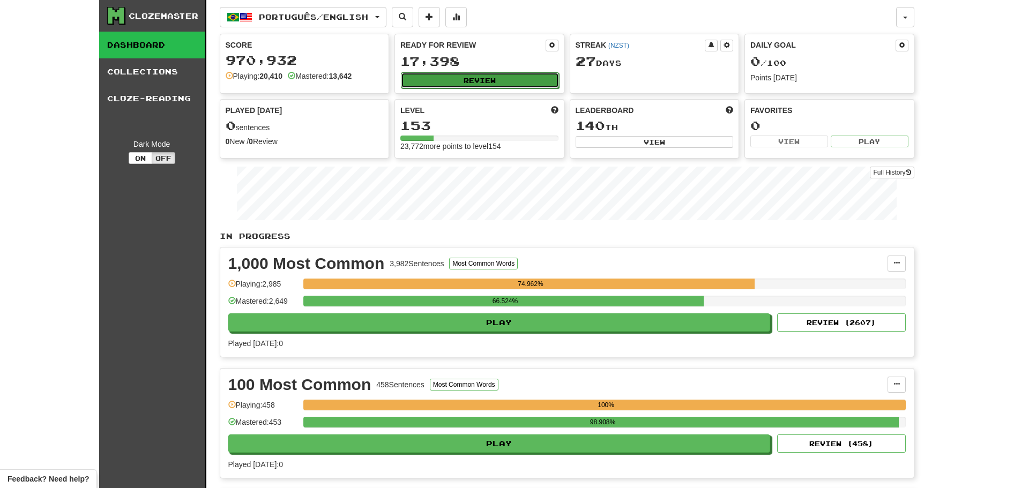
click at [484, 80] on button "Review" at bounding box center [480, 80] width 158 height 16
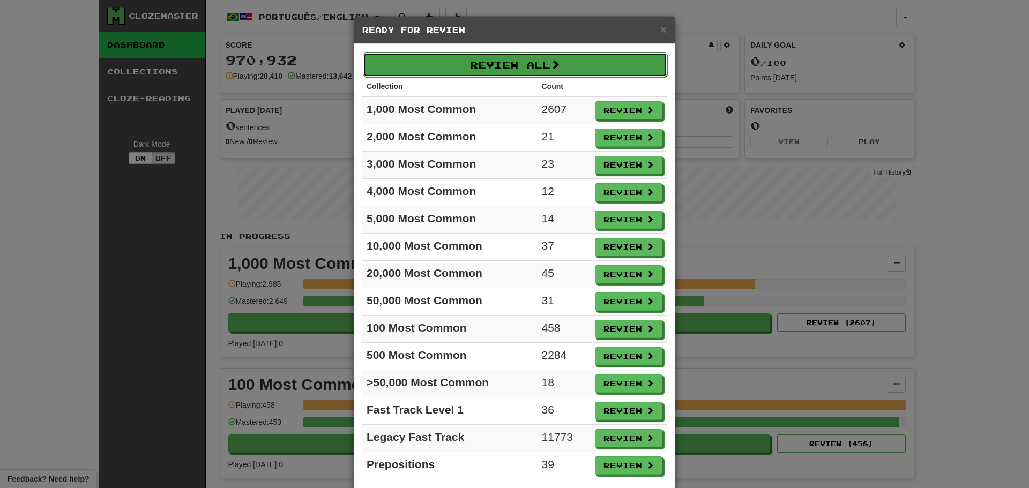
click at [495, 60] on button "Review All" at bounding box center [515, 65] width 304 height 25
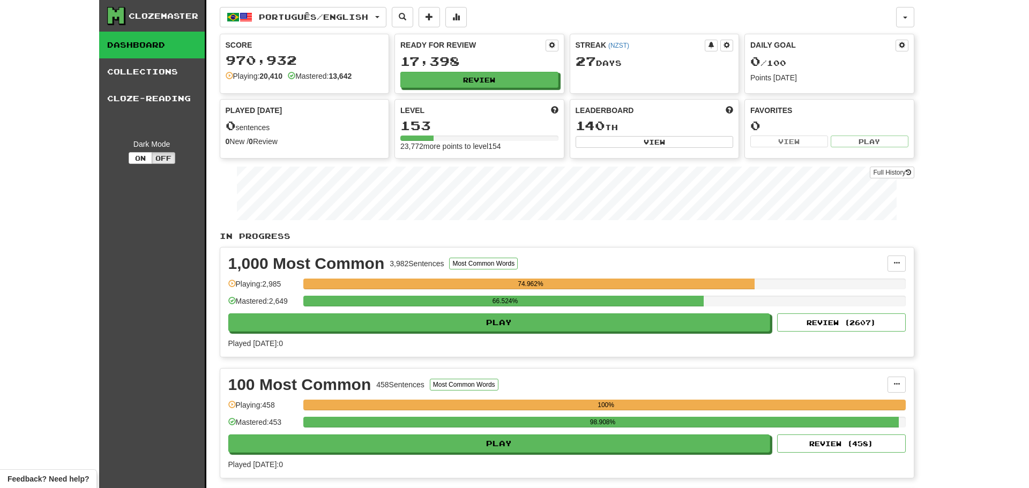
select select "********"
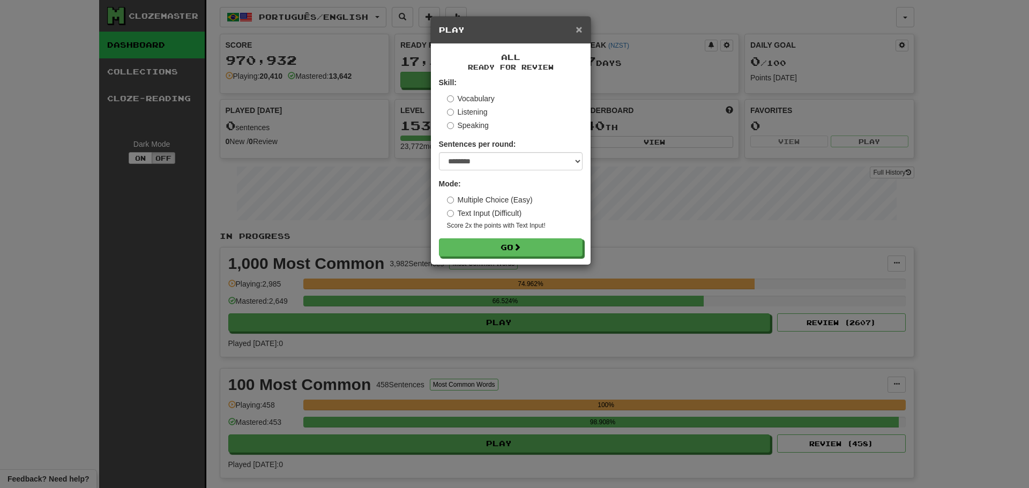
click at [579, 30] on span "×" at bounding box center [579, 29] width 6 height 12
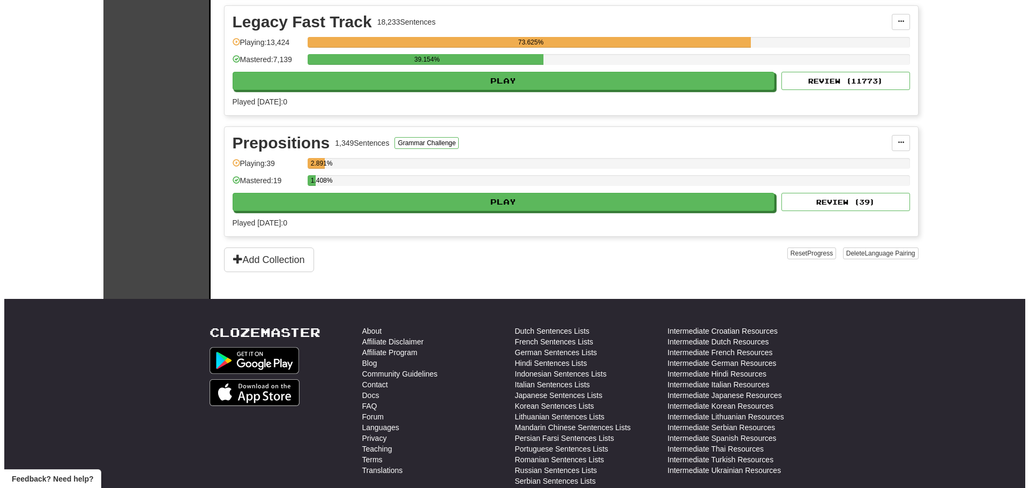
scroll to position [590, 0]
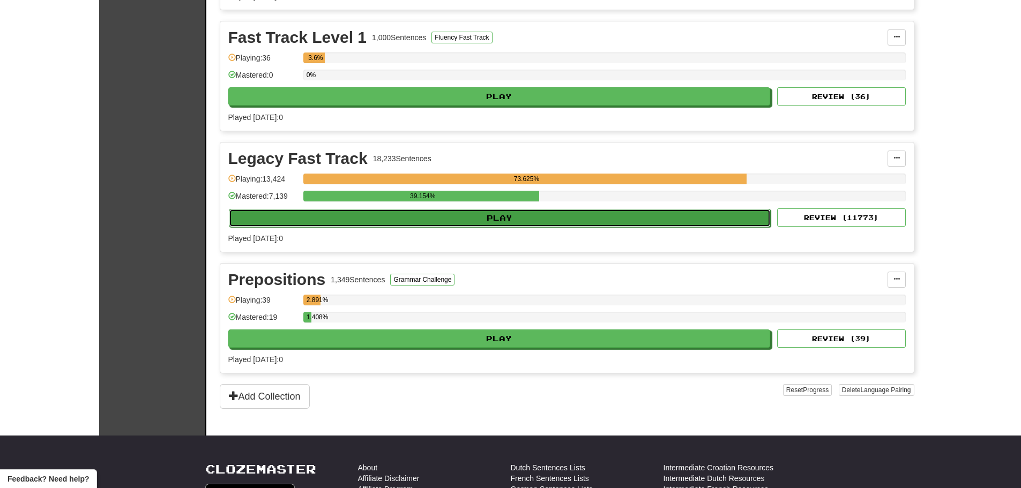
click at [501, 220] on button "Play" at bounding box center [500, 218] width 542 height 18
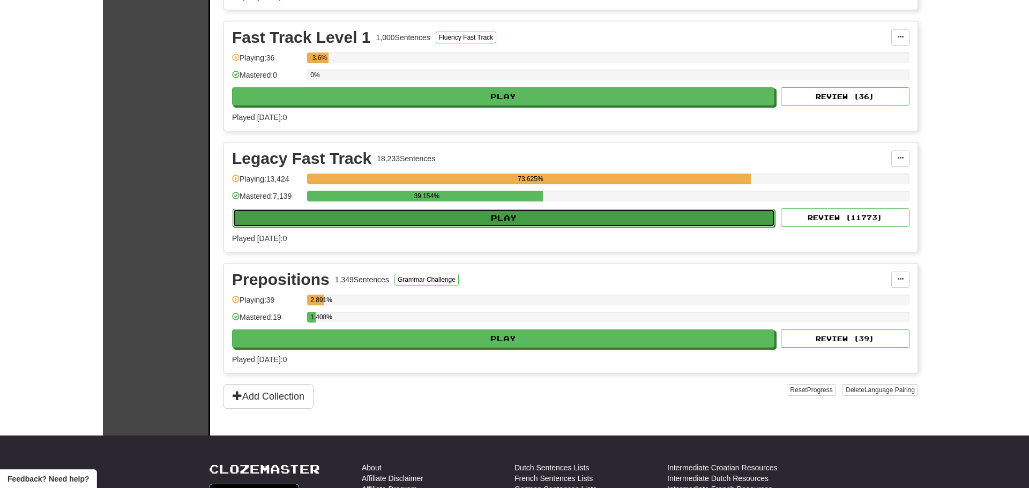
select select "********"
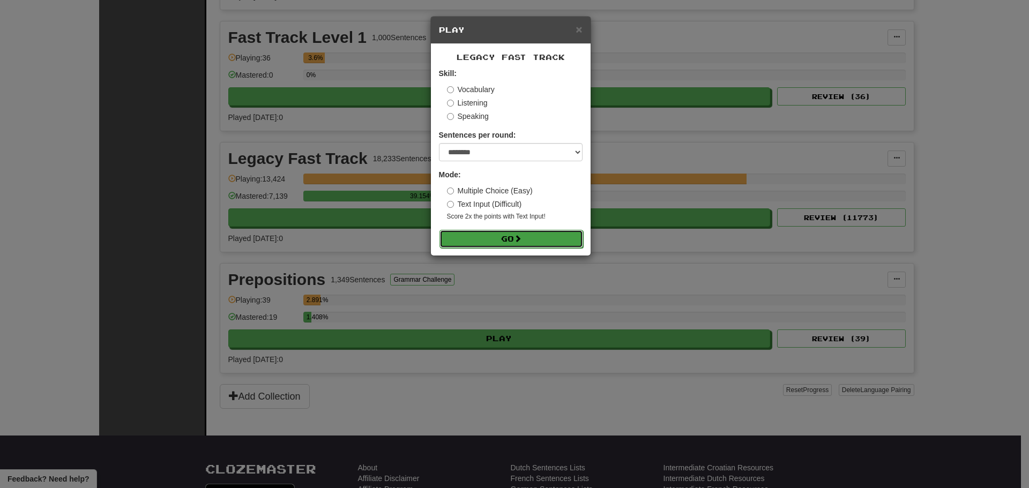
click at [507, 237] on button "Go" at bounding box center [511, 239] width 144 height 18
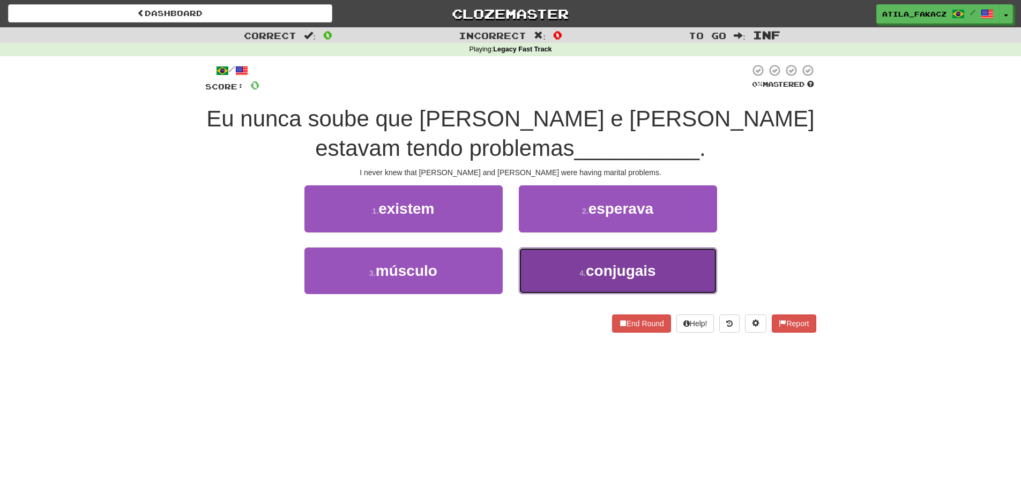
click at [547, 279] on button "4 . conjugais" at bounding box center [618, 271] width 198 height 47
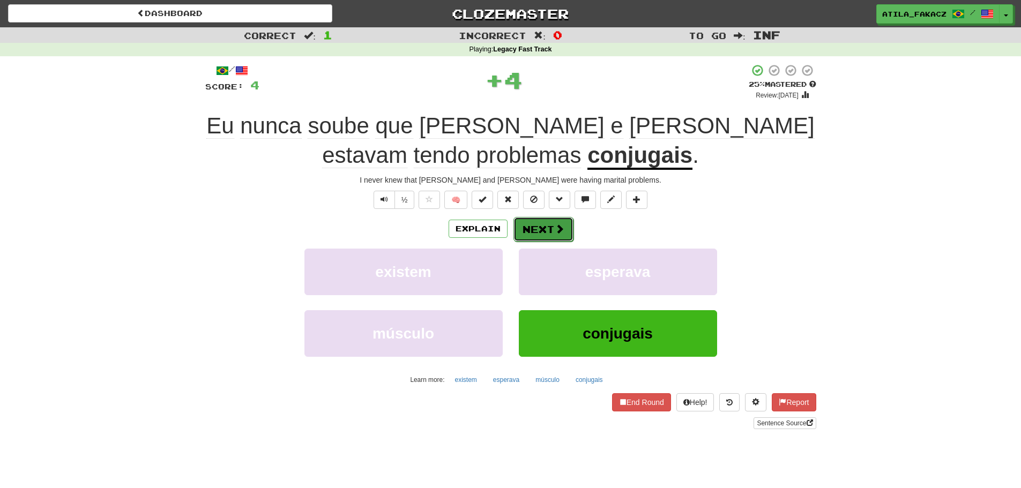
click at [551, 223] on button "Next" at bounding box center [543, 229] width 60 height 25
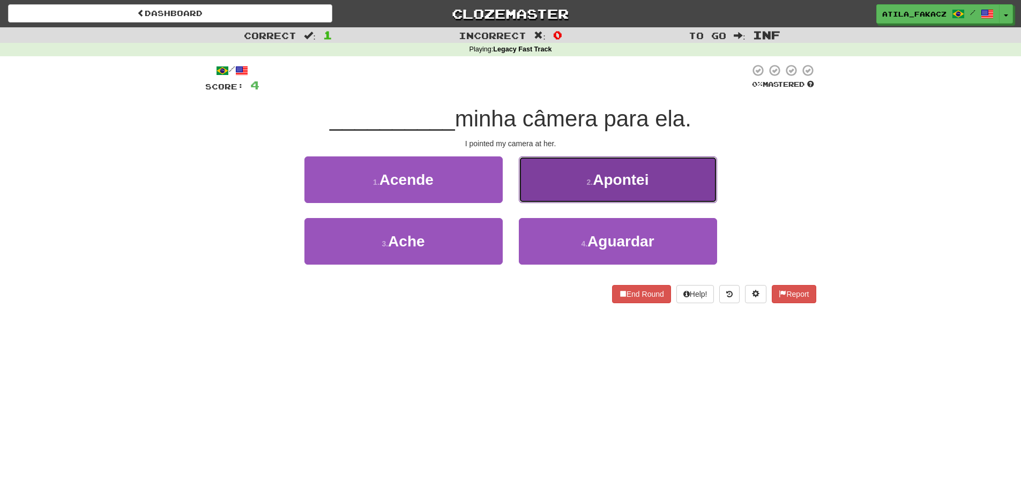
click at [540, 192] on button "2 . Apontei" at bounding box center [618, 179] width 198 height 47
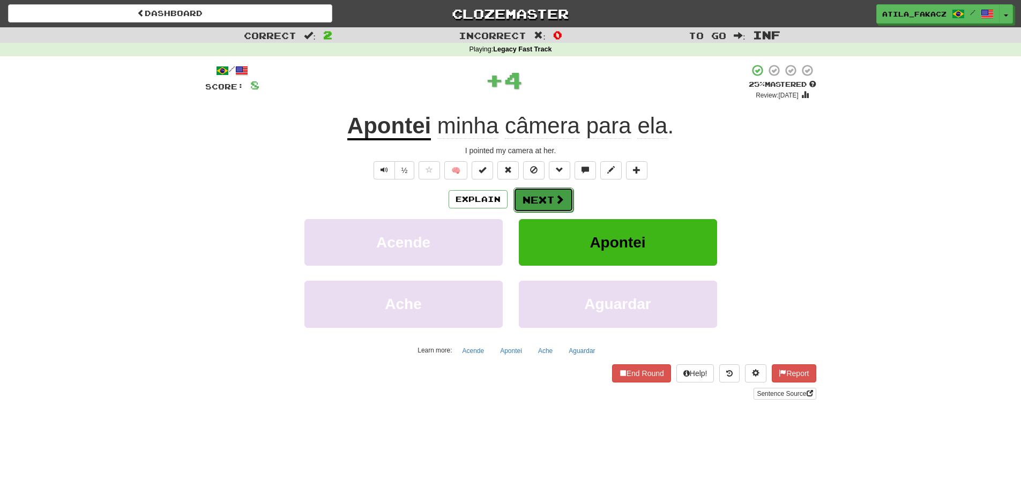
click at [541, 199] on button "Next" at bounding box center [543, 200] width 60 height 25
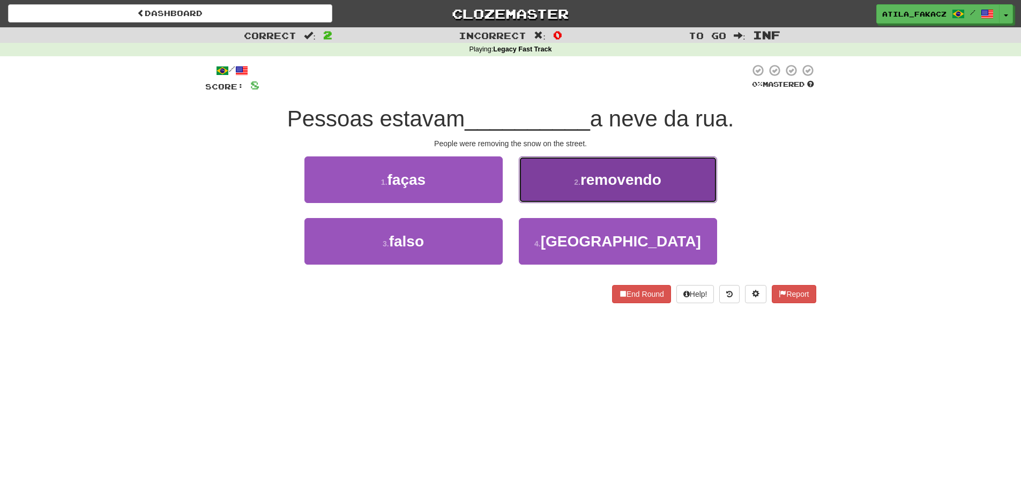
click at [572, 178] on button "2 . removendo" at bounding box center [618, 179] width 198 height 47
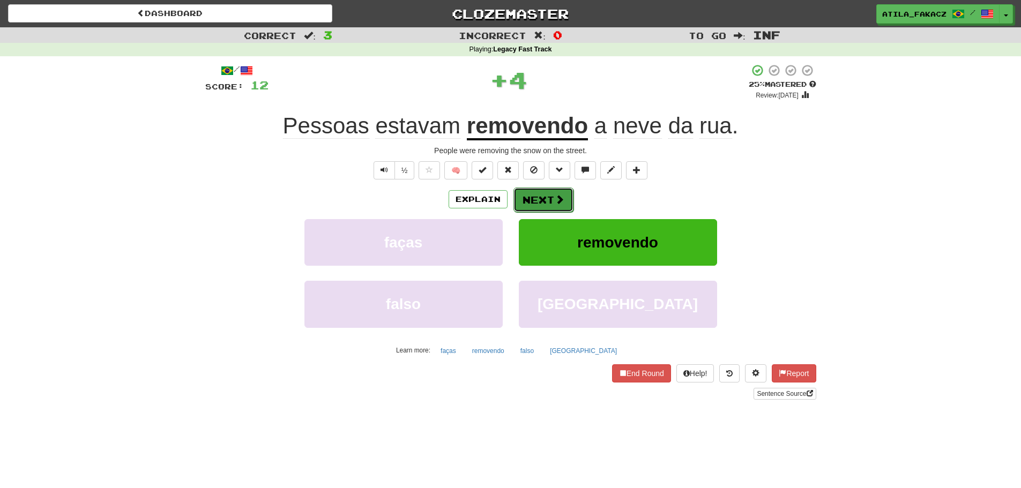
click at [563, 196] on button "Next" at bounding box center [543, 200] width 60 height 25
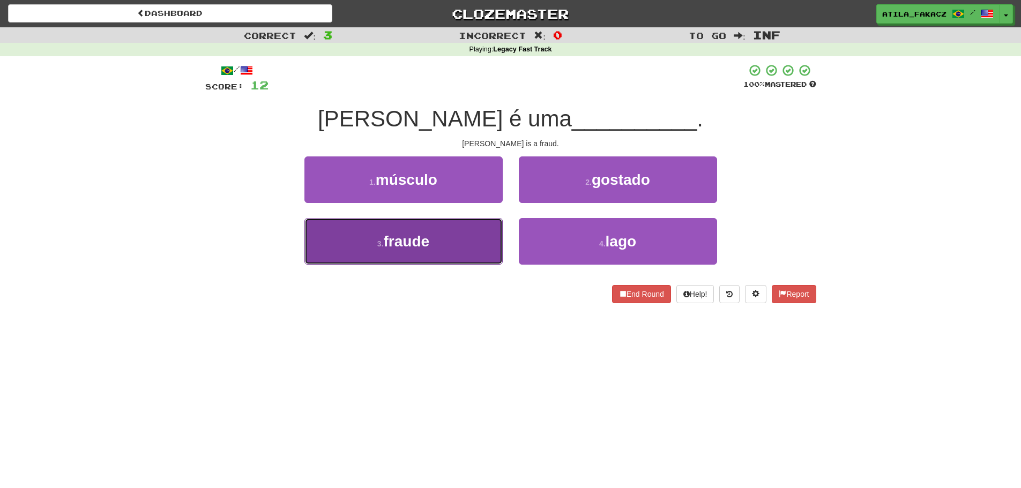
click at [458, 233] on button "3 . fraude" at bounding box center [403, 241] width 198 height 47
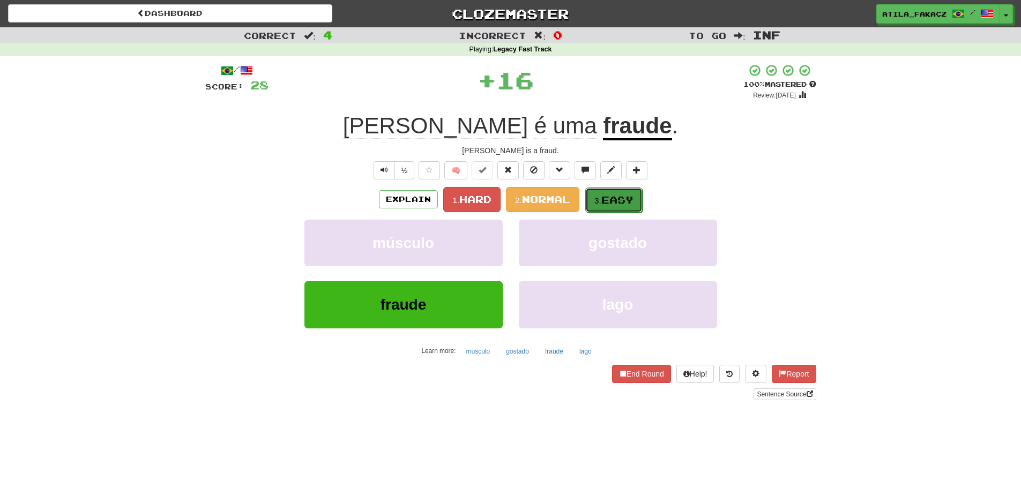
click at [606, 195] on span "Easy" at bounding box center [617, 200] width 32 height 12
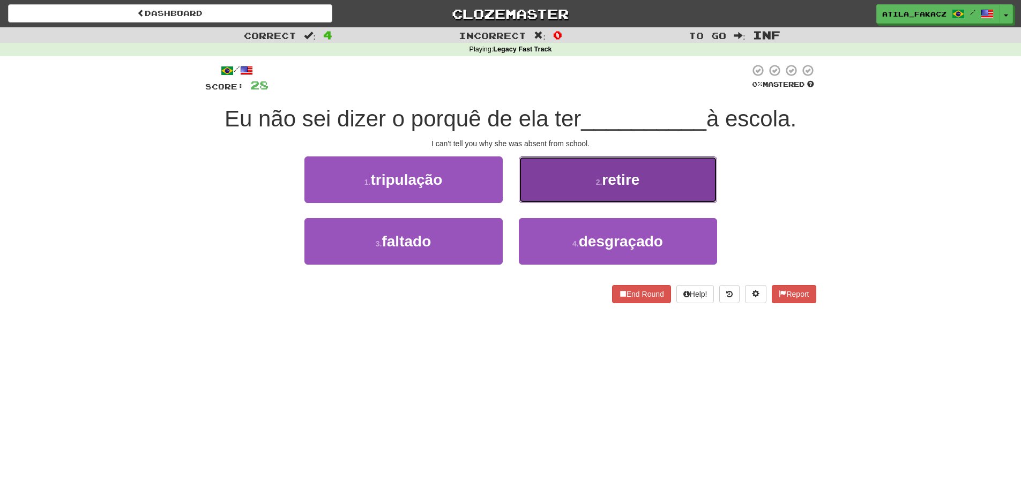
click at [525, 184] on button "2 . retire" at bounding box center [618, 179] width 198 height 47
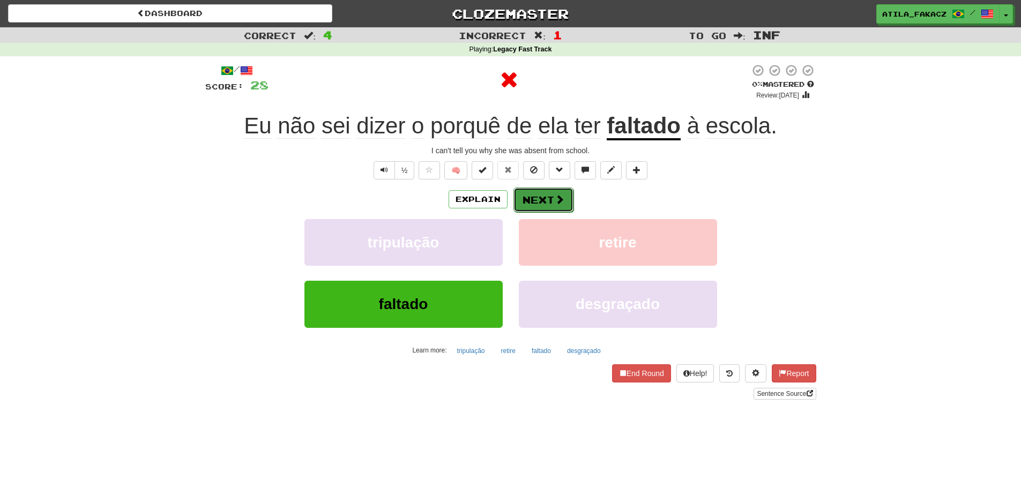
click at [536, 193] on button "Next" at bounding box center [543, 200] width 60 height 25
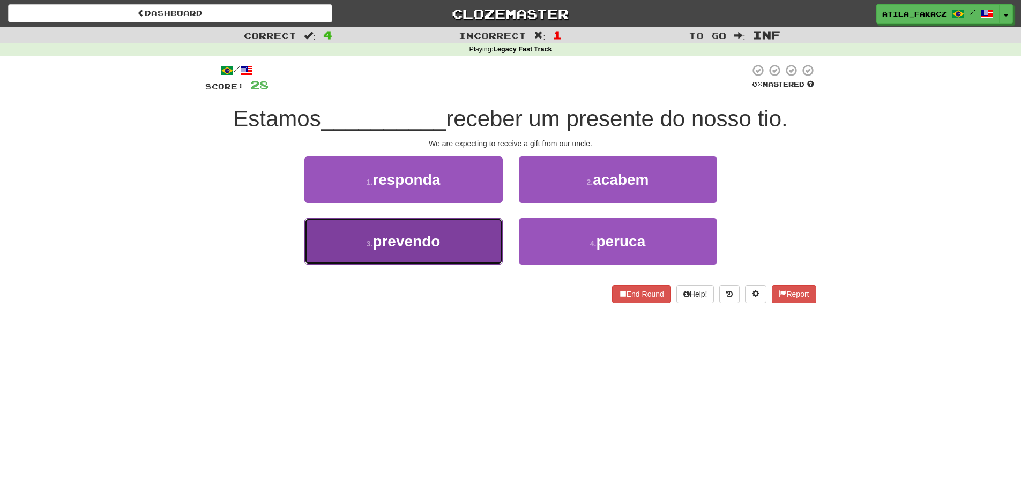
click at [457, 237] on button "3 . prevendo" at bounding box center [403, 241] width 198 height 47
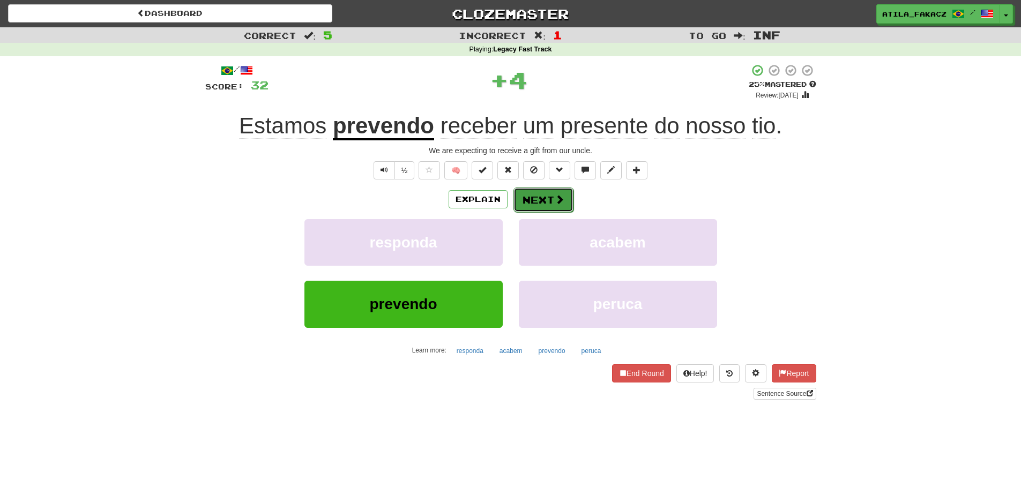
click at [547, 190] on button "Next" at bounding box center [543, 200] width 60 height 25
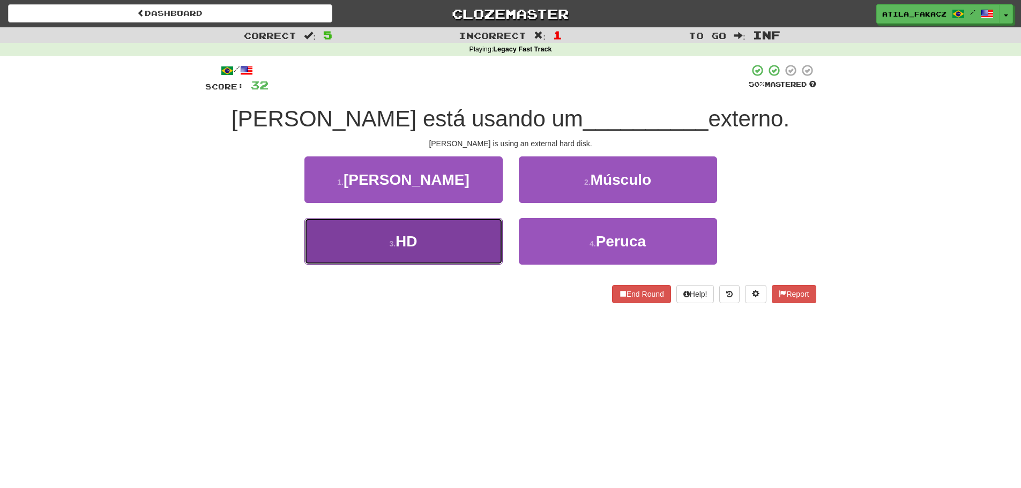
click at [450, 237] on button "3 . HD" at bounding box center [403, 241] width 198 height 47
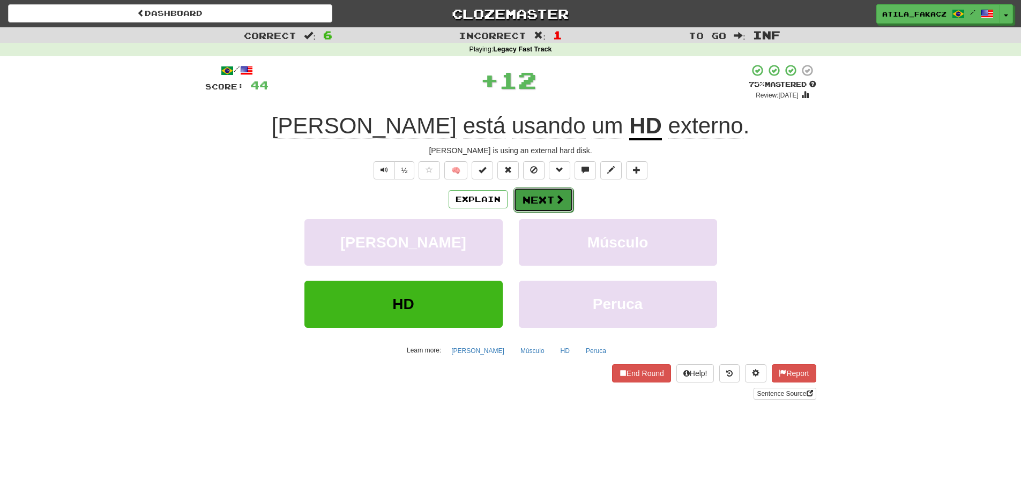
click at [557, 192] on button "Next" at bounding box center [543, 200] width 60 height 25
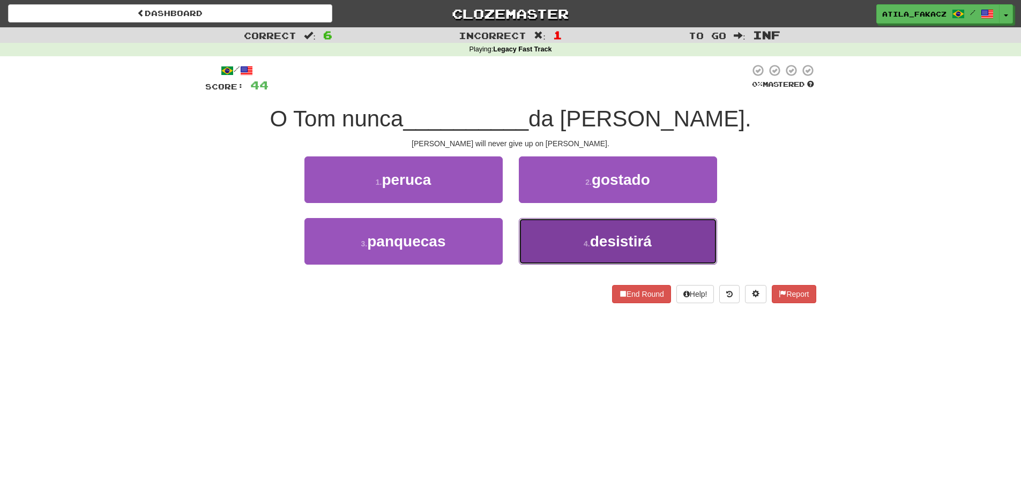
click at [556, 234] on button "4 . desistirá" at bounding box center [618, 241] width 198 height 47
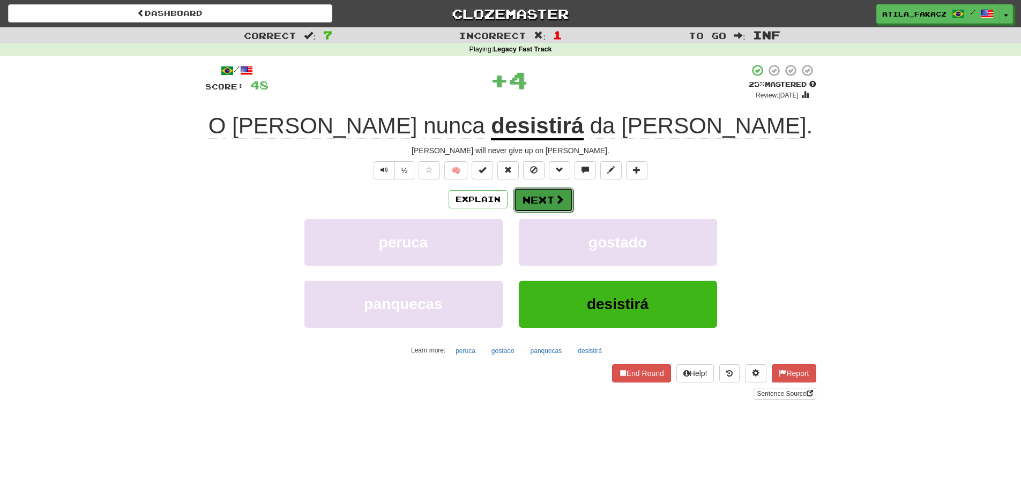
click at [546, 199] on button "Next" at bounding box center [543, 200] width 60 height 25
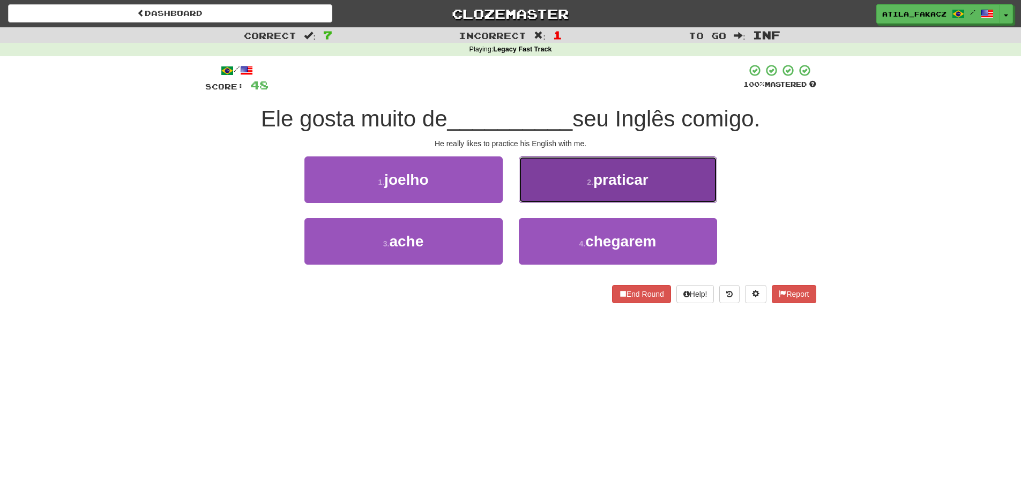
click at [556, 189] on button "2 . praticar" at bounding box center [618, 179] width 198 height 47
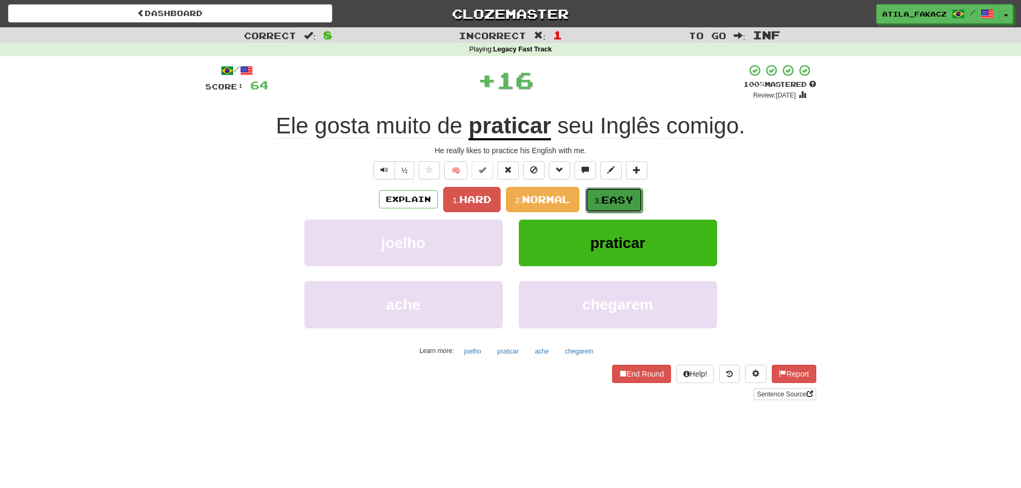
click at [598, 198] on small "3." at bounding box center [597, 200] width 7 height 9
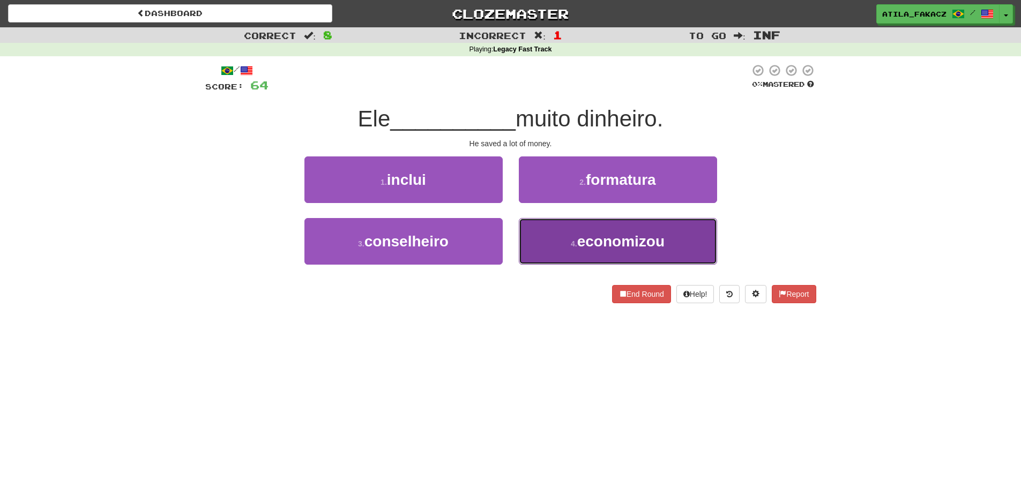
click at [570, 229] on button "4 . economizou" at bounding box center [618, 241] width 198 height 47
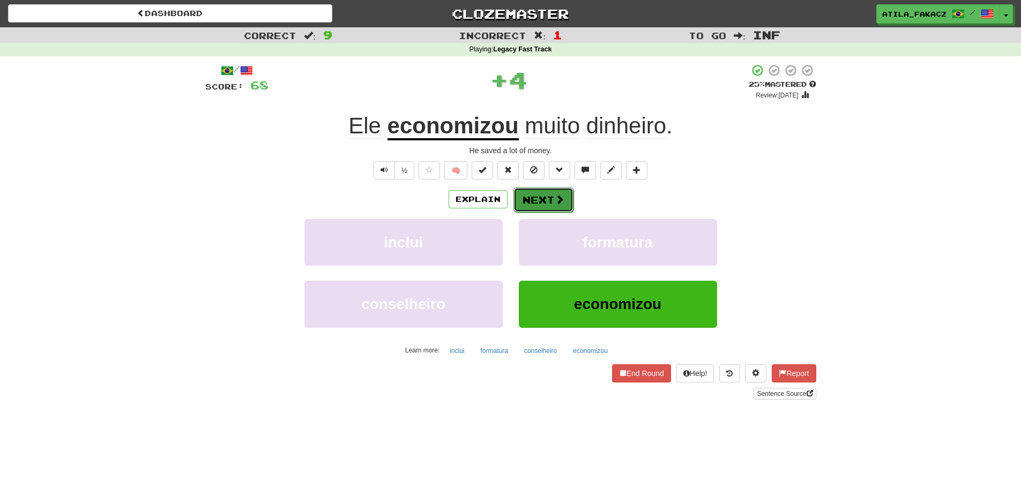
click at [534, 197] on button "Next" at bounding box center [543, 200] width 60 height 25
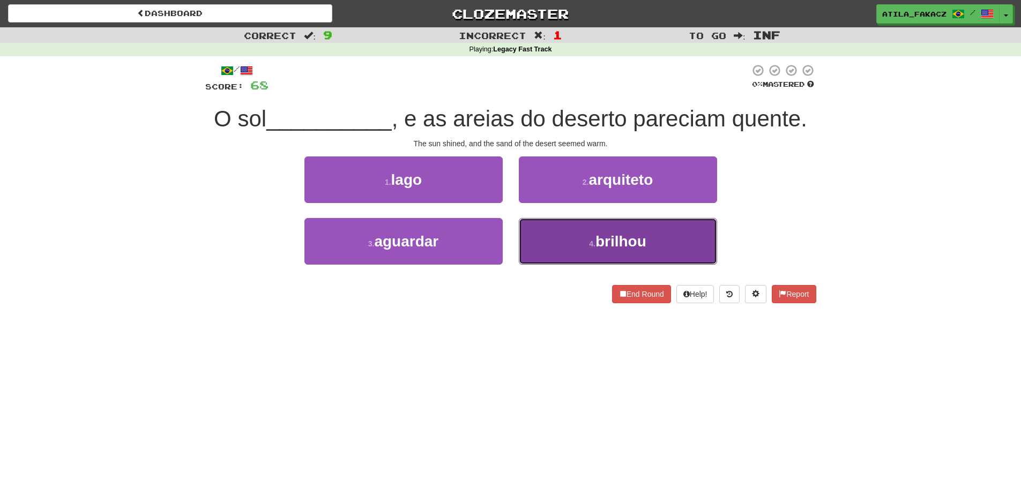
click at [601, 229] on button "4 . brilhou" at bounding box center [618, 241] width 198 height 47
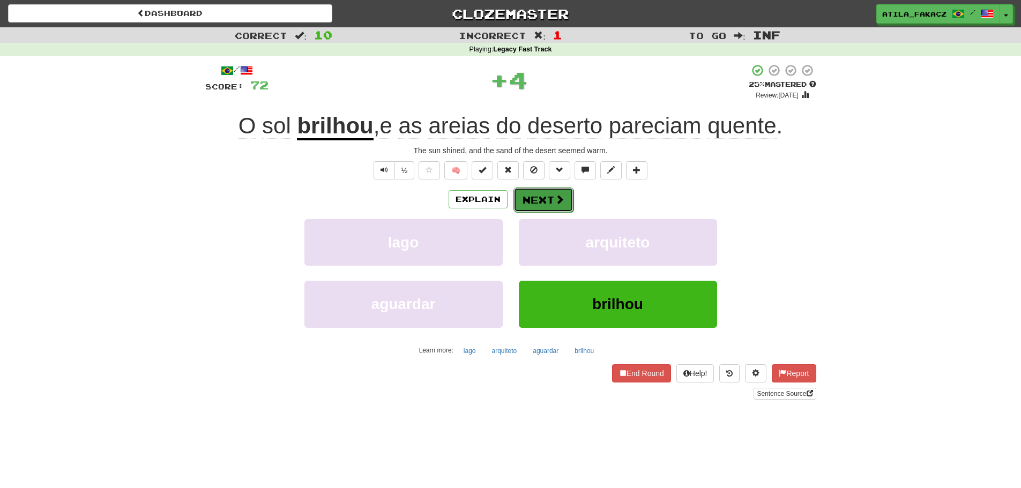
click at [566, 202] on button "Next" at bounding box center [543, 200] width 60 height 25
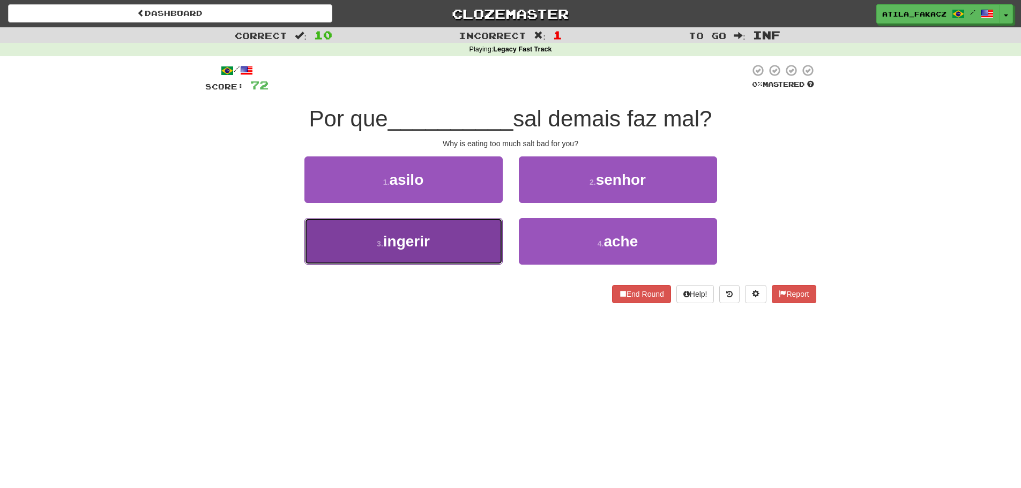
click at [465, 246] on button "3 . ingerir" at bounding box center [403, 241] width 198 height 47
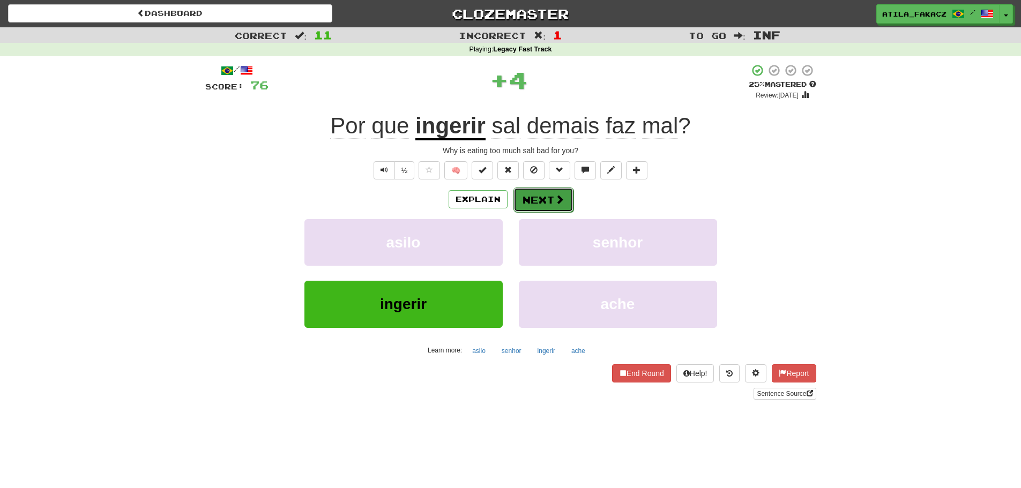
click at [546, 195] on button "Next" at bounding box center [543, 200] width 60 height 25
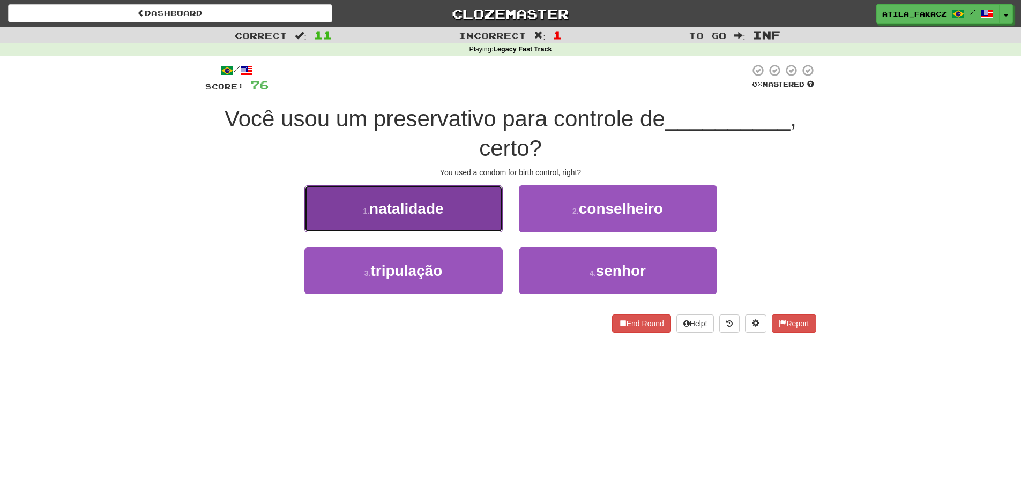
click at [457, 214] on button "1 . natalidade" at bounding box center [403, 208] width 198 height 47
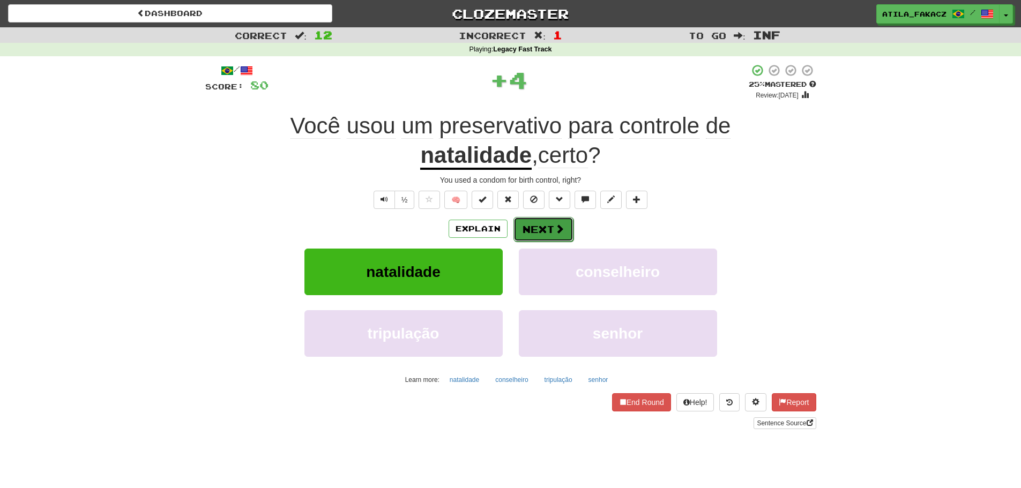
click at [542, 227] on button "Next" at bounding box center [543, 229] width 60 height 25
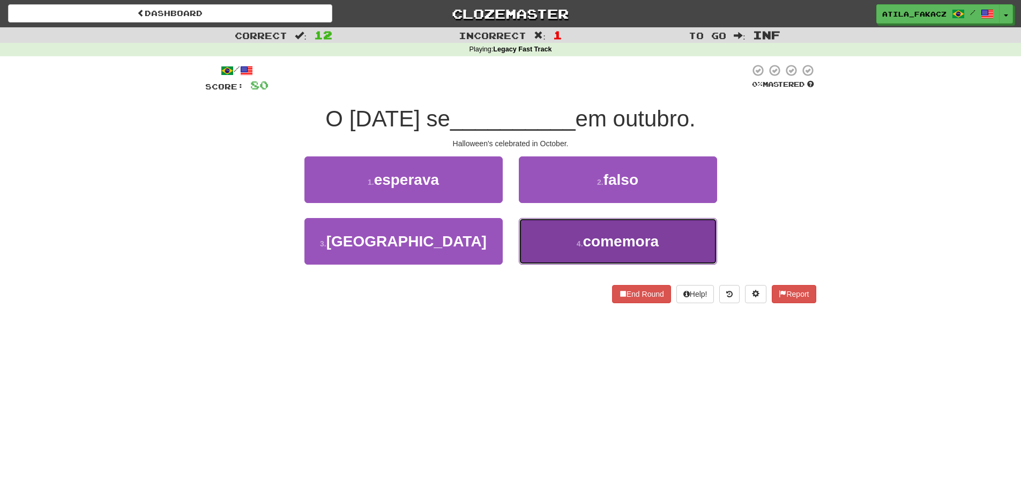
click at [555, 244] on button "4 . comemora" at bounding box center [618, 241] width 198 height 47
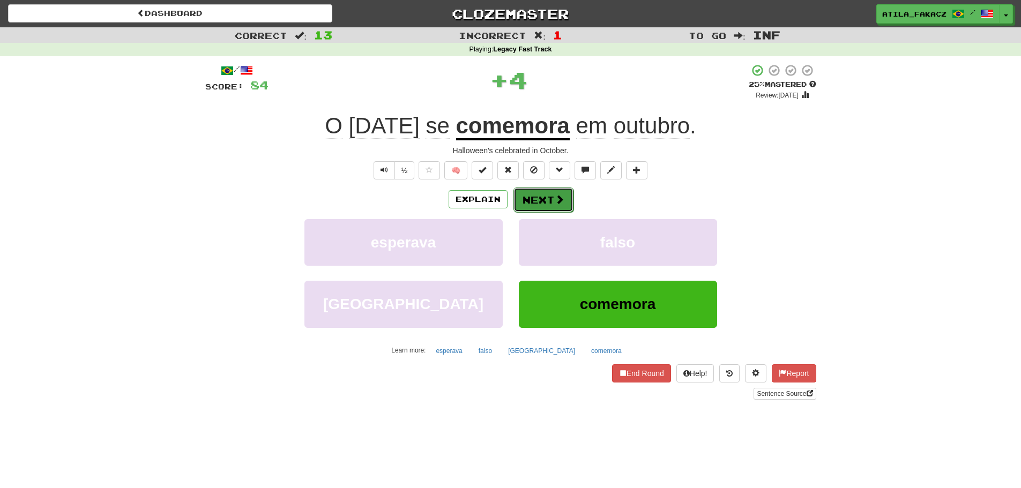
click at [546, 201] on button "Next" at bounding box center [543, 200] width 60 height 25
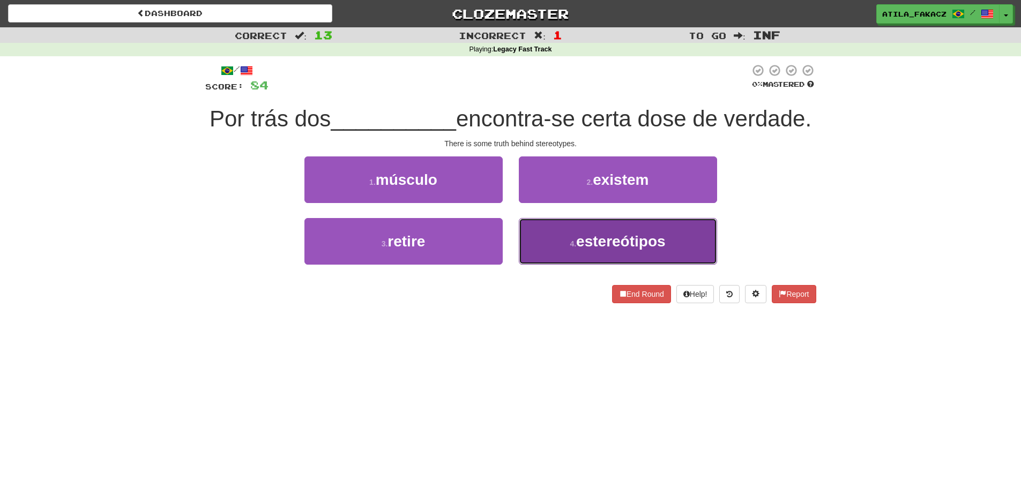
click at [561, 265] on button "4 . estereótipos" at bounding box center [618, 241] width 198 height 47
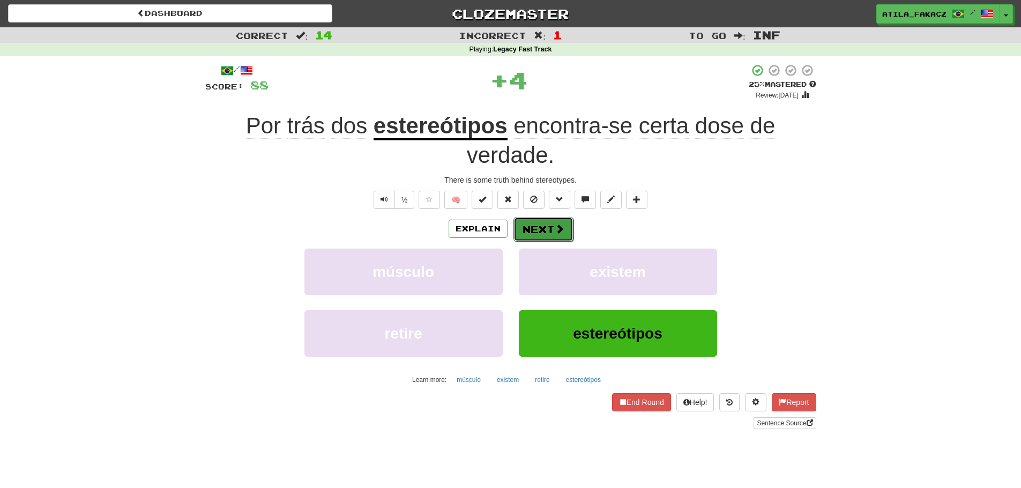
click at [548, 226] on button "Next" at bounding box center [543, 229] width 60 height 25
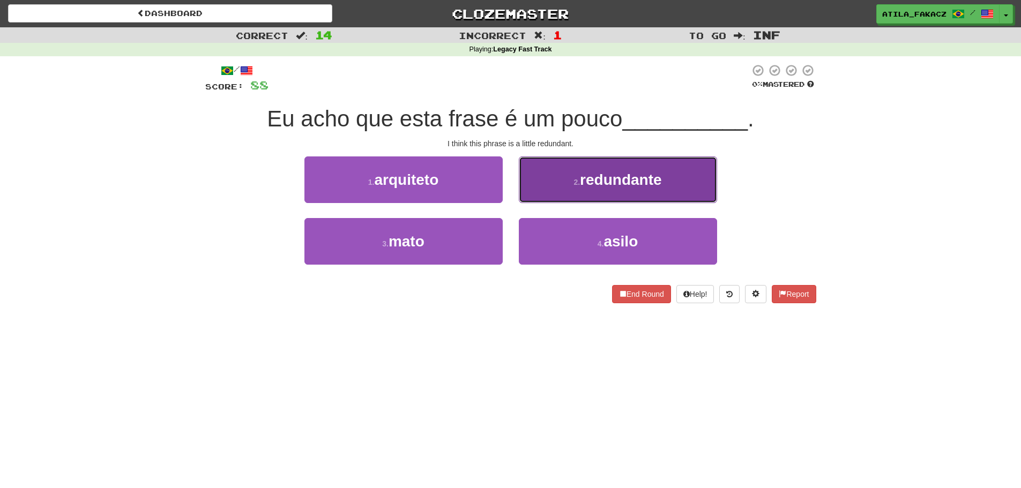
click at [565, 178] on button "2 . redundante" at bounding box center [618, 179] width 198 height 47
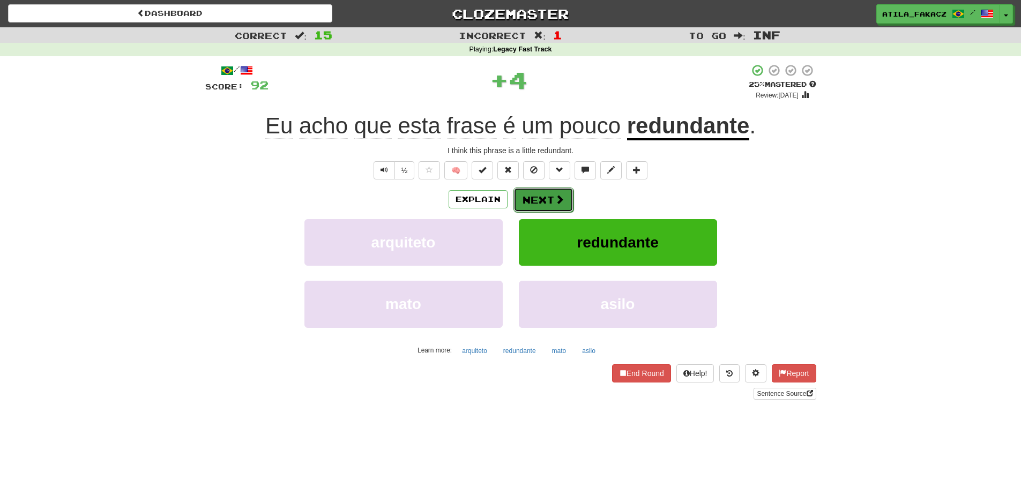
click at [555, 198] on span at bounding box center [560, 200] width 10 height 10
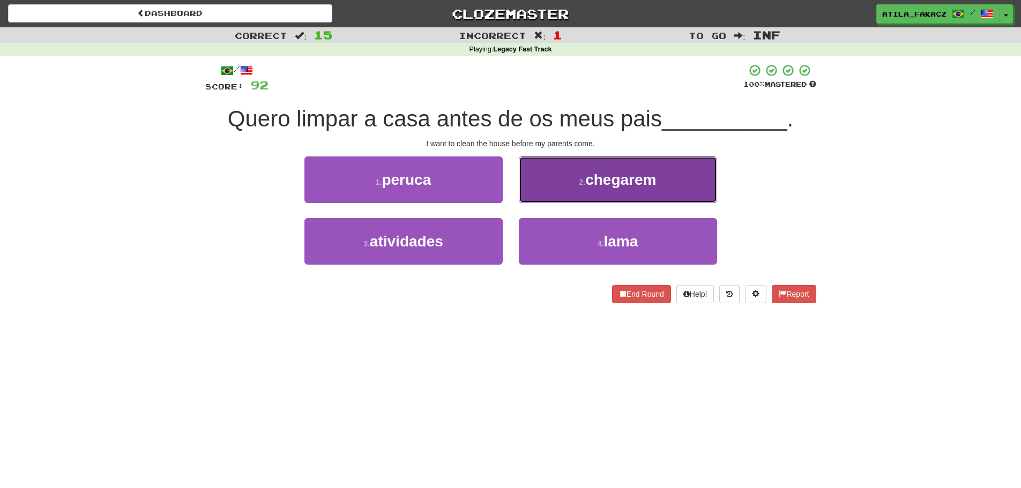
click at [553, 188] on button "2 . chegarem" at bounding box center [618, 179] width 198 height 47
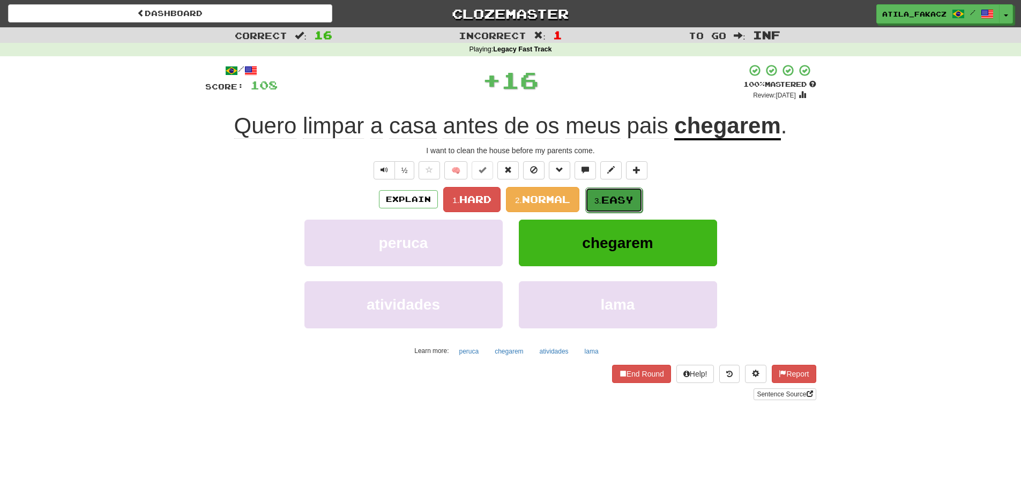
click at [615, 194] on span "Easy" at bounding box center [617, 200] width 32 height 12
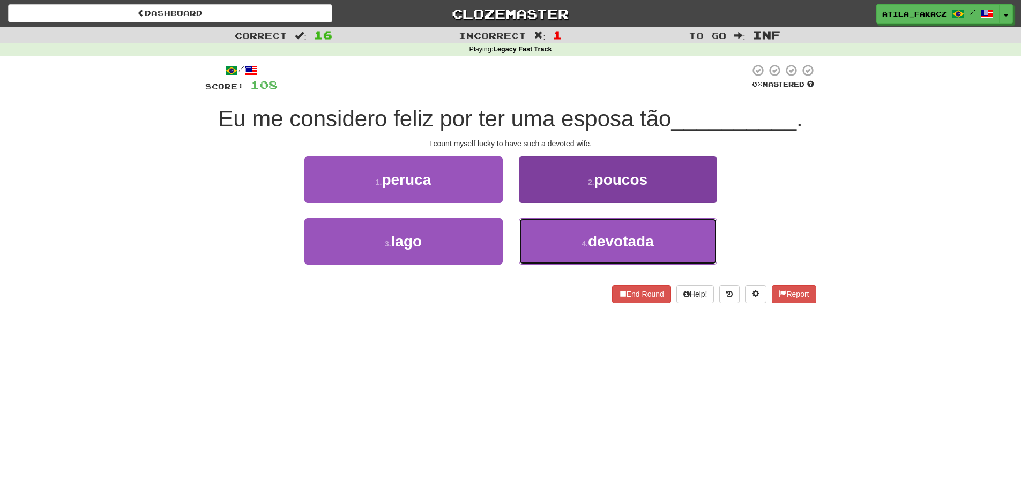
drag, startPoint x: 558, startPoint y: 237, endPoint x: 560, endPoint y: 222, distance: 14.5
click at [560, 237] on button "4 . devotada" at bounding box center [618, 241] width 198 height 47
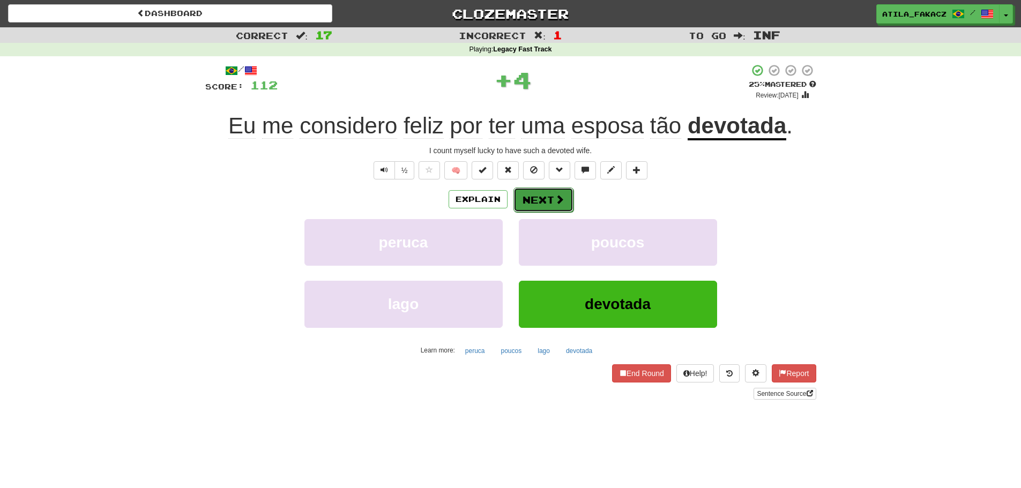
click at [564, 195] on button "Next" at bounding box center [543, 200] width 60 height 25
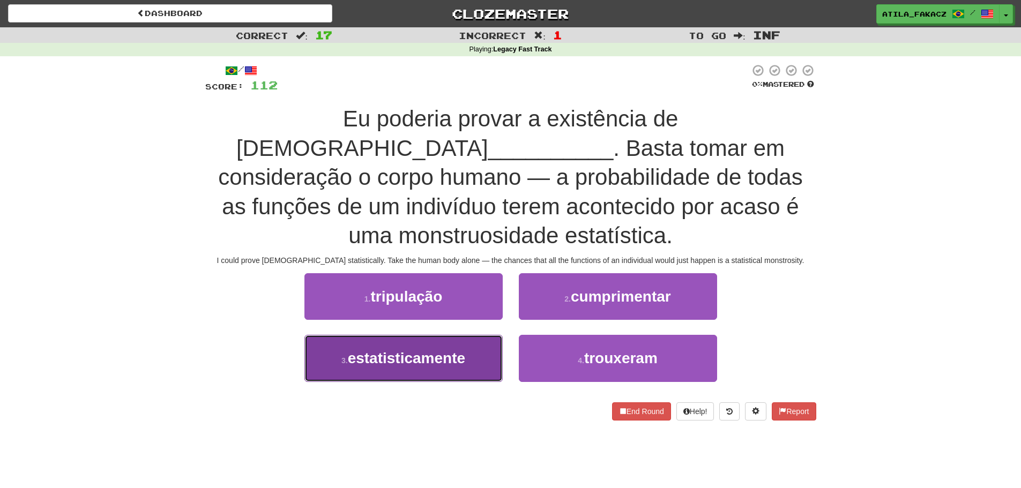
click at [448, 350] on span "estatisticamente" at bounding box center [406, 358] width 117 height 17
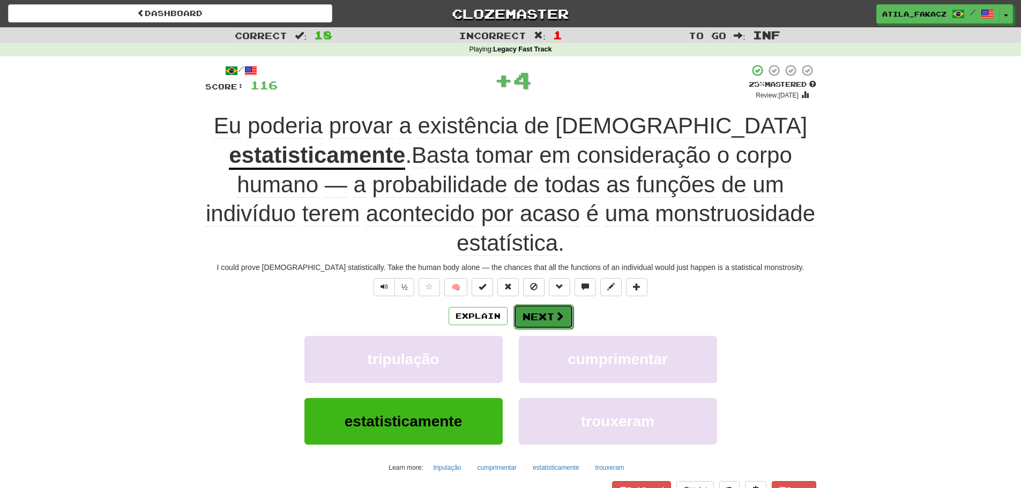
click at [542, 304] on button "Next" at bounding box center [543, 316] width 60 height 25
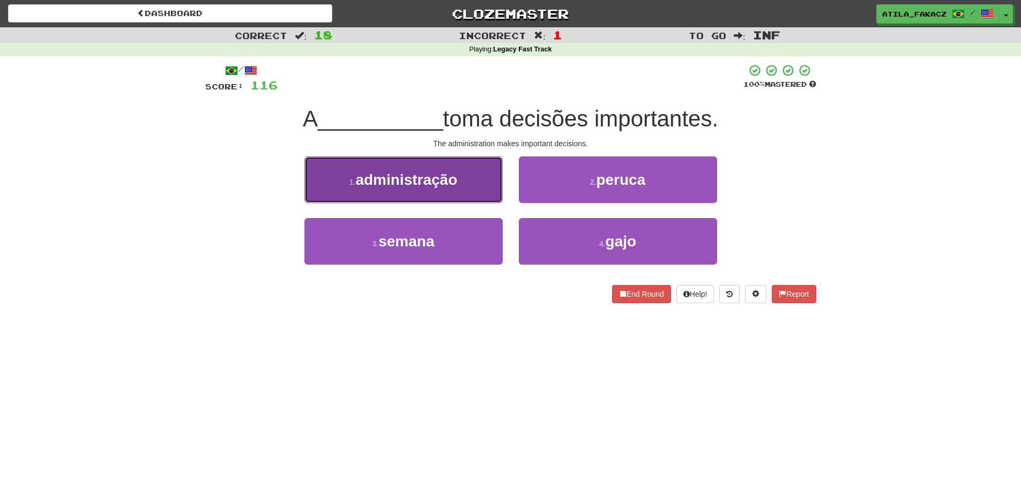
click at [490, 188] on button "1 . administração" at bounding box center [403, 179] width 198 height 47
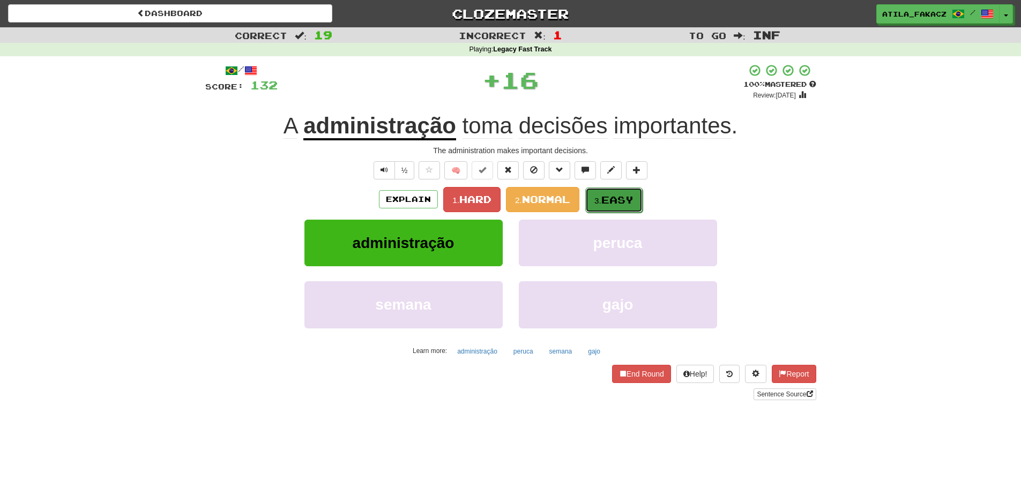
click at [614, 202] on span "Easy" at bounding box center [617, 200] width 32 height 12
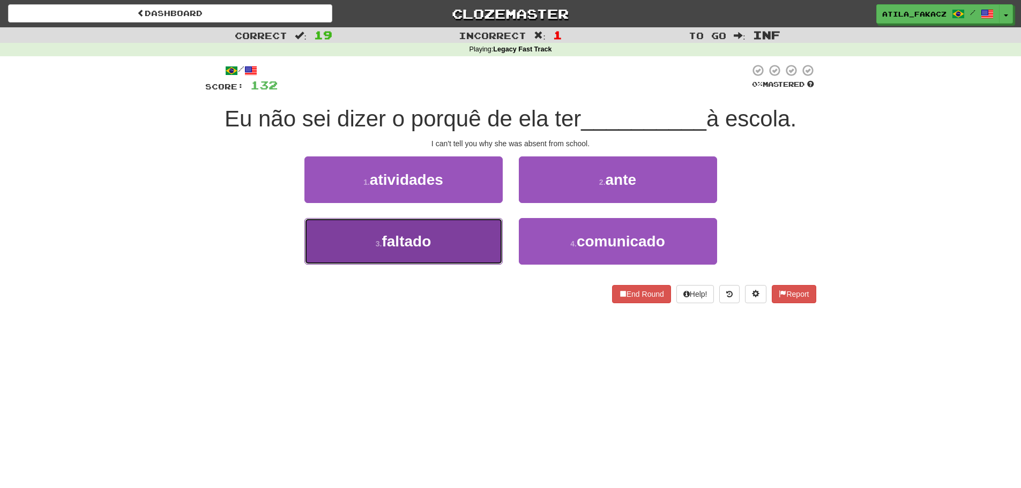
click at [450, 245] on button "3 . faltado" at bounding box center [403, 241] width 198 height 47
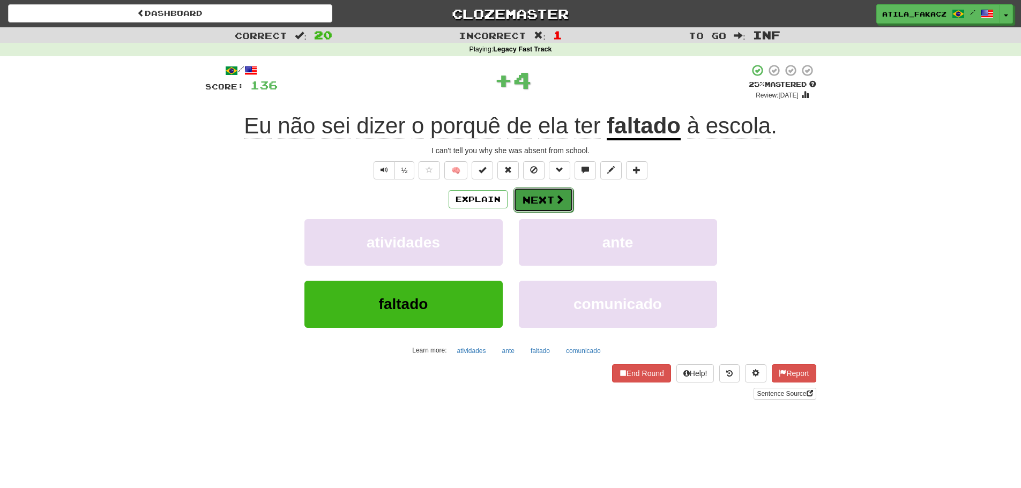
click at [557, 204] on span at bounding box center [560, 200] width 10 height 10
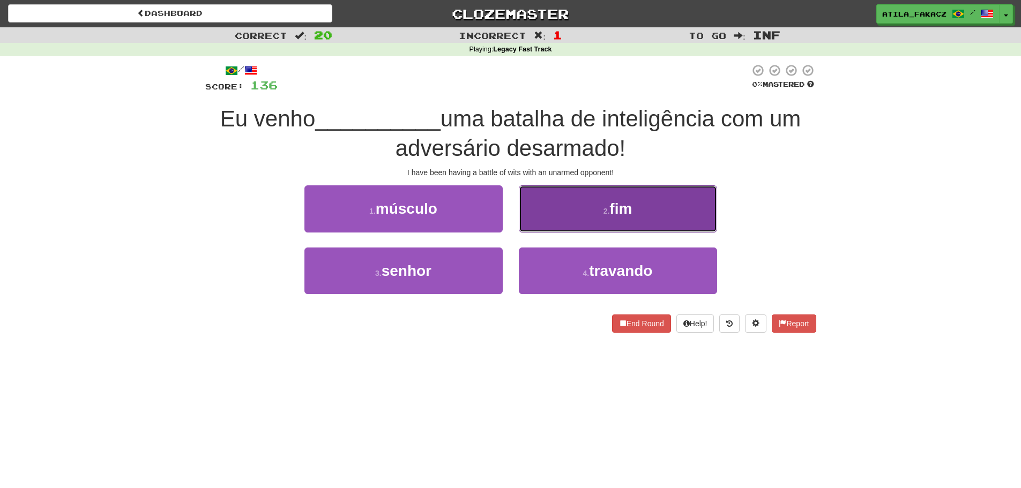
click at [563, 211] on button "2 . fim" at bounding box center [618, 208] width 198 height 47
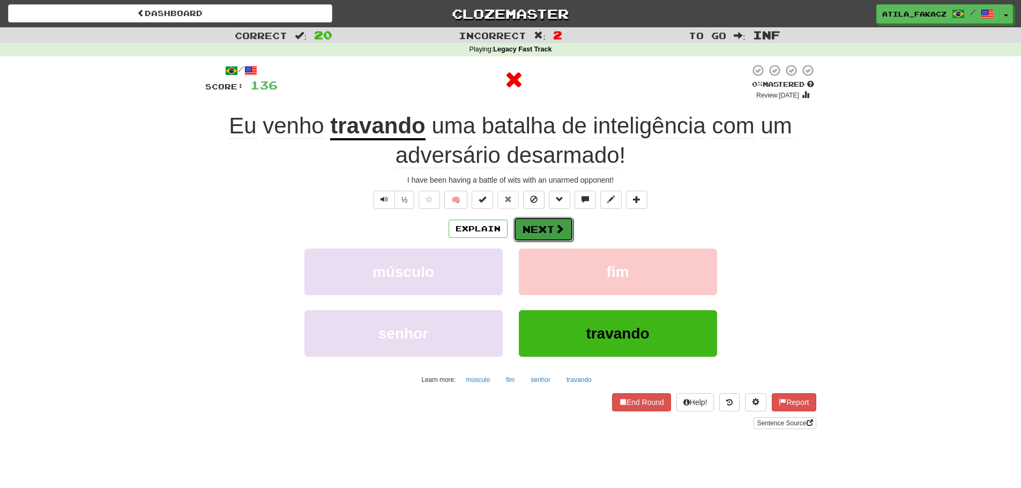
click at [550, 229] on button "Next" at bounding box center [543, 229] width 60 height 25
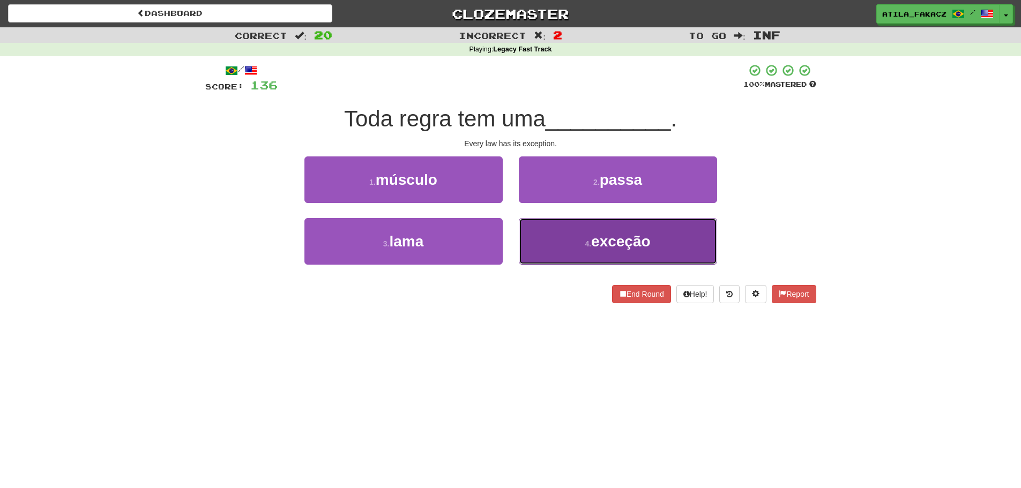
click at [605, 234] on span "exceção" at bounding box center [620, 241] width 59 height 17
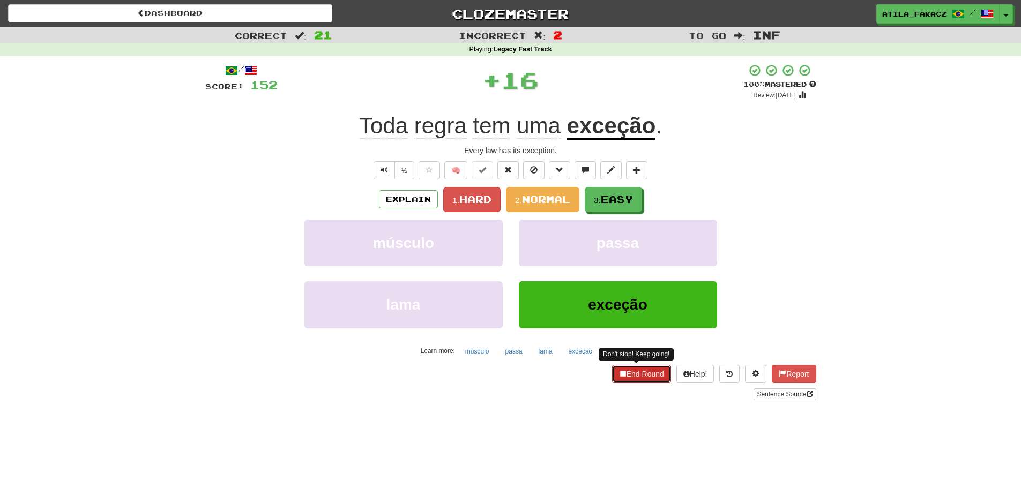
click at [642, 370] on button "End Round" at bounding box center [641, 374] width 59 height 18
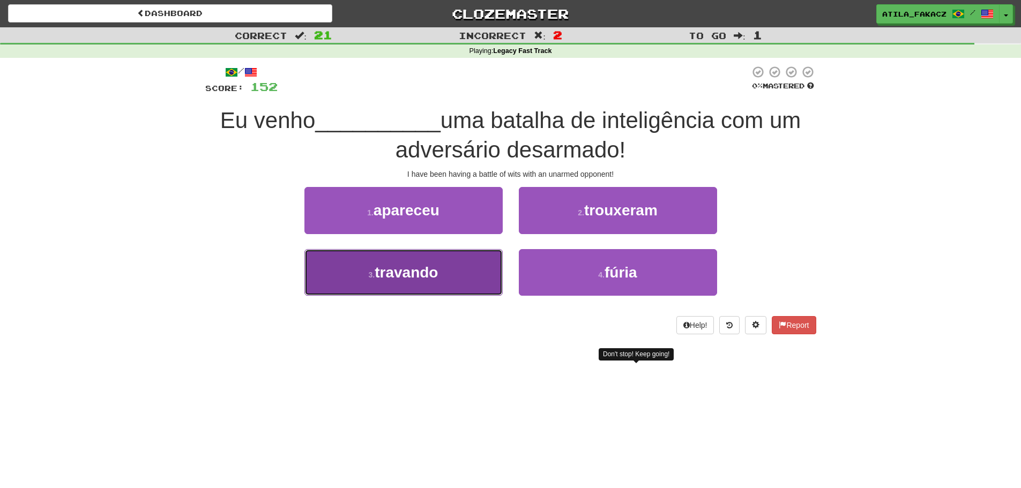
click at [446, 266] on button "3 . travando" at bounding box center [403, 272] width 198 height 47
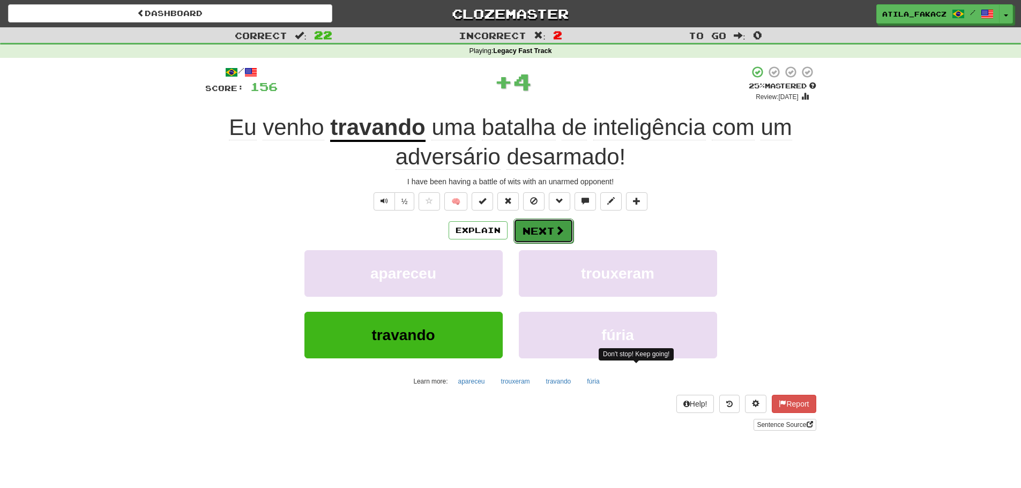
click at [537, 232] on button "Next" at bounding box center [543, 231] width 60 height 25
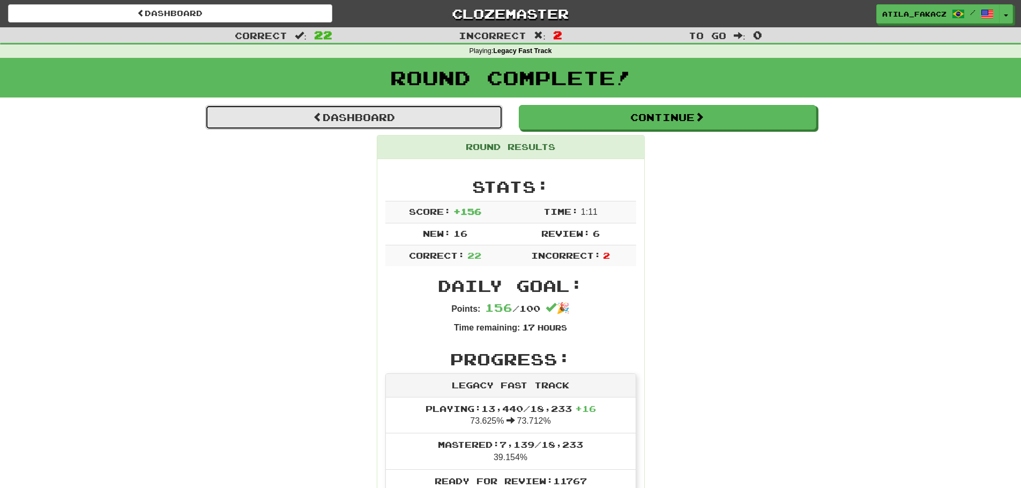
click at [340, 118] on link "Dashboard" at bounding box center [353, 117] width 297 height 25
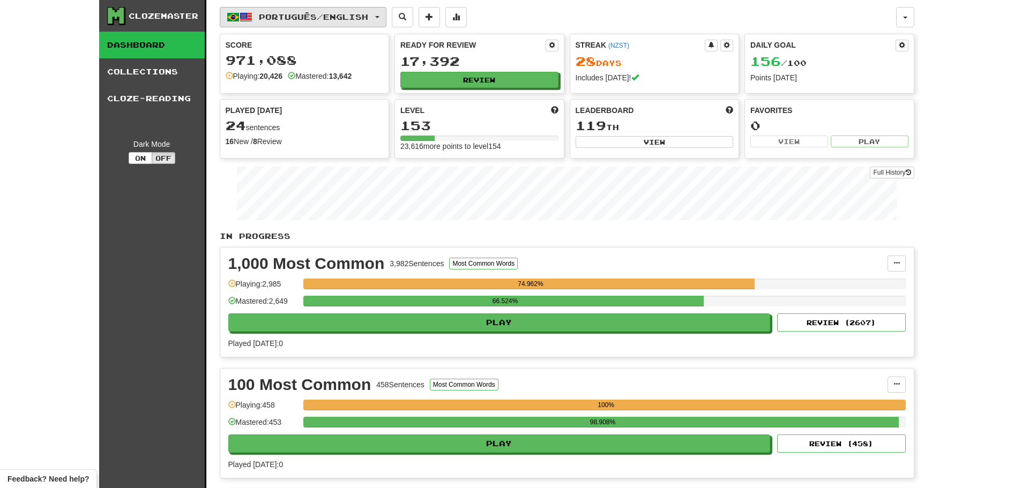
click at [315, 18] on span "Português / English" at bounding box center [313, 16] width 109 height 9
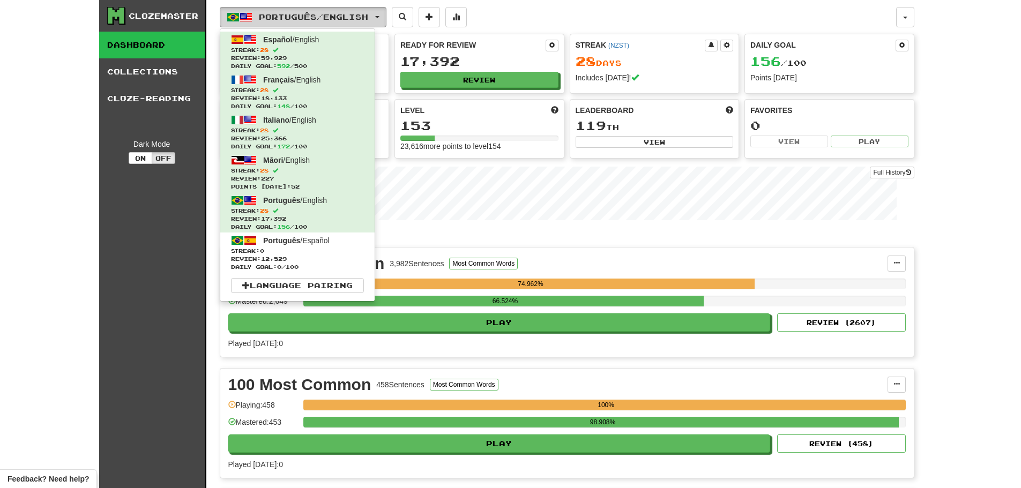
click at [315, 18] on span "Português / English" at bounding box center [313, 16] width 109 height 9
